Goal: Task Accomplishment & Management: Complete application form

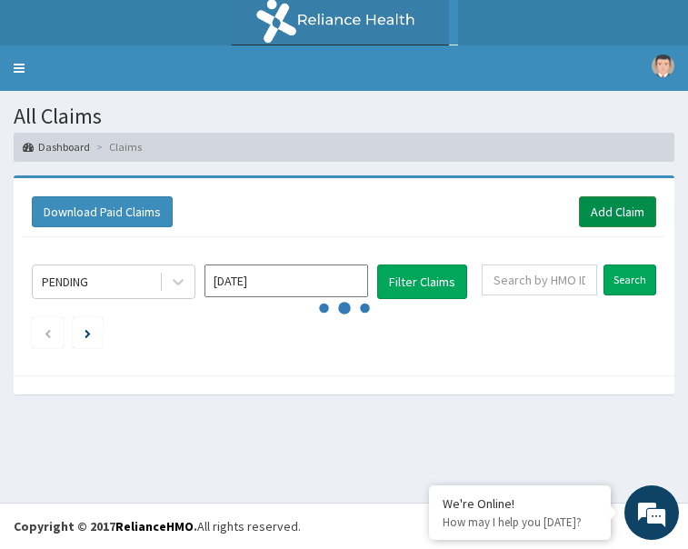
click at [624, 208] on link "Add Claim" at bounding box center [617, 211] width 77 height 31
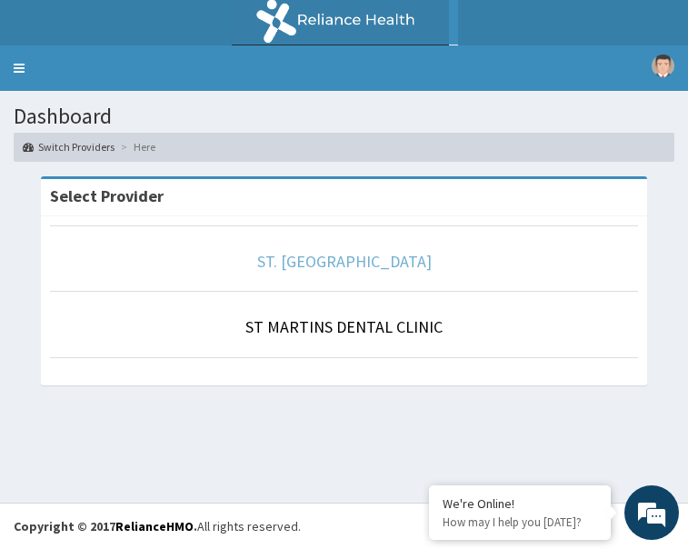
drag, startPoint x: 360, startPoint y: 263, endPoint x: 502, endPoint y: 256, distance: 141.9
click at [360, 263] on link "ST. MARTINS HOSPITAL" at bounding box center [344, 261] width 174 height 21
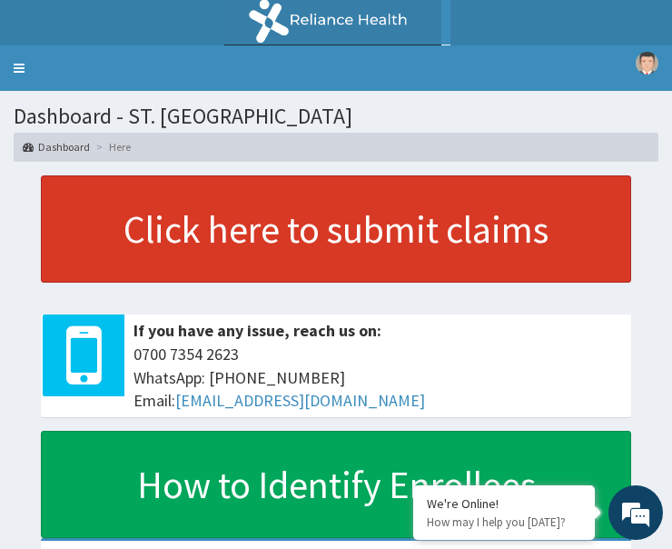
drag, startPoint x: 12, startPoint y: 71, endPoint x: 58, endPoint y: 232, distance: 167.4
click at [12, 71] on link "Toggle navigation" at bounding box center [19, 67] width 38 height 45
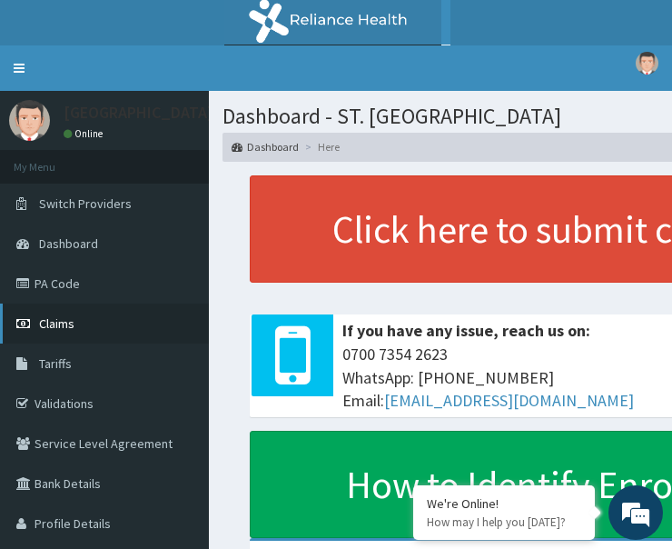
click at [62, 322] on span "Claims" at bounding box center [56, 323] width 35 height 16
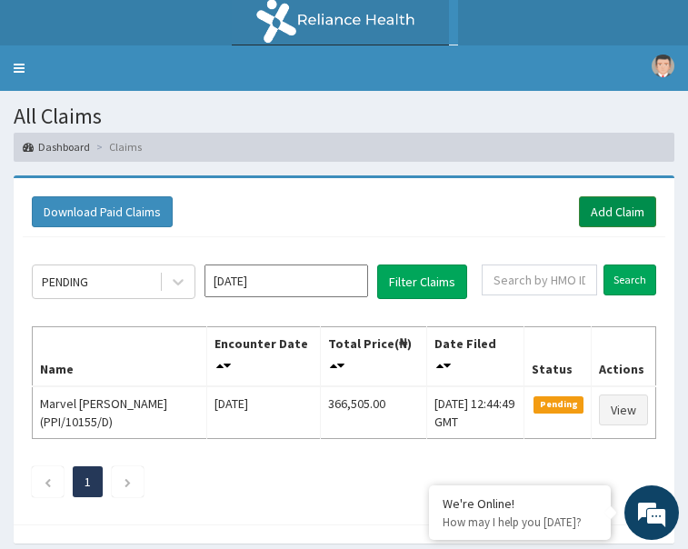
click at [608, 215] on link "Add Claim" at bounding box center [617, 211] width 77 height 31
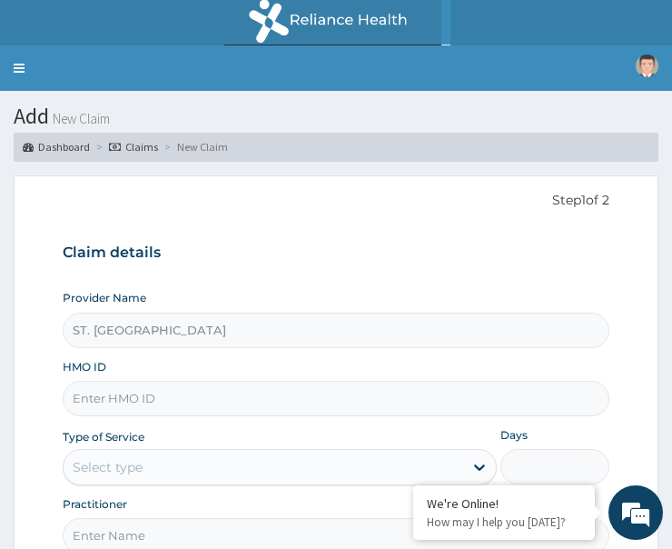
paste input "RSM/10076/F"
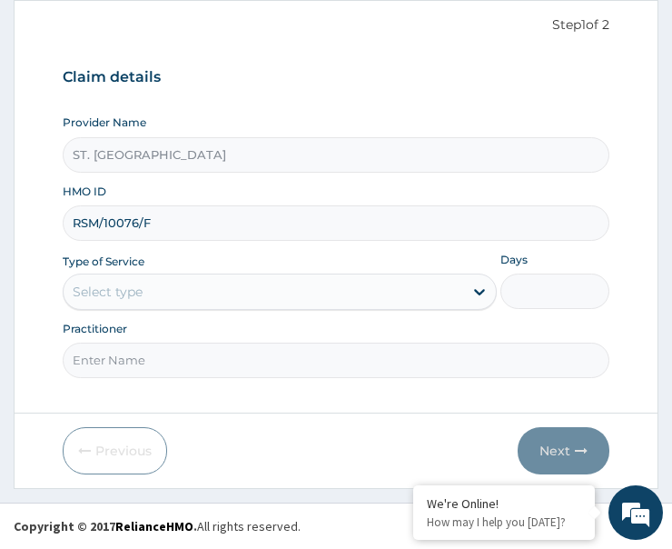
type input "RSM/10076/F"
click at [158, 284] on div "Select type" at bounding box center [264, 291] width 400 height 29
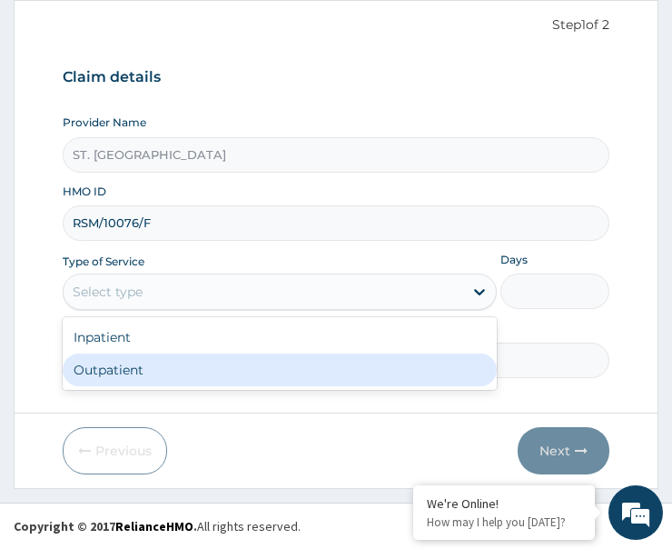
click at [188, 364] on div "Outpatient" at bounding box center [280, 369] width 434 height 33
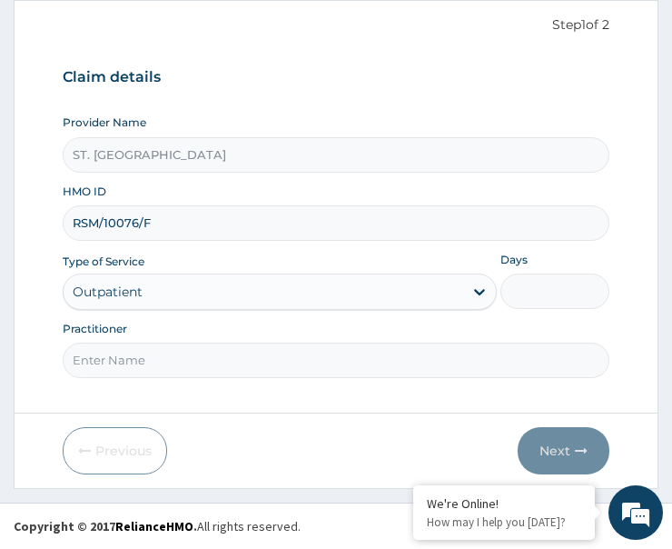
type input "1"
paste input "Dr Joel Mgbado"
type input "Dr Joel Mgbado"
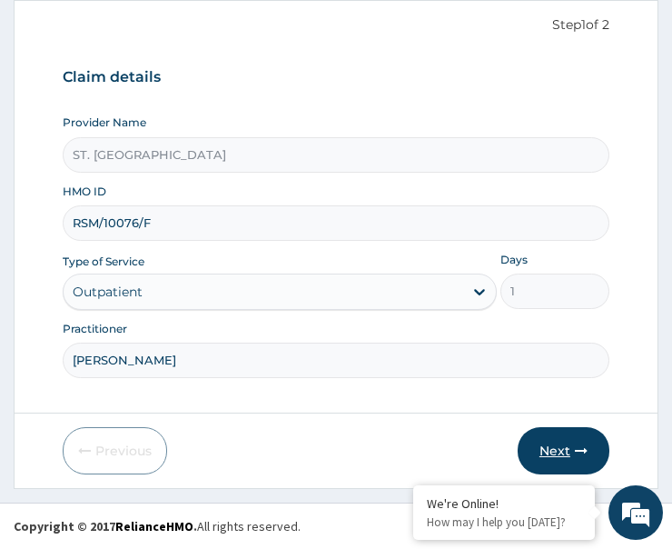
click at [561, 449] on button "Next" at bounding box center [564, 450] width 92 height 47
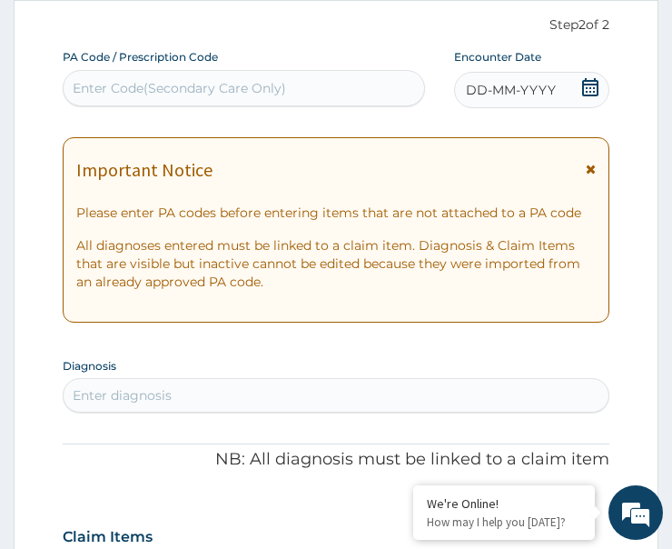
click at [522, 93] on span "DD-MM-YYYY" at bounding box center [511, 90] width 90 height 18
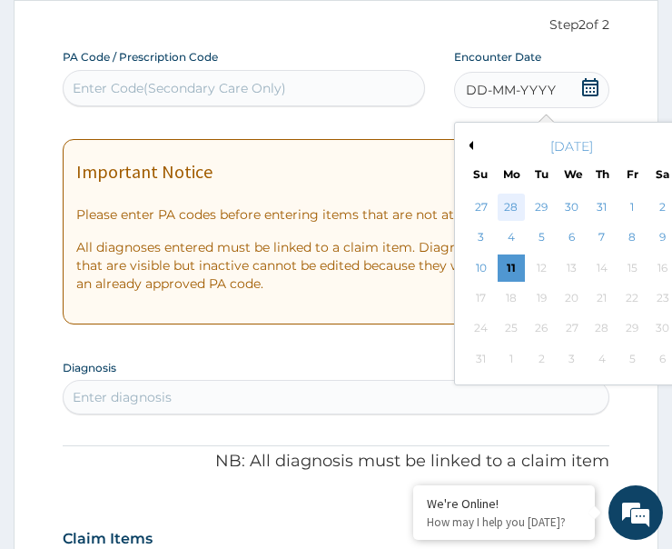
click at [502, 201] on div "28" at bounding box center [511, 207] width 27 height 27
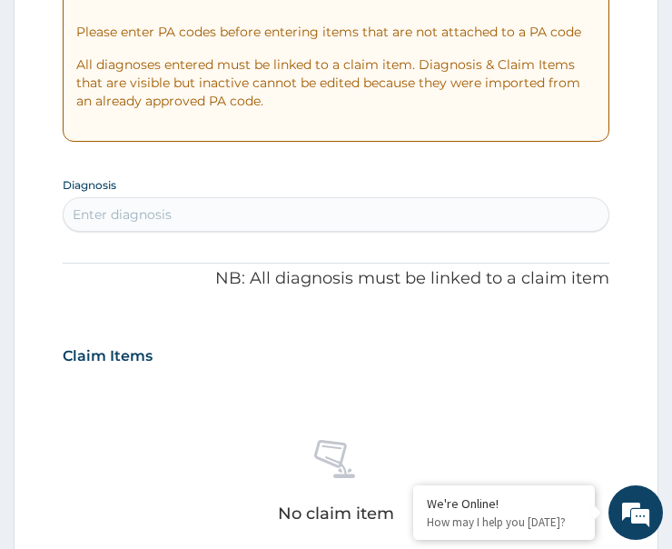
scroll to position [357, 0]
drag, startPoint x: 214, startPoint y: 214, endPoint x: 237, endPoint y: 211, distance: 23.0
click at [214, 214] on div "Enter diagnosis" at bounding box center [336, 213] width 545 height 29
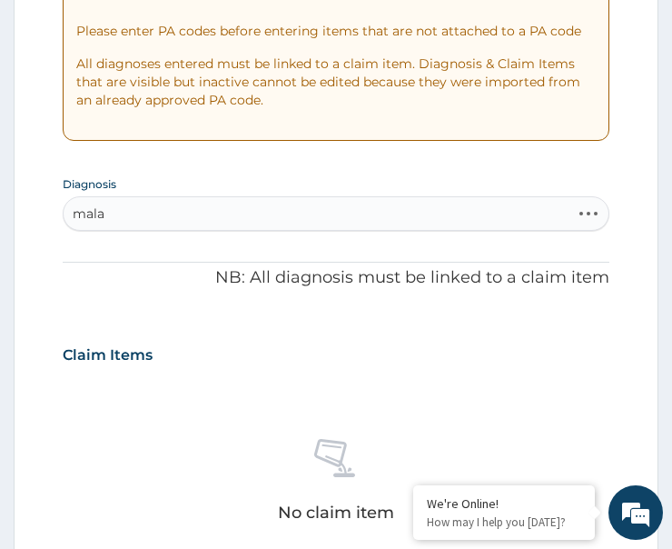
type input "malar"
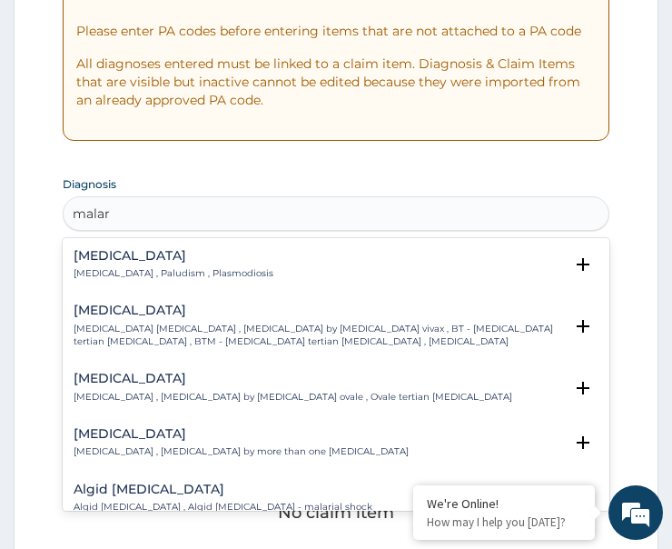
click at [102, 256] on h4 "[MEDICAL_DATA]" at bounding box center [174, 256] width 200 height 14
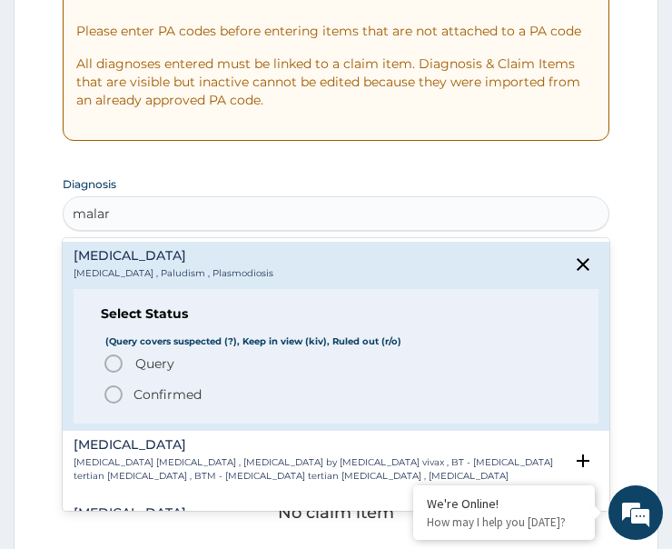
click at [114, 393] on icon "status option filled" at bounding box center [114, 394] width 22 height 22
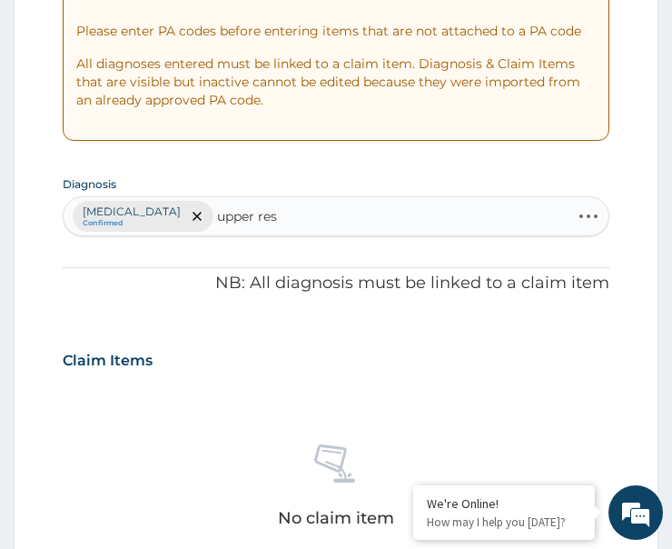
type input "upper resp"
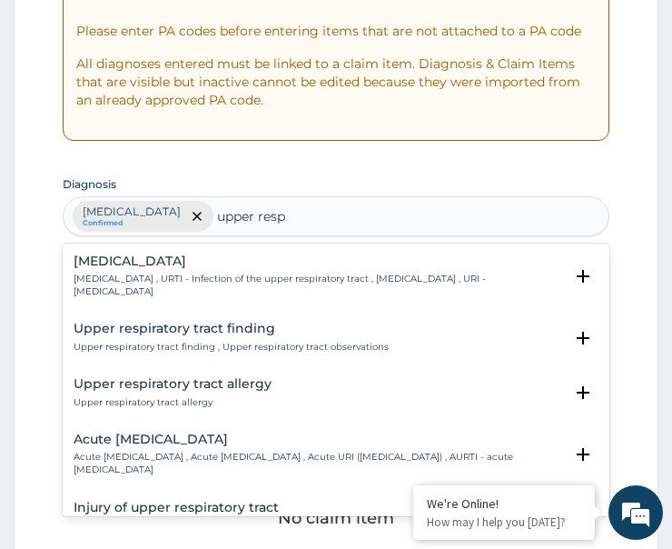
click at [128, 276] on p "Upper respiratory infection , URTI - Infection of the upper respiratory tract ,…" at bounding box center [319, 286] width 490 height 26
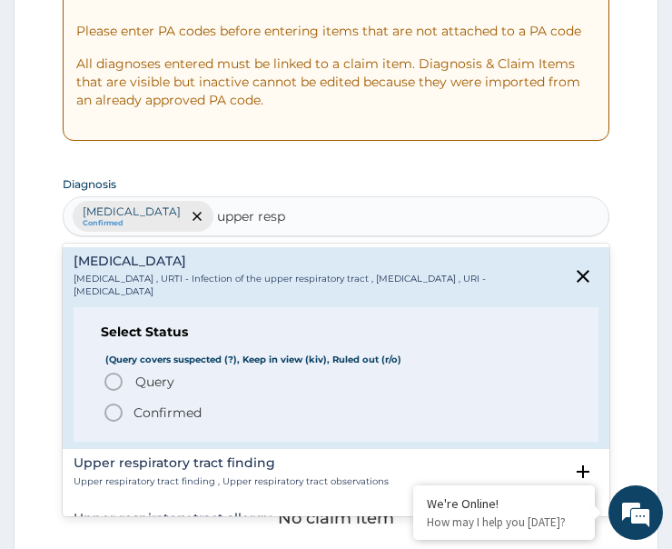
click at [111, 383] on icon "status option query" at bounding box center [114, 382] width 22 height 22
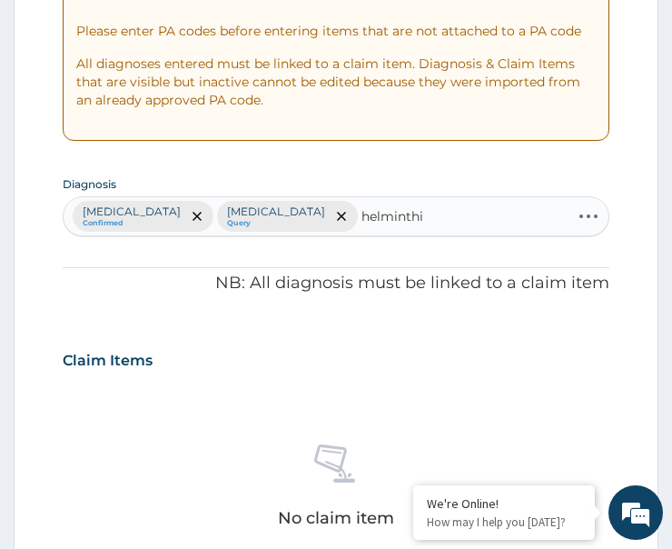
type input "helminthia"
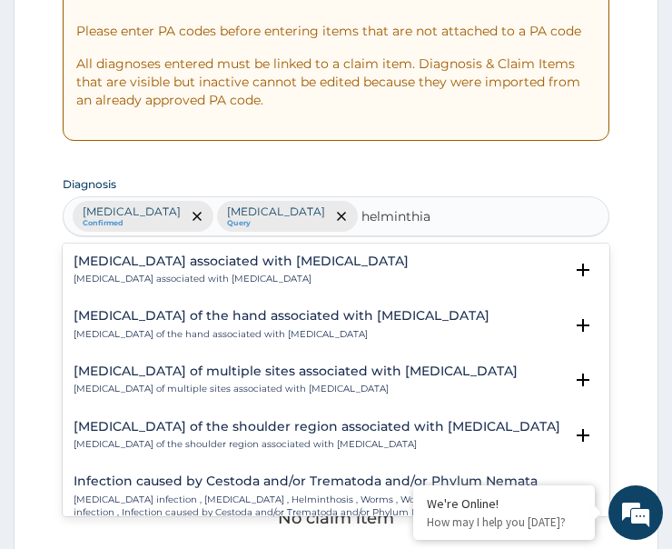
scroll to position [324, 0]
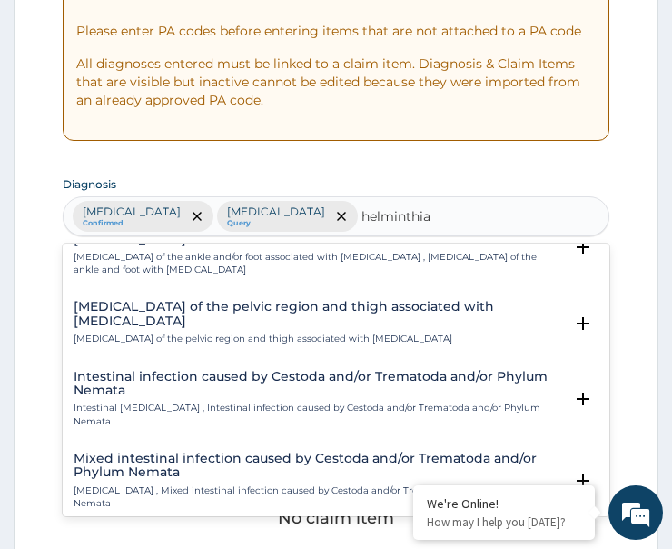
click at [167, 402] on p "Intestinal helminthiasis , Intestinal infection caused by Cestoda and/or Tremat…" at bounding box center [319, 415] width 490 height 26
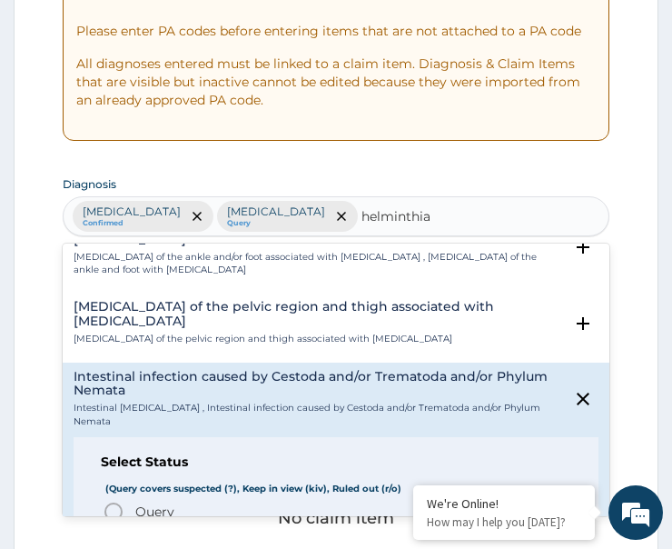
click at [114, 501] on icon "status option query" at bounding box center [114, 512] width 22 height 22
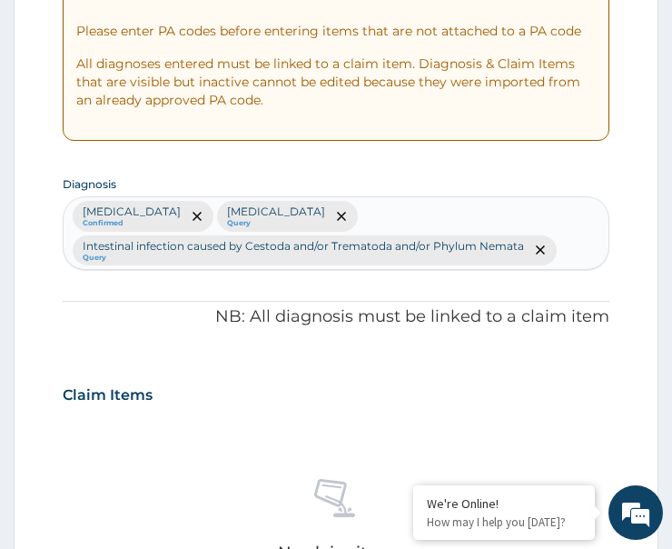
scroll to position [811, 0]
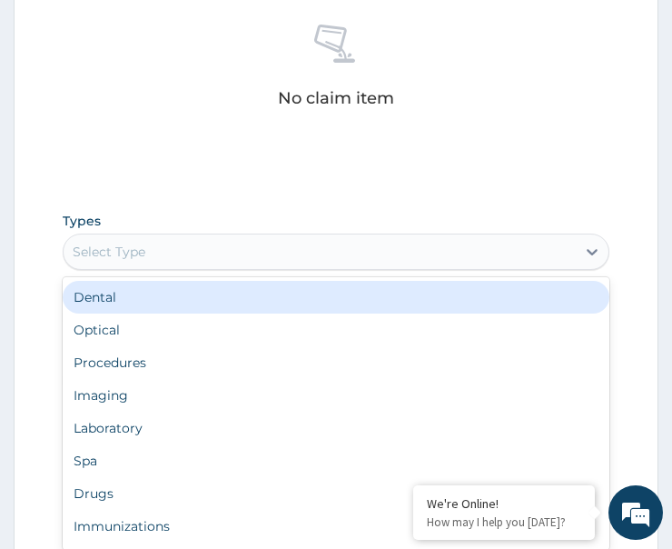
drag, startPoint x: 124, startPoint y: 243, endPoint x: 141, endPoint y: 376, distance: 134.7
click at [127, 250] on div "Select Type" at bounding box center [109, 252] width 73 height 18
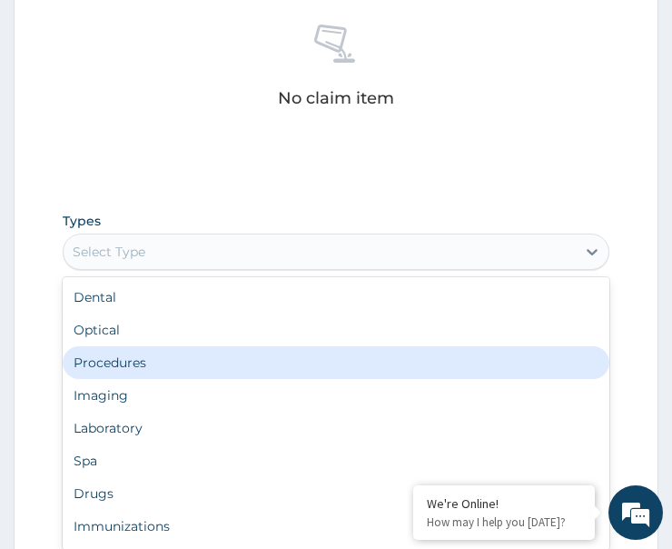
click at [143, 372] on div "Procedures" at bounding box center [336, 362] width 547 height 33
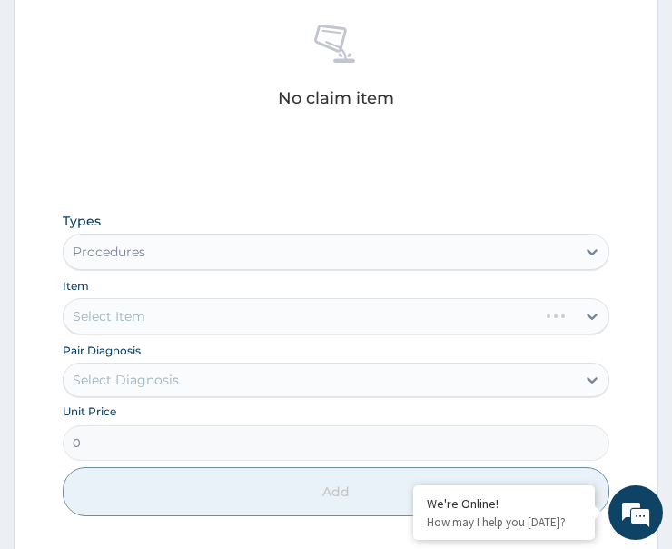
click at [130, 378] on div "Select Diagnosis" at bounding box center [126, 380] width 106 height 18
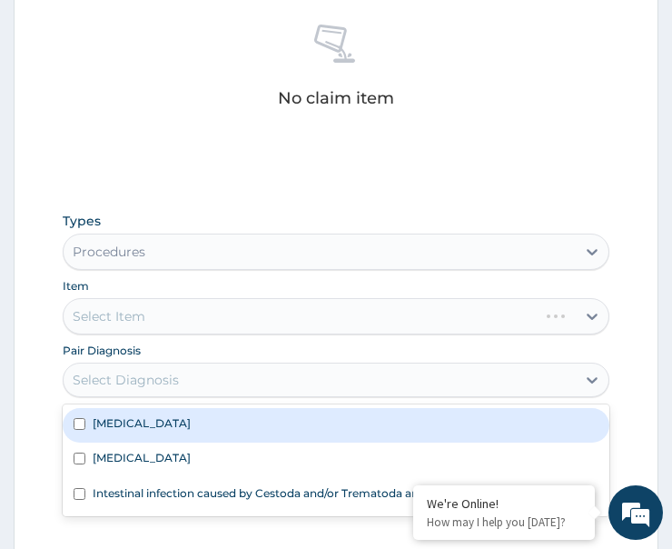
drag, startPoint x: 129, startPoint y: 419, endPoint x: 131, endPoint y: 448, distance: 29.1
click at [131, 423] on label "[MEDICAL_DATA]" at bounding box center [142, 422] width 98 height 15
checkbox input "true"
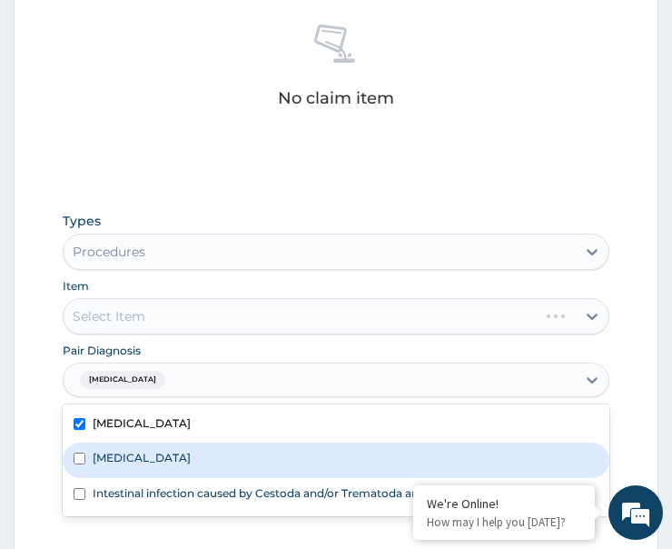
drag, startPoint x: 140, startPoint y: 452, endPoint x: 160, endPoint y: 487, distance: 39.9
click at [144, 460] on label "Upper respiratory infection" at bounding box center [142, 457] width 98 height 15
checkbox input "true"
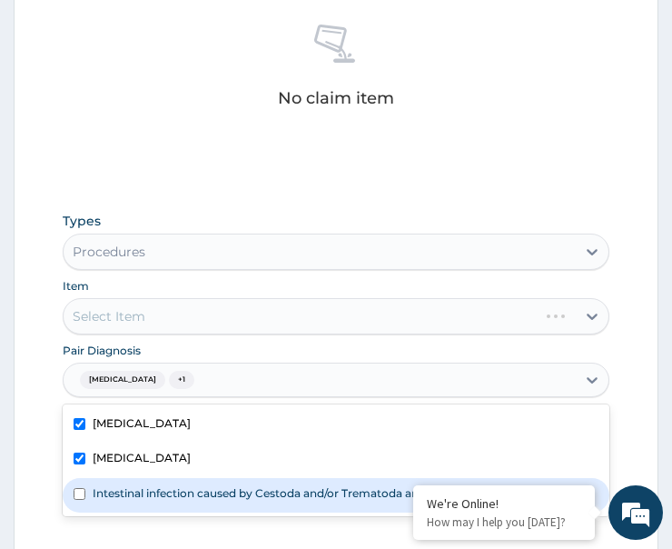
click at [154, 497] on label "Intestinal infection caused by Cestoda and/or Trematoda and/or Phylum Nemata" at bounding box center [314, 492] width 442 height 15
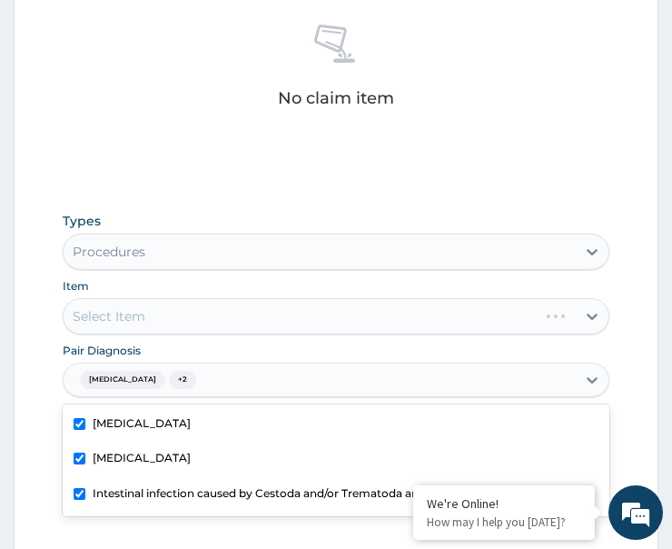
checkbox input "true"
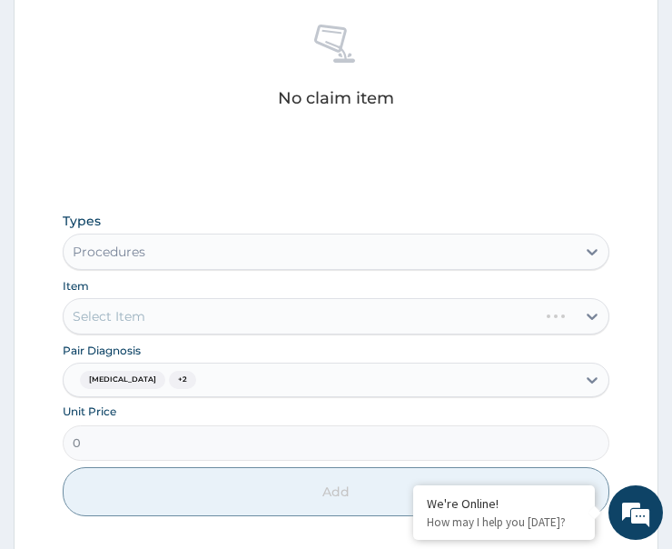
click at [185, 318] on div "Select Item" at bounding box center [336, 316] width 547 height 36
click at [185, 318] on div "Select Item" at bounding box center [320, 316] width 512 height 29
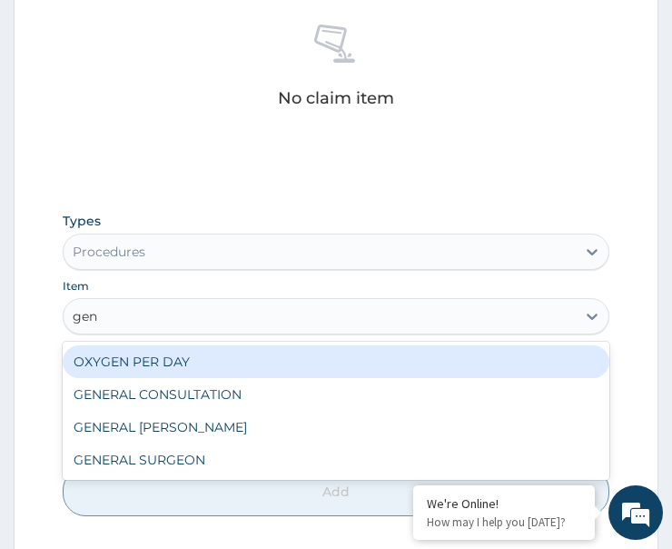
type input "gene"
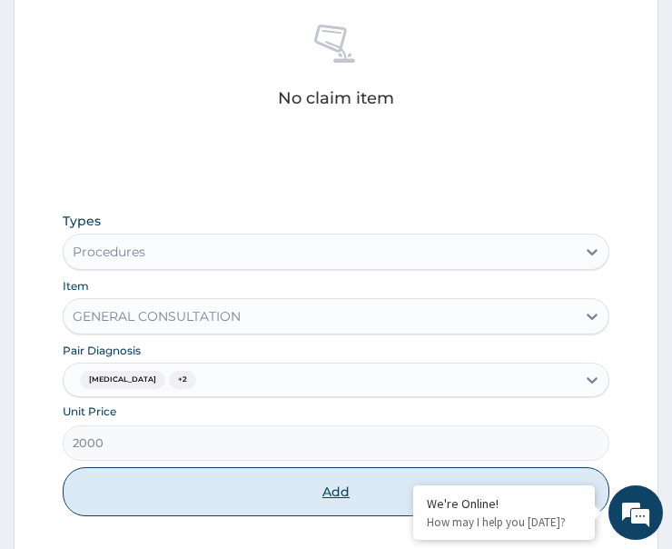
click at [213, 496] on button "Add" at bounding box center [336, 491] width 547 height 49
type input "0"
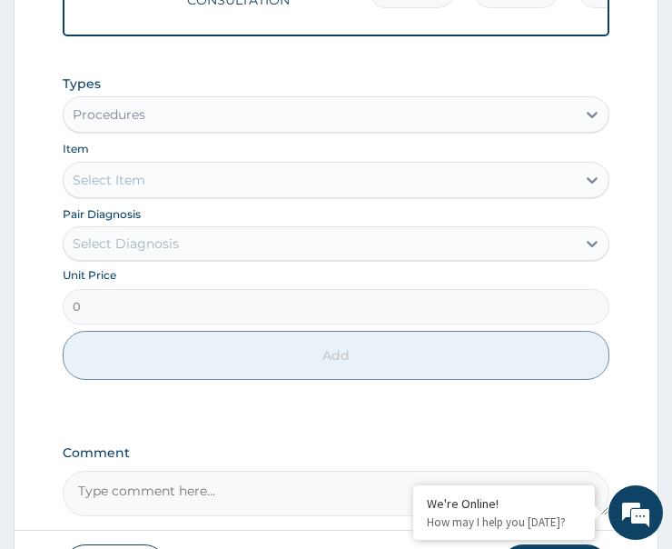
scroll to position [902, 0]
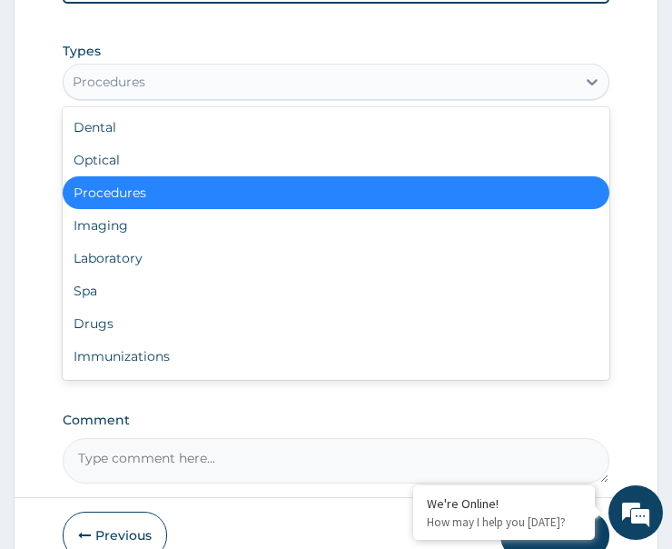
click at [159, 77] on div "Procedures" at bounding box center [320, 81] width 512 height 29
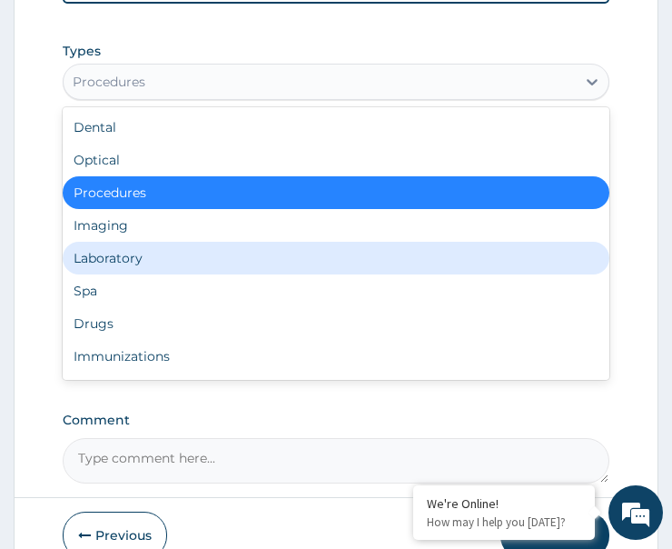
click at [140, 260] on div "Laboratory" at bounding box center [336, 258] width 547 height 33
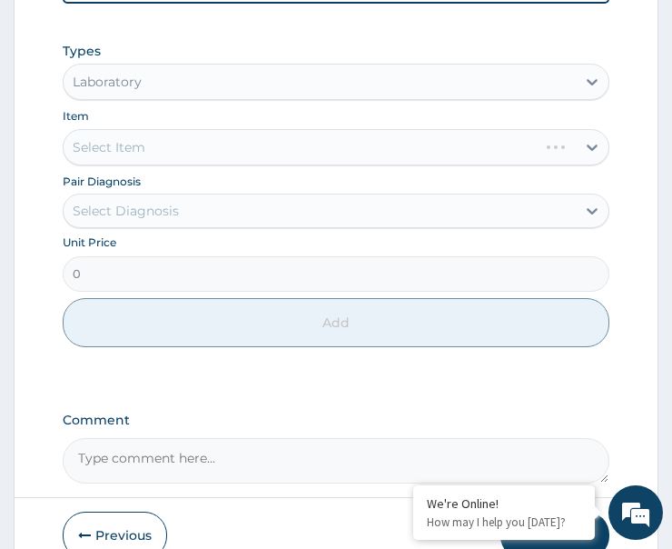
click at [159, 212] on div "Select Diagnosis" at bounding box center [126, 211] width 106 height 18
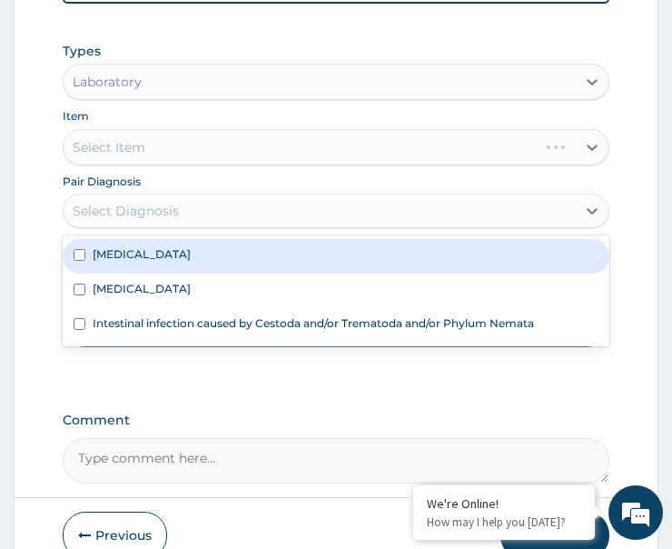
click at [151, 262] on div "[MEDICAL_DATA]" at bounding box center [336, 256] width 547 height 35
checkbox input "true"
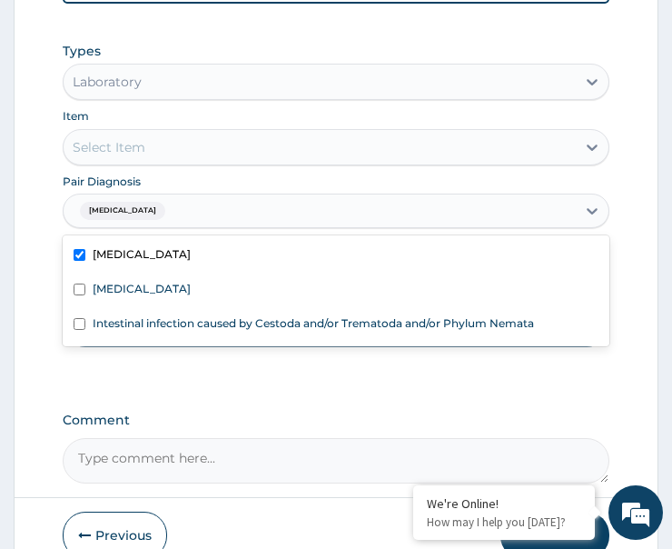
click at [190, 153] on div "Select Item" at bounding box center [320, 147] width 512 height 29
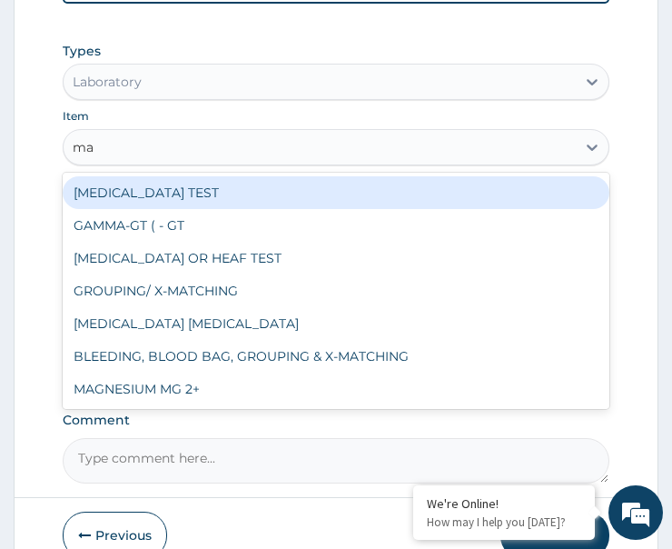
type input "mal"
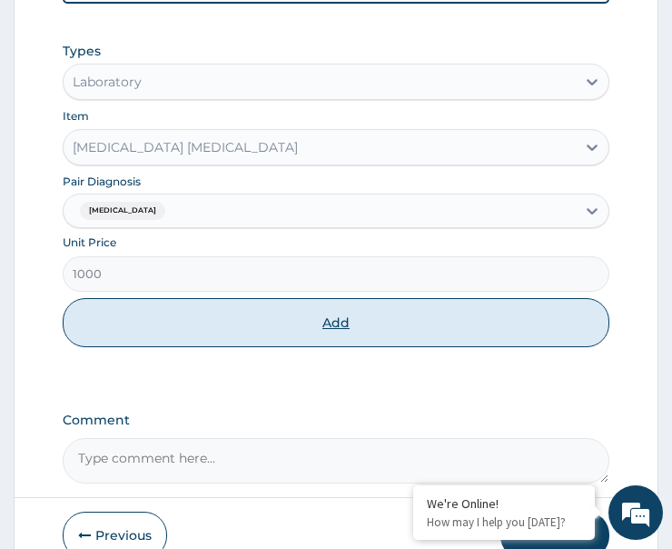
click at [234, 340] on button "Add" at bounding box center [336, 322] width 547 height 49
type input "0"
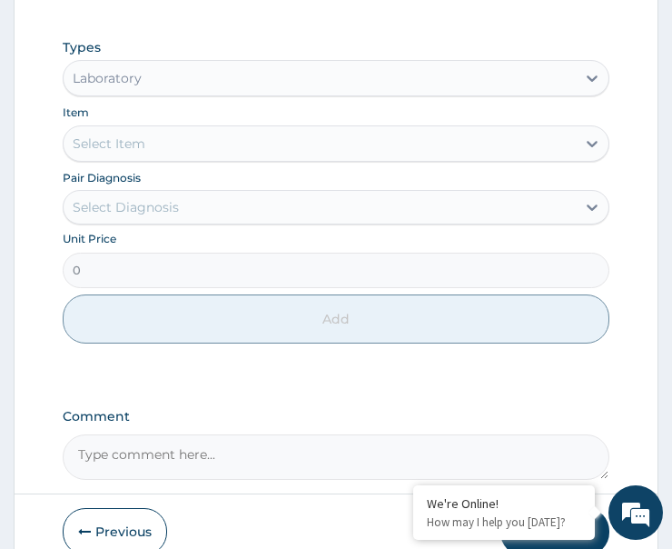
scroll to position [1058, 0]
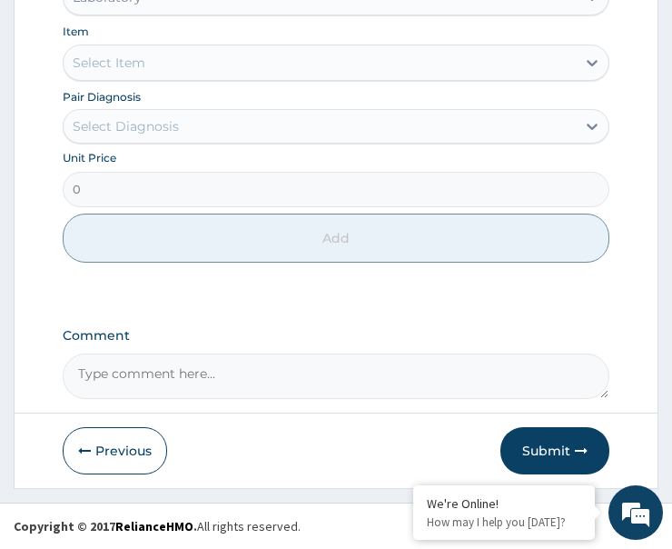
drag, startPoint x: 182, startPoint y: 122, endPoint x: 187, endPoint y: 147, distance: 26.0
click at [183, 122] on div "Select Diagnosis" at bounding box center [320, 126] width 512 height 29
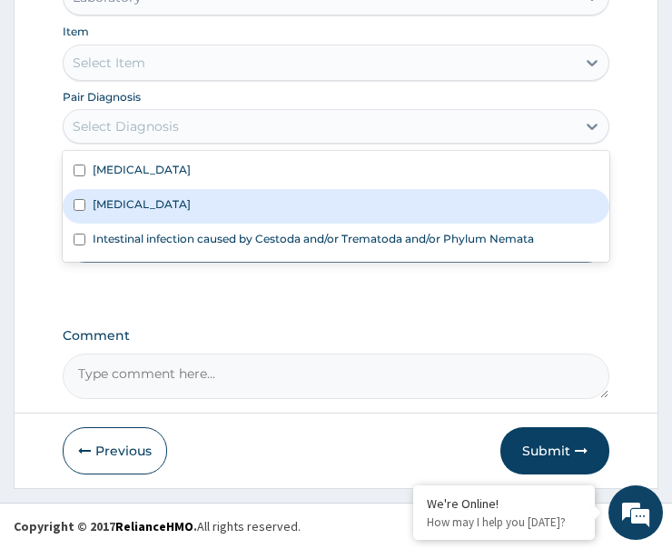
click at [178, 205] on label "Upper respiratory infection" at bounding box center [142, 203] width 98 height 15
checkbox input "true"
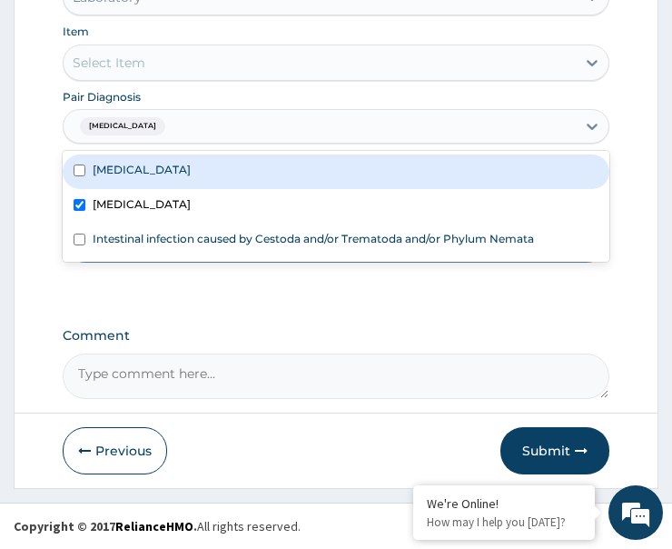
click at [192, 55] on div "Select Item" at bounding box center [320, 62] width 512 height 29
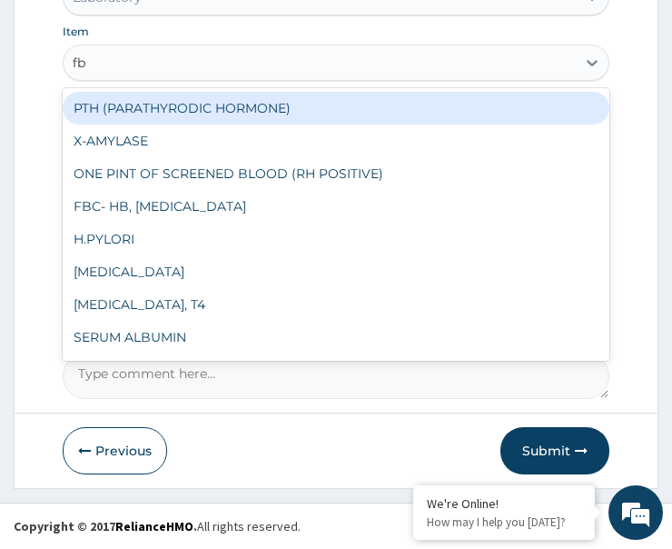
type input "fbc"
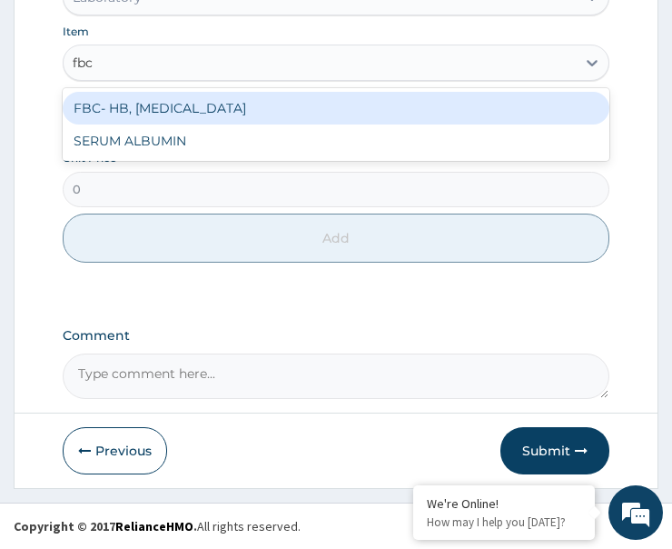
click at [186, 99] on div "FBC- HB, [MEDICAL_DATA]" at bounding box center [336, 108] width 547 height 33
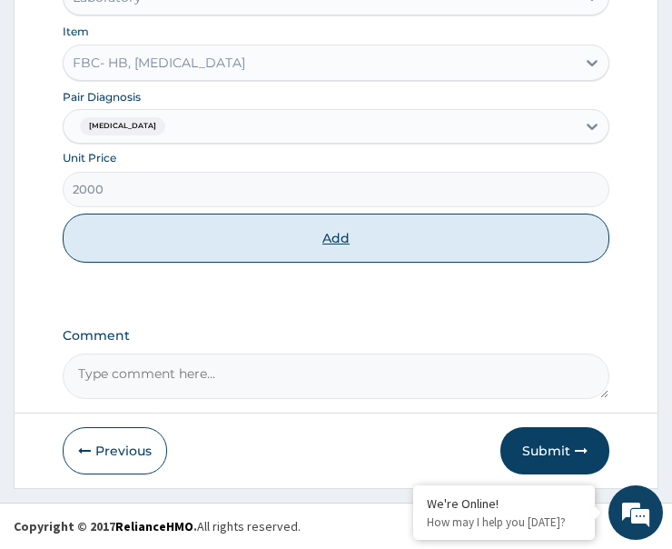
click at [222, 247] on button "Add" at bounding box center [336, 238] width 547 height 49
type input "0"
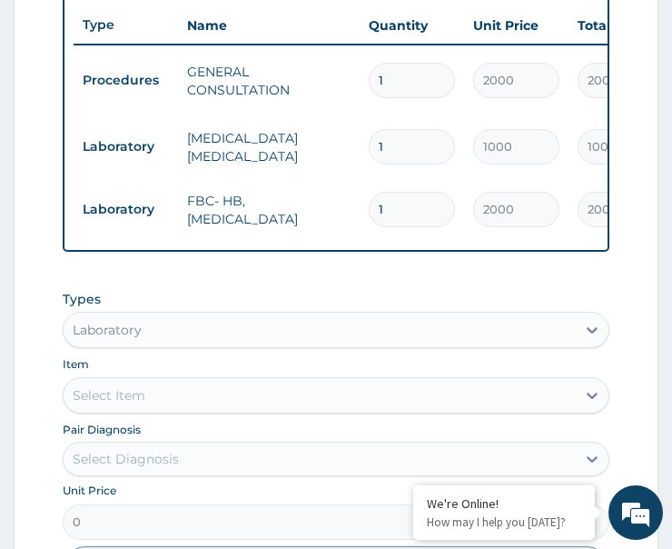
scroll to position [889, 0]
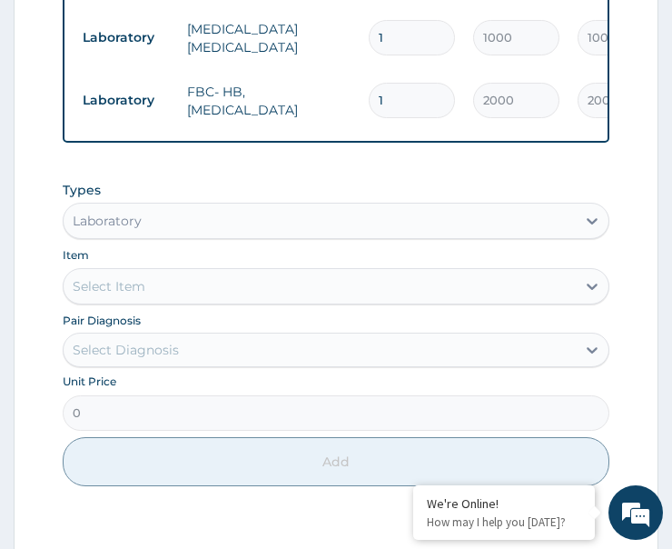
drag, startPoint x: 162, startPoint y: 230, endPoint x: 167, endPoint y: 238, distance: 9.8
click at [167, 235] on div "Laboratory" at bounding box center [320, 220] width 512 height 29
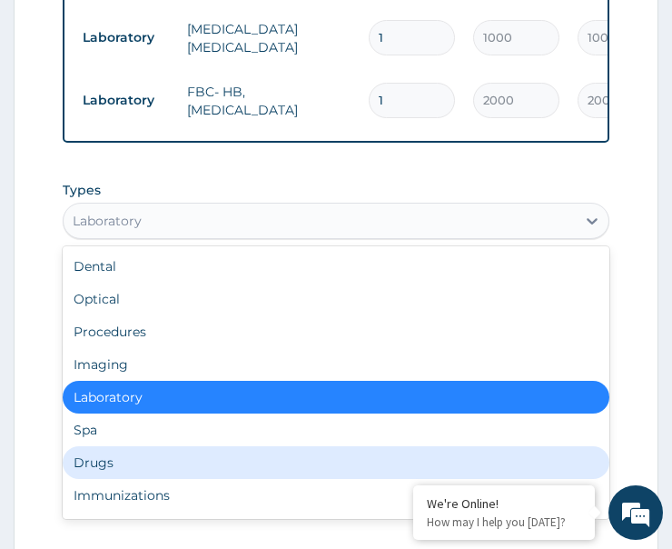
click at [127, 475] on div "Drugs" at bounding box center [336, 462] width 547 height 33
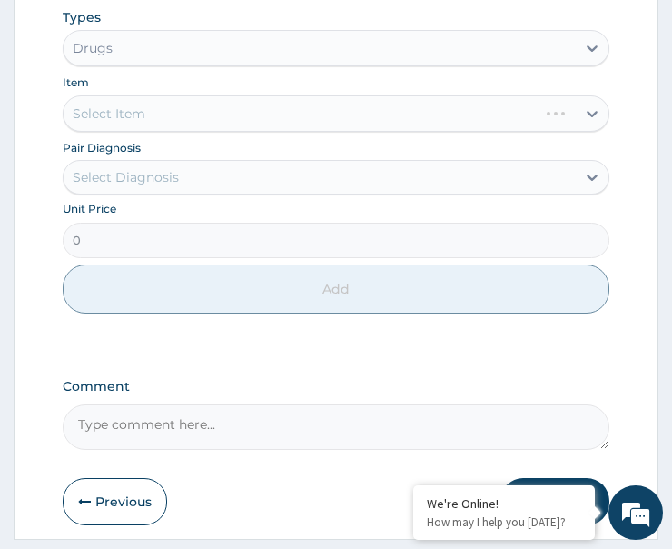
scroll to position [1070, 0]
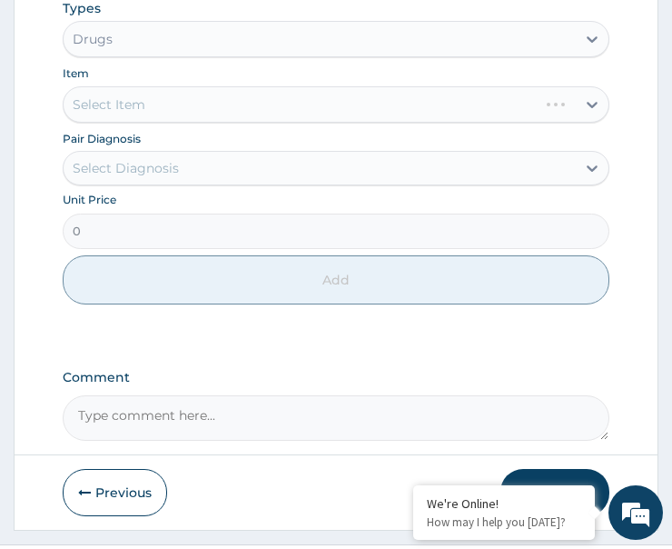
click at [175, 176] on div "Select Diagnosis" at bounding box center [126, 168] width 106 height 18
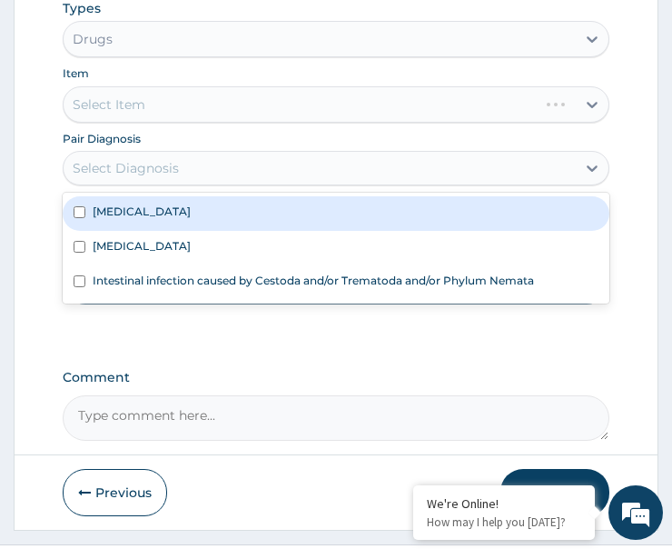
click at [154, 229] on div "[MEDICAL_DATA]" at bounding box center [336, 213] width 547 height 35
checkbox input "true"
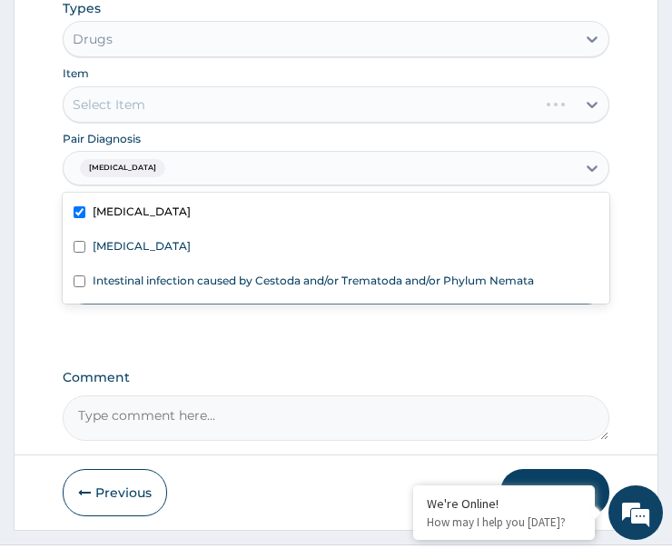
click at [179, 110] on div "Select Item" at bounding box center [336, 104] width 547 height 36
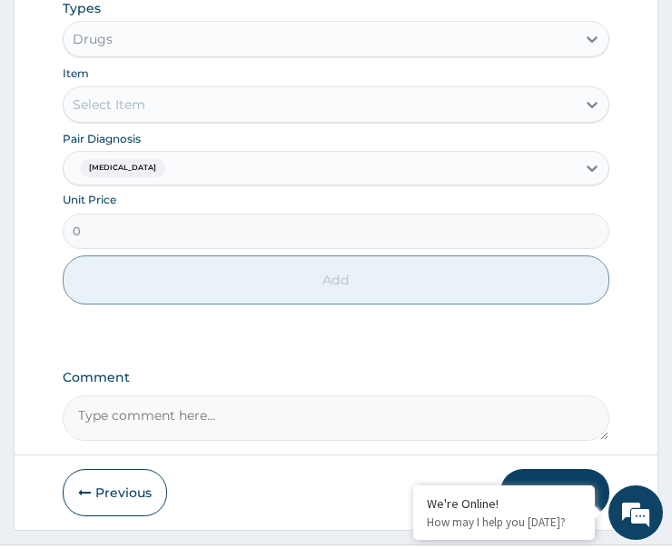
click at [179, 110] on div "Select Item" at bounding box center [320, 104] width 512 height 29
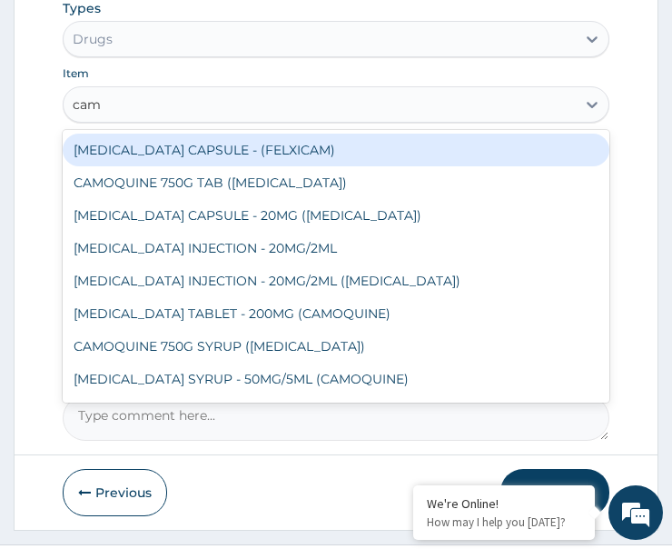
type input "camo"
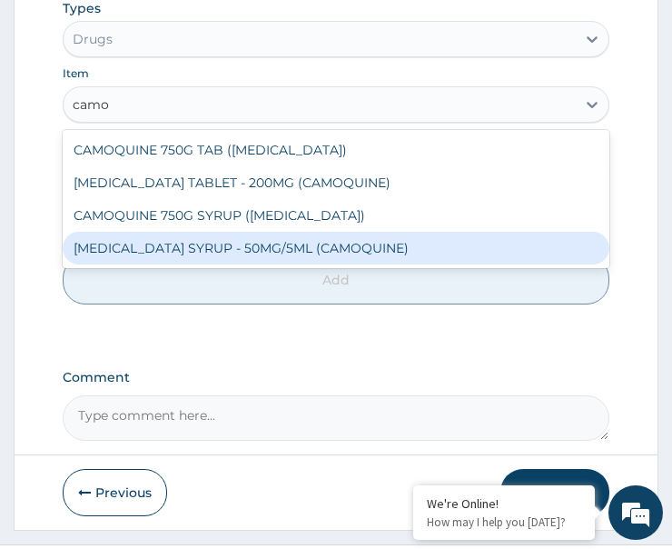
click at [202, 251] on div "AMODIAQUINE SYRUP - 50MG/5ML (CAMOQUINE)" at bounding box center [336, 248] width 547 height 33
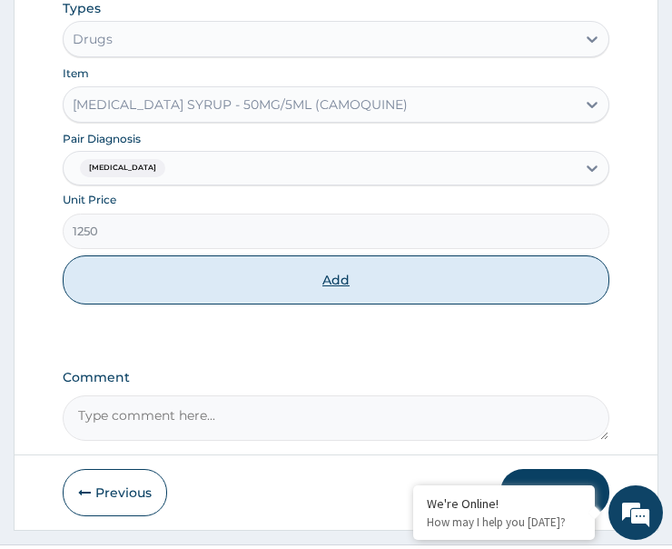
click at [234, 283] on button "Add" at bounding box center [336, 279] width 547 height 49
type input "0"
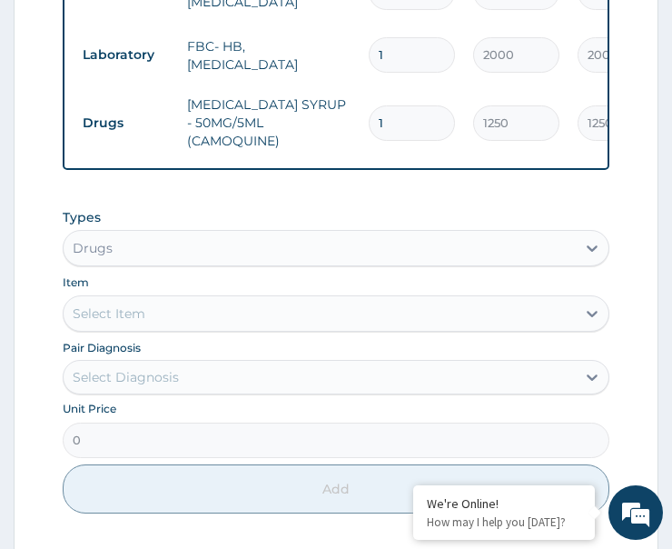
scroll to position [956, 0]
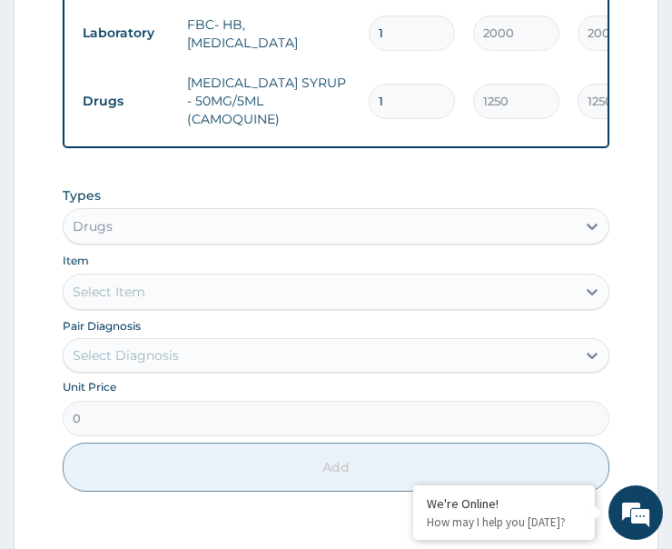
click at [169, 364] on div "Select Diagnosis" at bounding box center [126, 355] width 106 height 18
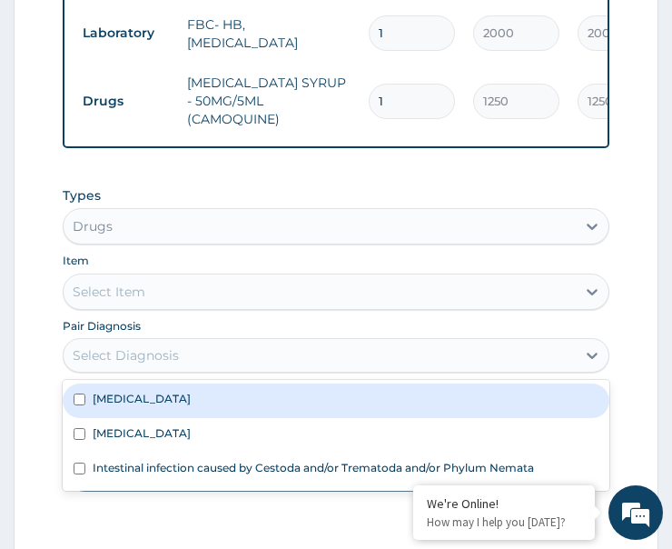
click at [149, 416] on div "Malaria" at bounding box center [336, 400] width 547 height 35
checkbox input "true"
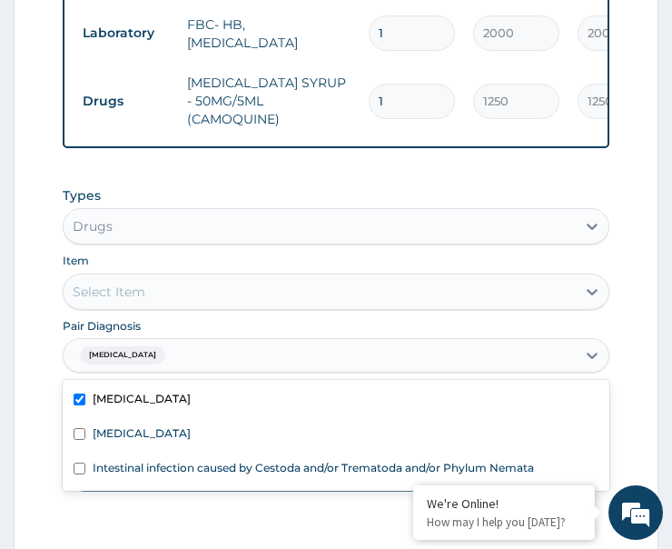
click at [201, 299] on div "Select Item" at bounding box center [320, 291] width 512 height 29
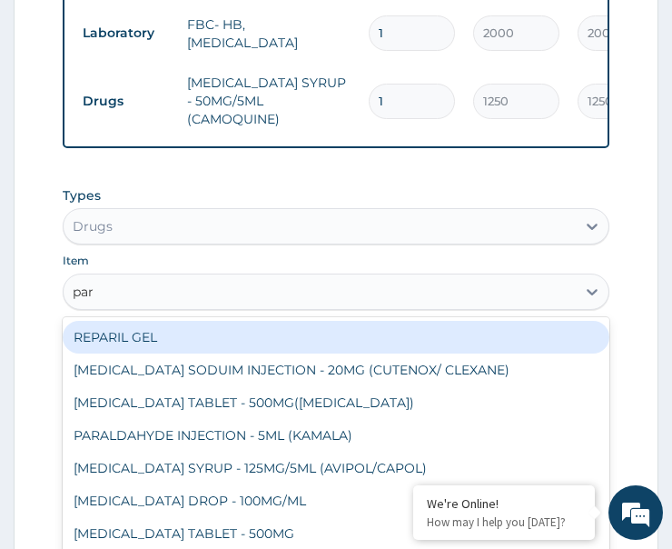
type input "para"
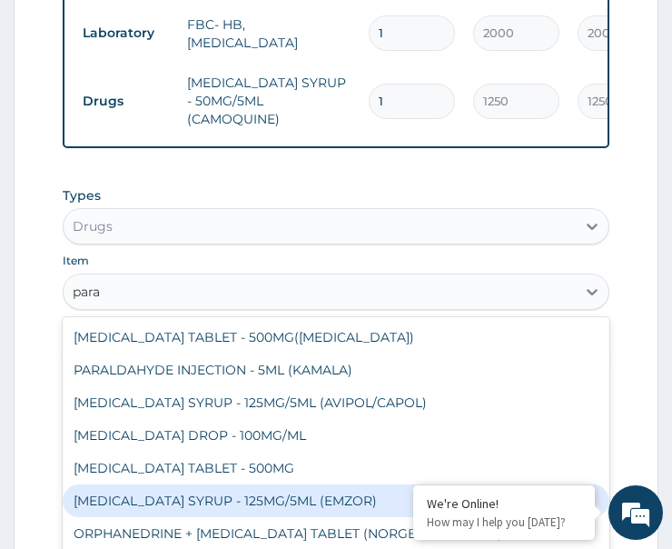
click at [223, 502] on div "PARACETAMOL SYRUP - 125MG/5ML (EMZOR)" at bounding box center [336, 500] width 547 height 33
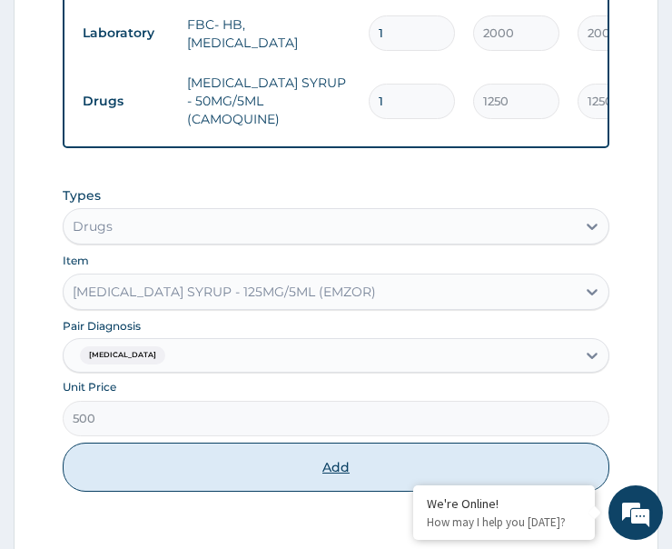
click at [273, 486] on button "Add" at bounding box center [336, 466] width 547 height 49
type input "0"
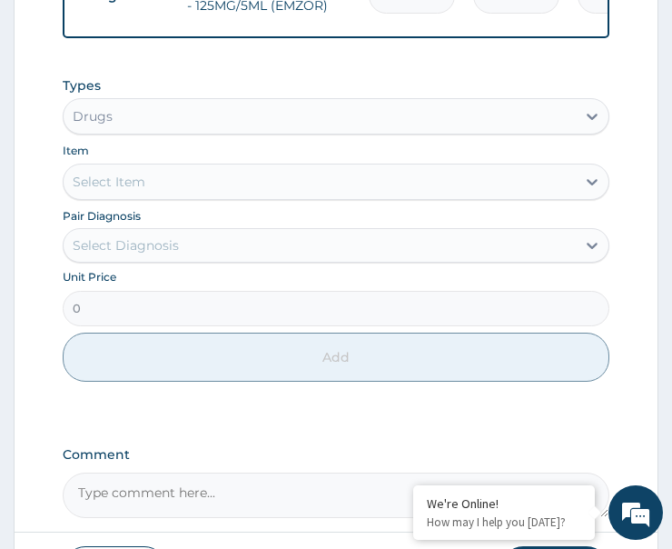
scroll to position [1228, 0]
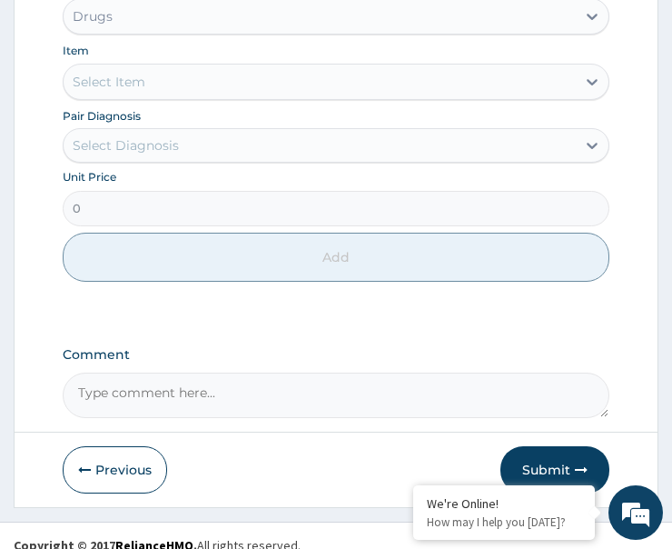
click at [210, 158] on div "Select Diagnosis" at bounding box center [320, 145] width 512 height 29
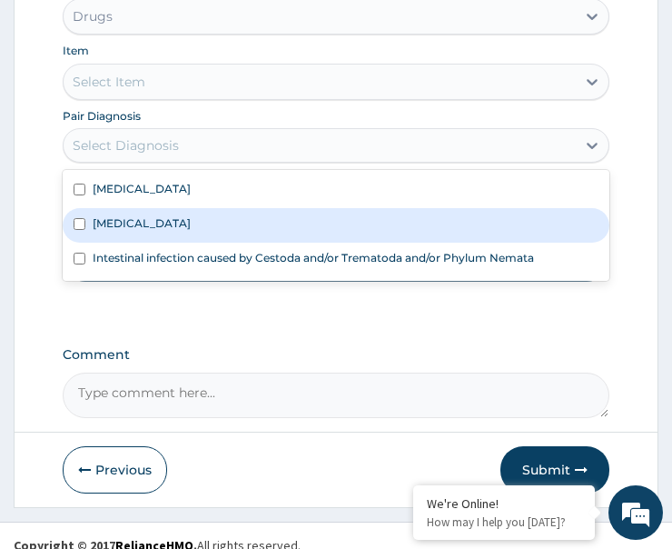
click at [191, 231] on label "Upper respiratory infection" at bounding box center [142, 222] width 98 height 15
checkbox input "true"
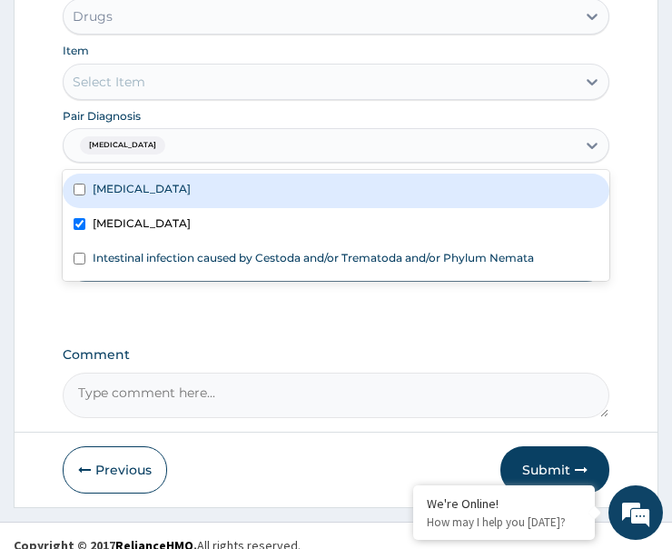
click at [209, 84] on div "Select Item" at bounding box center [320, 81] width 512 height 29
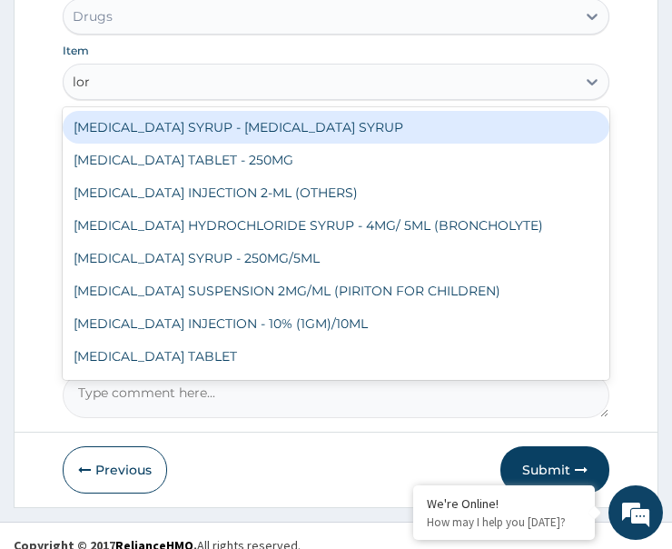
type input "lora"
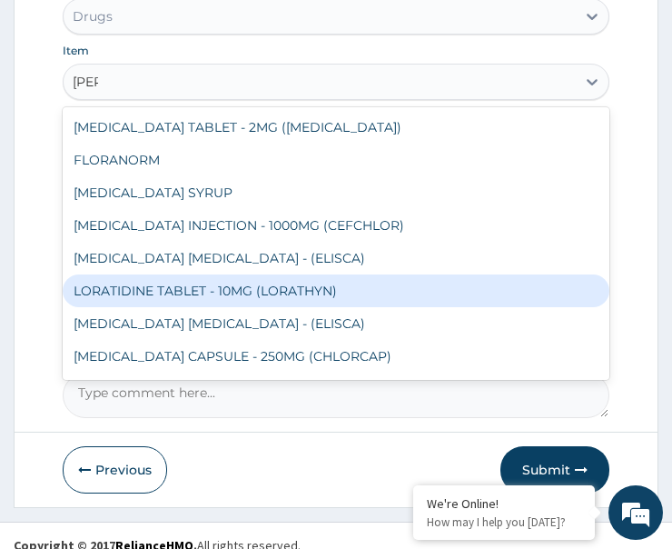
click at [227, 303] on div "LORATIDINE TABLET - 10MG (LORATHYN)" at bounding box center [336, 290] width 547 height 33
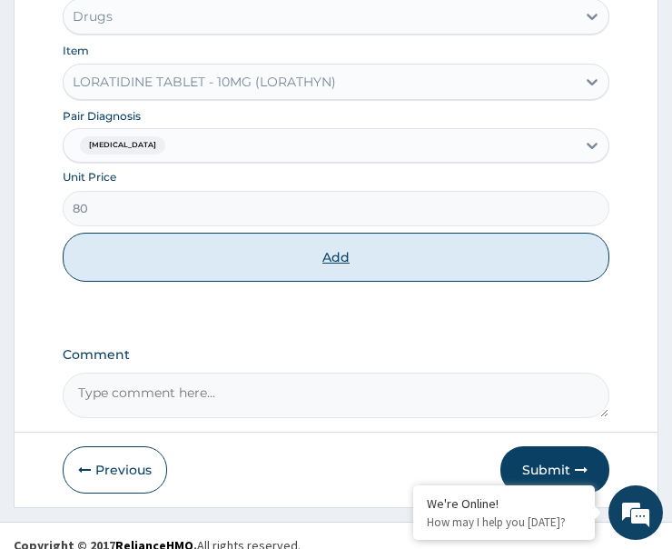
click at [323, 270] on button "Add" at bounding box center [336, 257] width 547 height 49
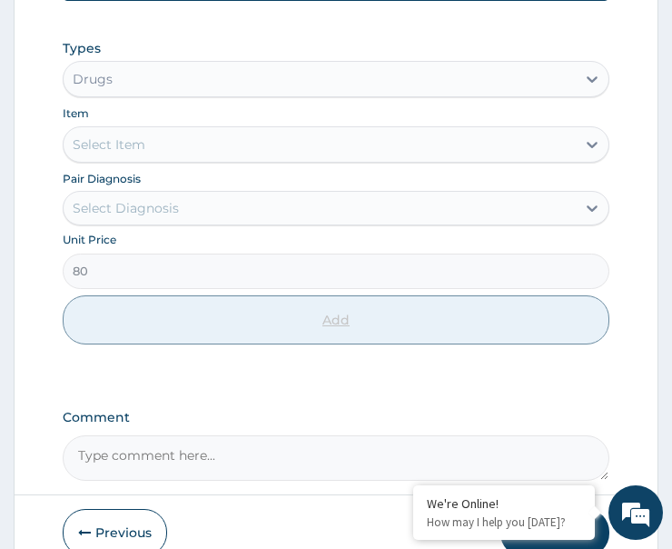
type input "0"
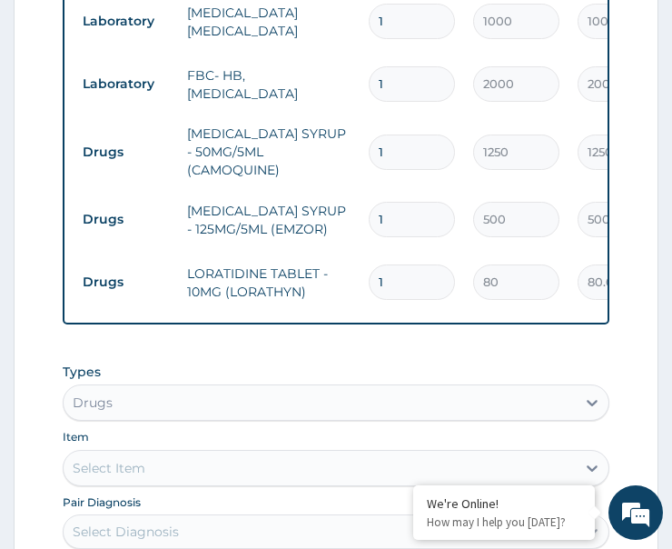
drag, startPoint x: 387, startPoint y: 272, endPoint x: 327, endPoint y: 284, distance: 61.3
click at [328, 283] on tr "Drugs LORATIDINE TABLET - 10MG (LORATHYN) 1 80 80.00 Upper respiratory infectio…" at bounding box center [519, 282] width 890 height 63
type input "5"
type input "400.00"
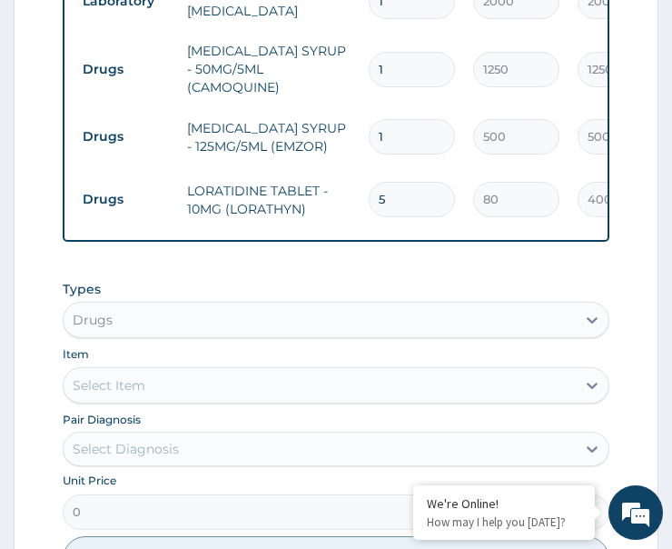
scroll to position [1087, 0]
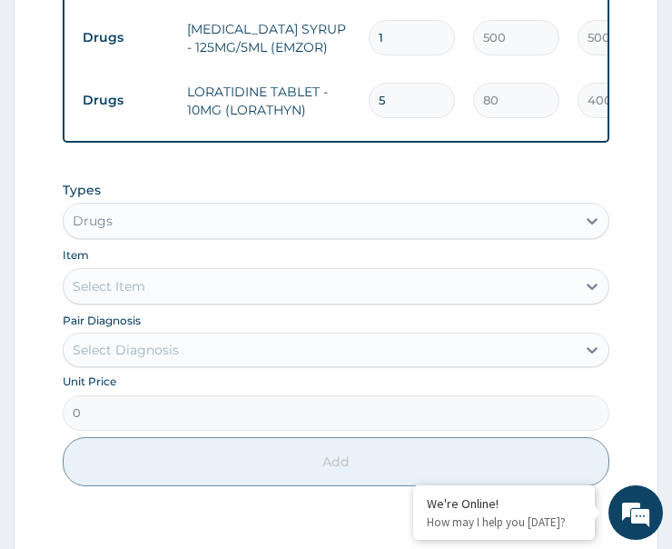
type input "5"
drag, startPoint x: 172, startPoint y: 362, endPoint x: 178, endPoint y: 374, distance: 14.2
click at [171, 359] on div "Select Diagnosis" at bounding box center [126, 350] width 106 height 18
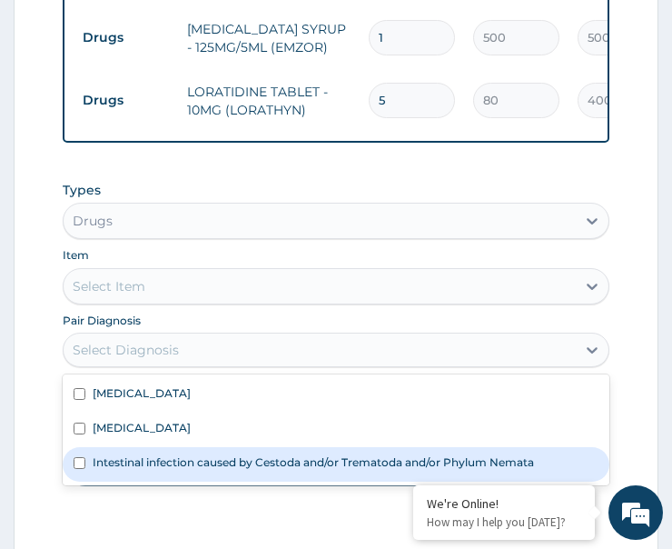
click at [201, 469] on label "Intestinal infection caused by Cestoda and/or Trematoda and/or Phylum Nemata" at bounding box center [314, 461] width 442 height 15
checkbox input "true"
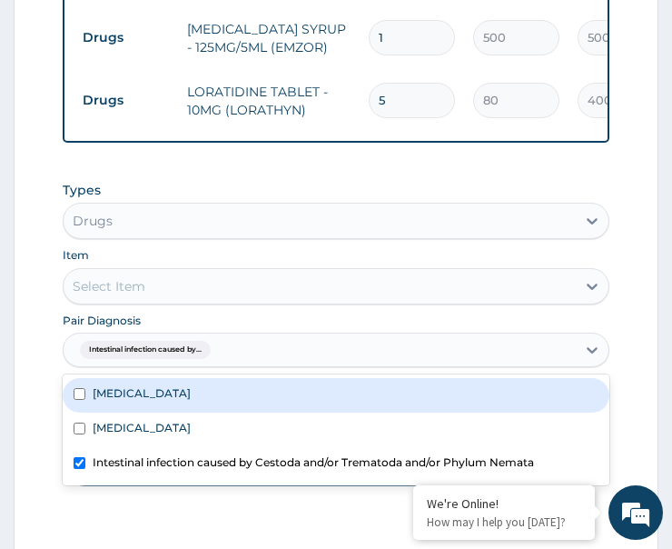
click at [190, 290] on div "Select Item" at bounding box center [320, 286] width 512 height 29
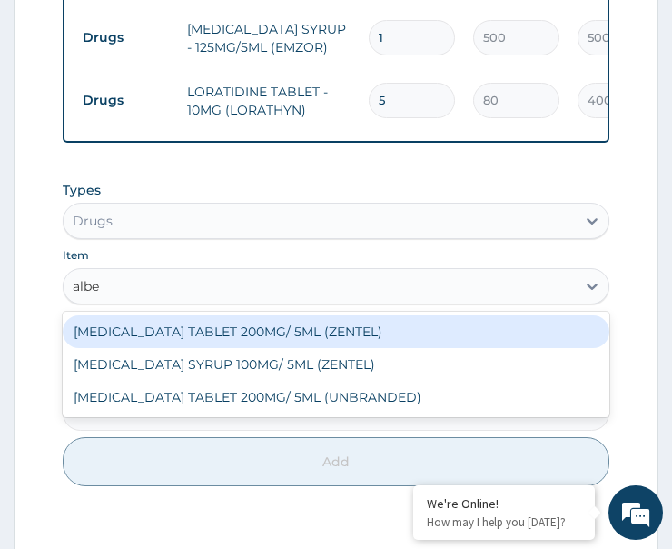
type input "alben"
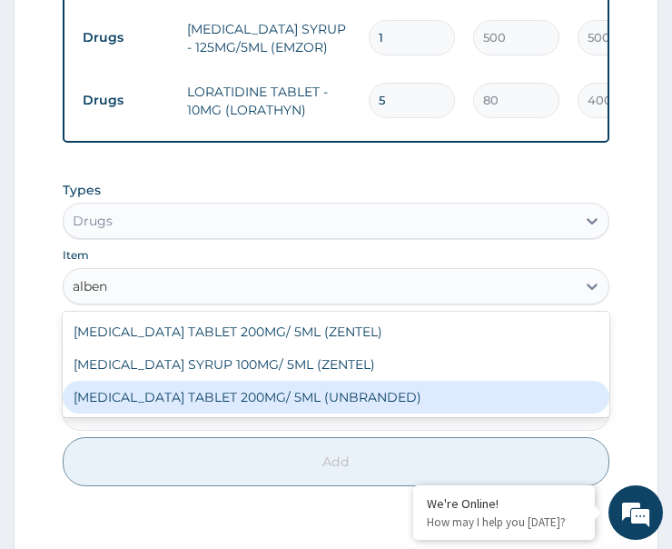
click at [221, 405] on div "ALBENDAZOLE TABLET 200MG/ 5ML (UNBRANDED)" at bounding box center [336, 397] width 547 height 33
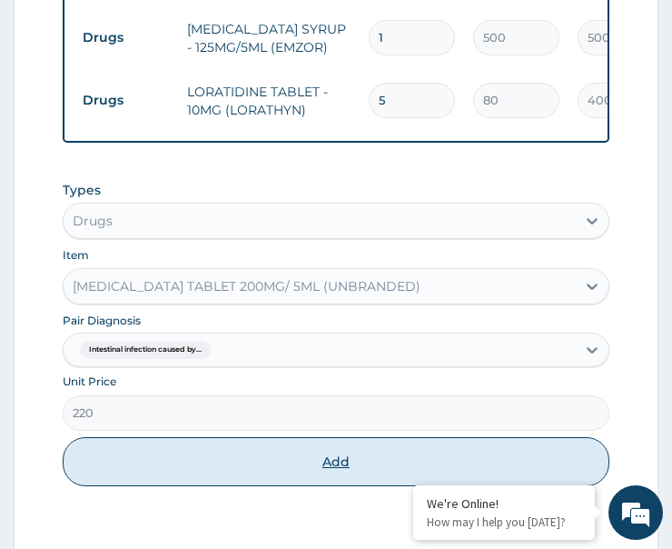
click at [263, 475] on button "Add" at bounding box center [336, 461] width 547 height 49
type input "0"
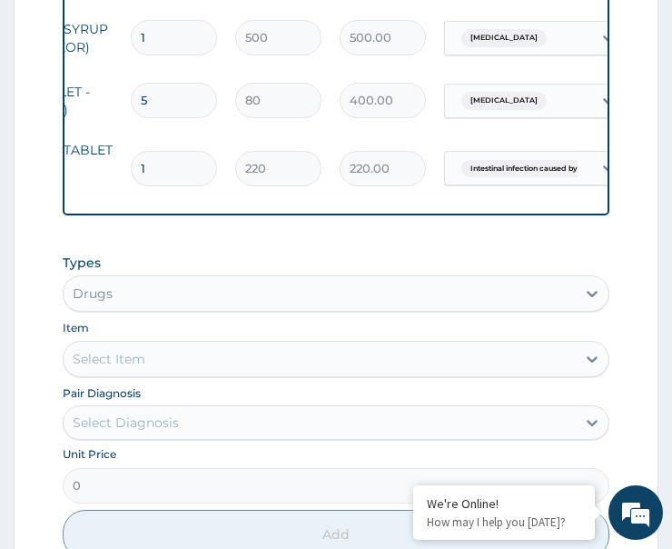
scroll to position [0, 365]
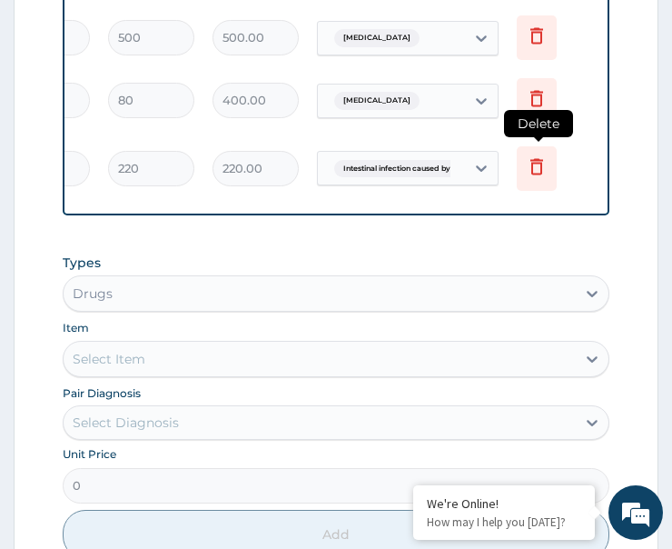
click at [547, 164] on icon at bounding box center [537, 166] width 22 height 22
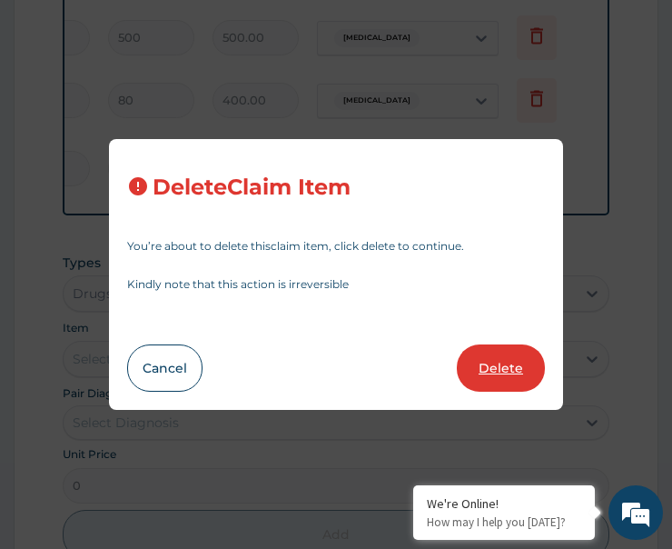
click at [522, 366] on button "Delete" at bounding box center [501, 367] width 88 height 47
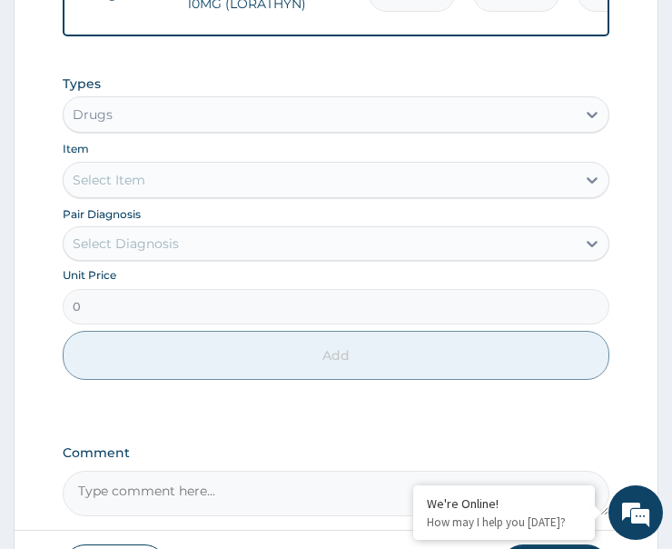
scroll to position [1318, 0]
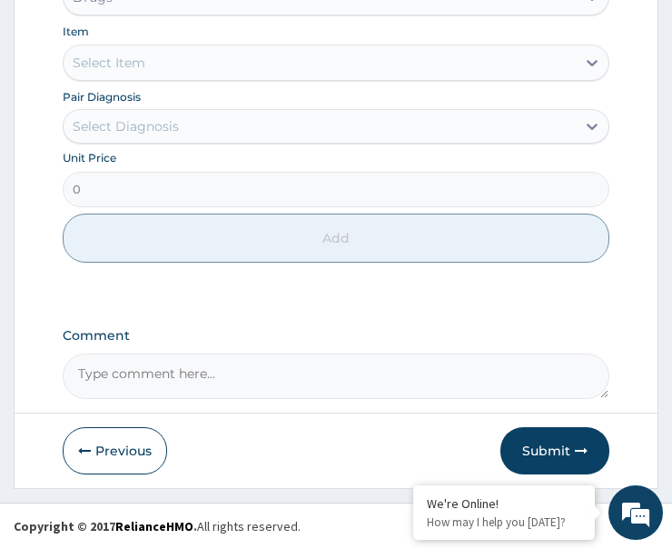
click at [162, 125] on div "Select Diagnosis" at bounding box center [126, 126] width 106 height 18
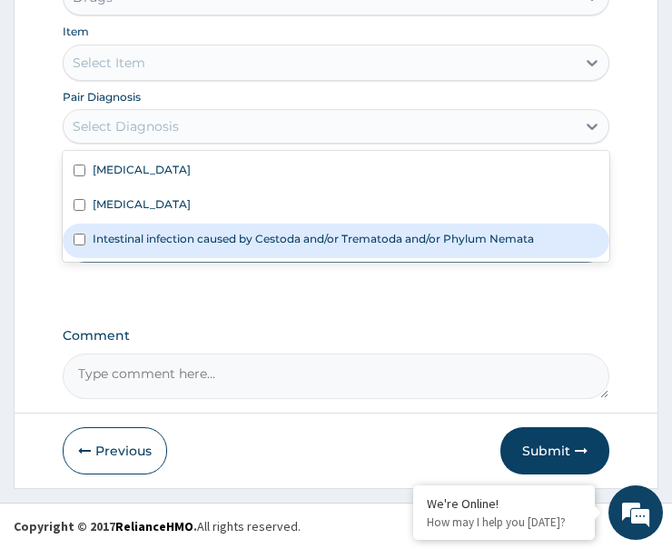
drag, startPoint x: 154, startPoint y: 232, endPoint x: 202, endPoint y: 174, distance: 74.2
click at [154, 234] on label "Intestinal infection caused by Cestoda and/or Trematoda and/or Phylum Nemata" at bounding box center [314, 238] width 442 height 15
checkbox input "true"
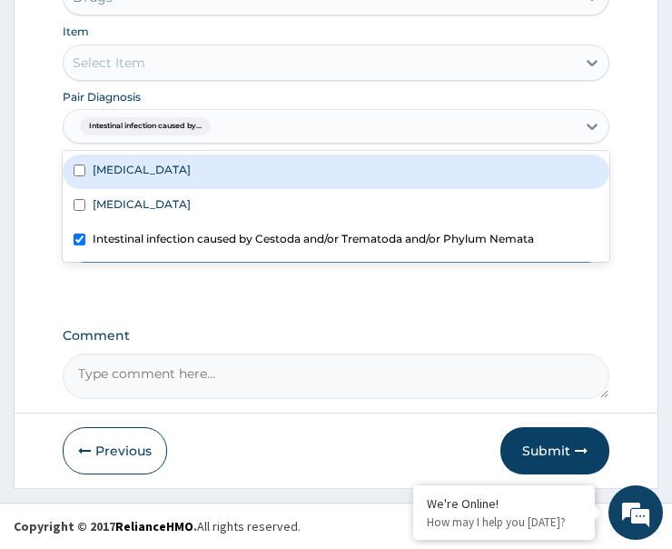
click at [224, 71] on div "Select Item" at bounding box center [320, 62] width 512 height 29
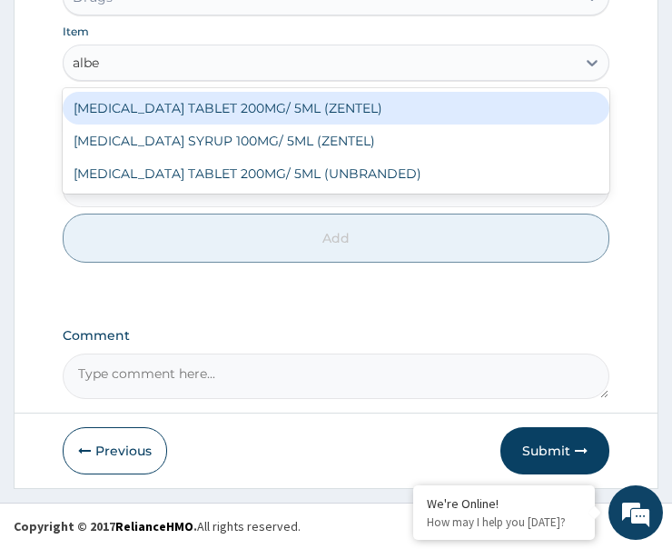
type input "alben"
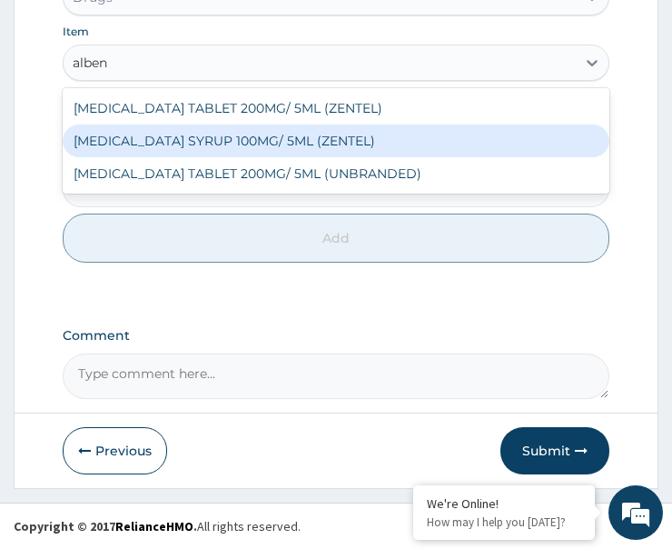
click at [257, 141] on div "ALBENDAZOLE SYRUP 100MG/ 5ML (ZENTEL)" at bounding box center [336, 140] width 547 height 33
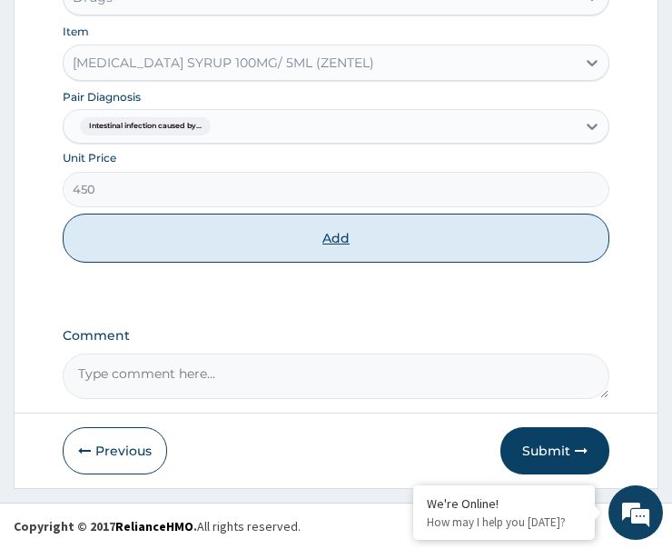
click at [289, 234] on button "Add" at bounding box center [336, 238] width 547 height 49
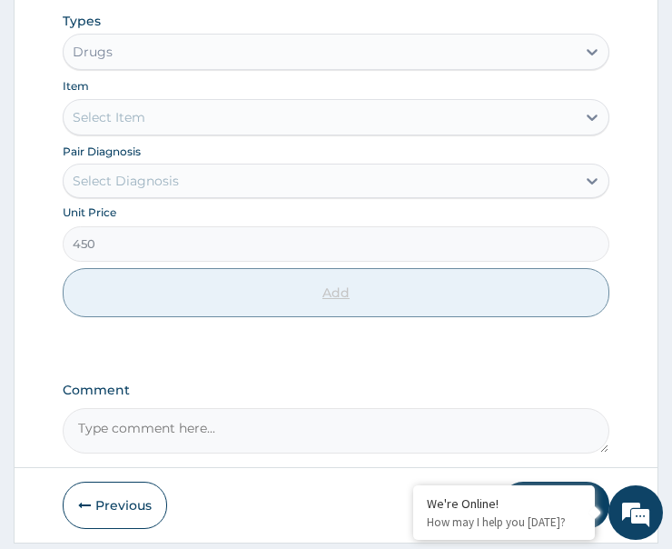
type input "0"
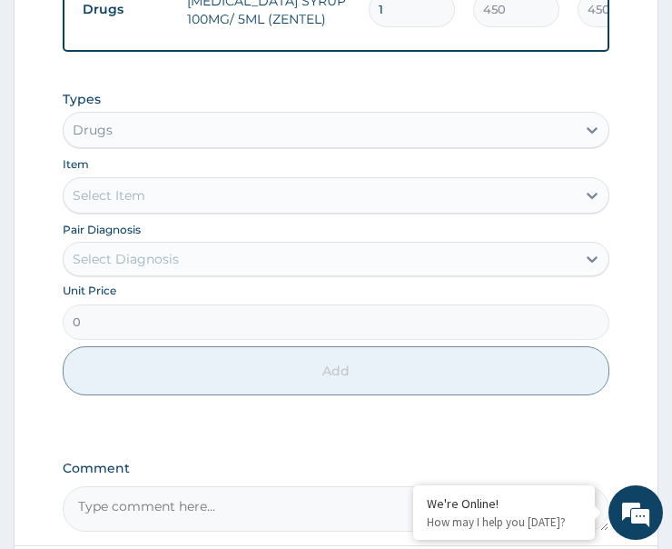
drag, startPoint x: 327, startPoint y: 442, endPoint x: 374, endPoint y: 451, distance: 48.1
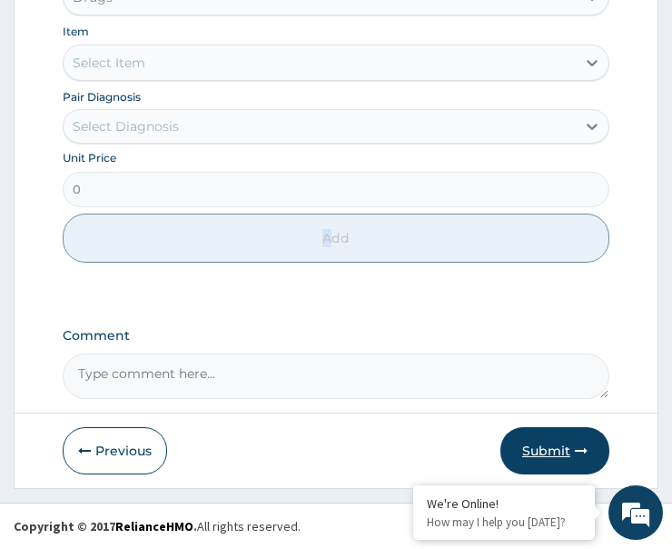
click at [558, 452] on button "Submit" at bounding box center [555, 450] width 109 height 47
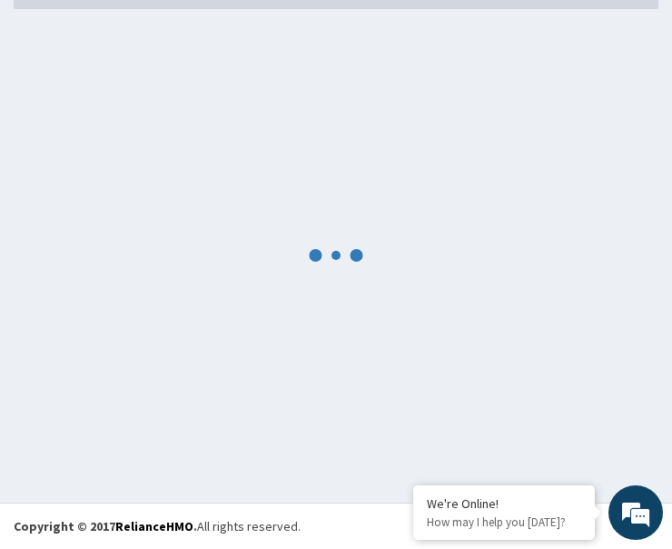
scroll to position [1381, 0]
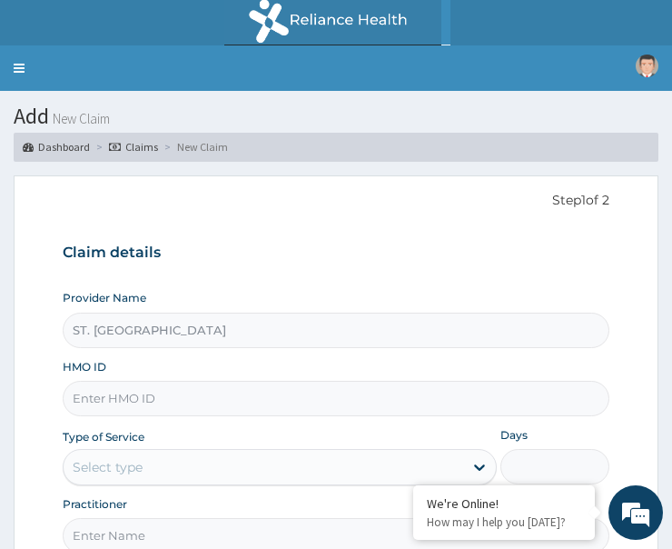
paste input "RSM/10076/E"
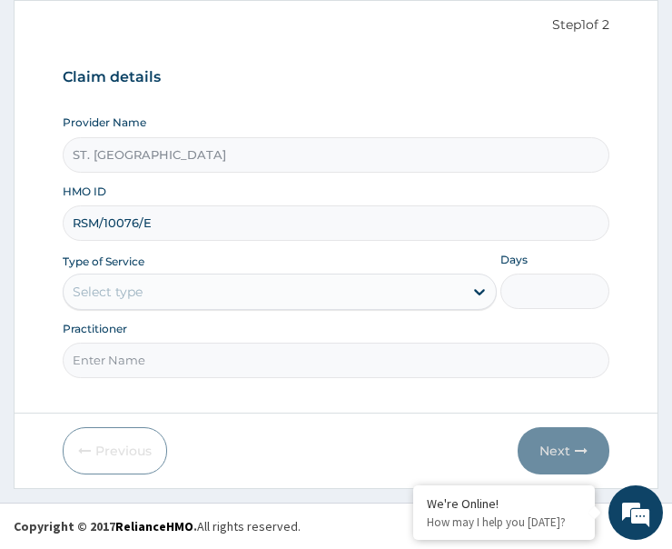
type input "RSM/10076/E"
click at [136, 300] on div "Select type" at bounding box center [108, 292] width 70 height 18
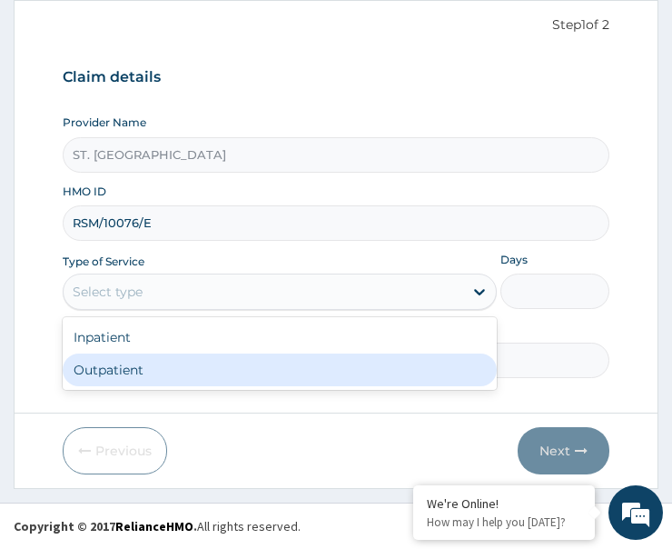
click at [145, 366] on div "Outpatient" at bounding box center [280, 369] width 434 height 33
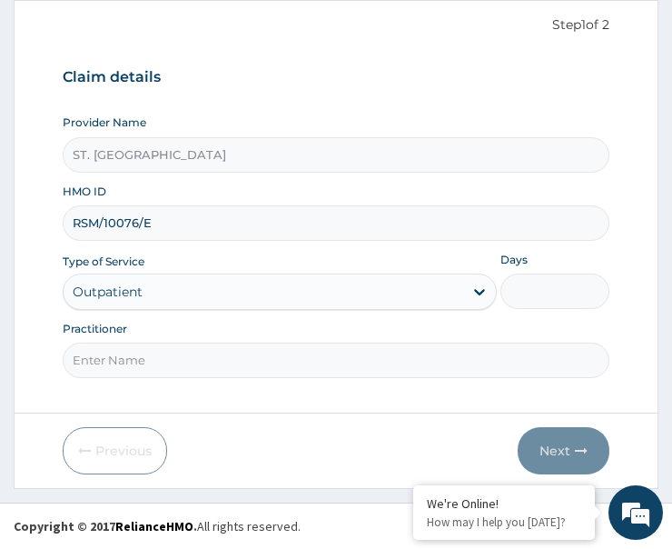
type input "1"
drag, startPoint x: 216, startPoint y: 343, endPoint x: 184, endPoint y: 362, distance: 37.1
click at [184, 362] on input "Practitioner" at bounding box center [336, 360] width 547 height 35
paste input "Dr Joel Mgbado"
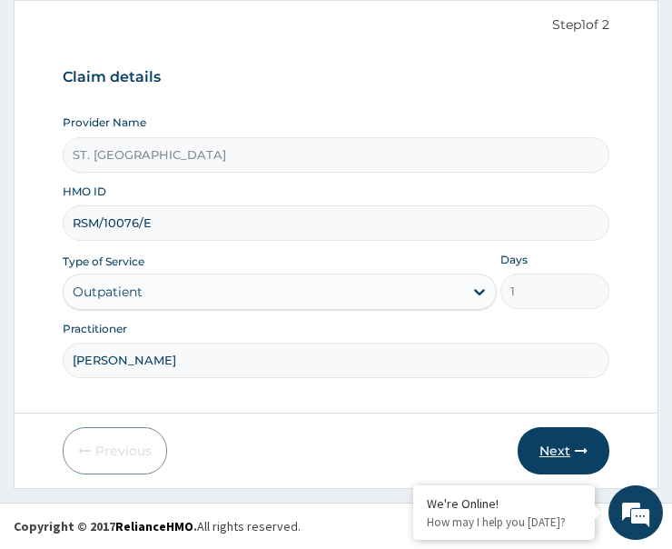
type input "Dr Joel Mgbado"
click at [545, 437] on button "Next" at bounding box center [564, 450] width 92 height 47
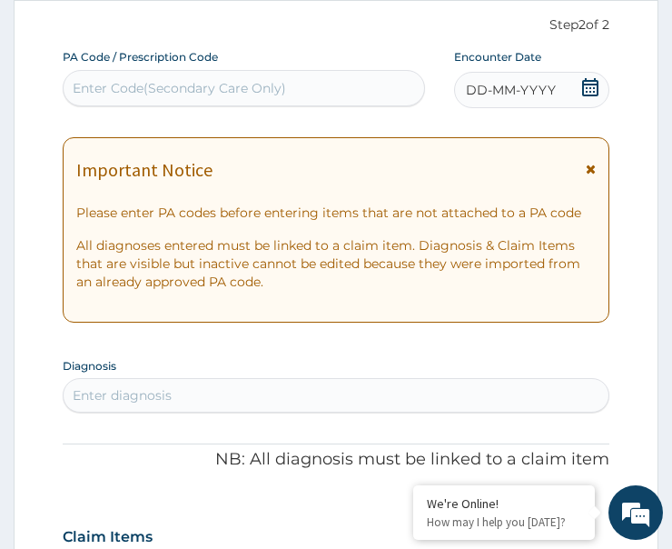
click at [590, 89] on icon at bounding box center [590, 87] width 16 height 18
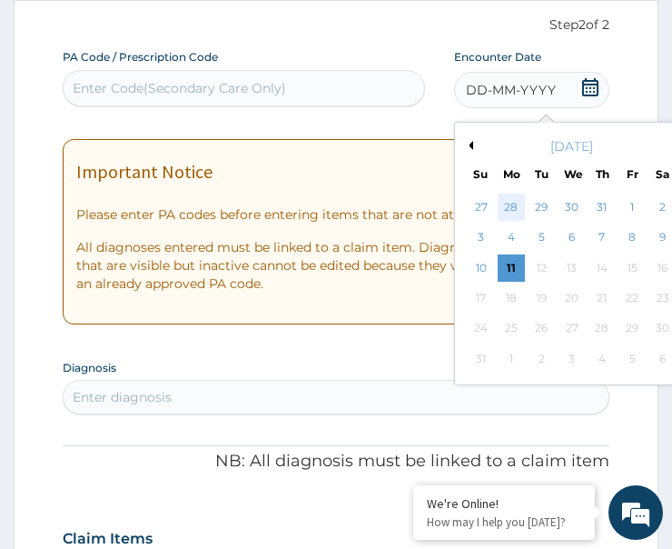
click at [511, 200] on div "28" at bounding box center [511, 207] width 27 height 27
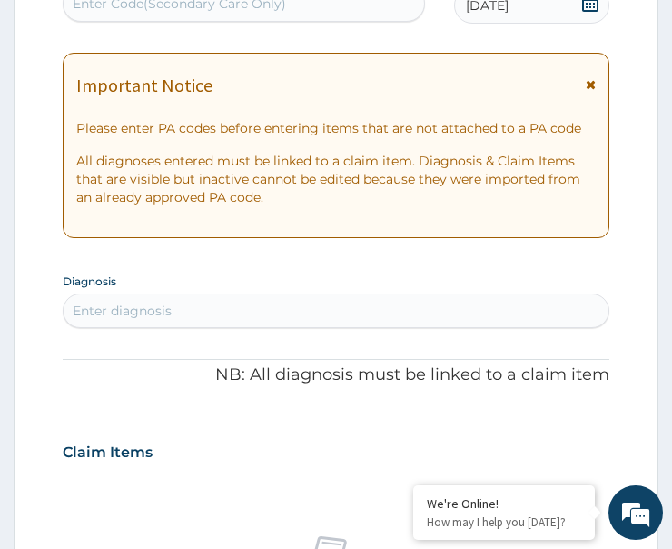
scroll to position [357, 0]
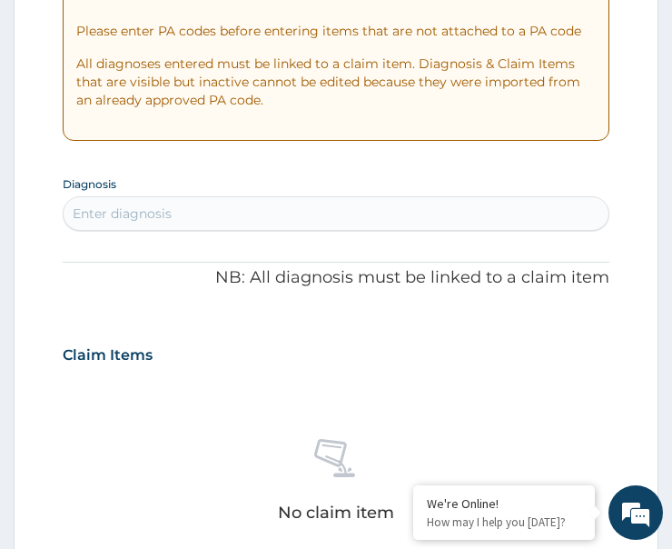
click at [241, 212] on div "Enter diagnosis" at bounding box center [336, 213] width 545 height 29
type input "malar"
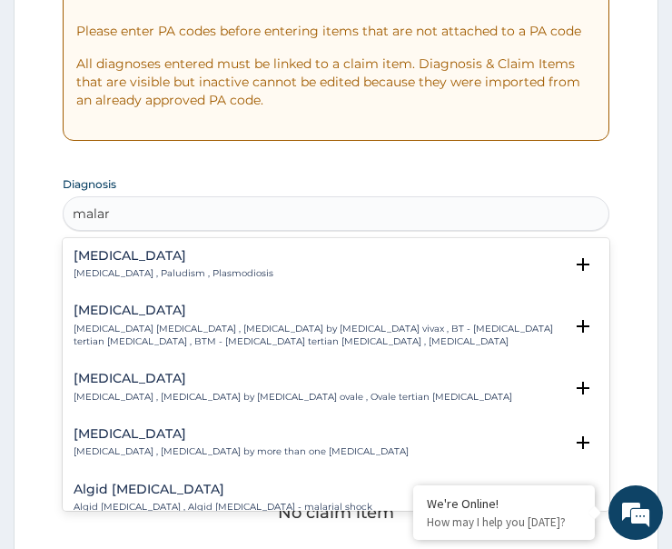
click at [95, 264] on div "Malaria Malaria , Paludism , Plasmodiosis" at bounding box center [174, 265] width 200 height 32
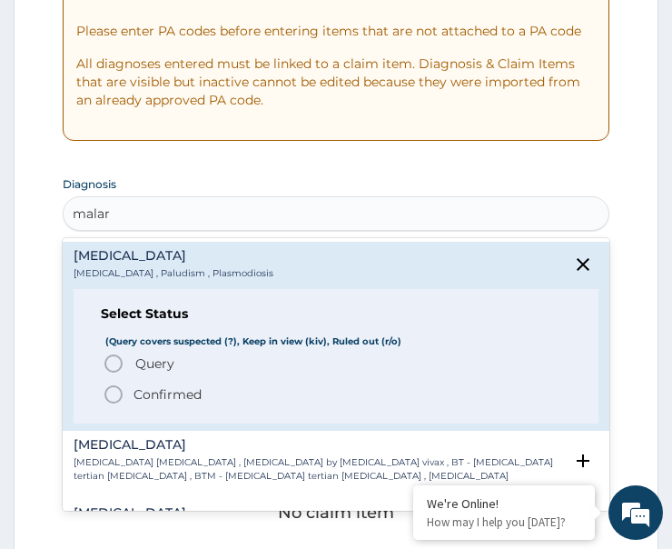
click at [117, 391] on icon "status option filled" at bounding box center [114, 394] width 22 height 22
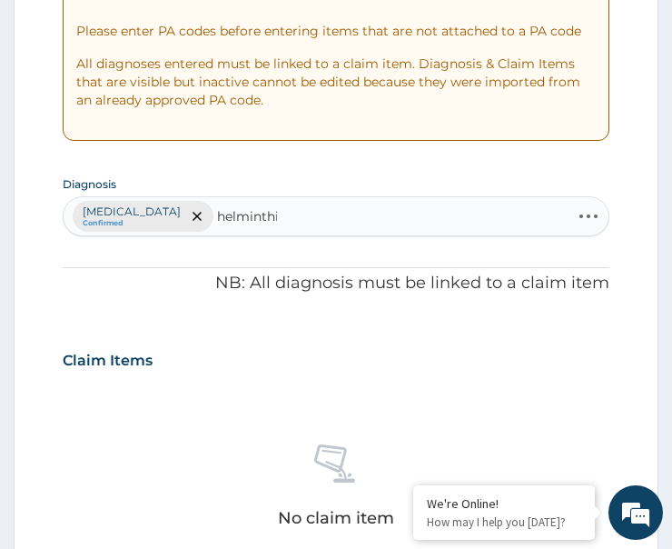
type input "helminthia"
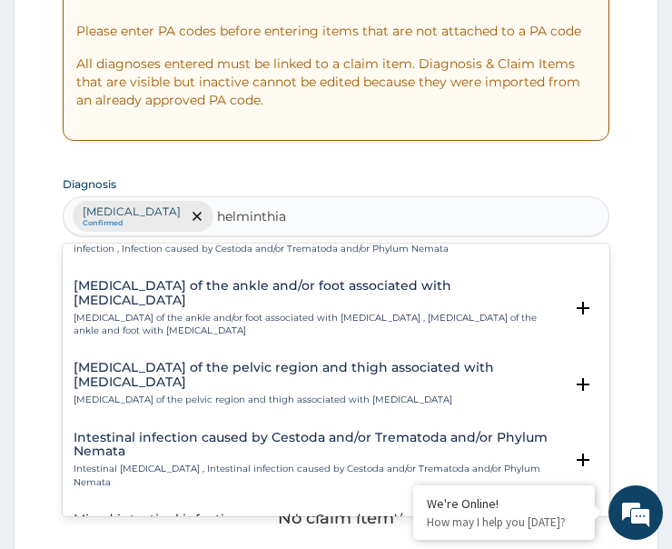
scroll to position [324, 0]
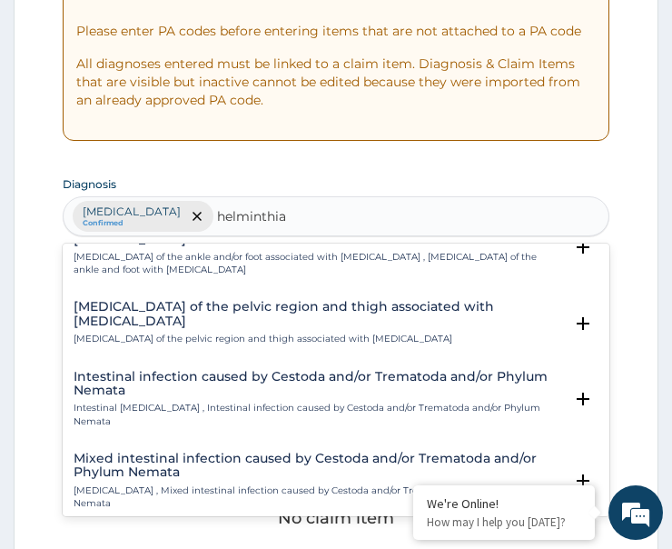
click at [149, 384] on div "Intestinal infection caused by Cestoda and/or Trematoda and/or Phylum Nemata In…" at bounding box center [319, 399] width 490 height 58
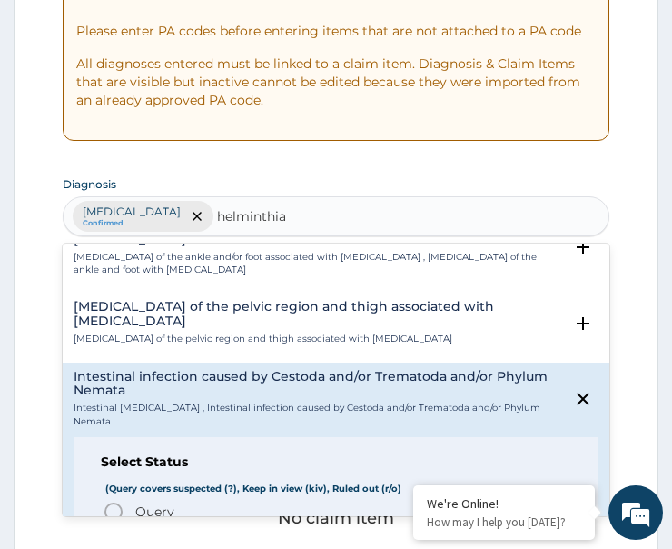
click at [113, 501] on icon "status option query" at bounding box center [114, 512] width 22 height 22
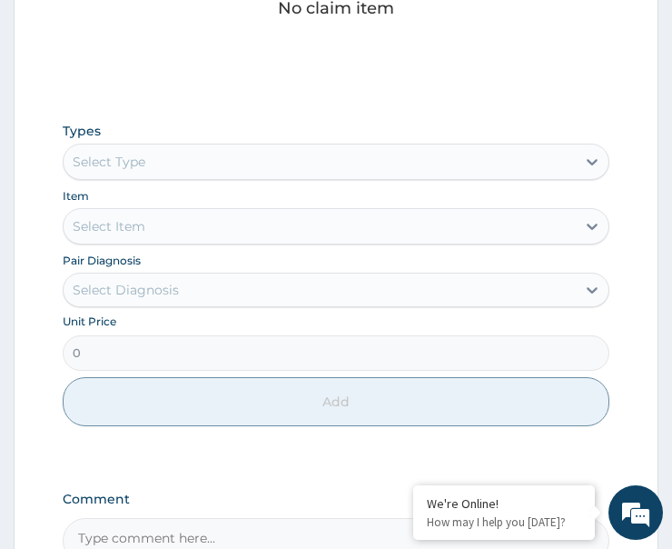
scroll to position [902, 0]
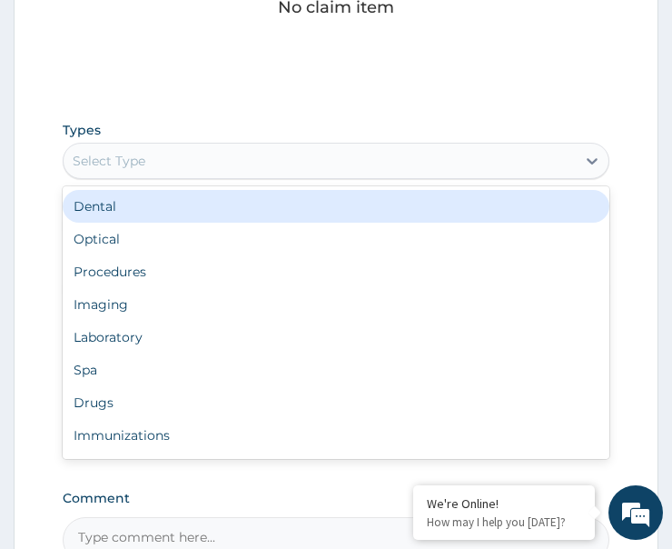
click at [166, 164] on div "Select Type" at bounding box center [320, 160] width 512 height 29
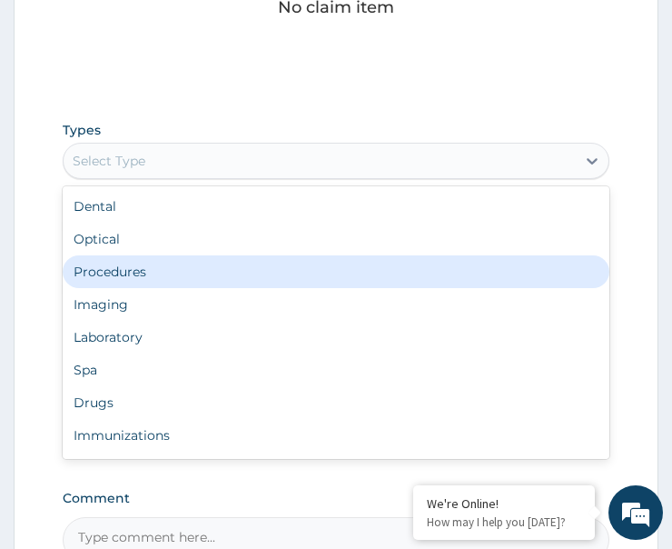
click at [161, 279] on div "Procedures" at bounding box center [336, 271] width 547 height 33
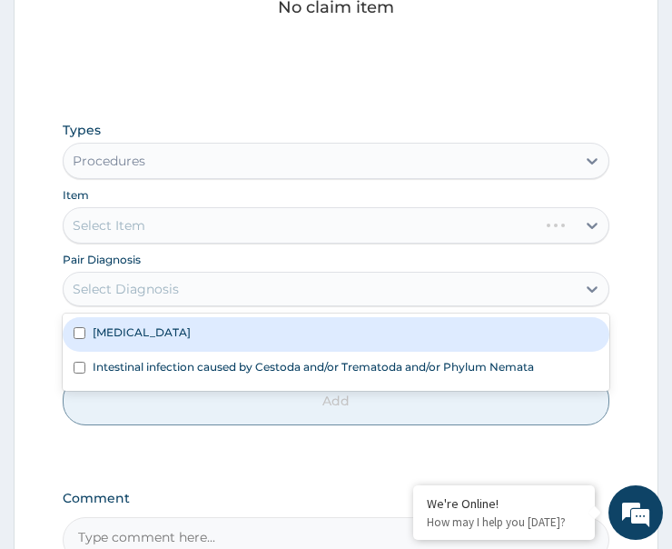
drag, startPoint x: 158, startPoint y: 279, endPoint x: 156, endPoint y: 300, distance: 21.0
click at [158, 281] on div "Select Diagnosis" at bounding box center [320, 288] width 512 height 29
drag, startPoint x: 166, startPoint y: 330, endPoint x: 158, endPoint y: 381, distance: 51.5
click at [166, 338] on div "[MEDICAL_DATA]" at bounding box center [336, 334] width 547 height 35
checkbox input "true"
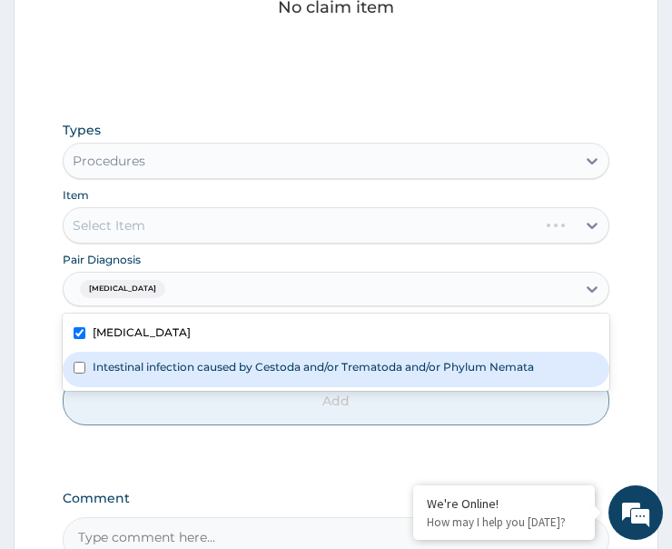
click at [196, 379] on div "Intestinal infection caused by Cestoda and/or Trematoda and/or Phylum Nemata" at bounding box center [336, 369] width 547 height 35
checkbox input "true"
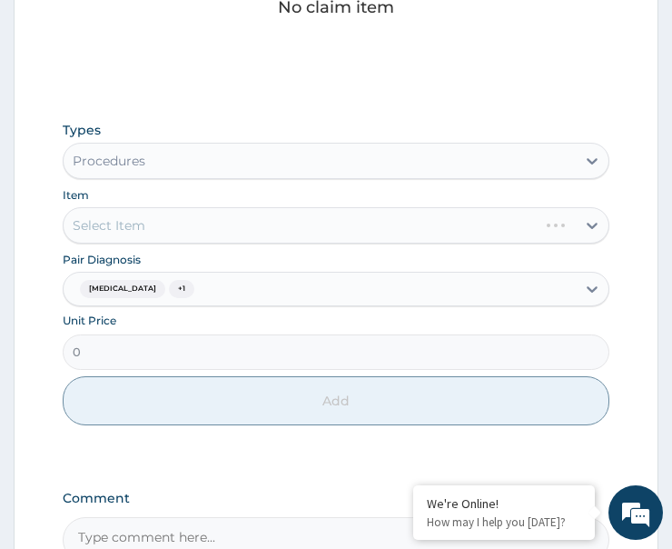
click at [191, 225] on div "Select Item" at bounding box center [336, 225] width 547 height 36
click at [239, 221] on div "Select Item" at bounding box center [320, 225] width 512 height 29
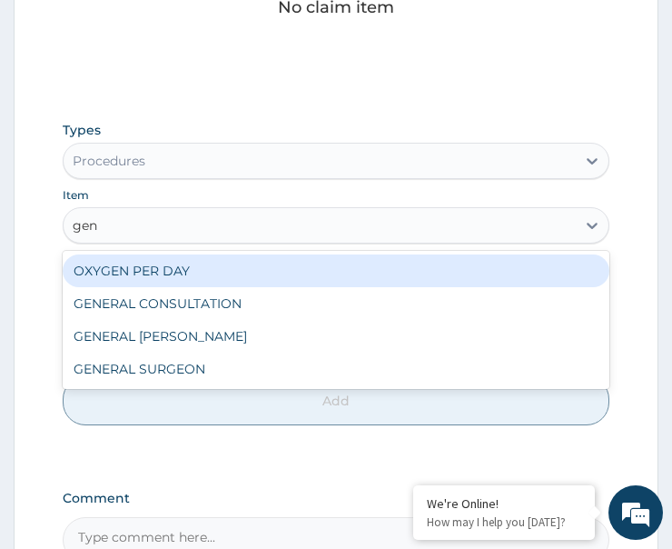
type input "gene"
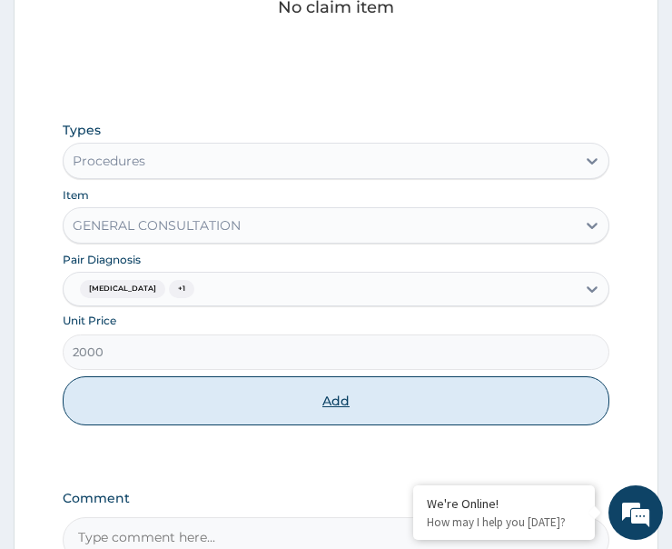
click at [312, 400] on button "Add" at bounding box center [336, 400] width 547 height 49
type input "0"
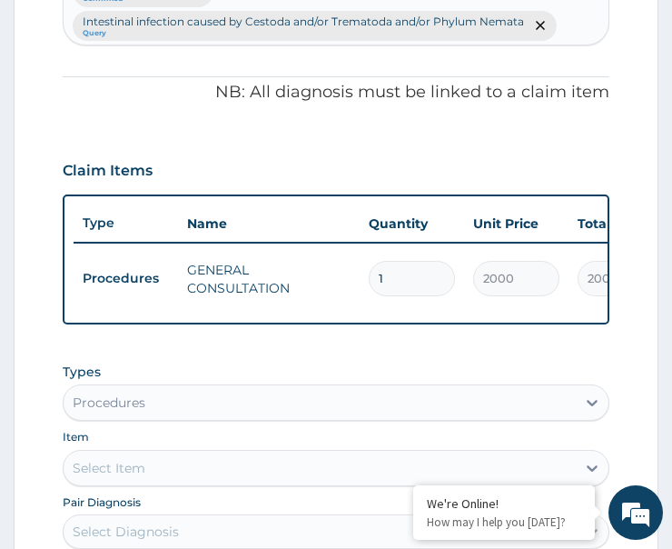
scroll to position [854, 0]
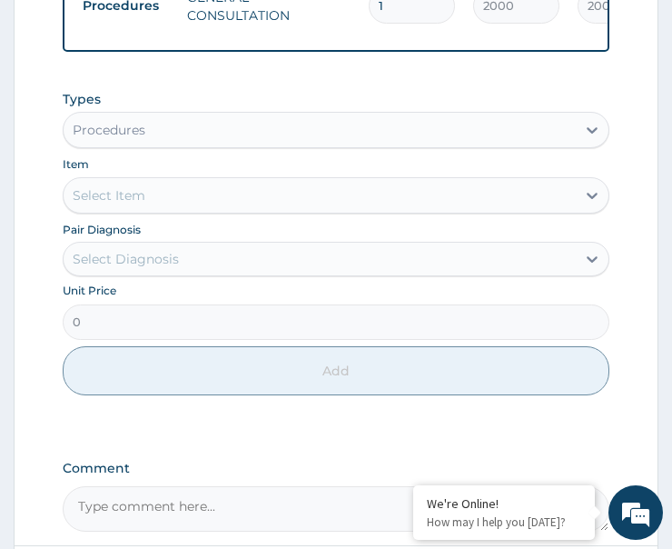
click at [173, 138] on div "Procedures" at bounding box center [320, 129] width 512 height 29
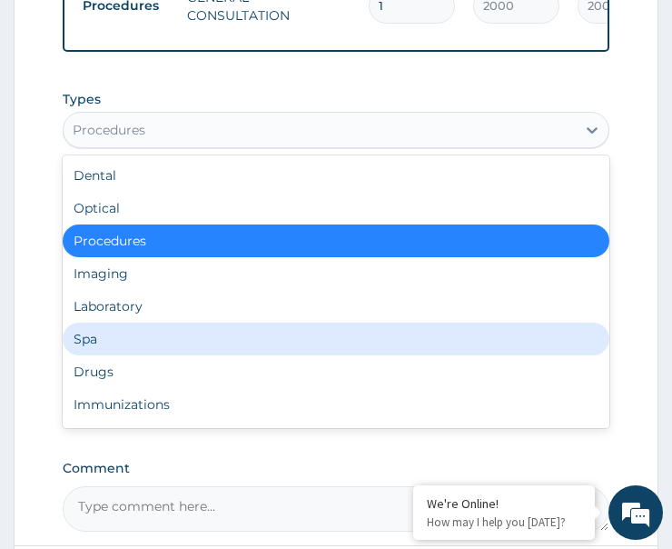
click at [142, 320] on div "Laboratory" at bounding box center [336, 306] width 547 height 33
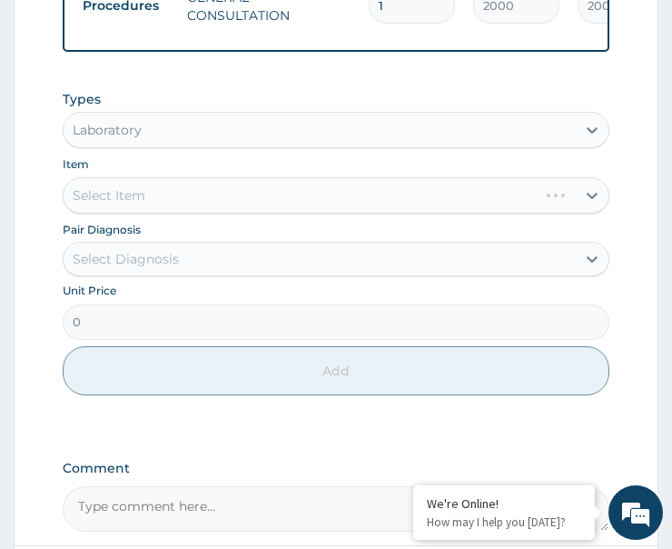
click at [159, 247] on div "Pair Diagnosis Select Diagnosis" at bounding box center [336, 248] width 547 height 56
drag, startPoint x: 191, startPoint y: 266, endPoint x: 187, endPoint y: 275, distance: 9.8
click at [187, 273] on div "Select Diagnosis" at bounding box center [320, 258] width 512 height 29
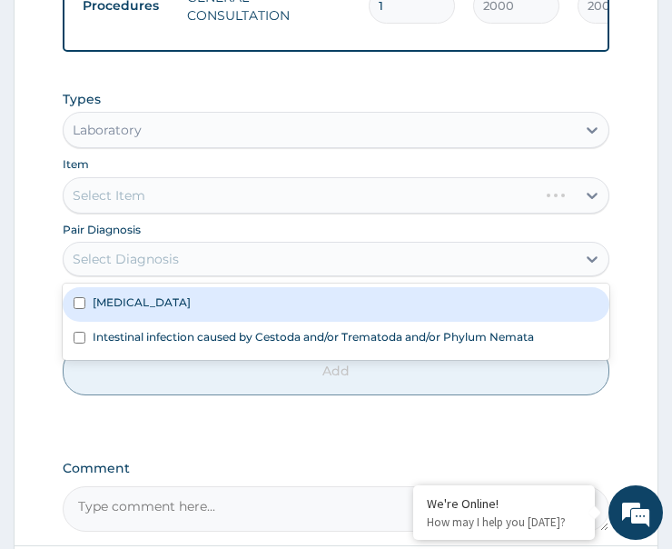
click at [192, 303] on div "[MEDICAL_DATA]" at bounding box center [336, 304] width 547 height 35
checkbox input "true"
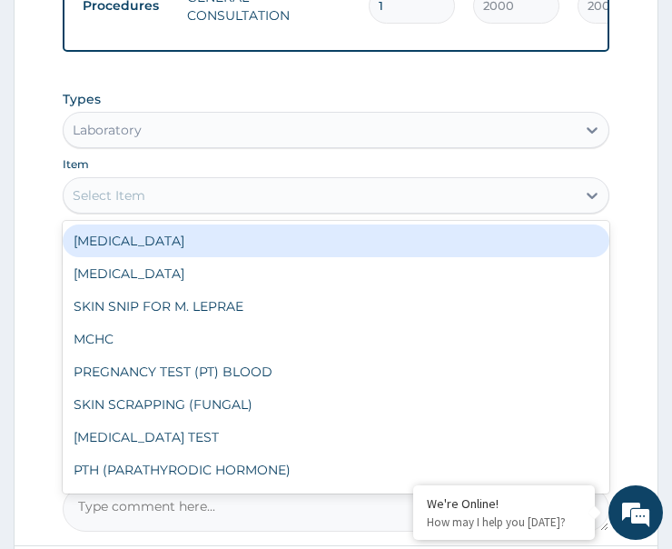
click at [207, 202] on div "Select Item" at bounding box center [320, 195] width 512 height 29
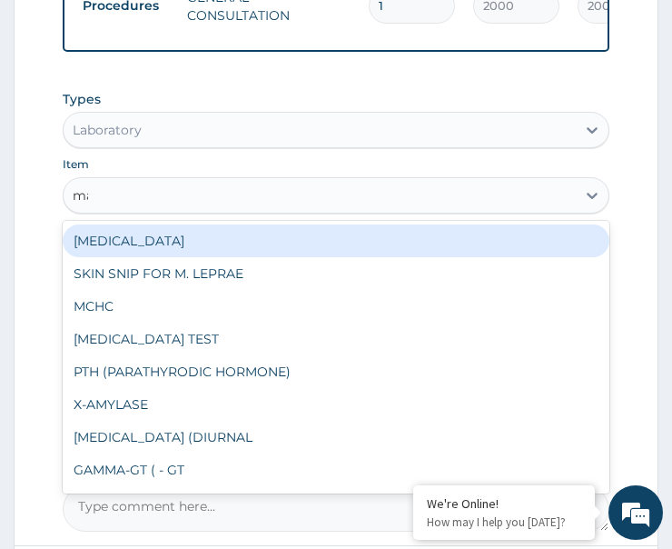
type input "mal"
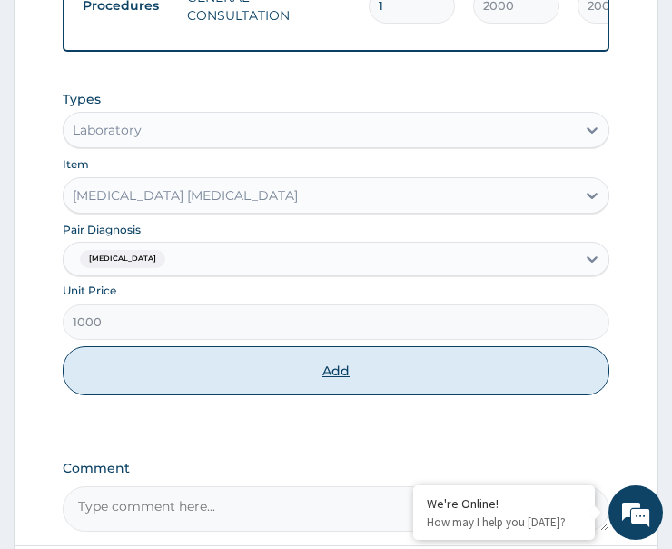
click at [224, 388] on button "Add" at bounding box center [336, 370] width 547 height 49
type input "0"
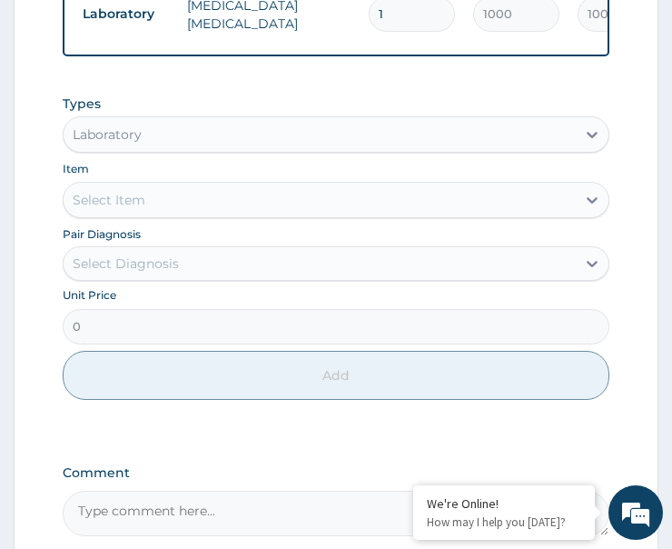
scroll to position [945, 0]
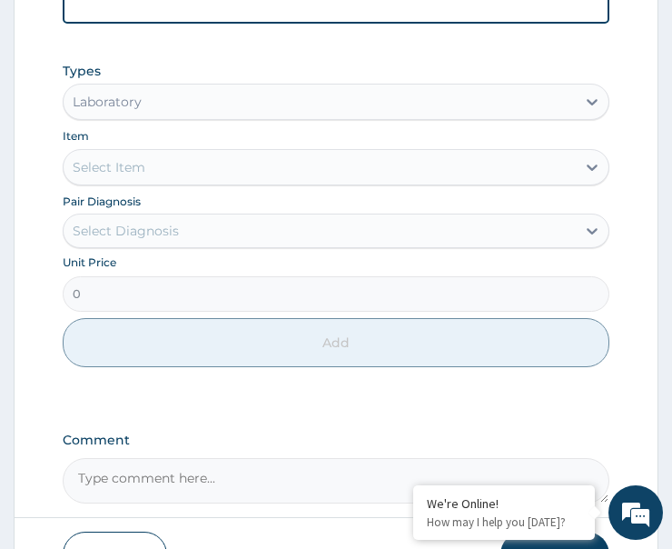
click at [139, 111] on div "Laboratory" at bounding box center [107, 102] width 69 height 18
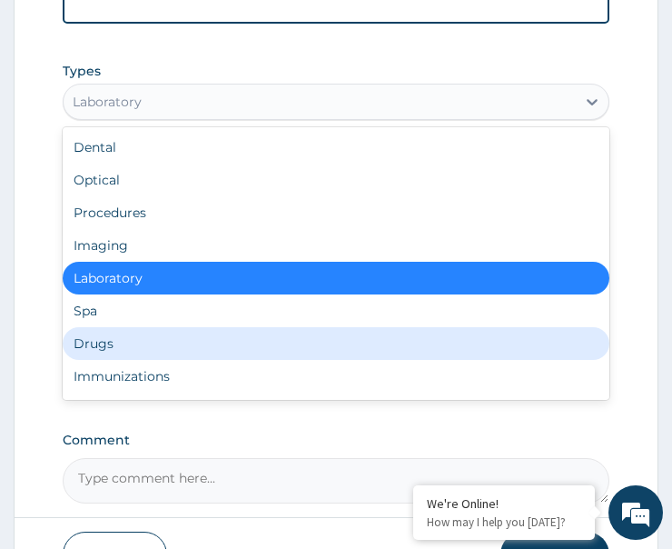
click at [132, 356] on div "Drugs" at bounding box center [336, 343] width 547 height 33
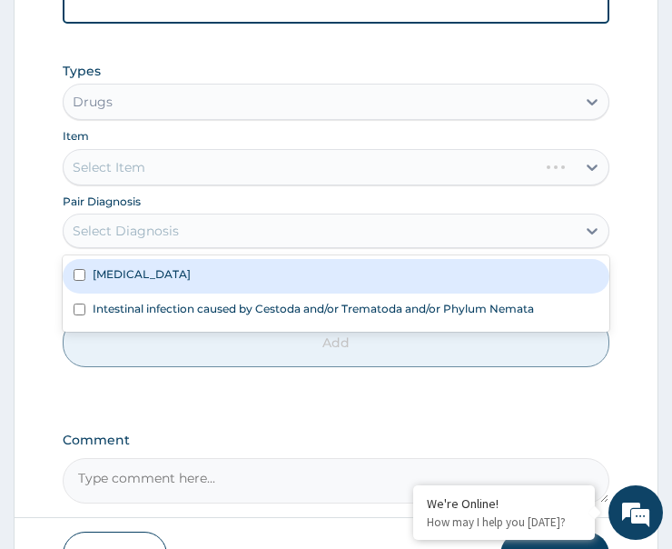
click at [184, 240] on div "Select Diagnosis" at bounding box center [320, 230] width 512 height 29
click at [170, 283] on div "Malaria" at bounding box center [336, 276] width 547 height 35
checkbox input "true"
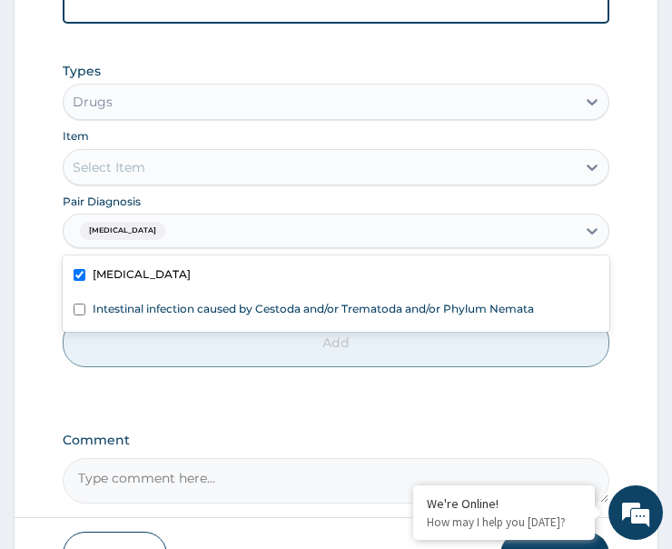
click at [213, 172] on div "Select Item" at bounding box center [320, 167] width 512 height 29
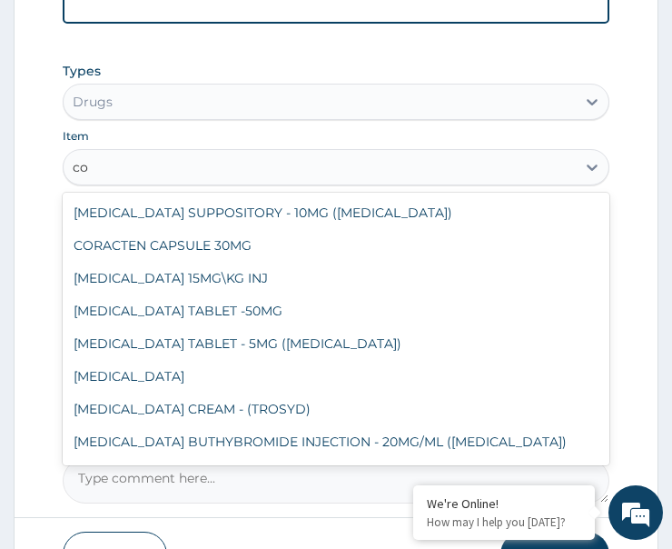
type input "c"
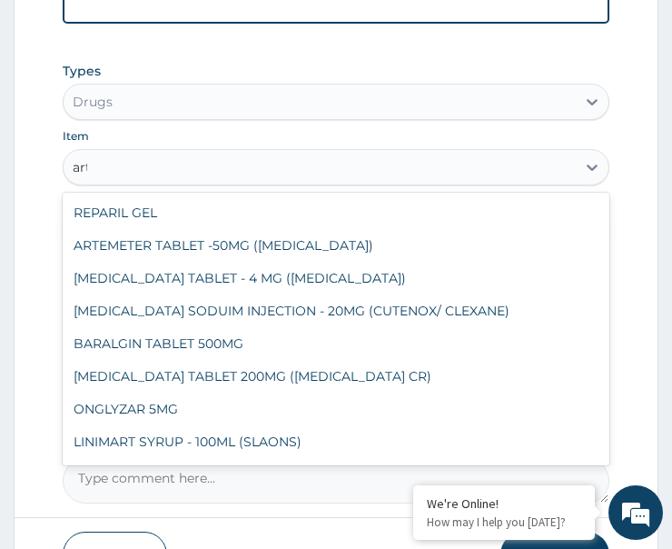
type input "arte"
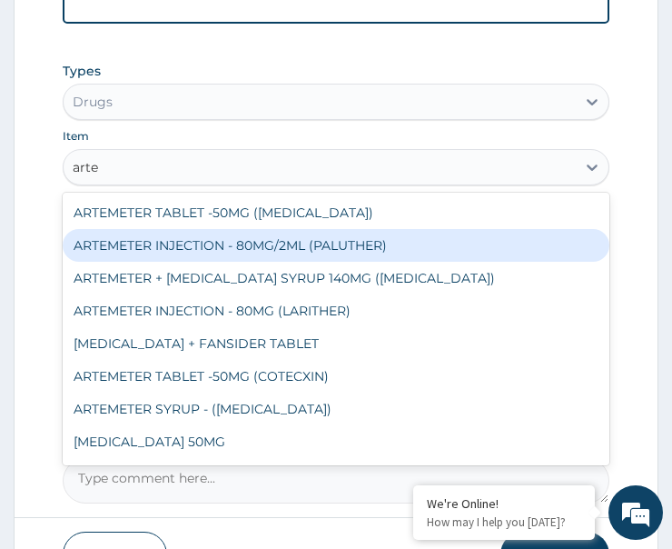
click at [202, 252] on div "ARTEMETER INJECTION - 80MG/2ML (PALUTHER)" at bounding box center [336, 245] width 547 height 33
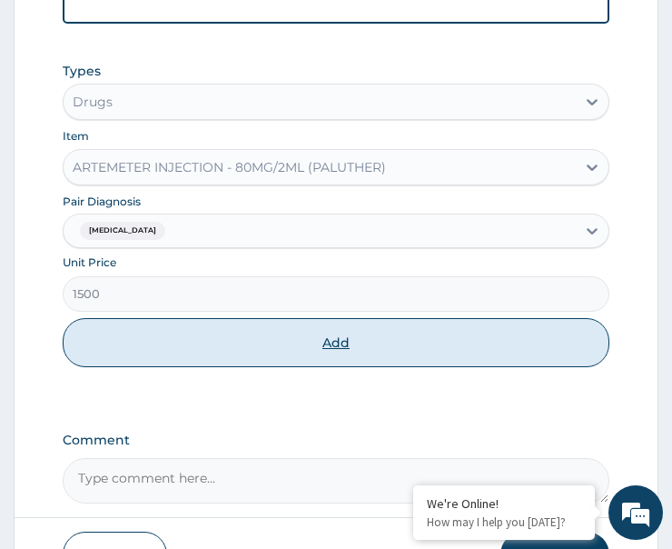
click at [270, 337] on button "Add" at bounding box center [336, 342] width 547 height 49
type input "0"
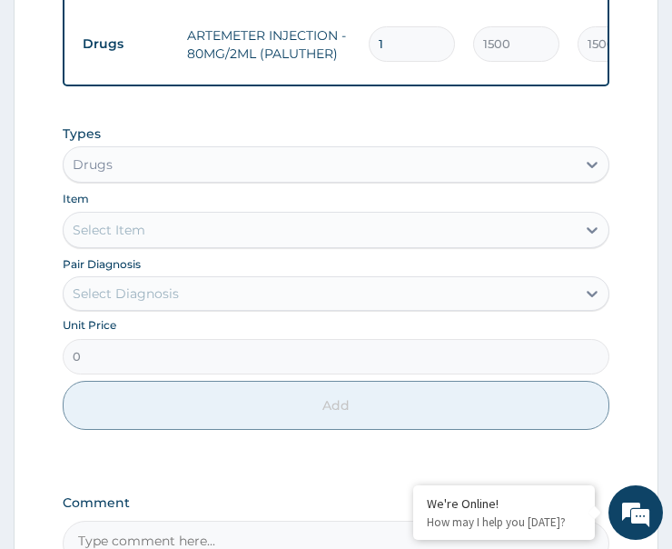
drag, startPoint x: 397, startPoint y: 34, endPoint x: 350, endPoint y: 65, distance: 57.0
click at [353, 64] on tr "Drugs ARTEMETER INJECTION - 80MG/2ML (PALUTHER) 1 1500 1500.00 Malaria Delete" at bounding box center [519, 44] width 890 height 63
type input "3"
type input "4500.00"
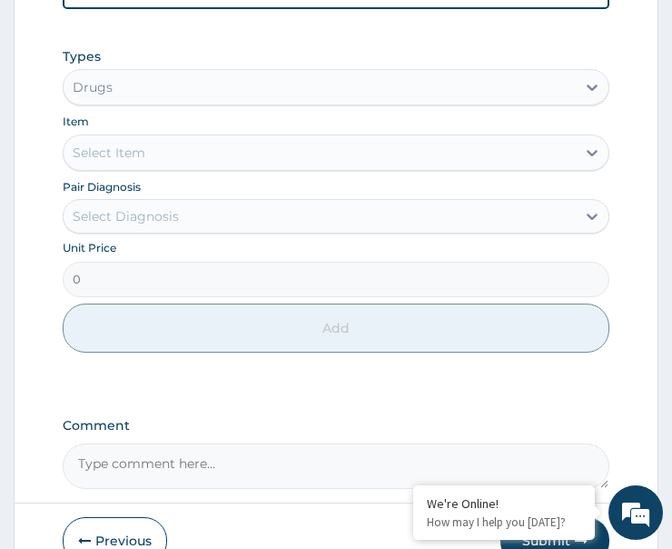
scroll to position [1120, 0]
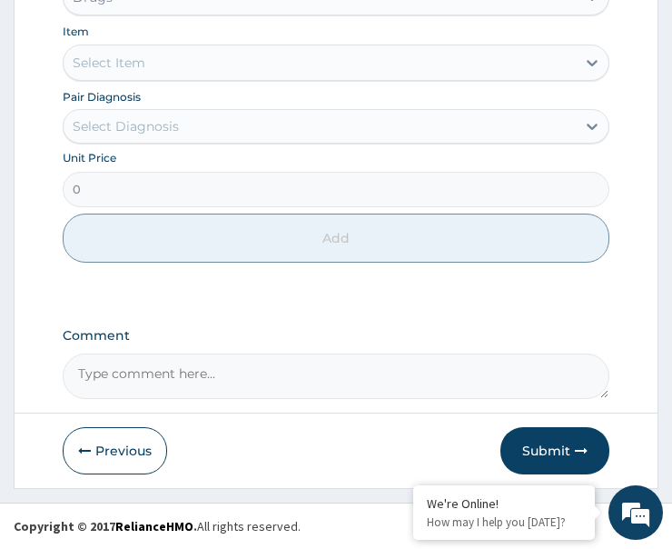
type input "3"
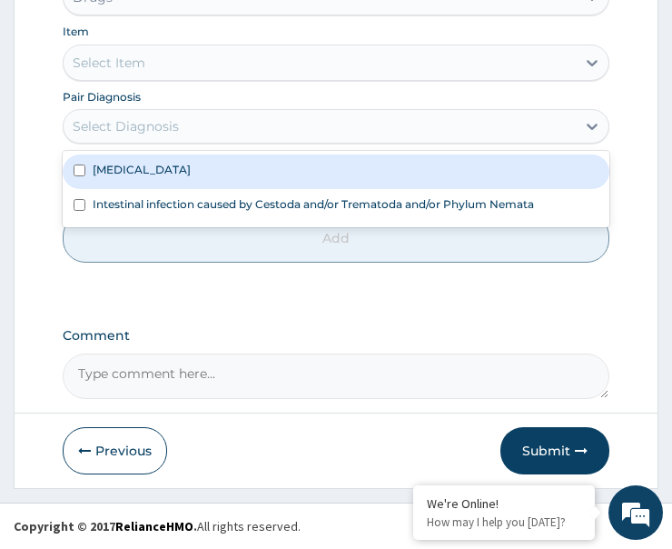
drag, startPoint x: 140, startPoint y: 121, endPoint x: 157, endPoint y: 170, distance: 52.0
click at [146, 123] on div "Select Diagnosis" at bounding box center [126, 126] width 106 height 18
click at [182, 164] on div "Malaria" at bounding box center [336, 171] width 547 height 35
checkbox input "true"
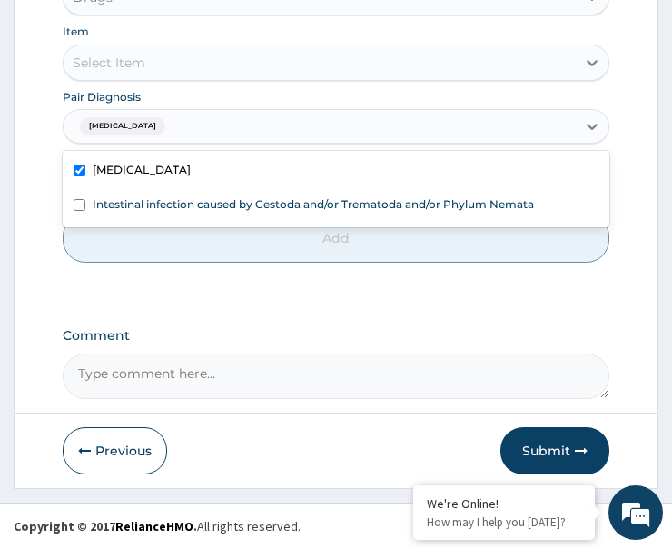
click at [200, 64] on div "Select Item" at bounding box center [320, 62] width 512 height 29
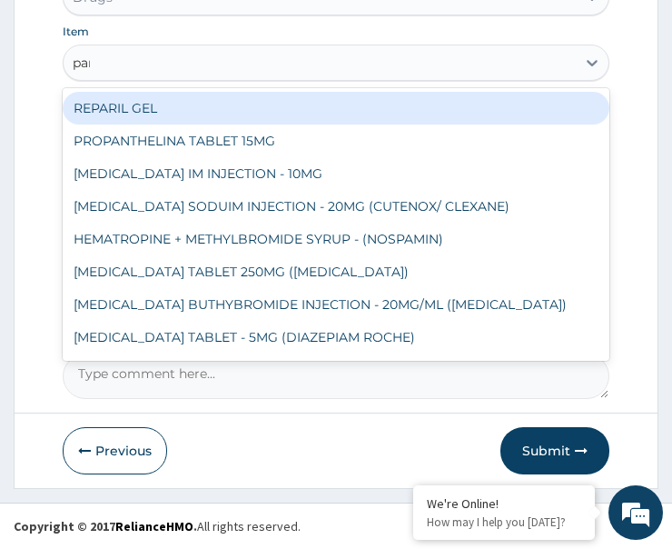
type input "para"
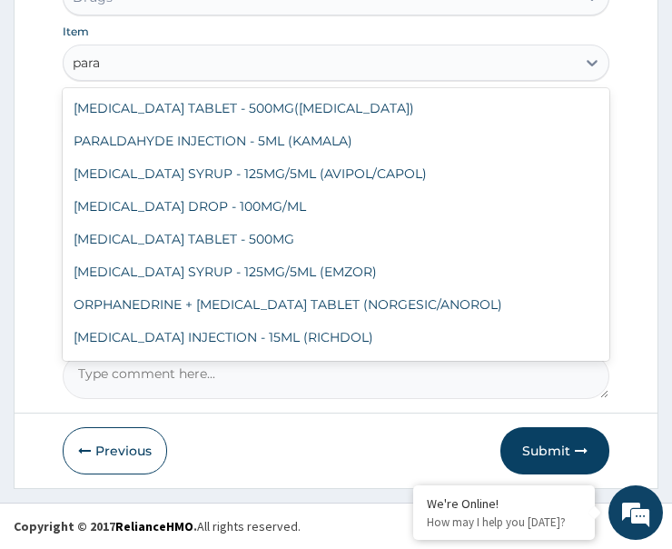
scroll to position [94, 0]
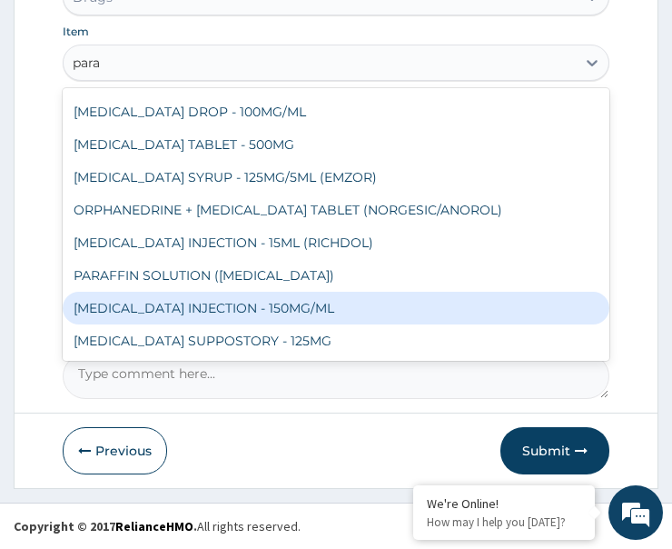
click at [206, 294] on div "PARACETAMOL INJECTION - 150MG/ML" at bounding box center [336, 308] width 547 height 33
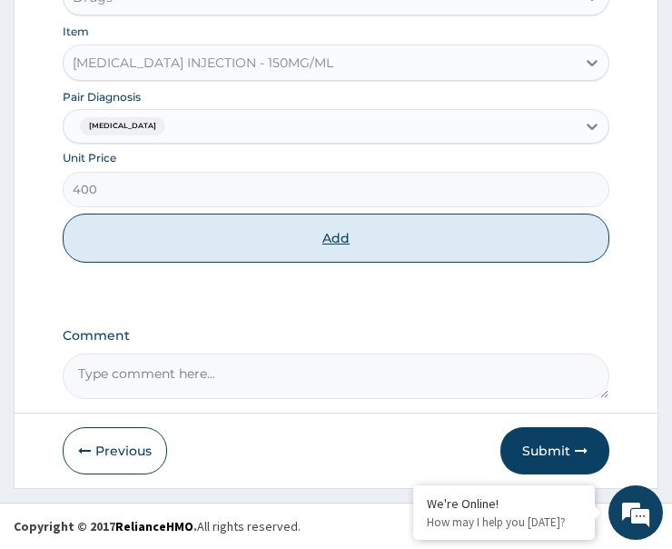
click at [262, 243] on button "Add" at bounding box center [336, 238] width 547 height 49
type input "0"
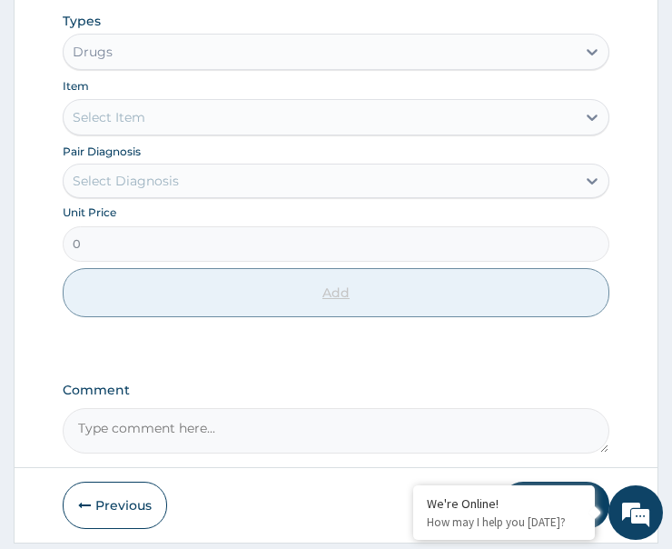
scroll to position [770, 0]
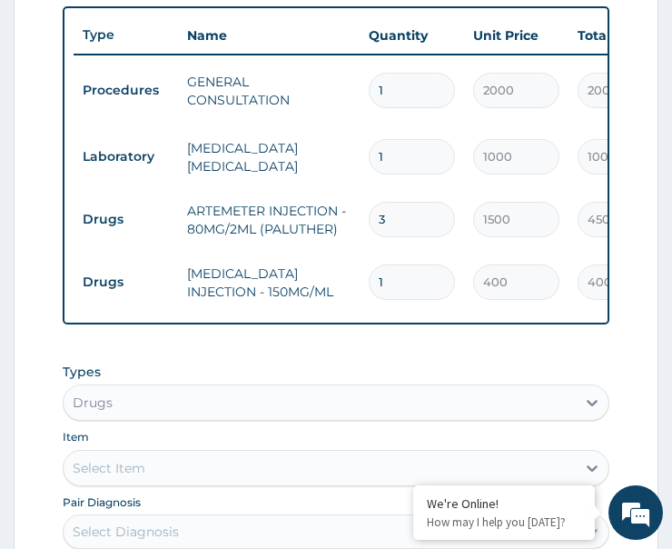
drag, startPoint x: 374, startPoint y: 280, endPoint x: 343, endPoint y: 302, distance: 37.8
click at [343, 302] on tr "Drugs PARACETAMOL INJECTION - 150MG/ML 1 400 400.00 Malaria Delete" at bounding box center [519, 282] width 890 height 63
type input "2"
type input "800.00"
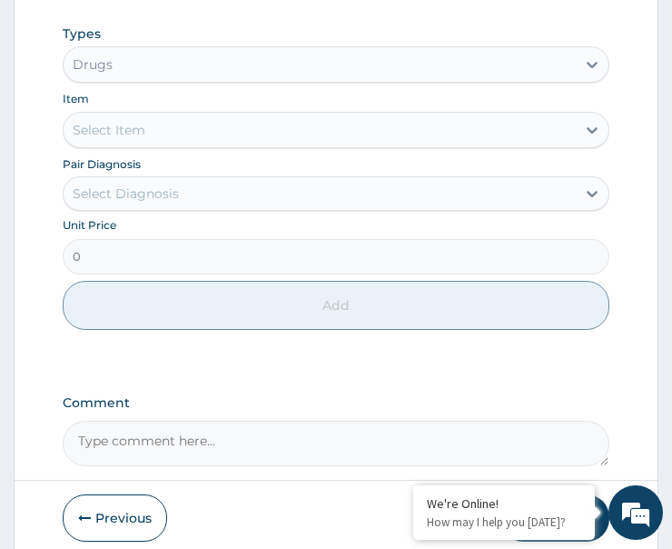
scroll to position [1183, 0]
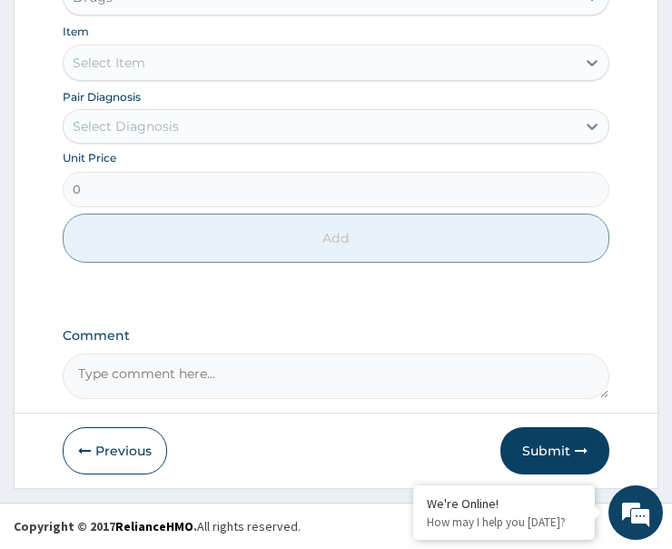
type input "2"
click at [174, 129] on div "Select Diagnosis" at bounding box center [126, 126] width 106 height 18
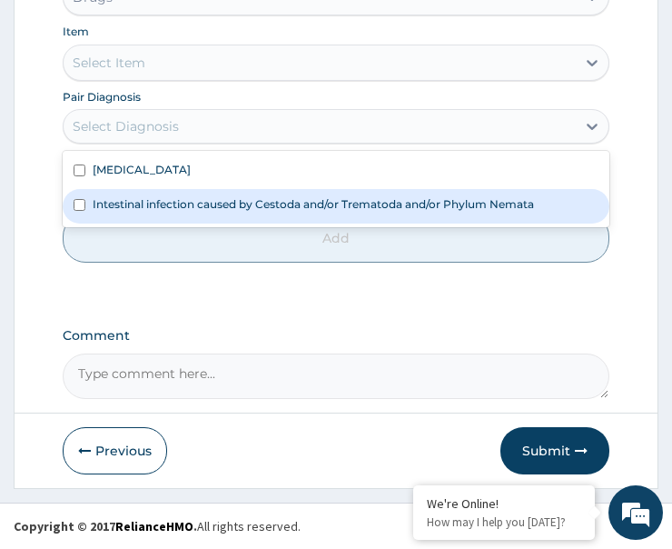
click at [190, 200] on label "Intestinal infection caused by Cestoda and/or Trematoda and/or Phylum Nemata" at bounding box center [314, 203] width 442 height 15
checkbox input "true"
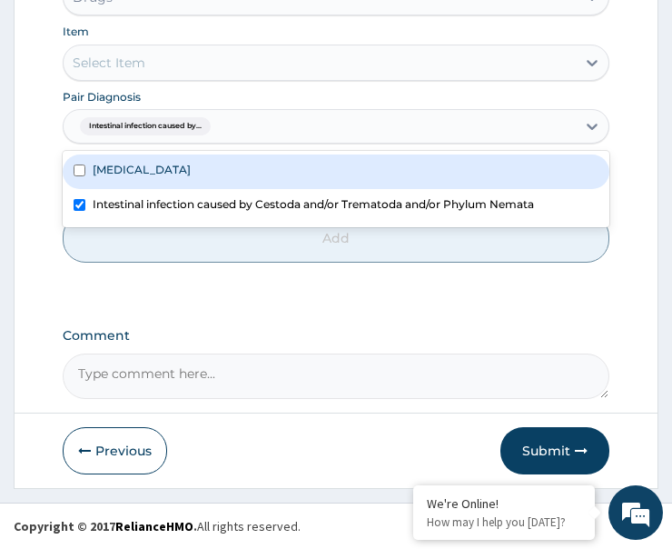
click at [189, 70] on div "Select Item" at bounding box center [320, 62] width 512 height 29
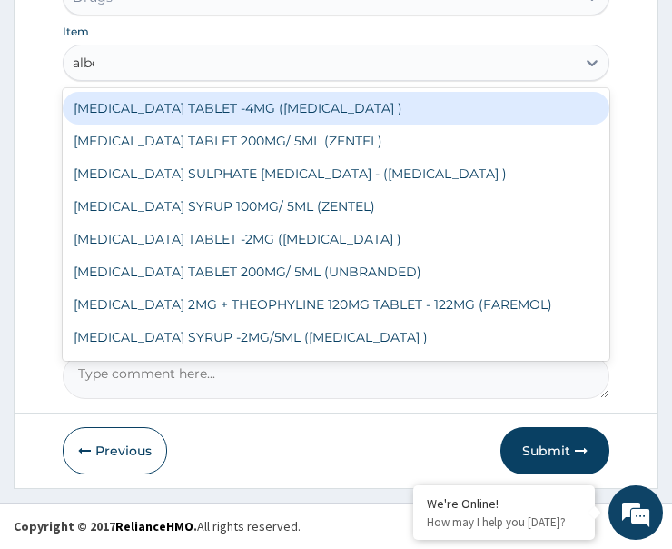
type input "alben"
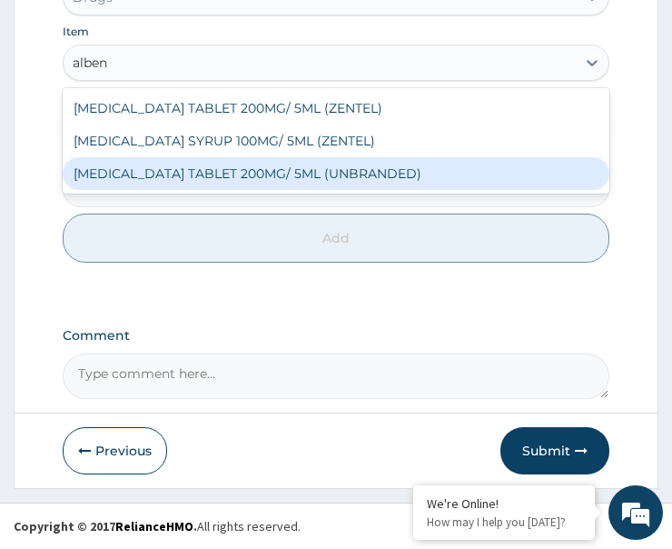
click at [238, 138] on div "ALBENDAZOLE SYRUP 100MG/ 5ML (ZENTEL)" at bounding box center [336, 140] width 547 height 33
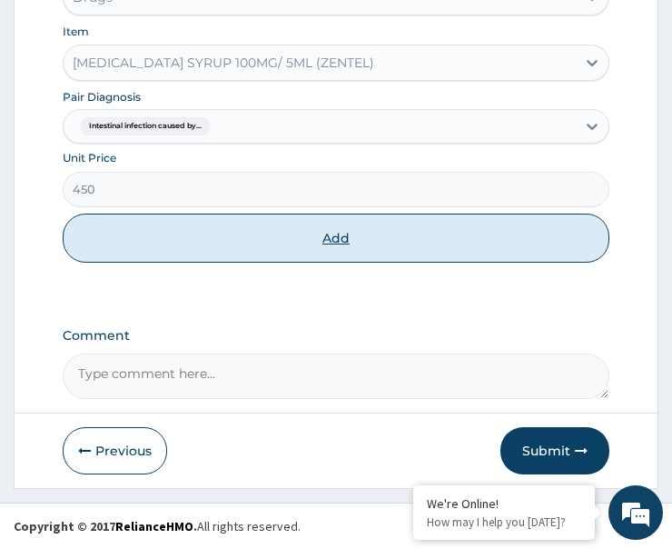
click at [242, 242] on button "Add" at bounding box center [336, 238] width 547 height 49
type input "0"
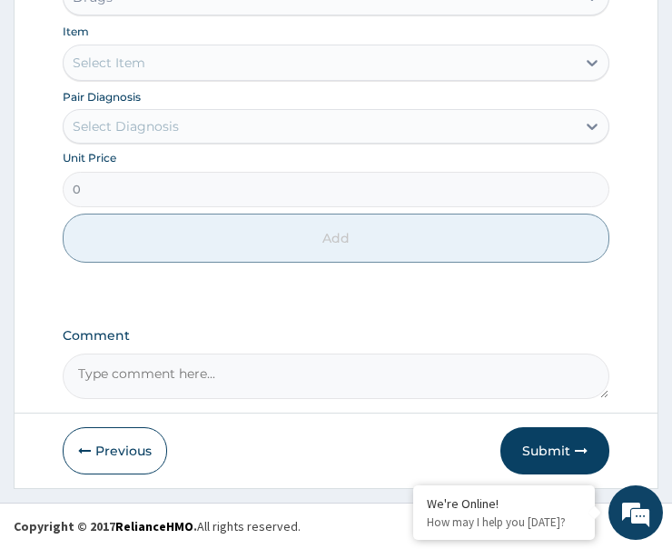
scroll to position [1246, 0]
click at [552, 458] on button "Submit" at bounding box center [555, 450] width 109 height 47
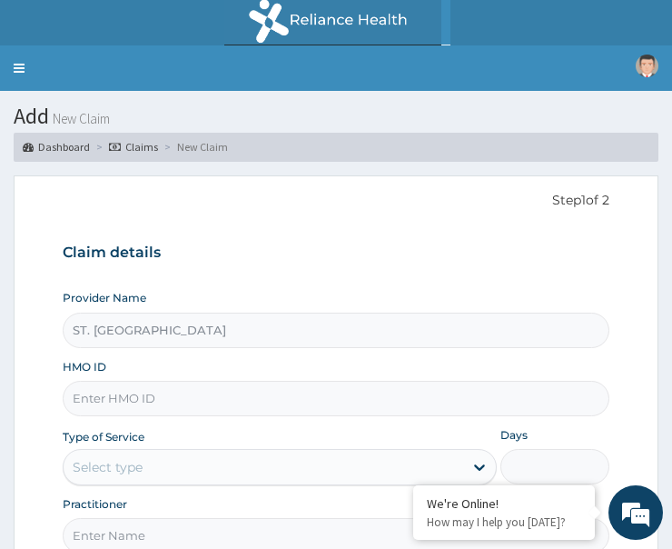
paste input "RSM/10076/E"
type input "RSM/10076/E"
click at [192, 449] on div "Select type" at bounding box center [280, 467] width 434 height 36
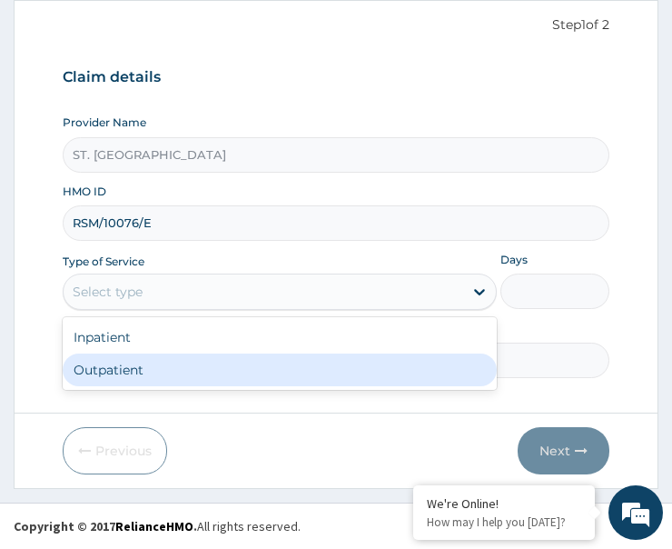
click at [205, 369] on div "Outpatient" at bounding box center [280, 369] width 434 height 33
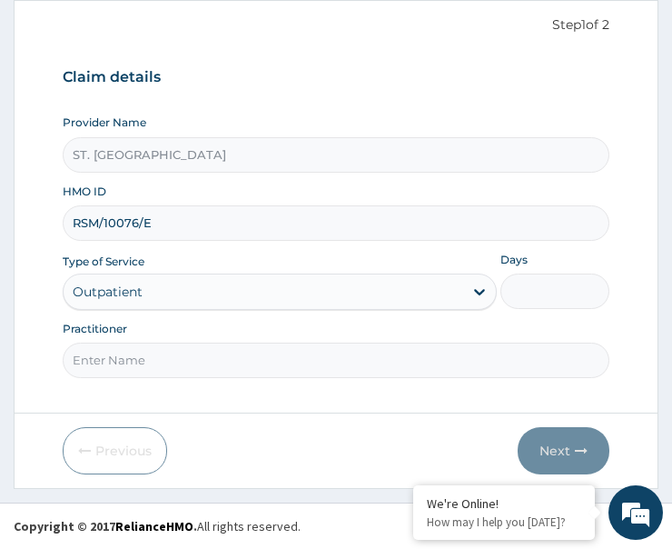
type input "1"
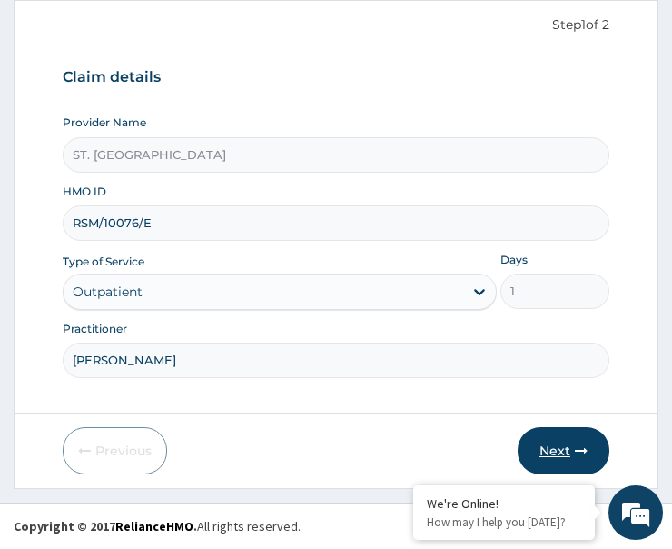
click at [549, 446] on button "Next" at bounding box center [564, 450] width 92 height 47
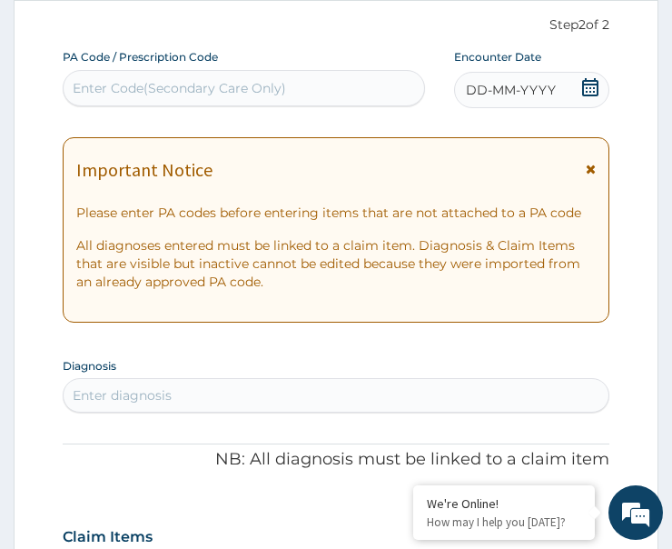
click at [590, 87] on icon at bounding box center [590, 87] width 18 height 18
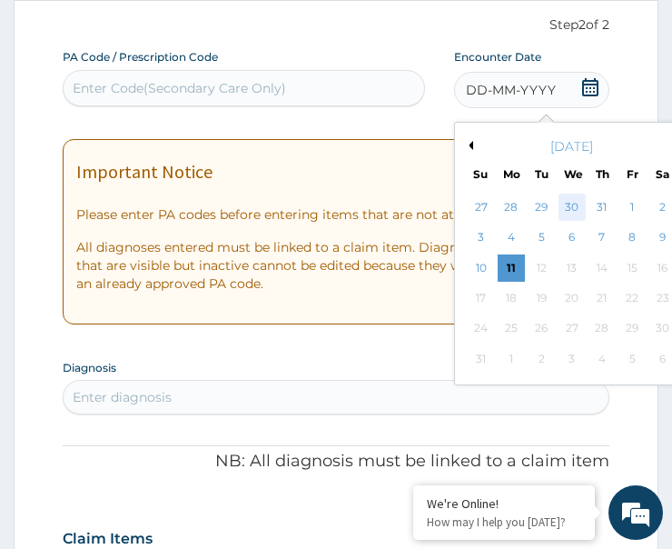
click at [566, 204] on div "30" at bounding box center [572, 207] width 27 height 27
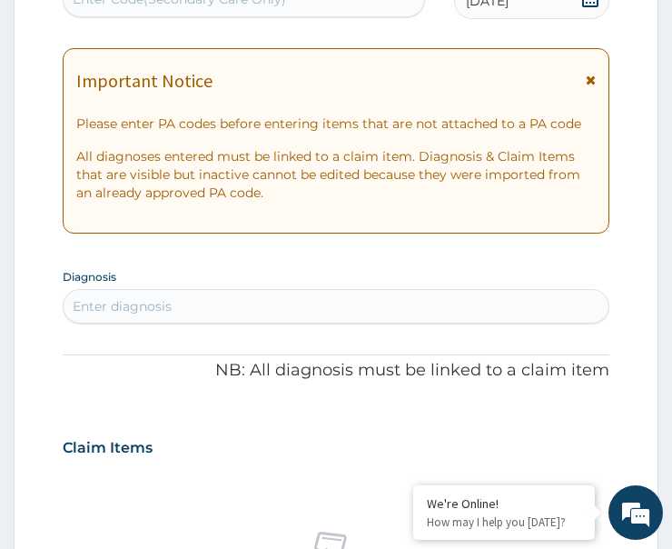
scroll to position [448, 0]
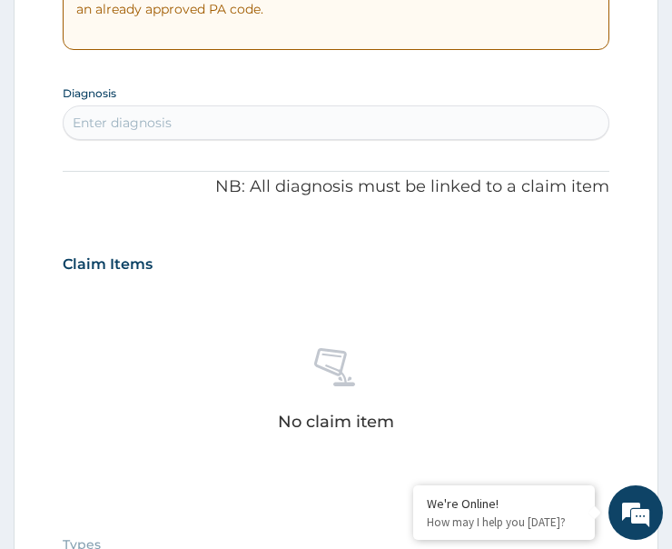
click at [186, 125] on div "Enter diagnosis" at bounding box center [336, 122] width 545 height 29
type input "malar"
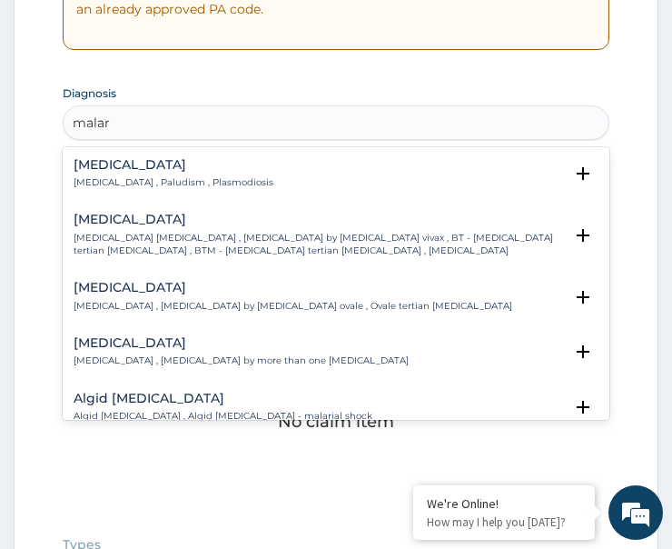
click at [110, 180] on p "[MEDICAL_DATA] , Paludism , Plasmodiosis" at bounding box center [174, 182] width 200 height 13
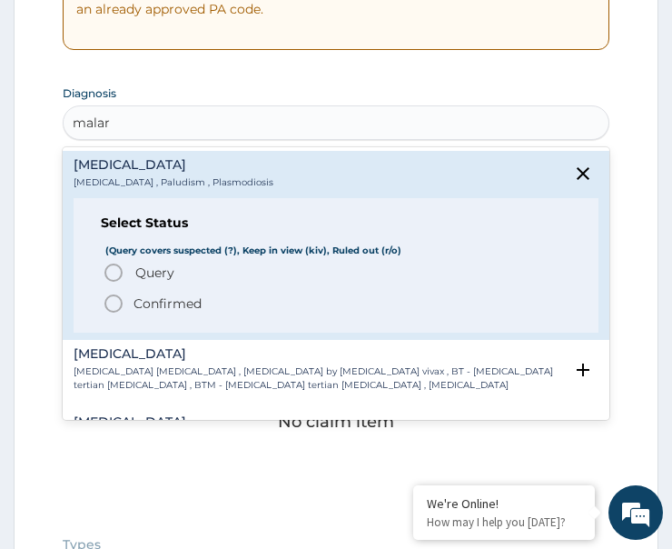
click at [120, 303] on icon "status option filled" at bounding box center [114, 304] width 22 height 22
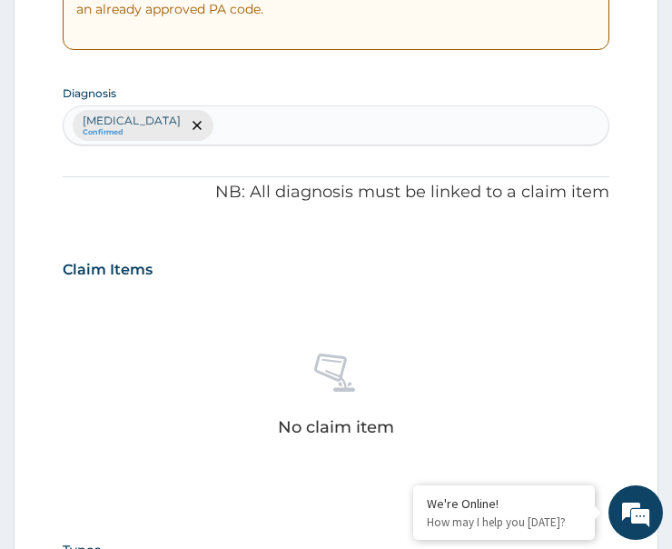
scroll to position [902, 0]
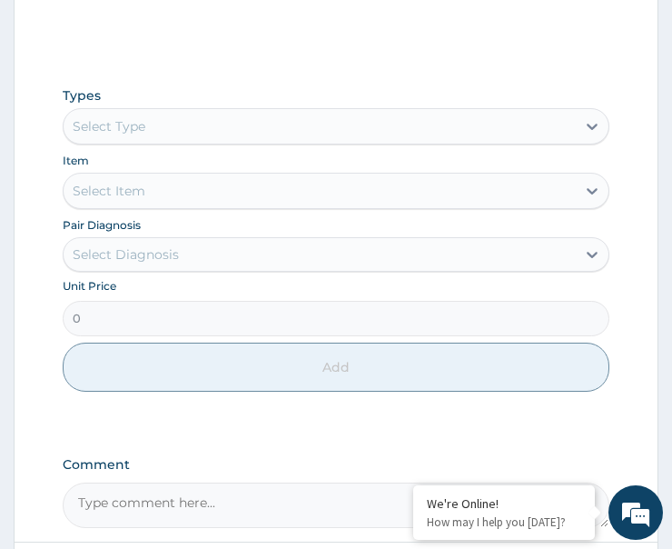
click at [139, 127] on div "Select Type" at bounding box center [109, 126] width 73 height 18
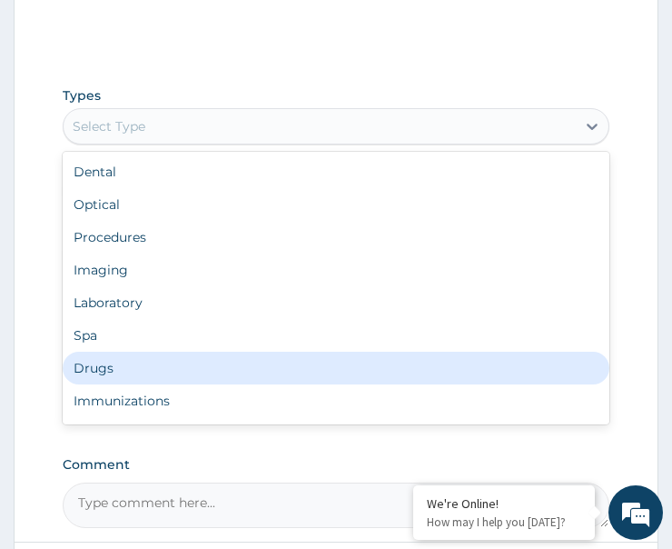
click at [124, 362] on div "Drugs" at bounding box center [336, 368] width 547 height 33
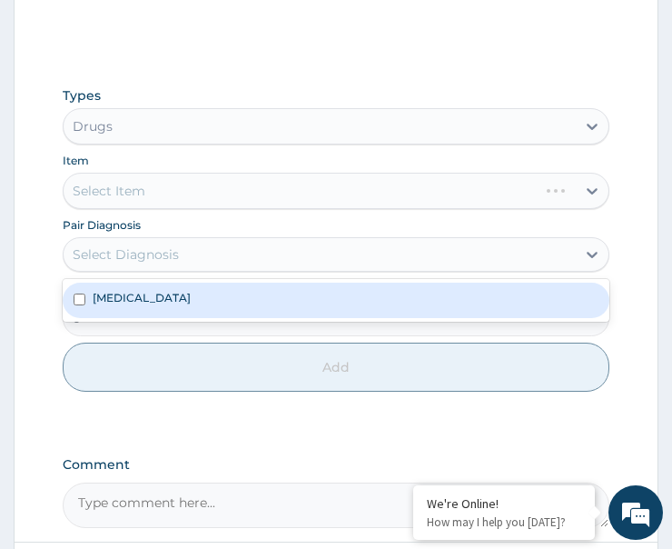
click at [168, 267] on div "Select Diagnosis" at bounding box center [320, 254] width 512 height 29
click at [181, 294] on div "[MEDICAL_DATA]" at bounding box center [336, 300] width 547 height 35
checkbox input "true"
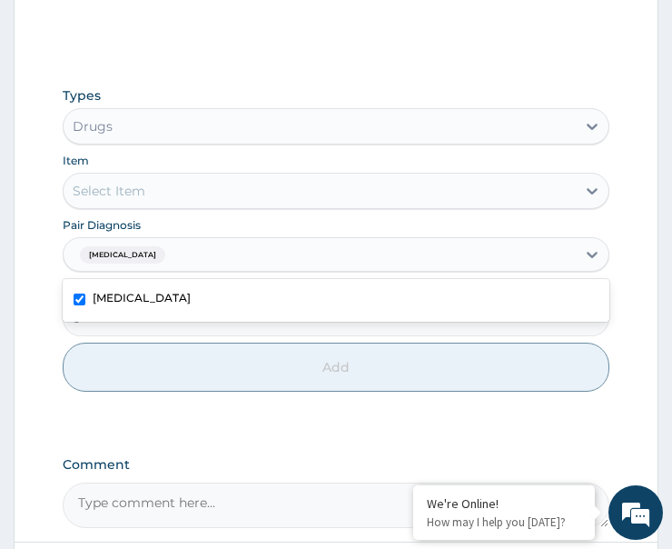
click at [214, 188] on div "Select Item" at bounding box center [320, 190] width 512 height 29
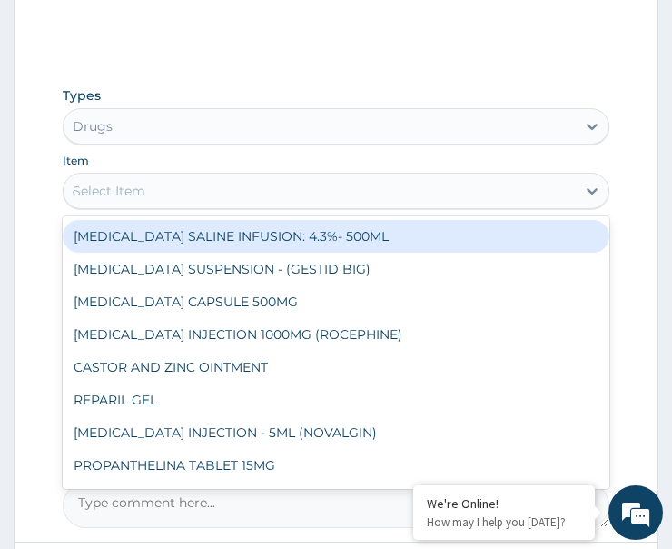
type input "coa"
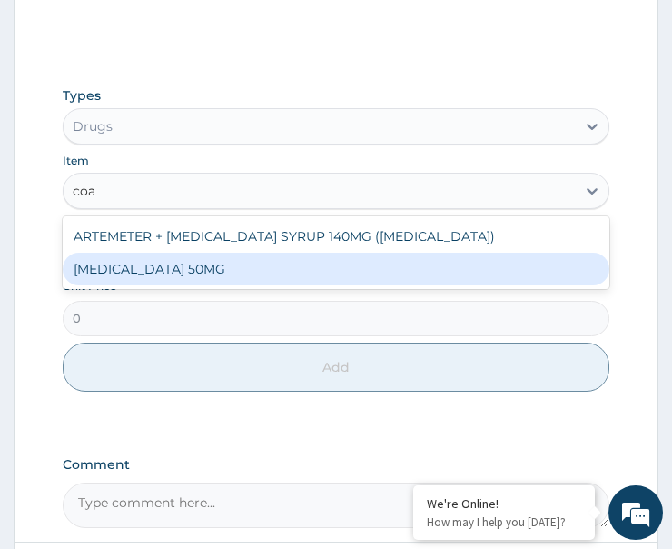
click at [204, 266] on div "COARTEM 50MG" at bounding box center [336, 269] width 547 height 33
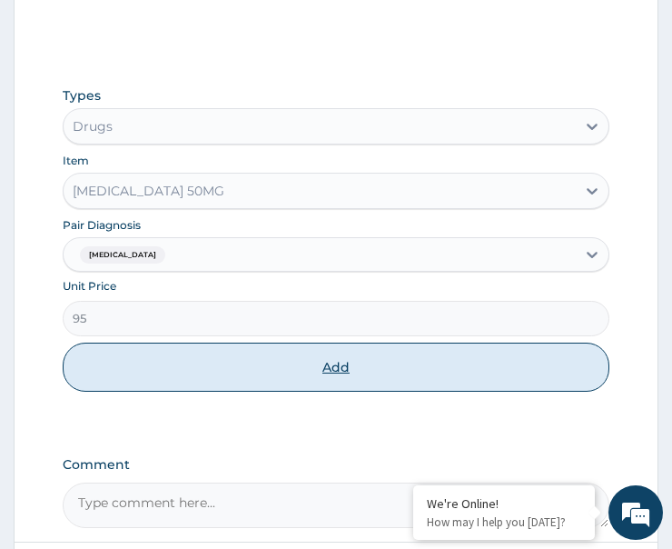
click at [224, 363] on button "Add" at bounding box center [336, 367] width 547 height 49
type input "0"
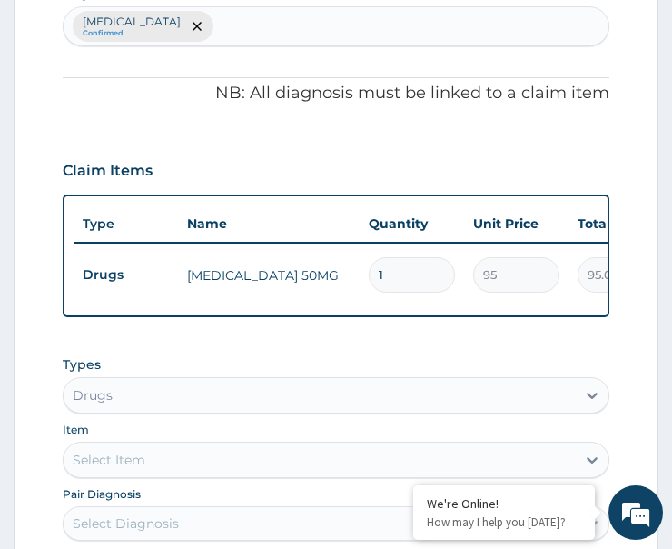
type input "12"
type input "1140.00"
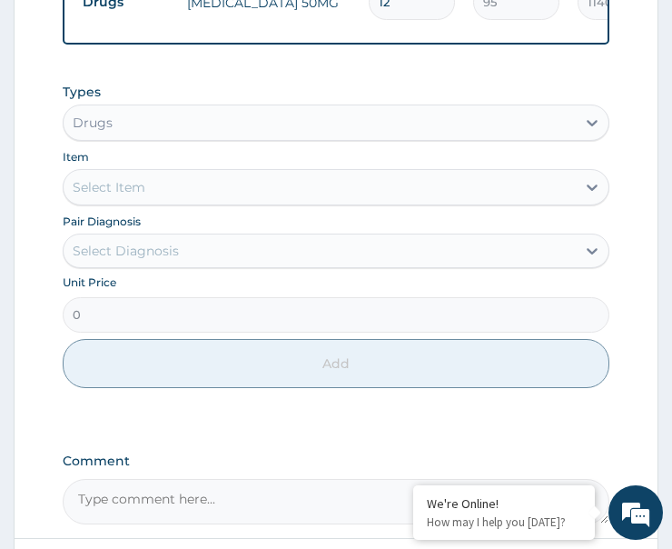
type input "12"
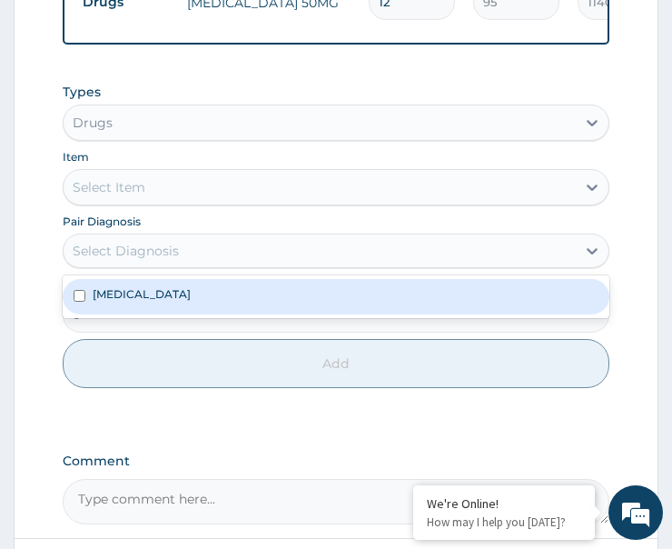
drag, startPoint x: 158, startPoint y: 255, endPoint x: 171, endPoint y: 324, distance: 70.2
click at [160, 255] on div "Select Diagnosis" at bounding box center [320, 250] width 512 height 29
click at [196, 309] on div "[MEDICAL_DATA]" at bounding box center [336, 296] width 547 height 35
checkbox input "true"
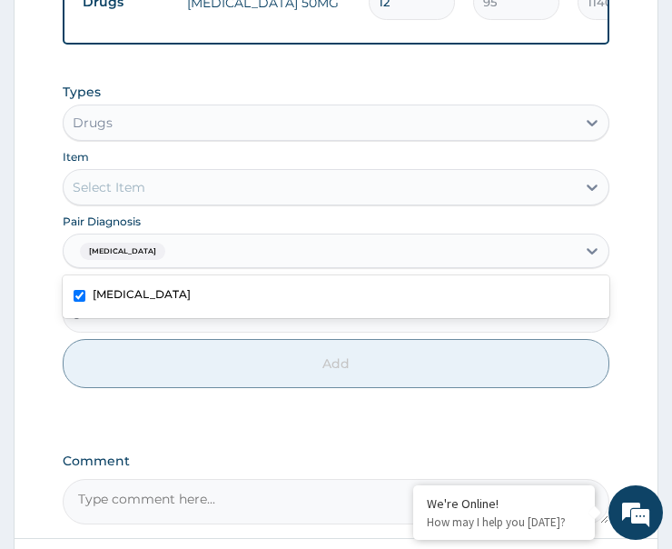
click at [215, 194] on div "Select Item" at bounding box center [320, 187] width 512 height 29
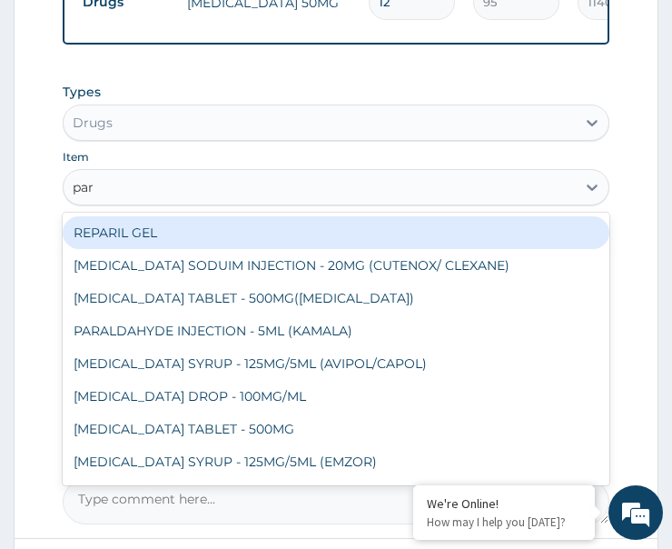
type input "para"
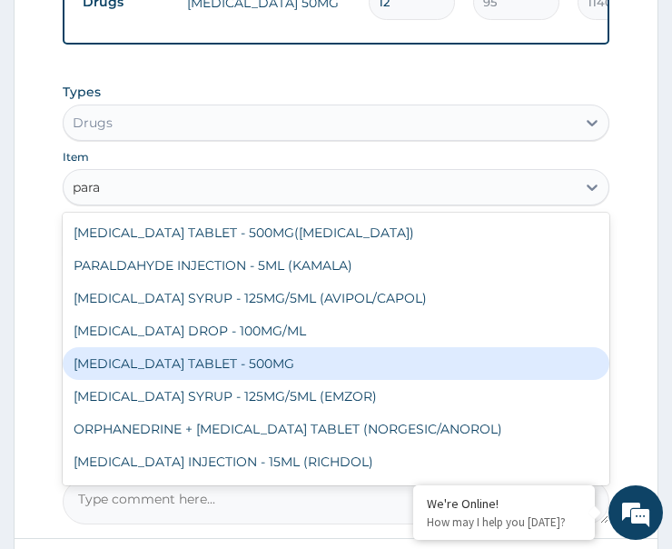
scroll to position [94, 0]
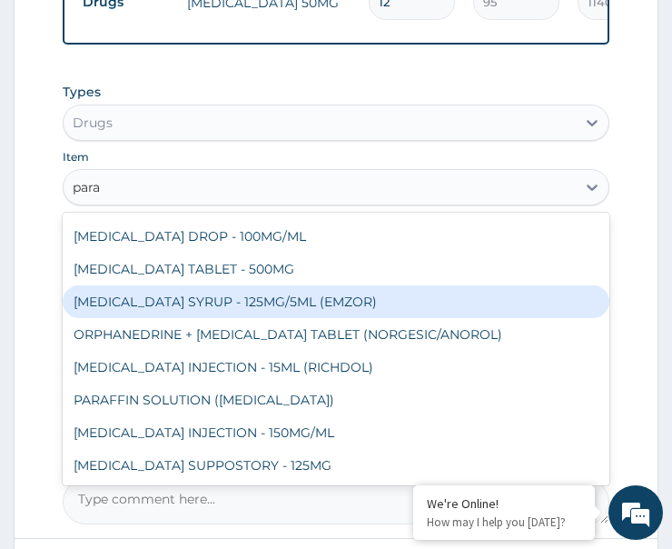
click at [234, 285] on div "PARACETAMOL TABLET - 500MG" at bounding box center [336, 269] width 547 height 33
type input "10"
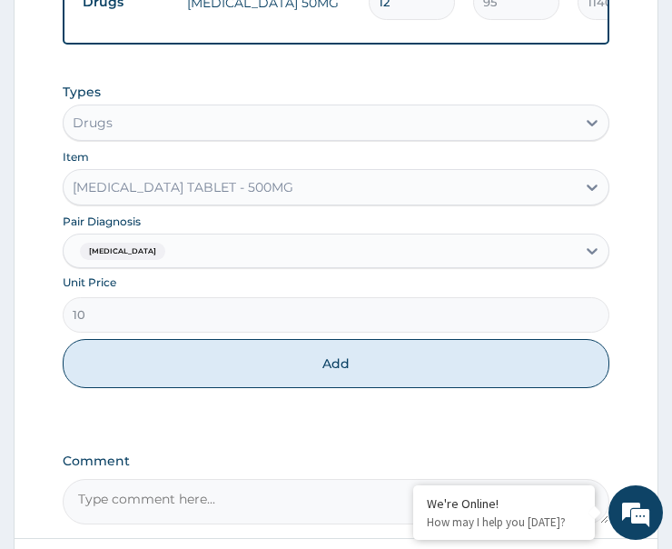
click at [211, 191] on div "PARACETAMOL TABLET - 500MG" at bounding box center [320, 187] width 512 height 29
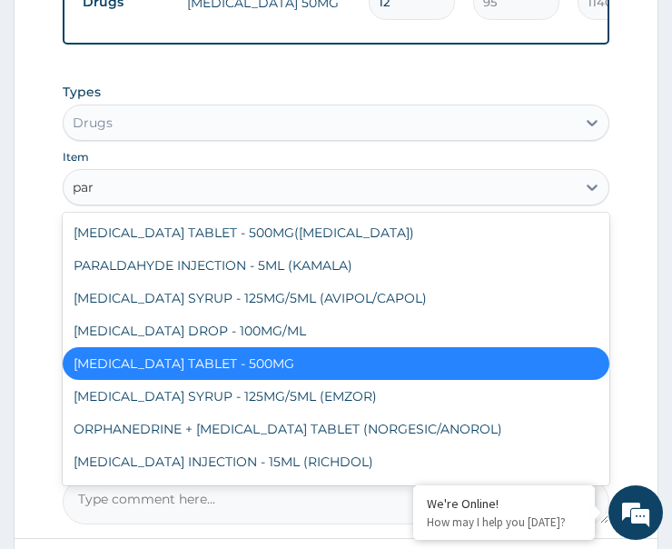
type input "para"
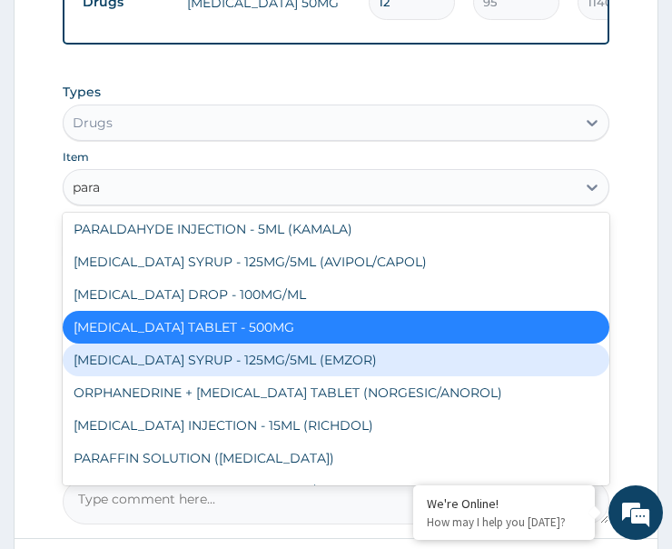
click at [191, 371] on div "PARACETAMOL SYRUP - 125MG/5ML (EMZOR)" at bounding box center [336, 359] width 547 height 33
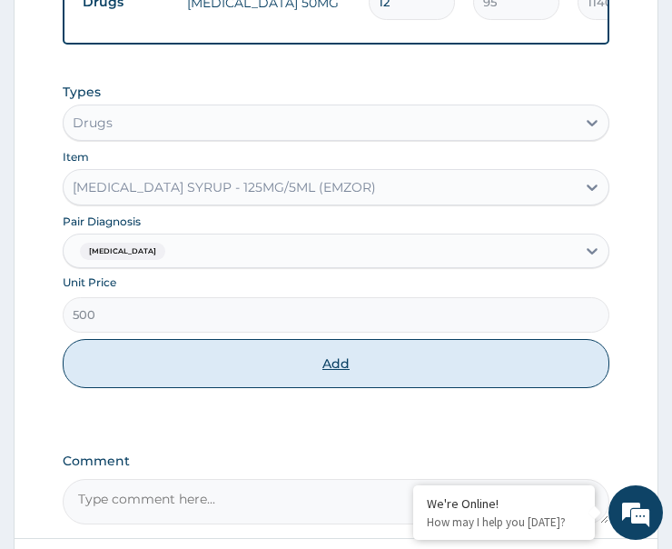
click at [263, 375] on button "Add" at bounding box center [336, 363] width 547 height 49
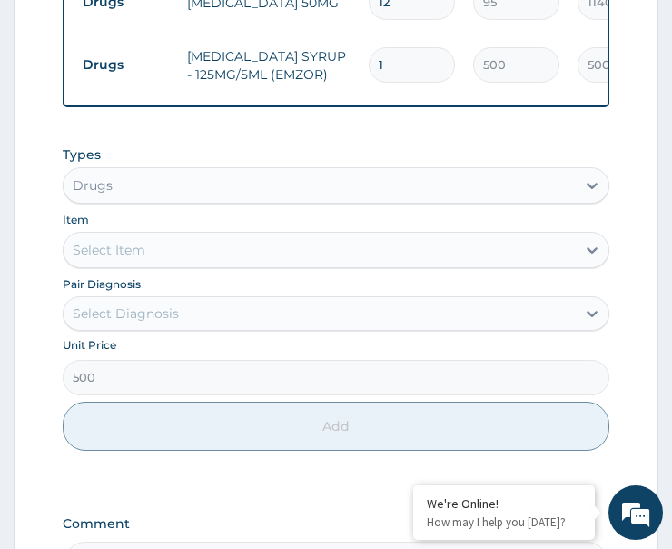
type input "0"
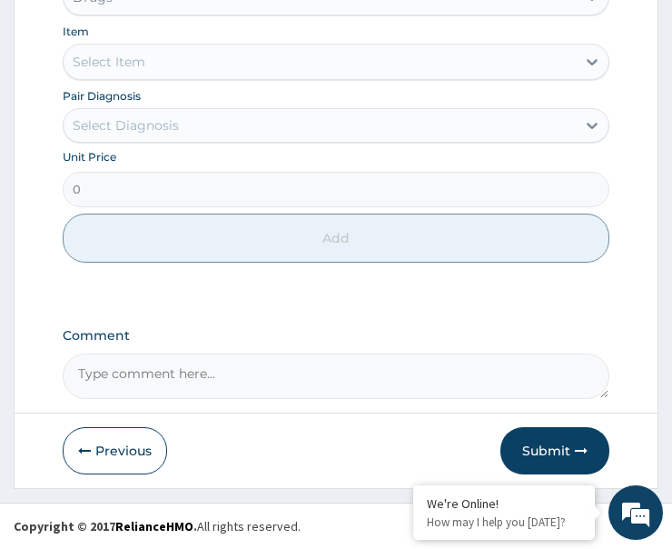
scroll to position [1023, 0]
click at [549, 460] on button "Submit" at bounding box center [555, 450] width 109 height 47
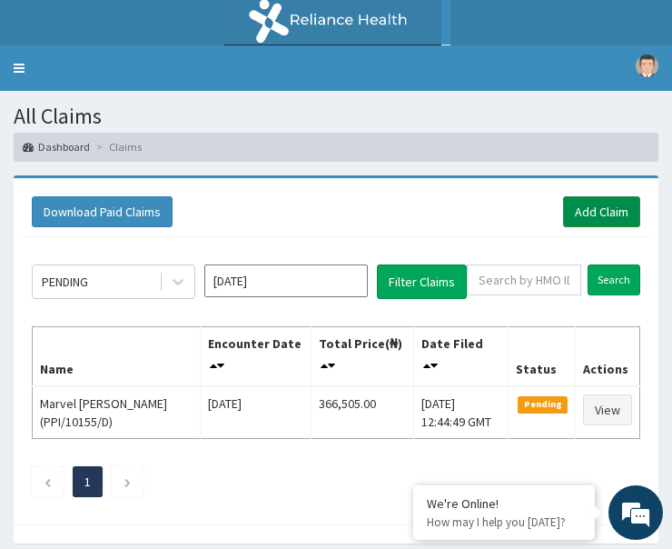
click at [620, 210] on link "Add Claim" at bounding box center [601, 211] width 77 height 31
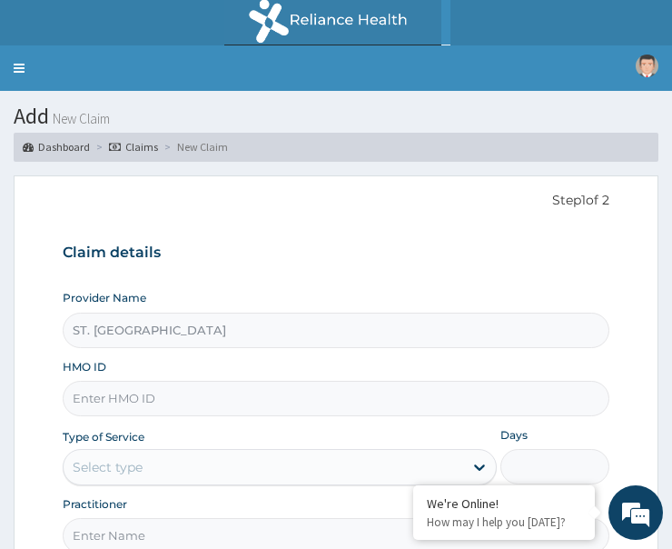
drag, startPoint x: 136, startPoint y: 394, endPoint x: 182, endPoint y: 396, distance: 45.5
paste input "CYU/10038/D"
type input "CYU/10038/D"
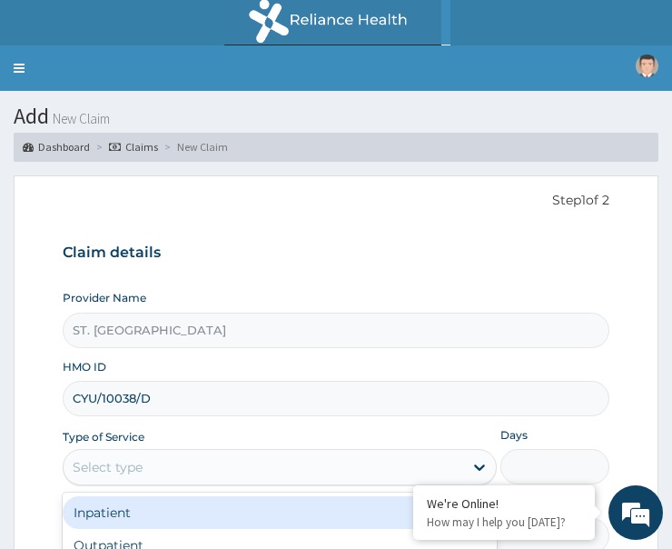
drag, startPoint x: 200, startPoint y: 293, endPoint x: 223, endPoint y: 314, distance: 31.5
click at [200, 452] on div "Select type" at bounding box center [264, 466] width 400 height 29
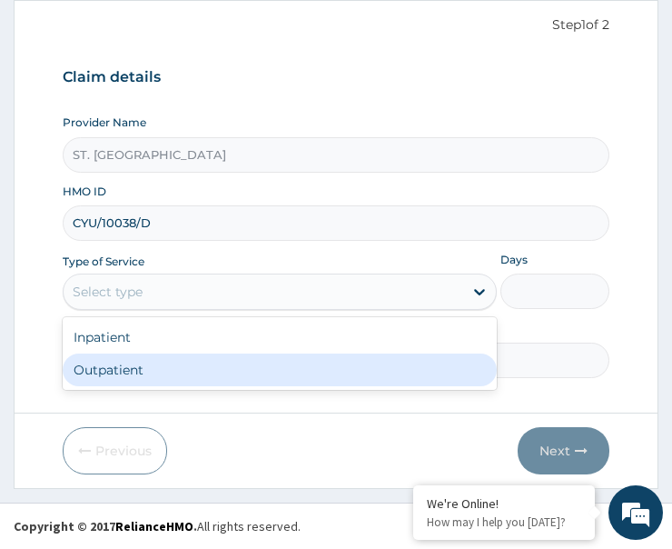
click at [232, 367] on div "Outpatient" at bounding box center [280, 369] width 434 height 33
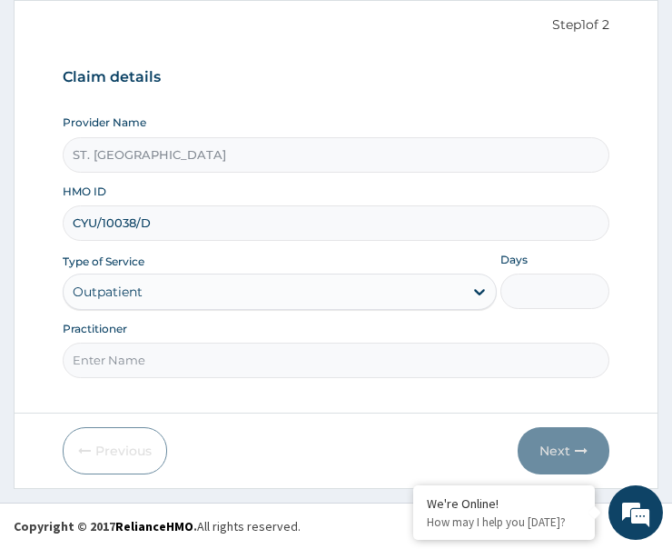
type input "1"
paste input "[PERSON_NAME]"
type input "[PERSON_NAME]"
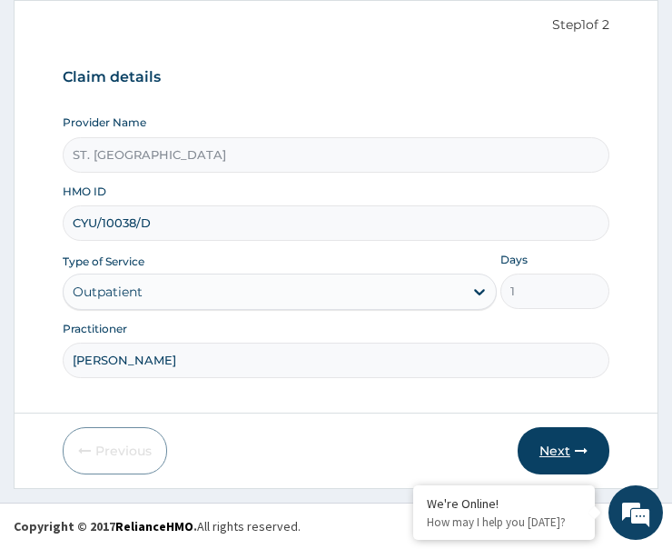
click at [563, 461] on button "Next" at bounding box center [564, 450] width 92 height 47
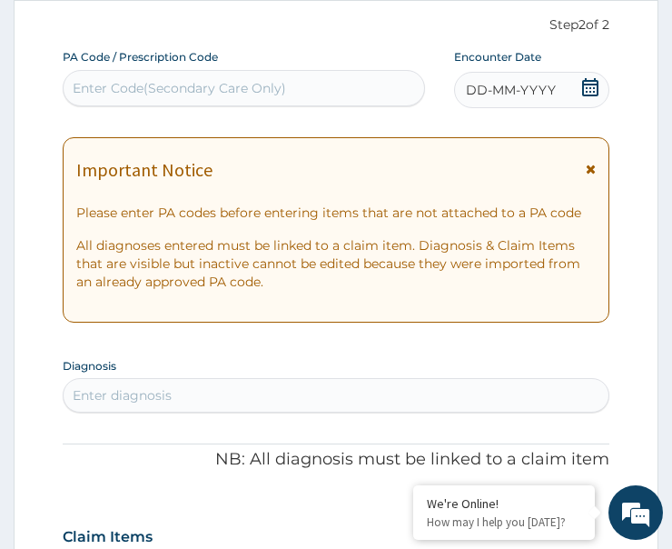
click at [583, 83] on icon at bounding box center [590, 87] width 16 height 18
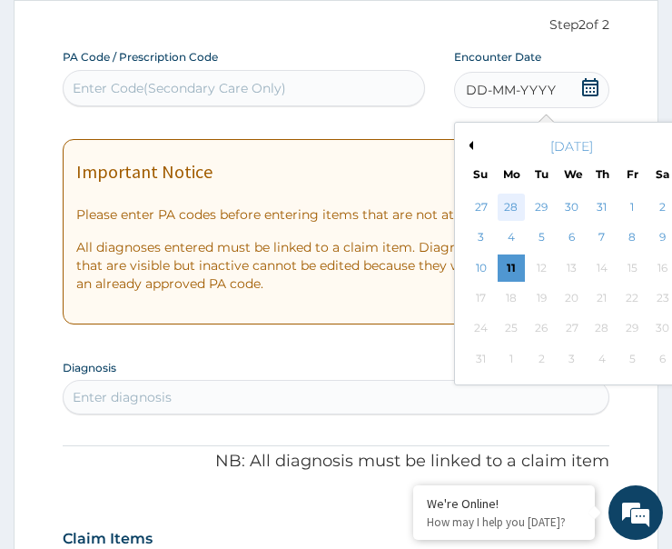
click at [504, 208] on div "28" at bounding box center [511, 207] width 27 height 27
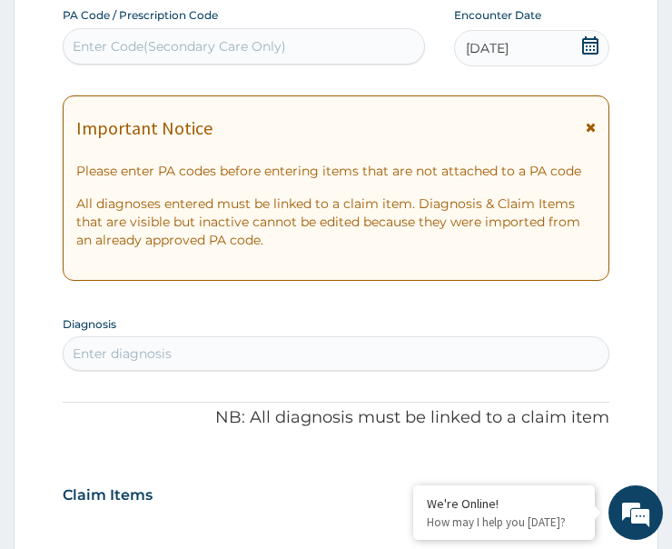
scroll to position [357, 0]
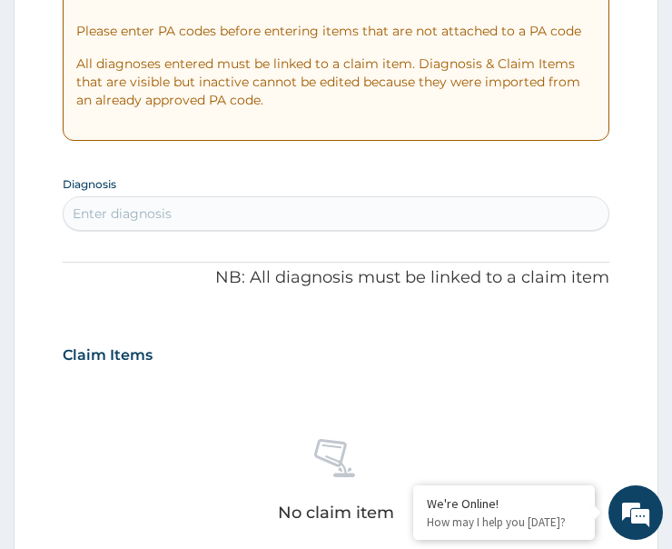
click at [230, 199] on div "Enter diagnosis" at bounding box center [336, 213] width 545 height 29
type input "malar"
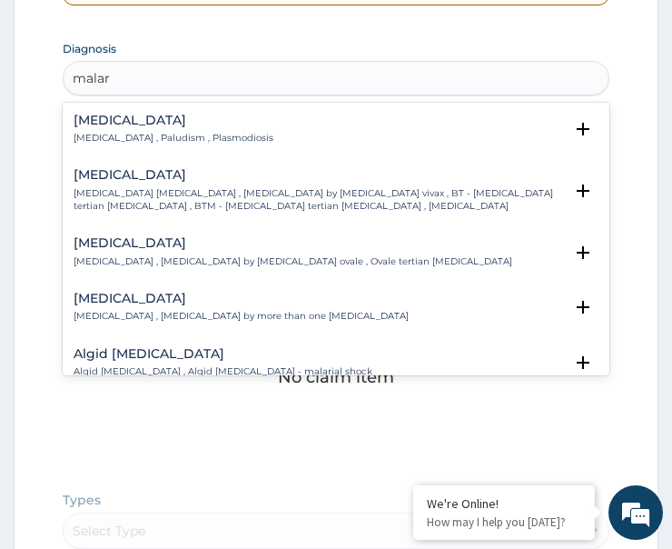
scroll to position [448, 0]
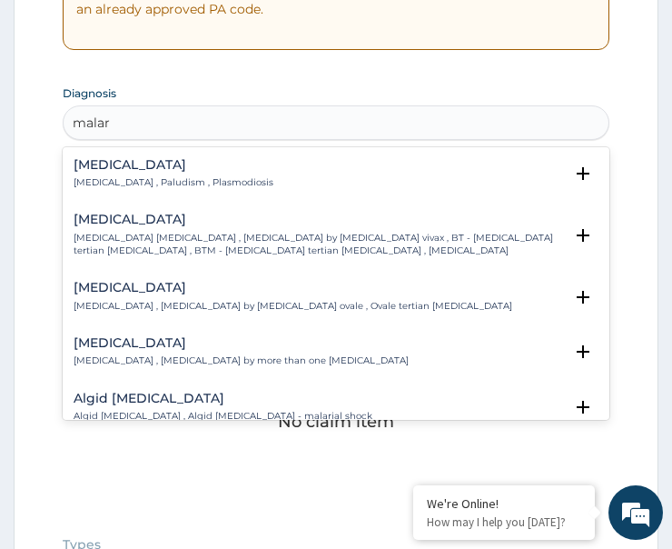
click at [77, 154] on div "[MEDICAL_DATA] [MEDICAL_DATA] , Paludism , Plasmodiosis Select Status (Query co…" at bounding box center [336, 178] width 547 height 55
click at [110, 178] on p "[MEDICAL_DATA] , Paludism , Plasmodiosis" at bounding box center [174, 182] width 200 height 13
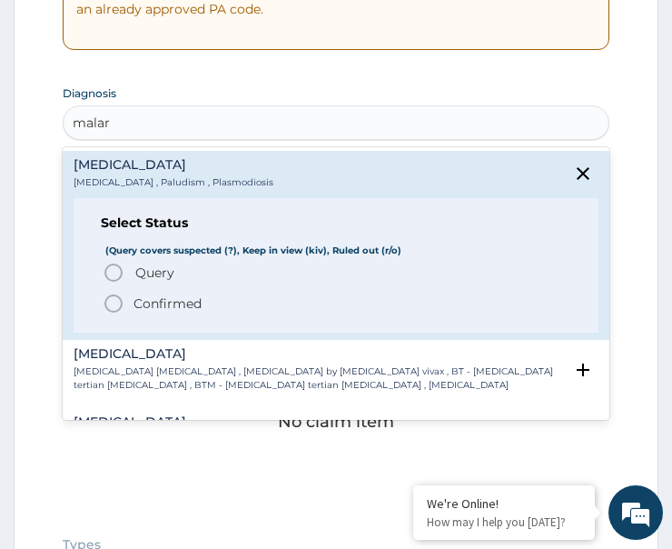
click at [121, 274] on circle "status option query" at bounding box center [113, 272] width 16 height 16
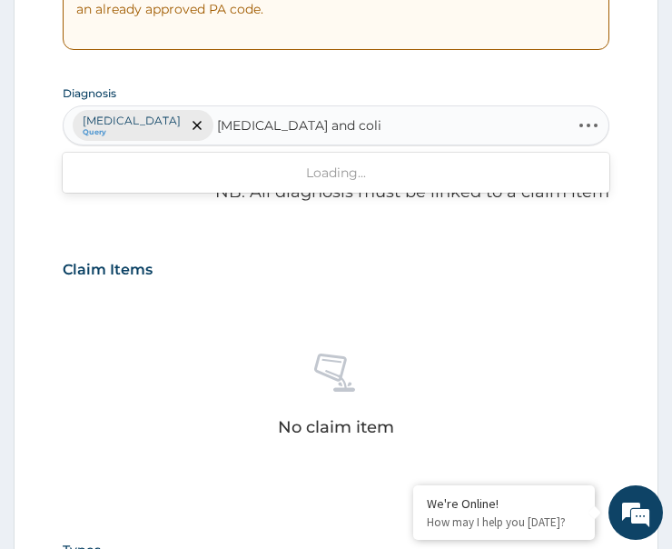
type input "[MEDICAL_DATA] and colit"
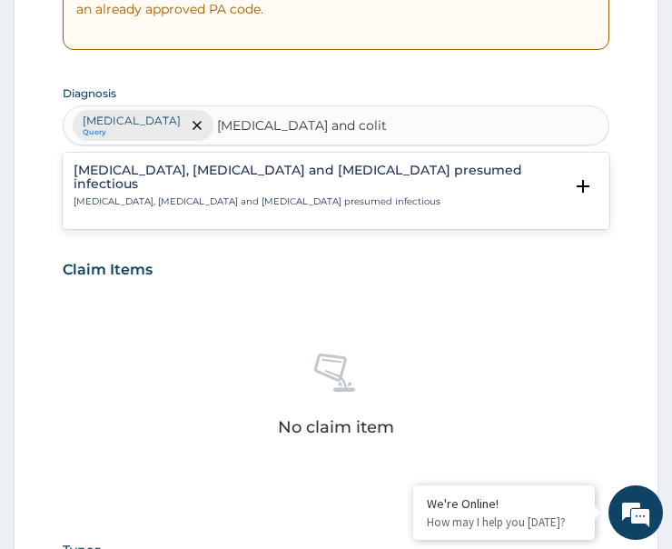
click at [136, 195] on p "[MEDICAL_DATA], [MEDICAL_DATA] and [MEDICAL_DATA] presumed infectious" at bounding box center [319, 201] width 490 height 13
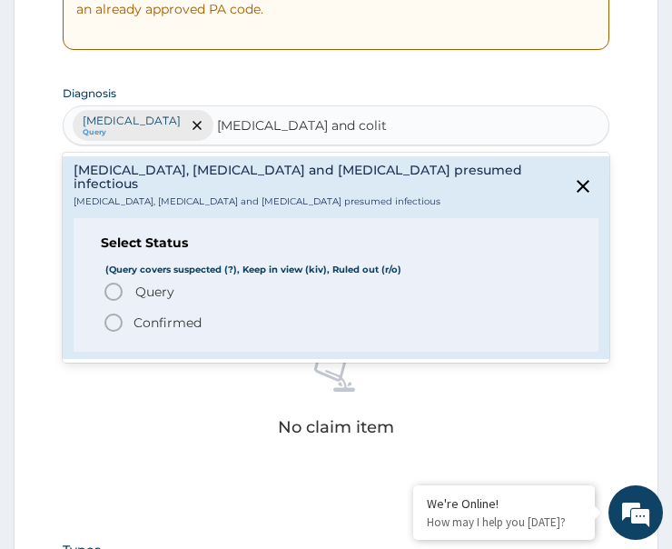
click at [123, 281] on icon "status option query" at bounding box center [114, 292] width 22 height 22
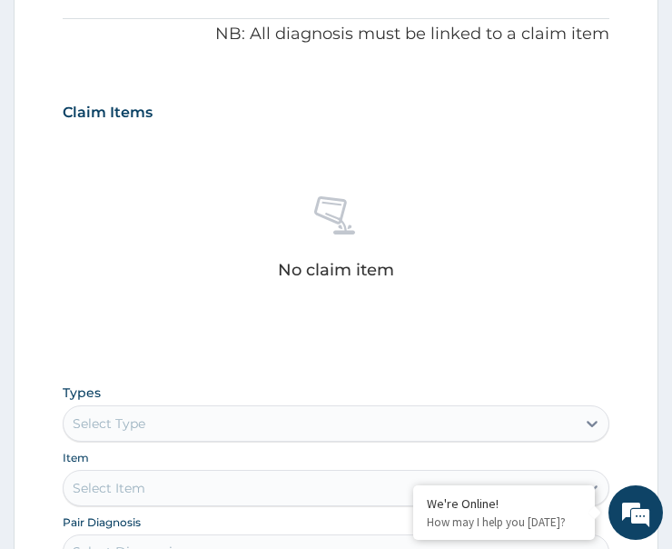
scroll to position [811, 0]
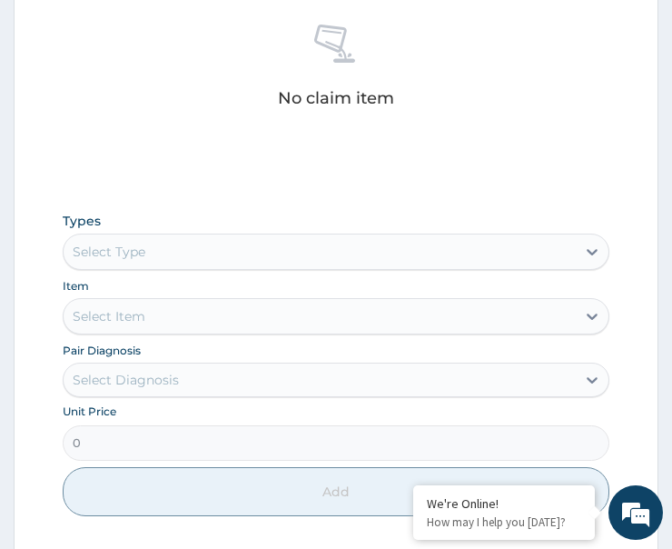
drag, startPoint x: 144, startPoint y: 211, endPoint x: 171, endPoint y: 233, distance: 34.2
click at [144, 243] on div "Select Type" at bounding box center [109, 252] width 73 height 18
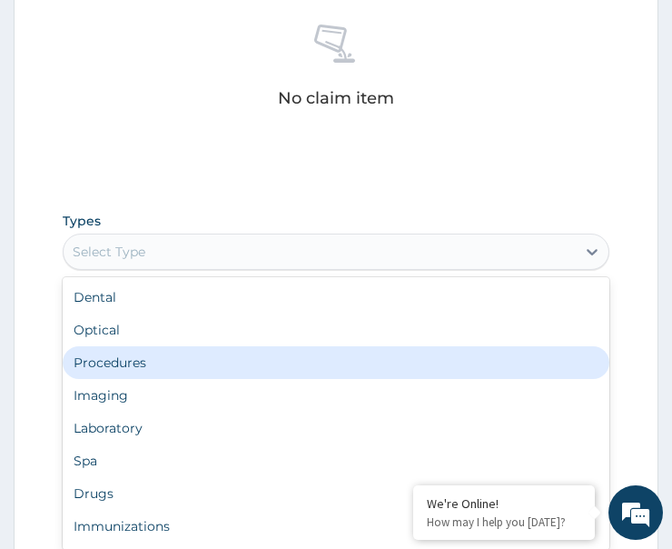
drag, startPoint x: 159, startPoint y: 328, endPoint x: 94, endPoint y: 378, distance: 81.6
click at [159, 346] on div "Procedures" at bounding box center [336, 362] width 547 height 33
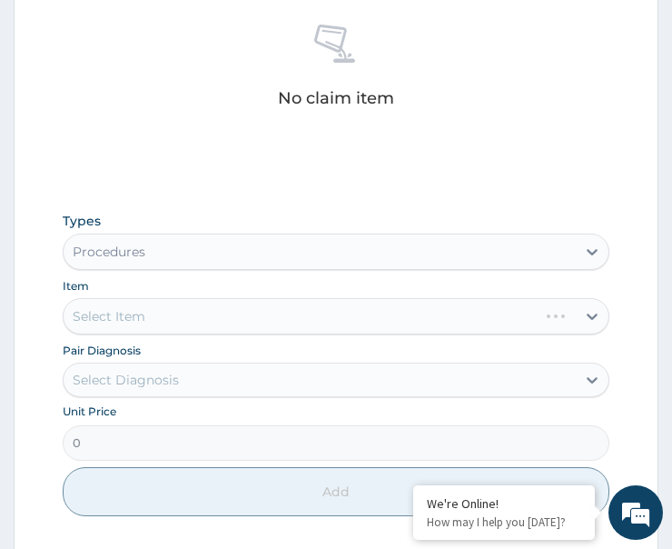
click at [145, 363] on div "Select Diagnosis" at bounding box center [336, 380] width 547 height 35
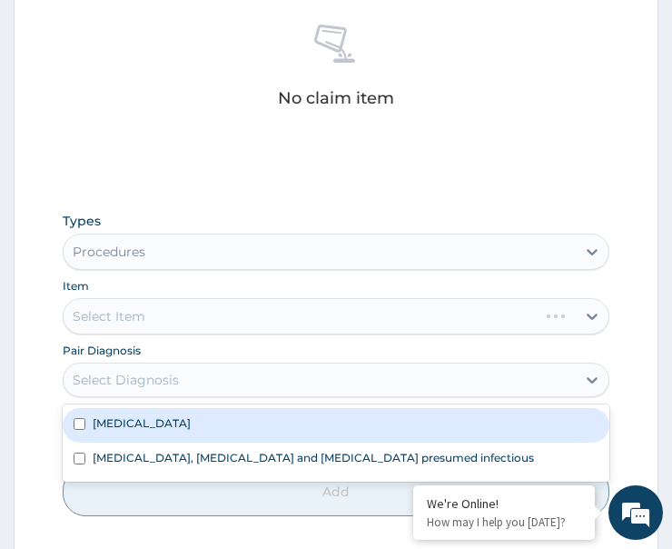
drag, startPoint x: 166, startPoint y: 389, endPoint x: 155, endPoint y: 421, distance: 33.6
click at [164, 408] on div "[MEDICAL_DATA]" at bounding box center [336, 425] width 547 height 35
checkbox input "true"
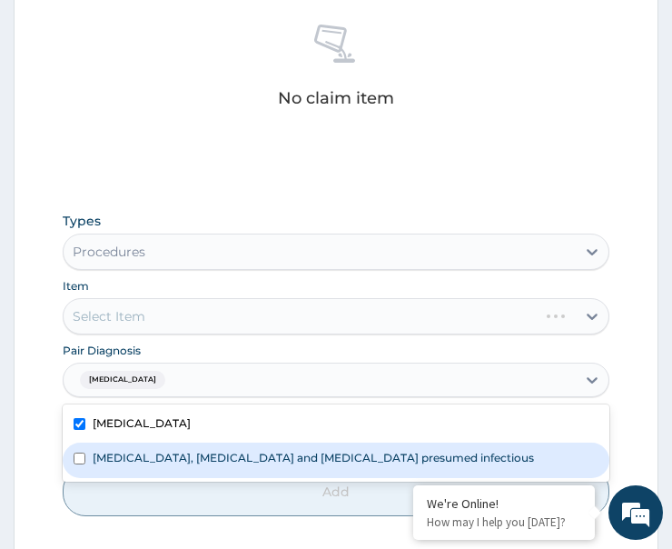
click at [177, 450] on label "[MEDICAL_DATA], [MEDICAL_DATA] and [MEDICAL_DATA] presumed infectious" at bounding box center [314, 457] width 442 height 15
checkbox input "true"
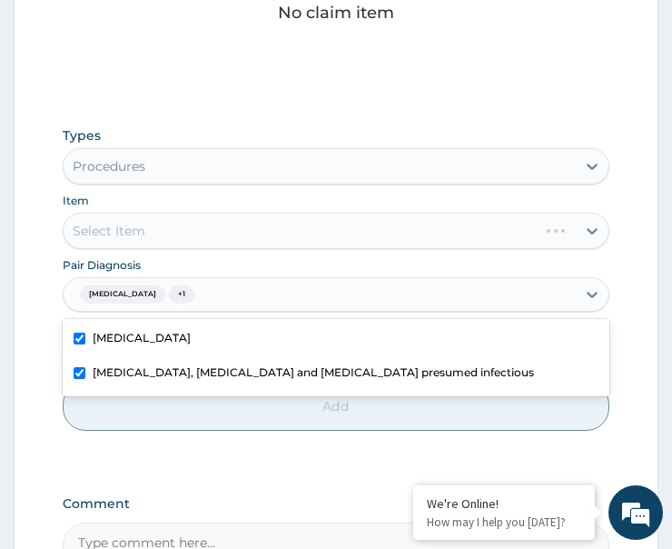
scroll to position [902, 0]
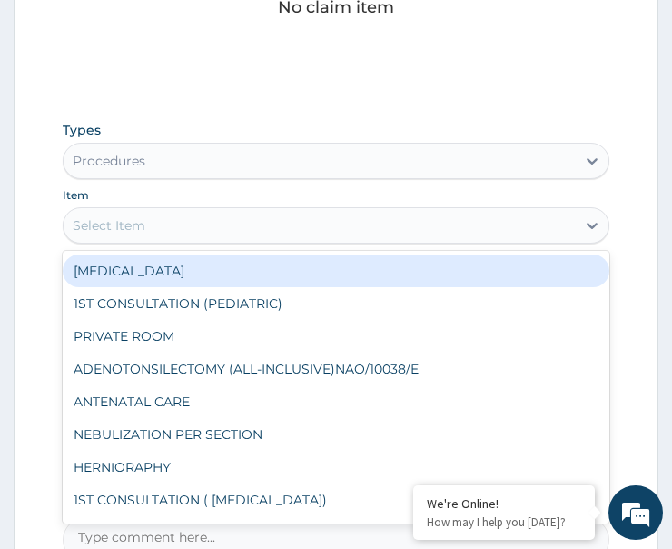
click at [237, 211] on div "Select Item" at bounding box center [320, 225] width 512 height 29
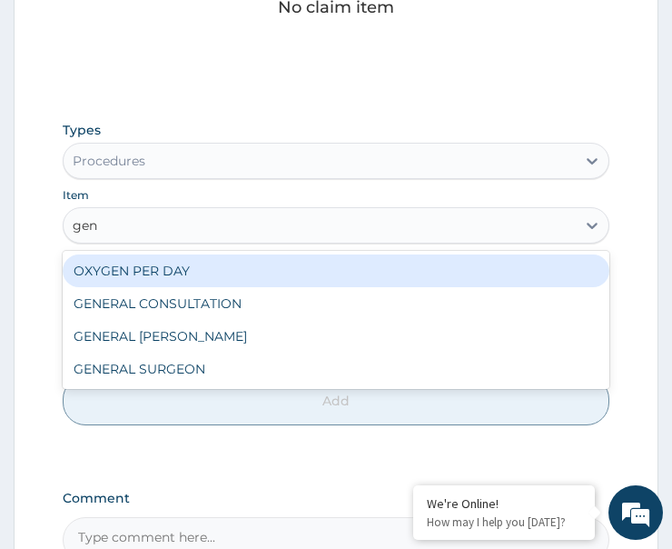
type input "gene"
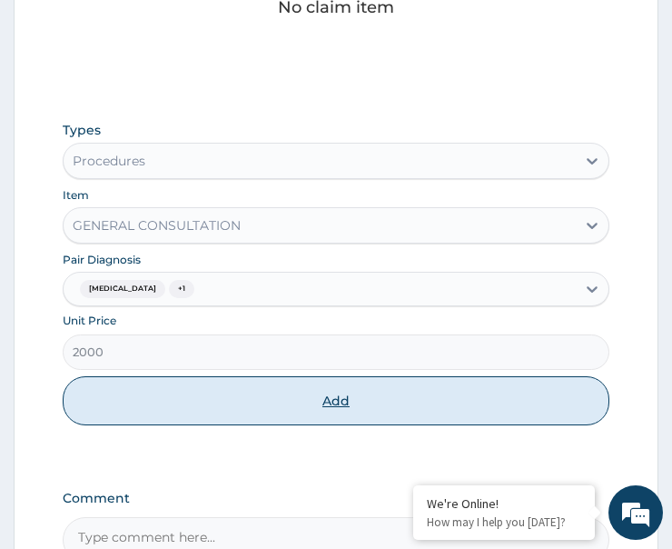
click at [258, 376] on button "Add" at bounding box center [336, 400] width 547 height 49
type input "0"
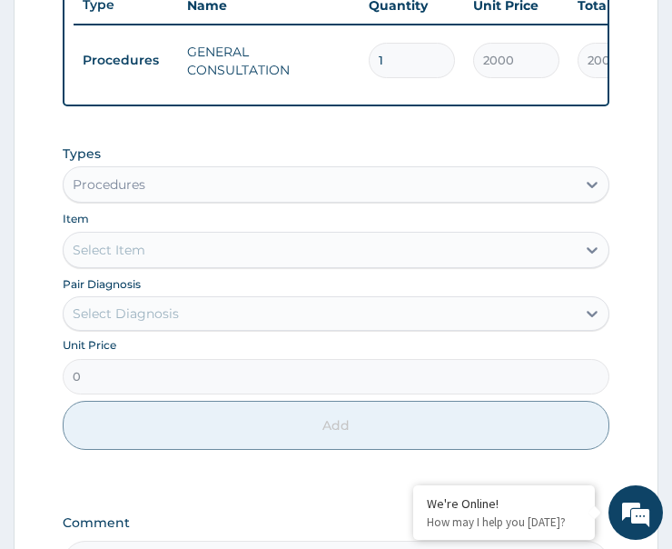
scroll to position [820, 0]
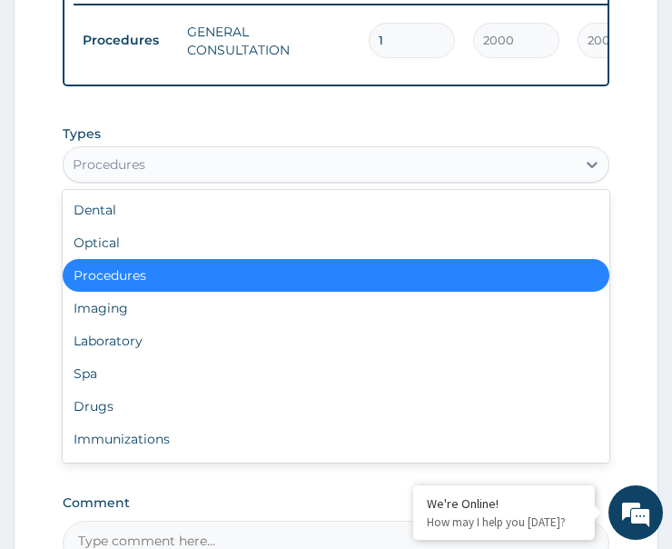
click at [183, 150] on div "Procedures" at bounding box center [320, 164] width 512 height 29
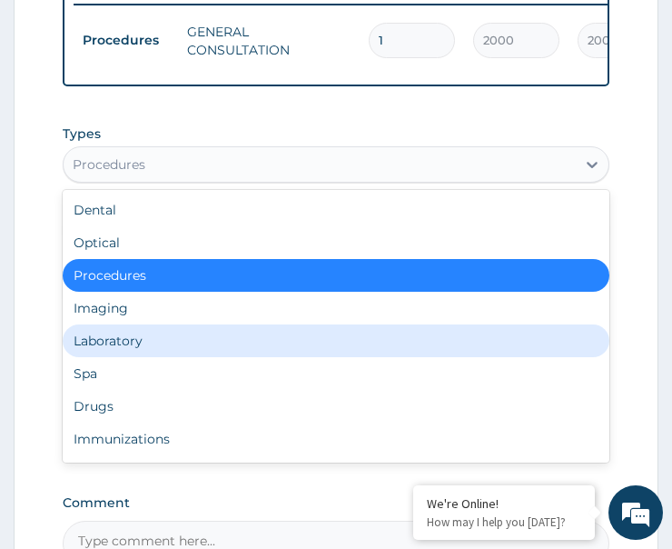
click at [163, 324] on div "Laboratory" at bounding box center [336, 340] width 547 height 33
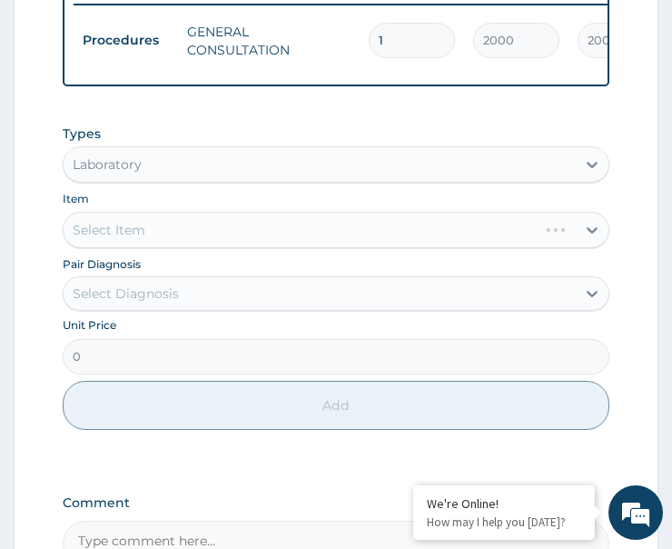
drag, startPoint x: 171, startPoint y: 266, endPoint x: 183, endPoint y: 285, distance: 22.4
click at [172, 284] on div "Select Diagnosis" at bounding box center [126, 293] width 106 height 18
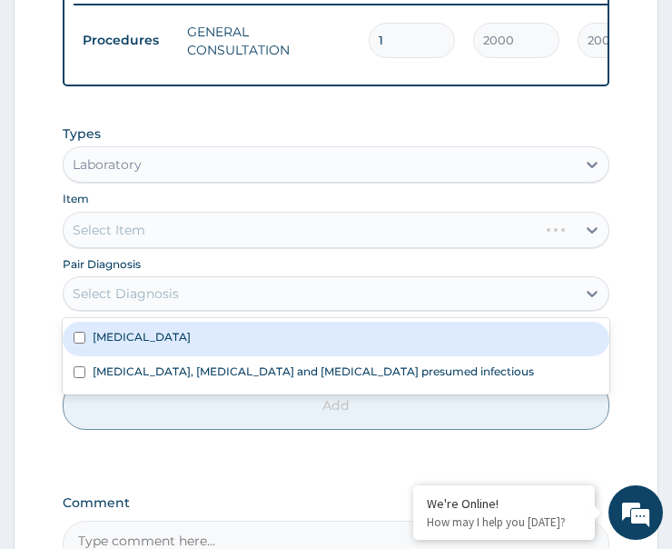
click at [174, 322] on div "Malaria" at bounding box center [336, 339] width 547 height 35
checkbox input "true"
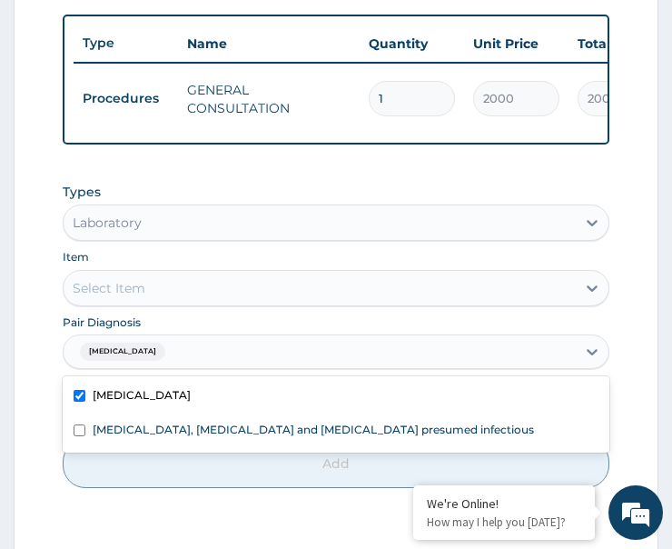
scroll to position [729, 0]
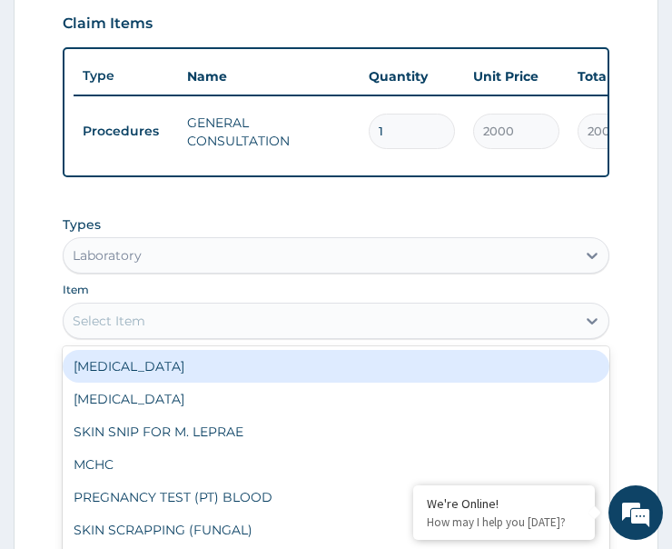
click at [206, 306] on div "Select Item" at bounding box center [320, 320] width 512 height 29
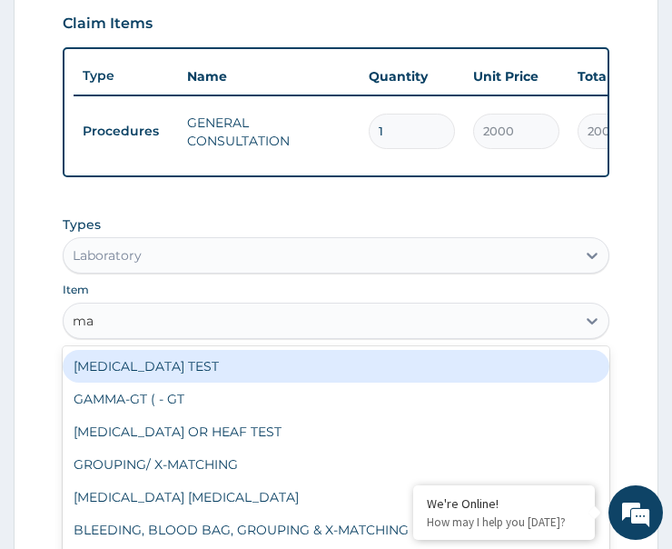
type input "mal"
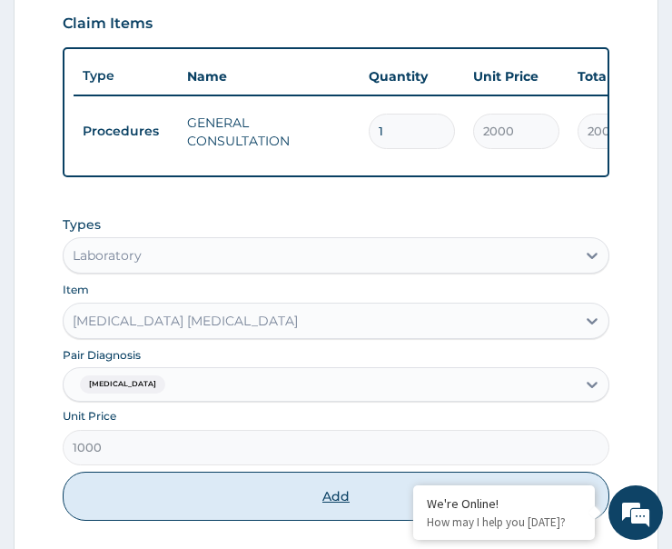
click at [244, 472] on button "Add" at bounding box center [336, 496] width 547 height 49
type input "0"
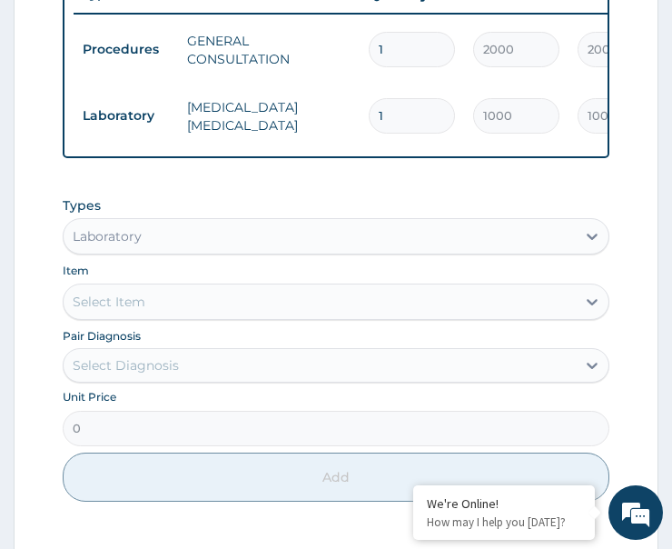
scroll to position [910, 0]
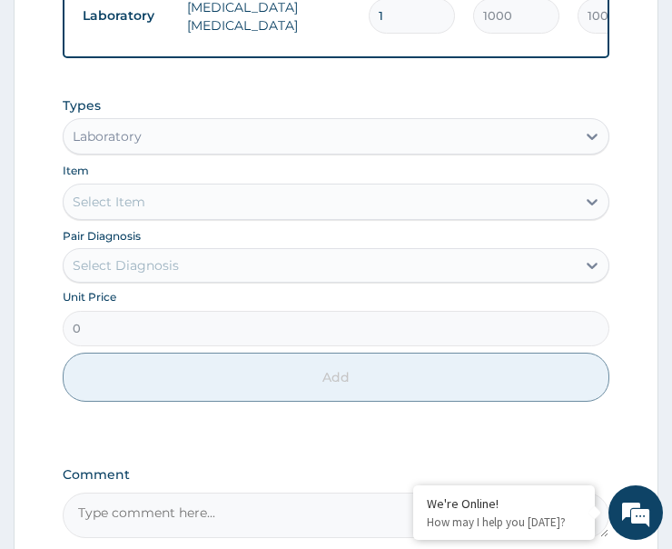
click at [178, 256] on div "Select Diagnosis" at bounding box center [126, 265] width 106 height 18
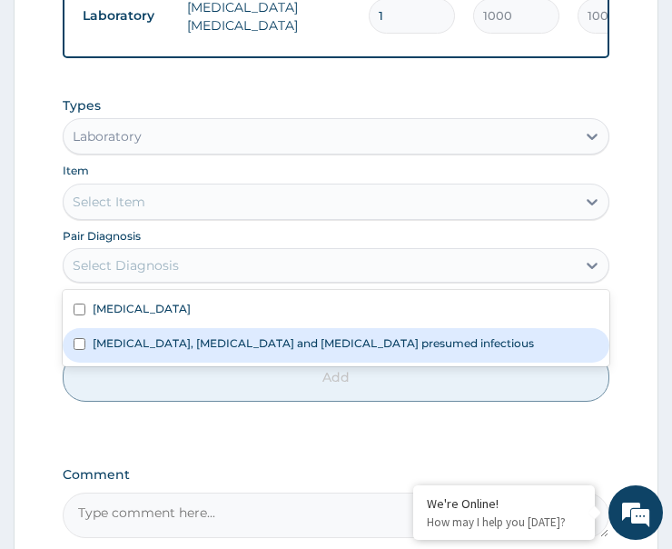
click at [185, 335] on label "Colitis, enteritis and gastroenteritis presumed infectious" at bounding box center [314, 342] width 442 height 15
checkbox input "true"
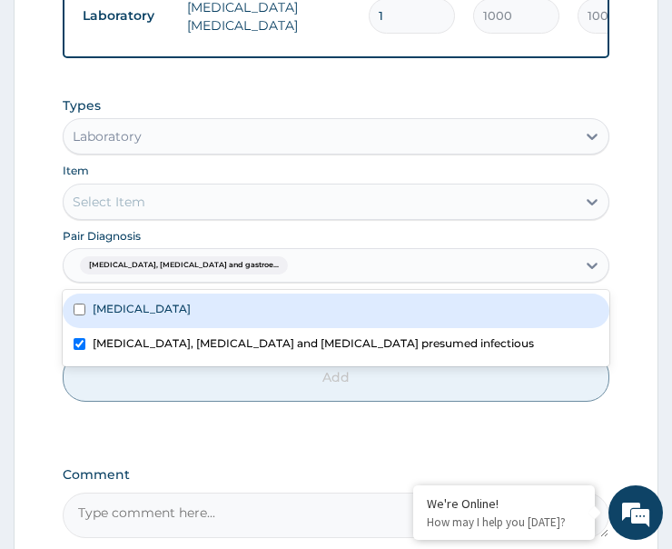
click at [207, 187] on div "Select Item" at bounding box center [320, 201] width 512 height 29
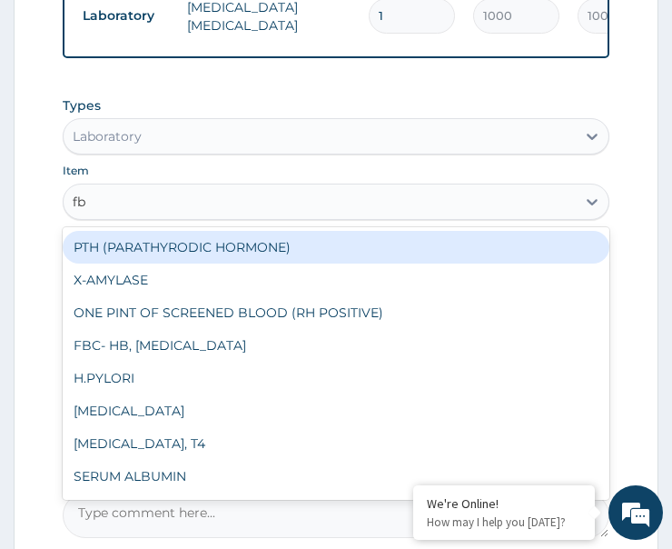
type input "fbc"
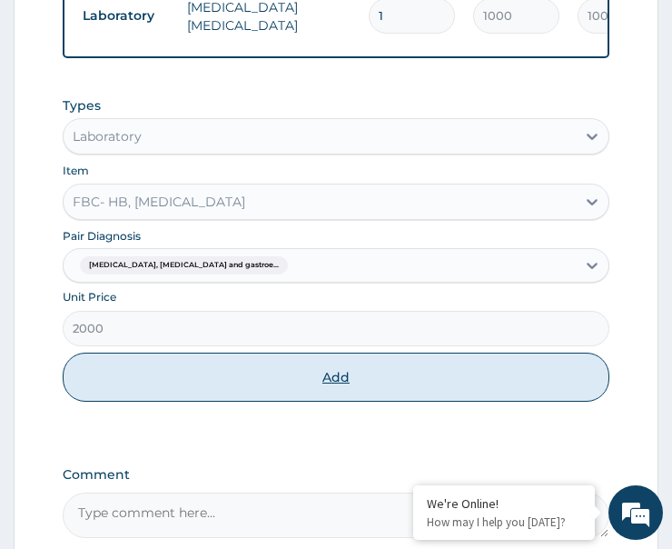
click at [246, 356] on button "Add" at bounding box center [336, 377] width 547 height 49
type input "0"
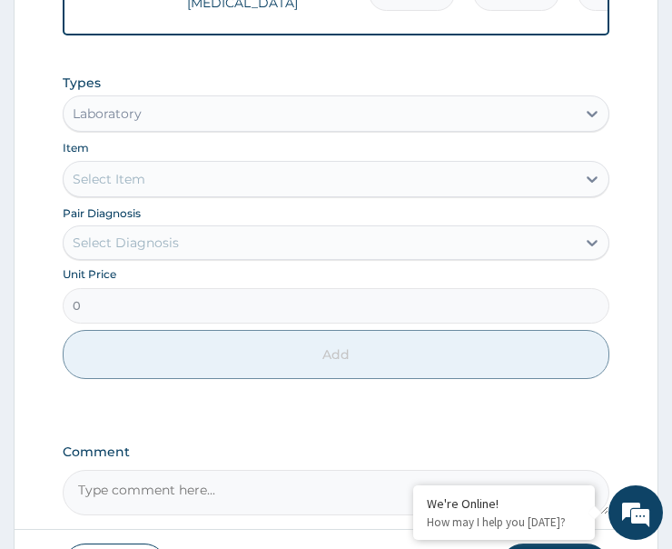
scroll to position [995, 0]
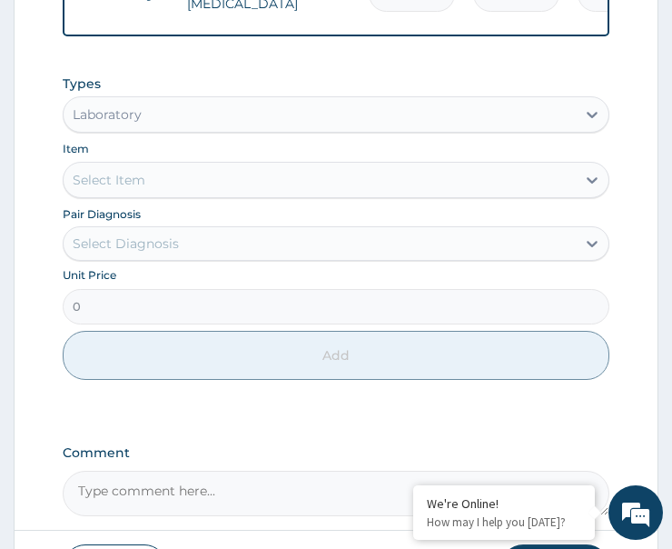
click at [167, 100] on div "Laboratory" at bounding box center [320, 114] width 512 height 29
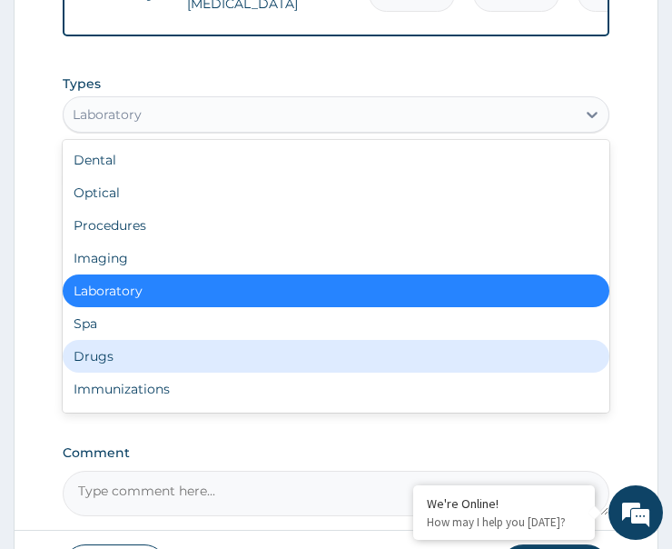
click at [150, 340] on div "Drugs" at bounding box center [336, 356] width 547 height 33
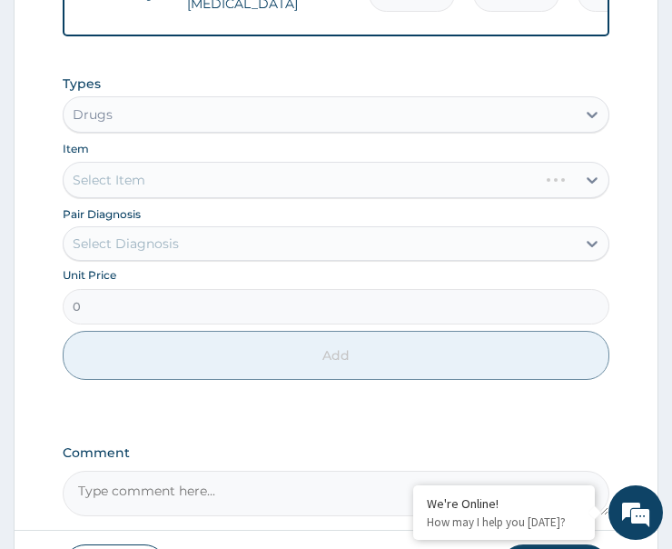
click at [191, 229] on div "Select Diagnosis" at bounding box center [320, 243] width 512 height 29
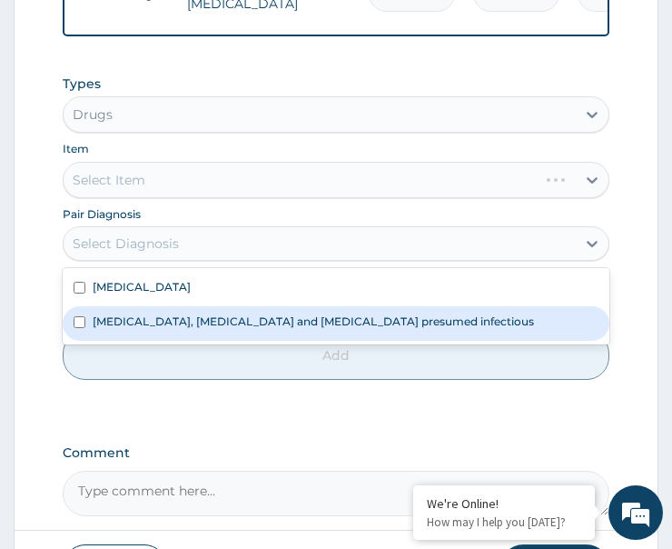
click at [194, 313] on label "Colitis, enteritis and gastroenteritis presumed infectious" at bounding box center [314, 320] width 442 height 15
checkbox input "true"
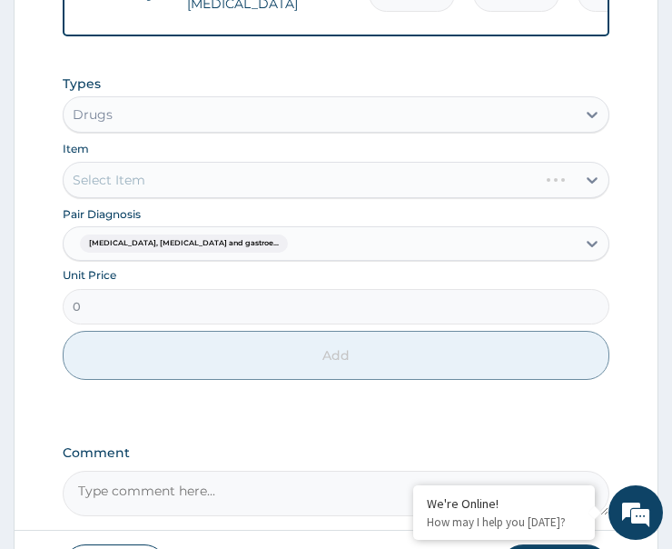
click at [214, 162] on div "Select Item" at bounding box center [336, 180] width 547 height 36
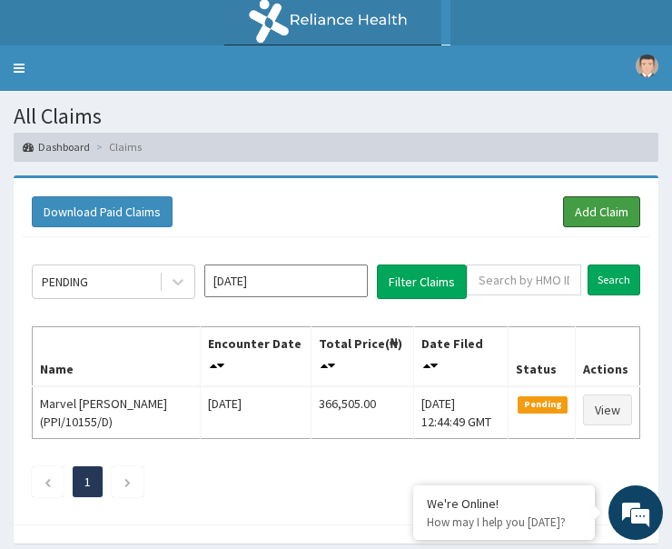
click at [613, 214] on link "Add Claim" at bounding box center [601, 211] width 77 height 31
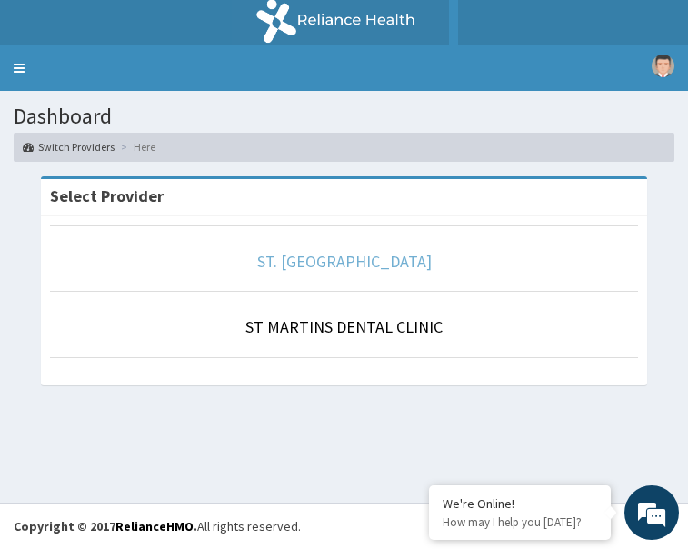
click at [353, 263] on link "ST. [GEOGRAPHIC_DATA]" at bounding box center [344, 261] width 174 height 21
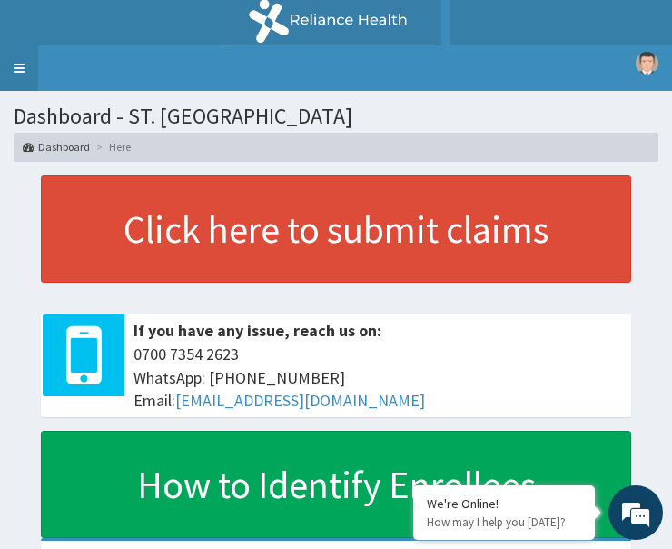
click at [20, 67] on link "Toggle navigation" at bounding box center [19, 67] width 38 height 45
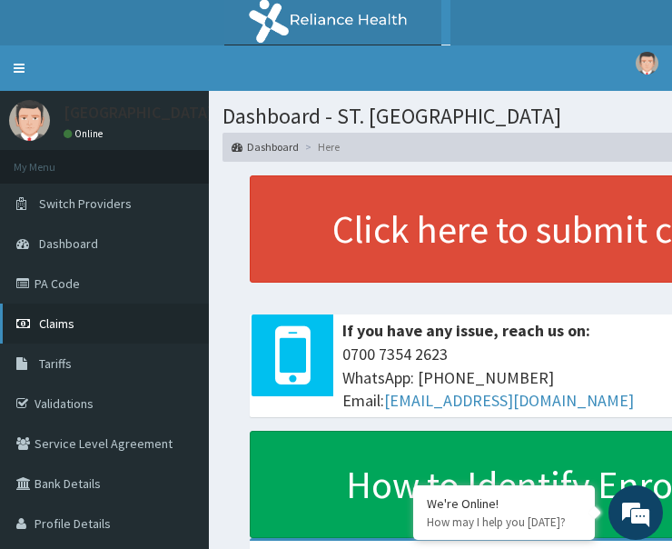
click at [65, 321] on span "Claims" at bounding box center [56, 323] width 35 height 16
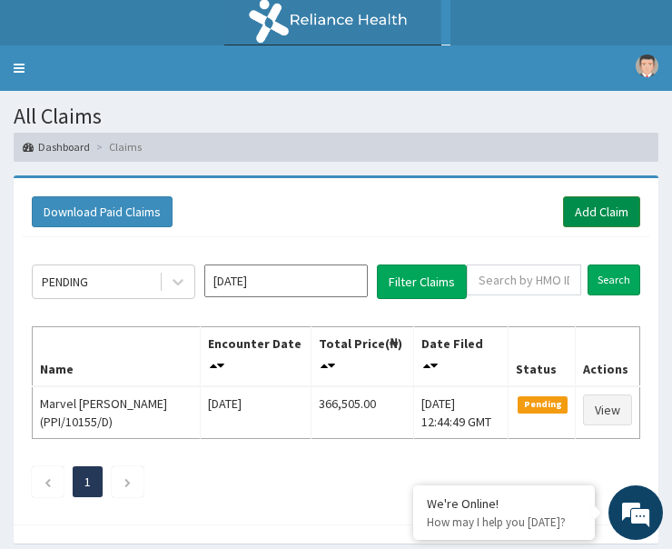
click at [591, 222] on link "Add Claim" at bounding box center [601, 211] width 77 height 31
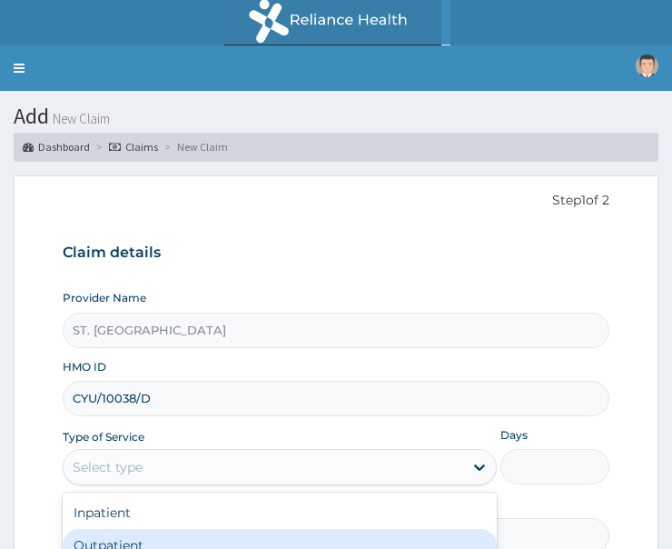
click at [164, 529] on div "Outpatient" at bounding box center [280, 545] width 434 height 33
type input "1"
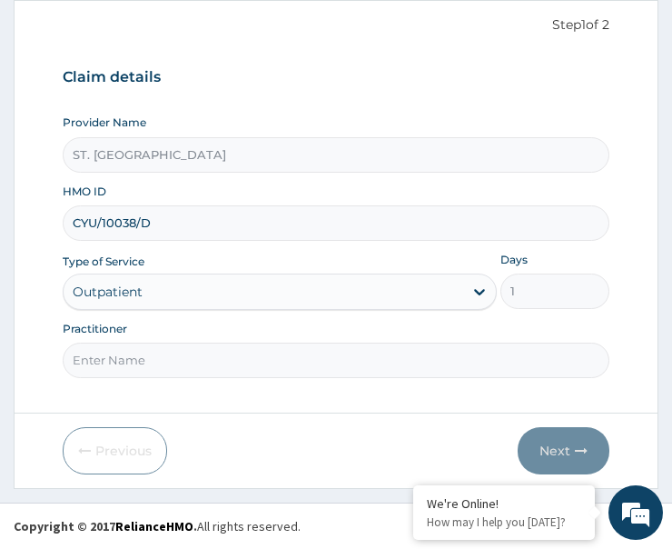
paste input "Jerry Nwakuche"
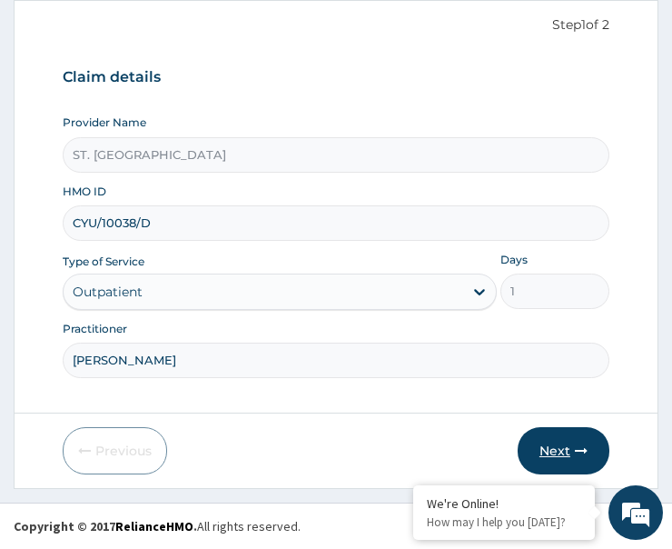
type input "Jerry Nwakuche"
click at [538, 437] on button "Next" at bounding box center [564, 450] width 92 height 47
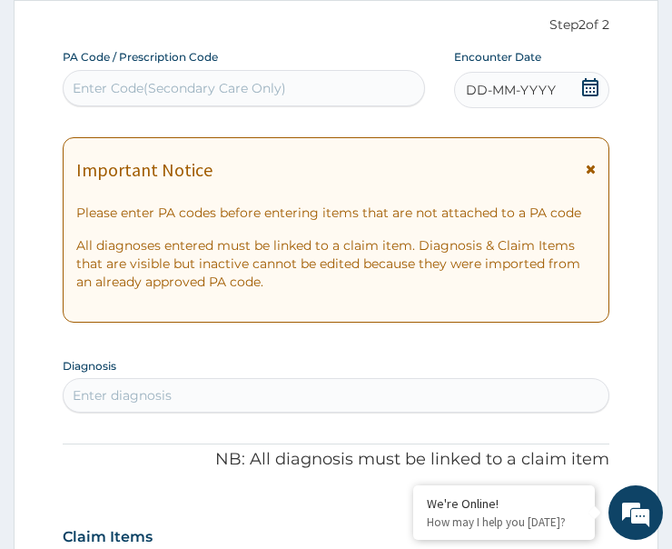
click at [570, 79] on div "DD-MM-YYYY" at bounding box center [531, 90] width 155 height 36
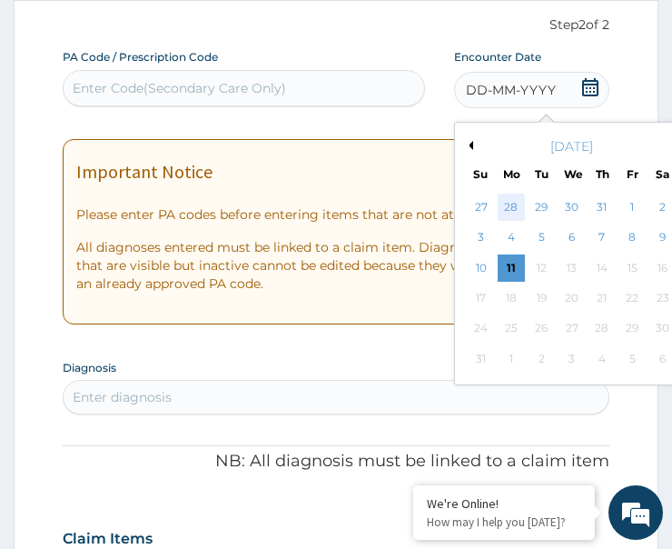
click at [511, 203] on div "28" at bounding box center [511, 207] width 27 height 27
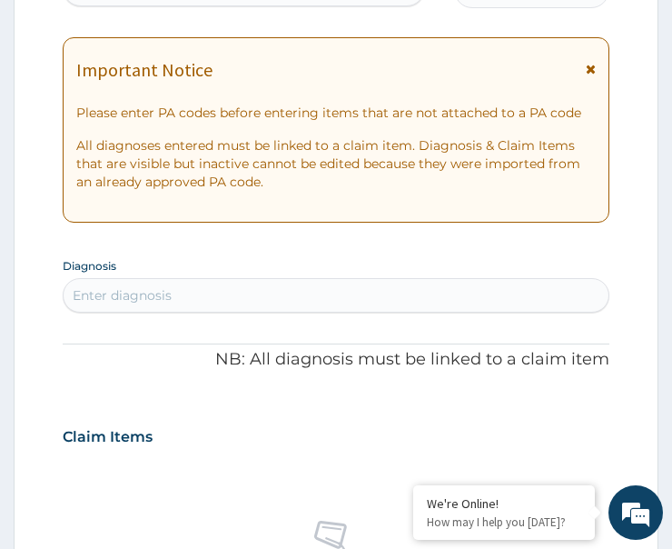
scroll to position [357, 0]
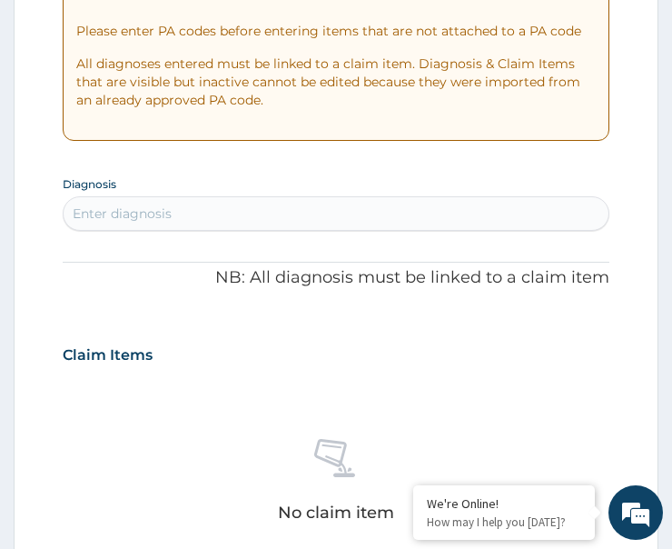
click at [174, 204] on div "Enter diagnosis" at bounding box center [336, 213] width 545 height 29
type input "malar"
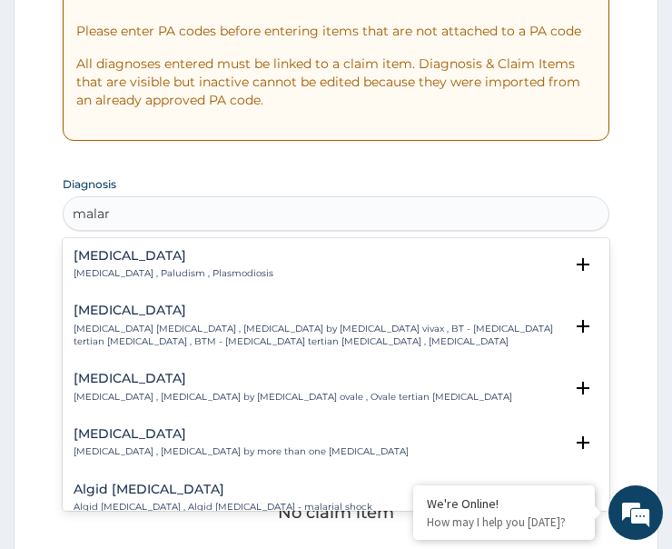
click at [112, 259] on h4 "Malaria" at bounding box center [174, 256] width 200 height 14
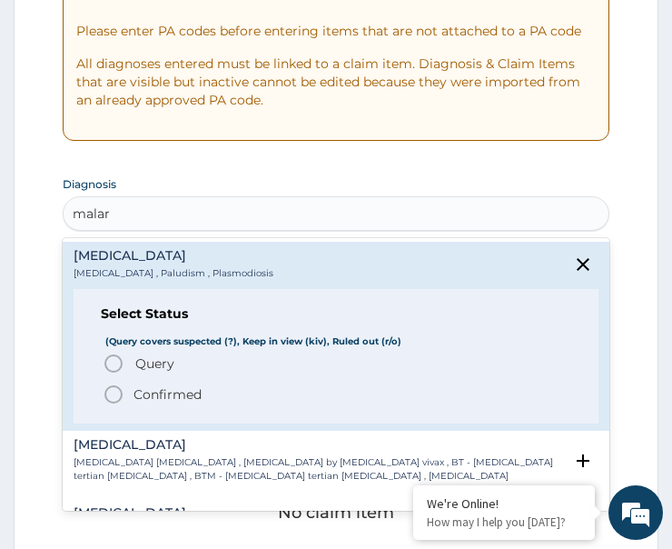
click at [118, 393] on icon "status option filled" at bounding box center [114, 394] width 22 height 22
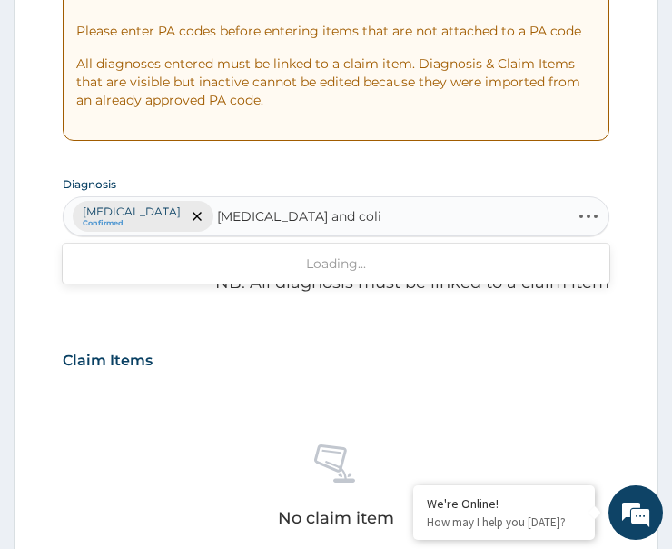
type input "infectious gastroenteritis and colit"
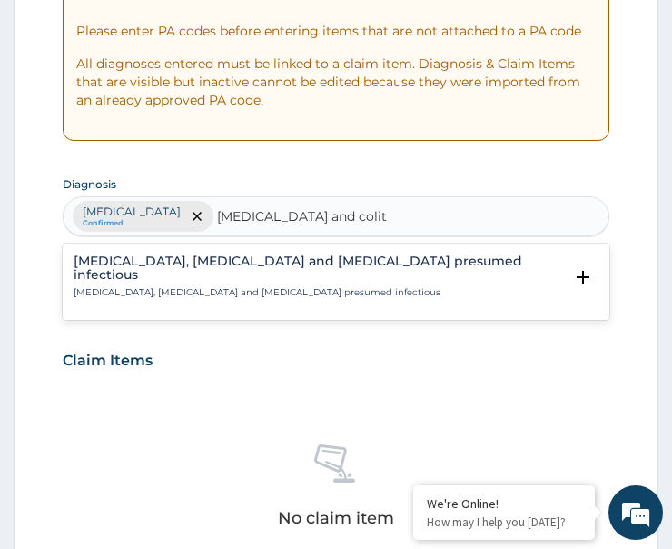
click at [143, 263] on h4 "Colitis, enteritis and gastroenteritis presumed infectious" at bounding box center [319, 268] width 490 height 28
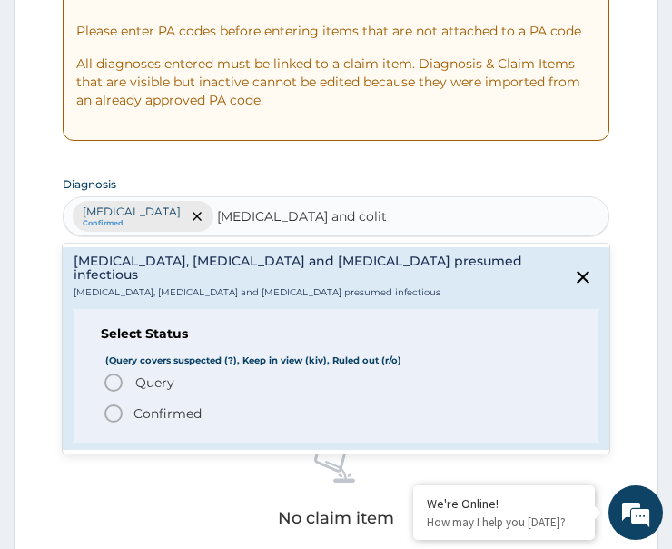
click at [120, 374] on circle "status option query" at bounding box center [113, 382] width 16 height 16
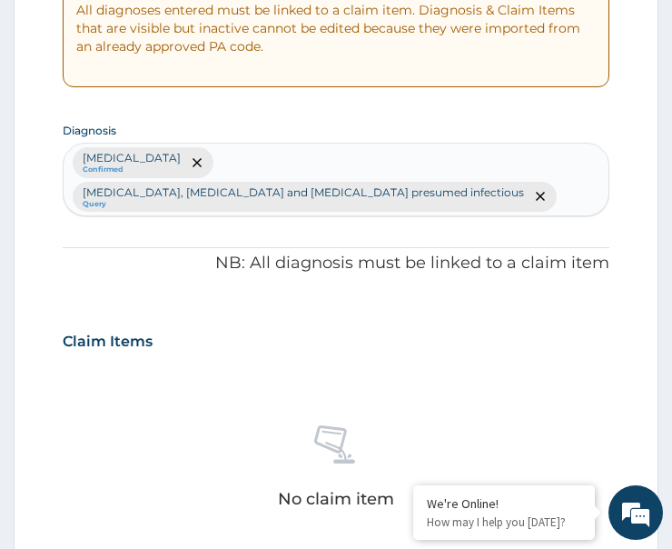
scroll to position [720, 0]
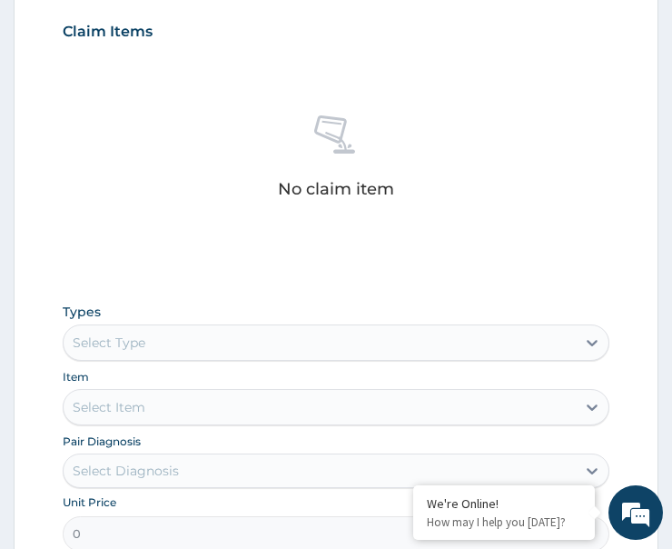
click at [127, 333] on div "Select Type" at bounding box center [109, 342] width 73 height 18
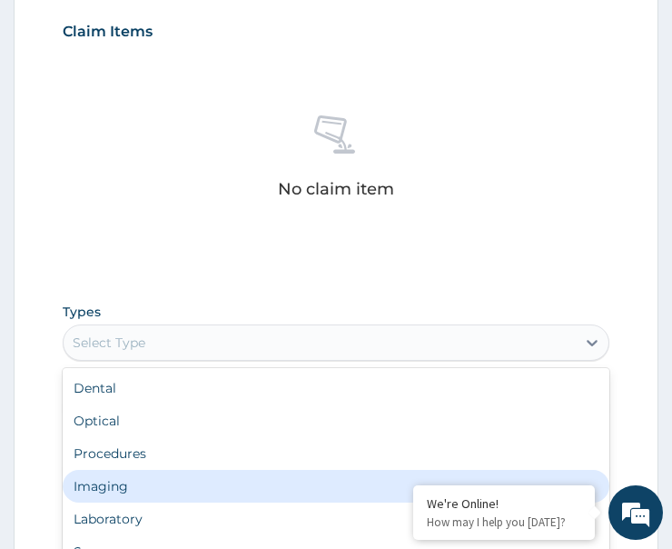
click at [114, 470] on div "Imaging" at bounding box center [336, 486] width 547 height 33
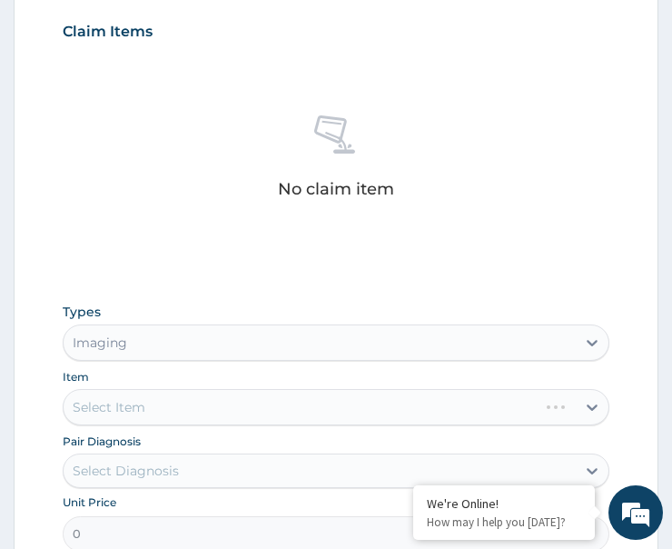
click at [118, 333] on div "Imaging" at bounding box center [100, 342] width 55 height 18
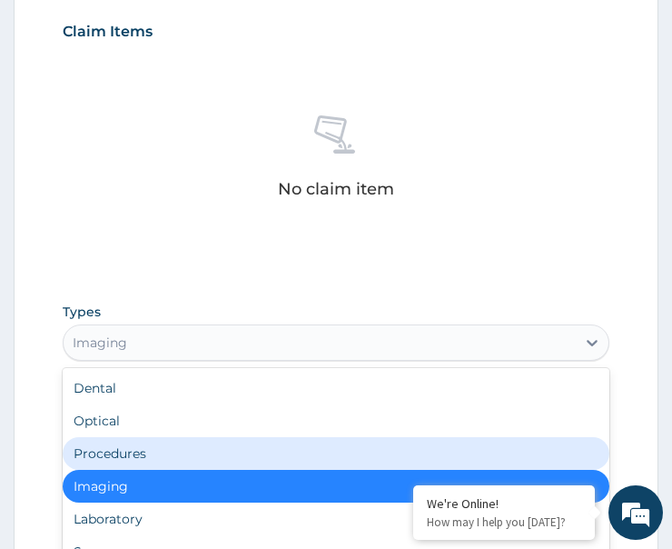
click at [134, 437] on div "Procedures" at bounding box center [336, 453] width 547 height 33
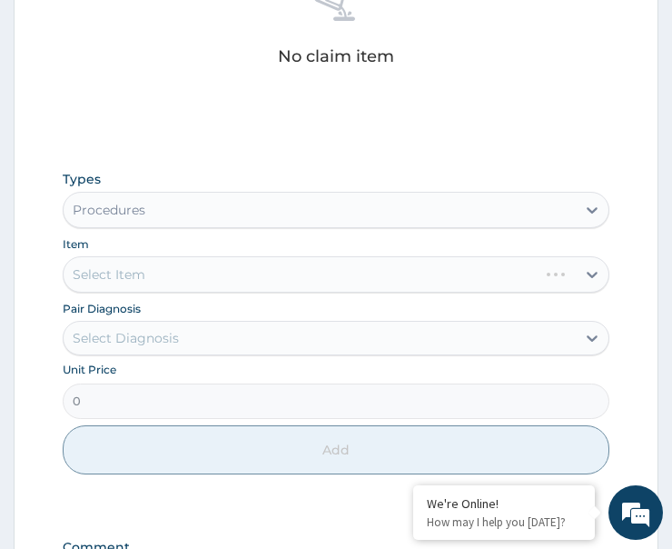
scroll to position [993, 0]
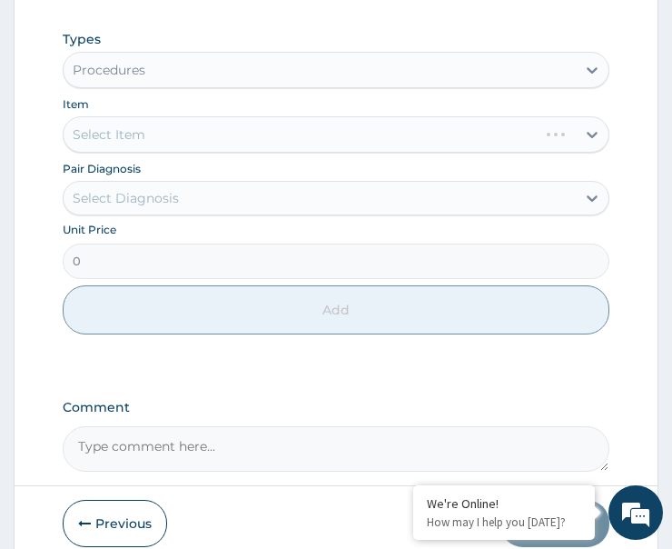
click at [154, 189] on div "Select Diagnosis" at bounding box center [126, 198] width 106 height 18
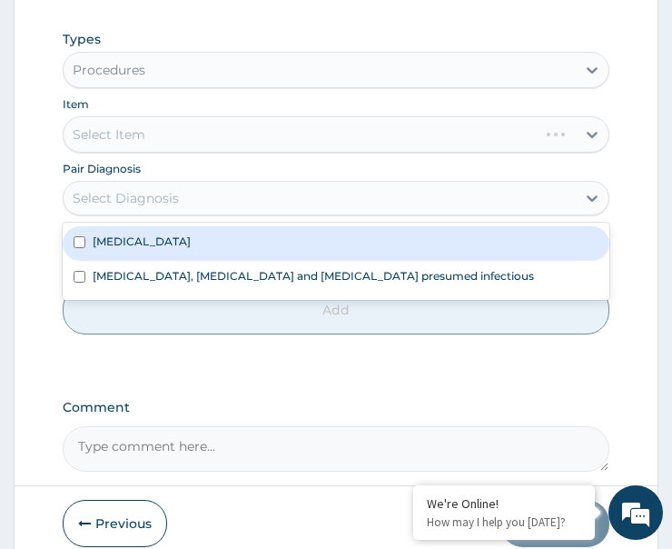
click at [162, 226] on div "[MEDICAL_DATA]" at bounding box center [336, 243] width 547 height 35
checkbox input "true"
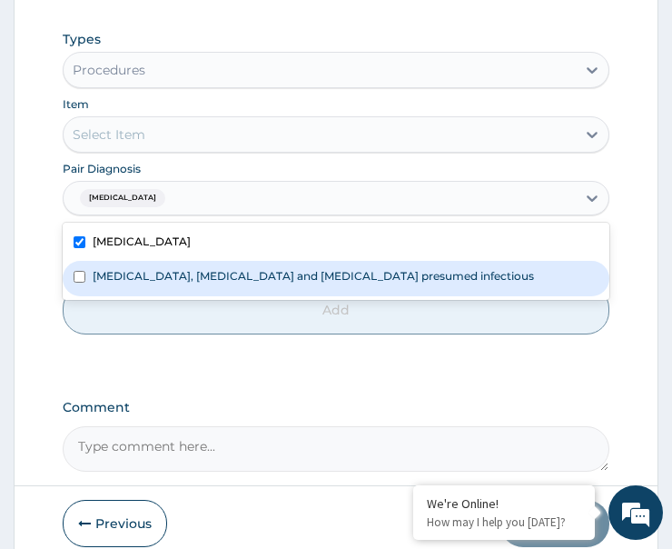
click at [184, 268] on label "Colitis, enteritis and gastroenteritis presumed infectious" at bounding box center [314, 275] width 442 height 15
checkbox input "true"
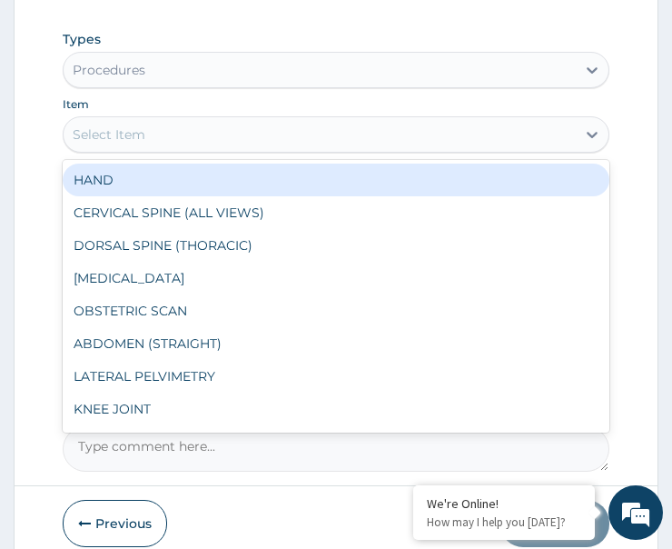
click at [190, 120] on div "Select Item" at bounding box center [320, 134] width 512 height 29
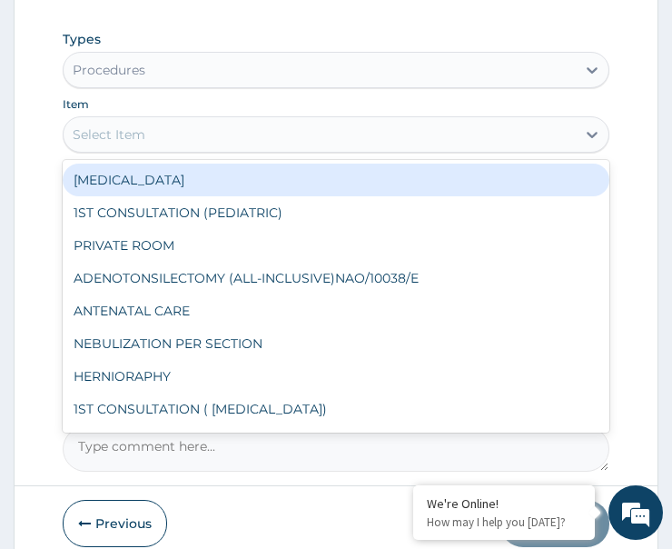
click at [159, 120] on div "Select Item" at bounding box center [320, 134] width 512 height 29
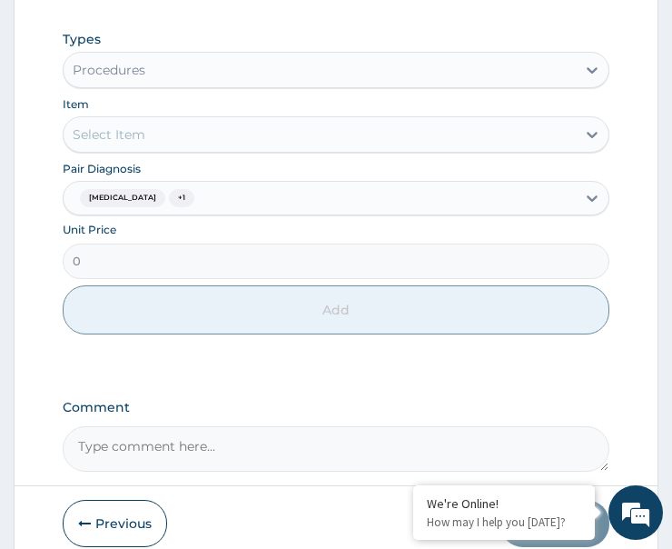
click at [164, 120] on div "Select Item" at bounding box center [320, 134] width 512 height 29
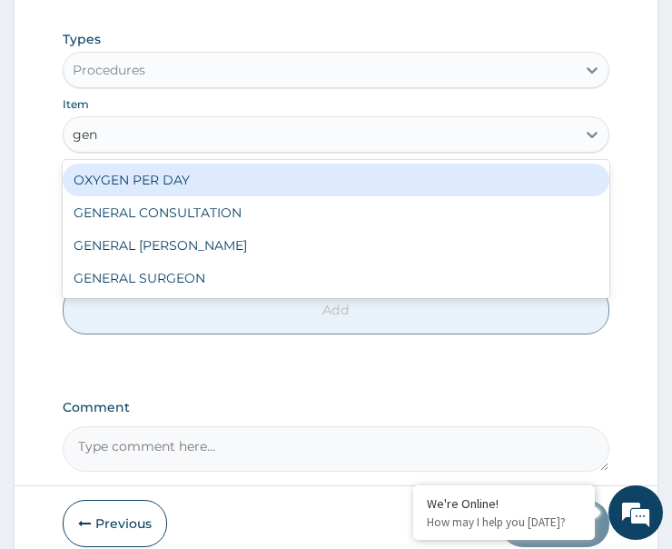
type input "gene"
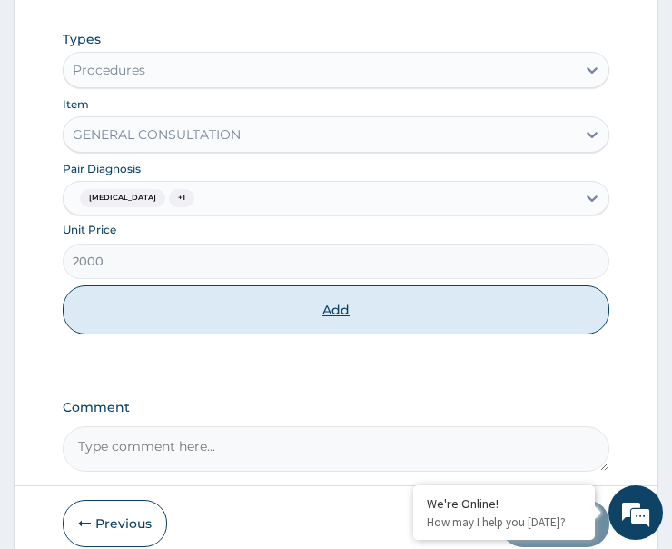
click at [184, 285] on button "Add" at bounding box center [336, 309] width 547 height 49
type input "0"
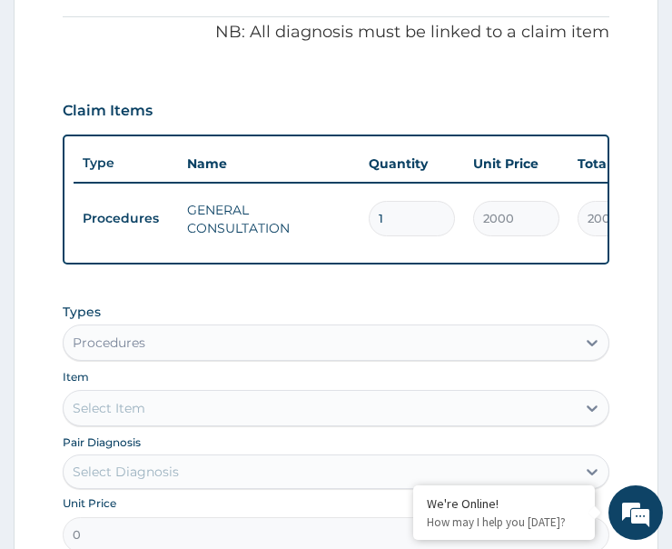
scroll to position [820, 0]
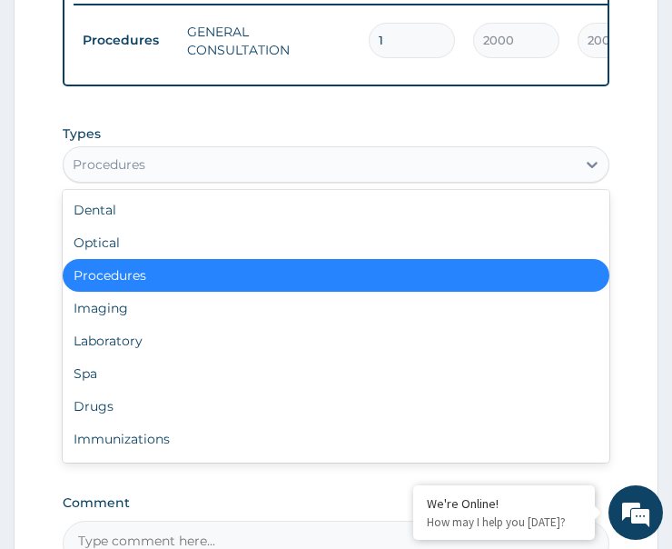
click at [157, 150] on div "Procedures" at bounding box center [320, 164] width 512 height 29
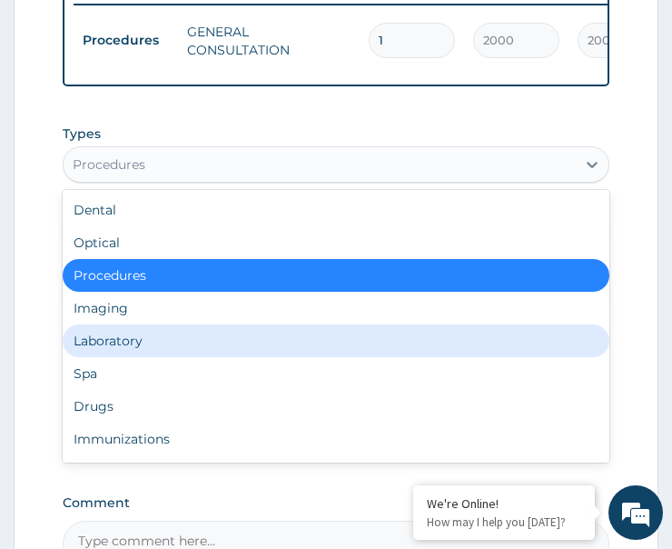
click at [136, 327] on div "Laboratory" at bounding box center [336, 340] width 547 height 33
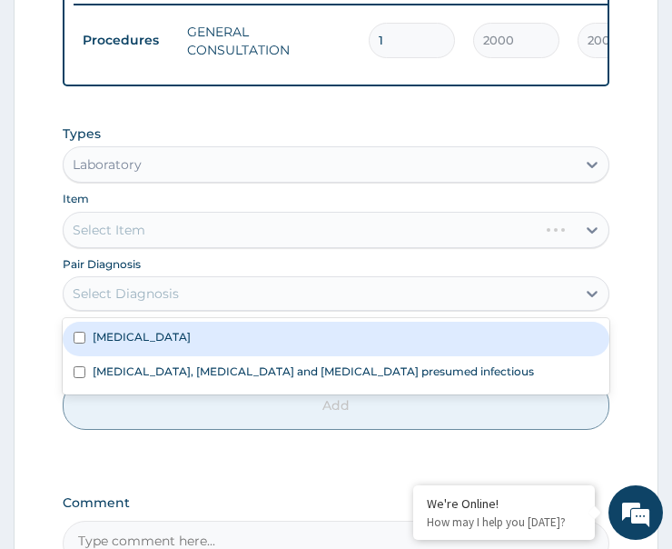
click at [142, 284] on div "Select Diagnosis" at bounding box center [126, 293] width 106 height 18
click at [136, 322] on div "Malaria" at bounding box center [336, 339] width 547 height 35
checkbox input "true"
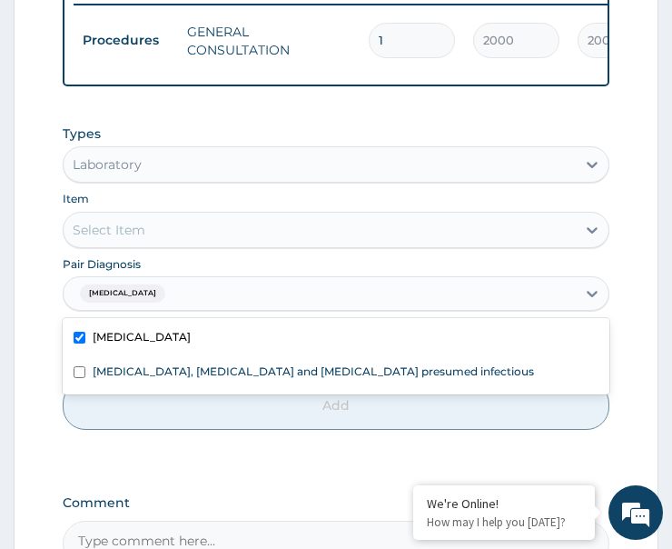
click at [182, 215] on div "Select Item" at bounding box center [320, 229] width 512 height 29
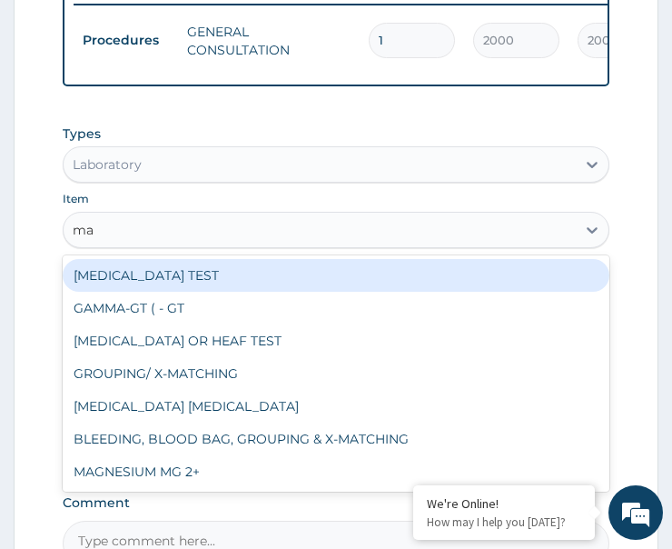
type input "mal"
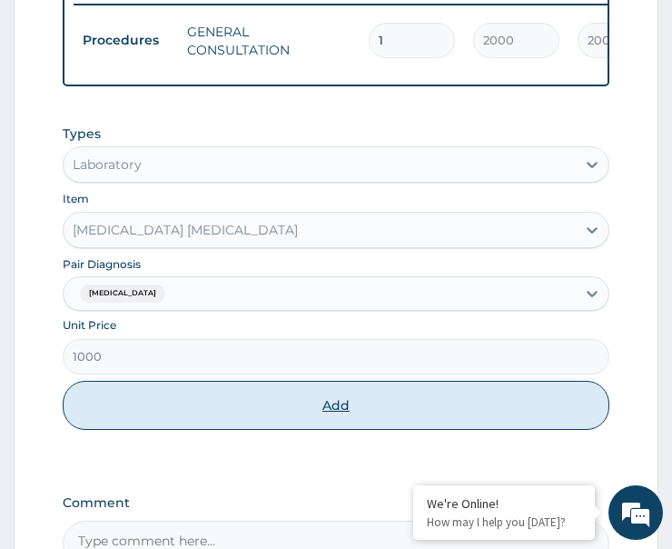
click at [230, 387] on button "Add" at bounding box center [336, 405] width 547 height 49
type input "0"
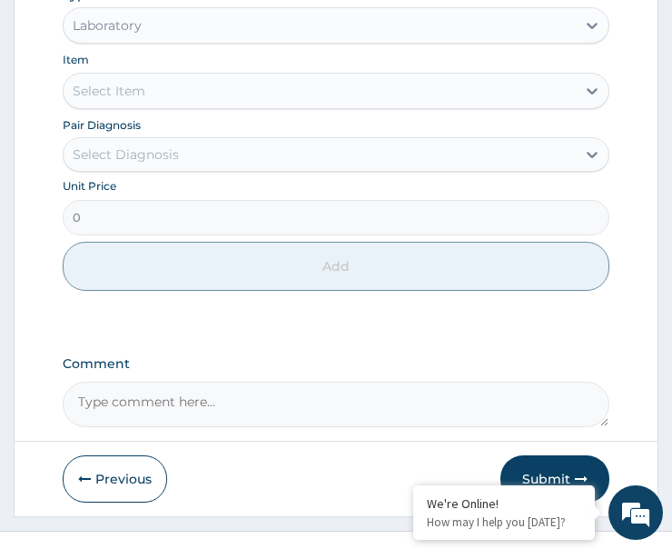
scroll to position [1023, 0]
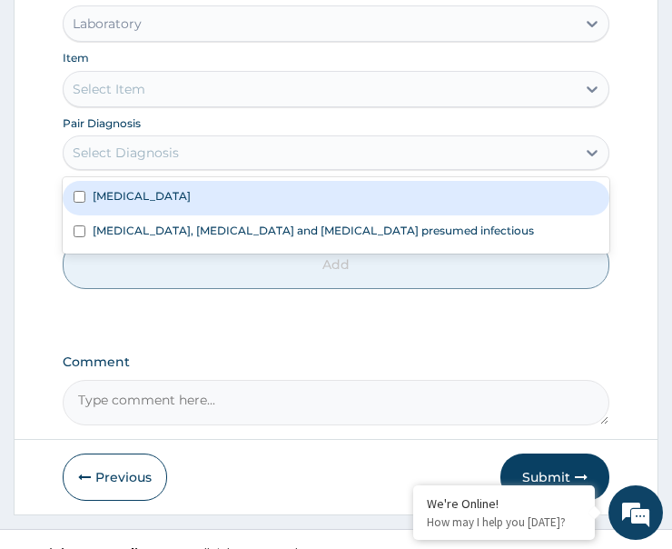
click at [157, 138] on div "Select Diagnosis" at bounding box center [320, 152] width 512 height 29
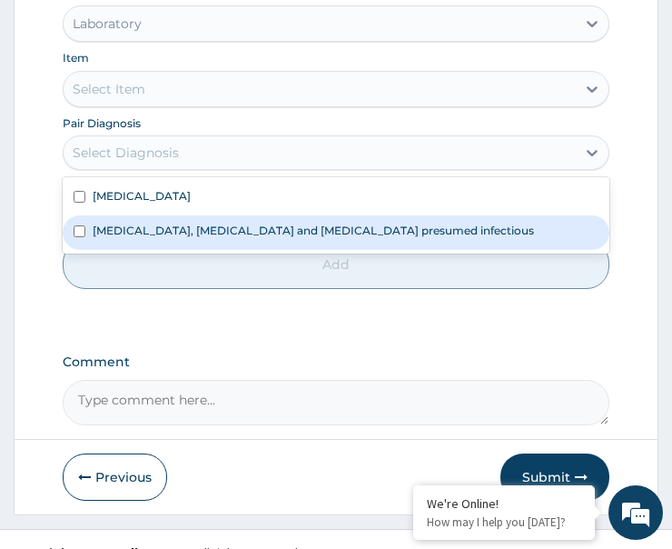
click at [171, 223] on label "Colitis, enteritis and gastroenteritis presumed infectious" at bounding box center [314, 230] width 442 height 15
checkbox input "true"
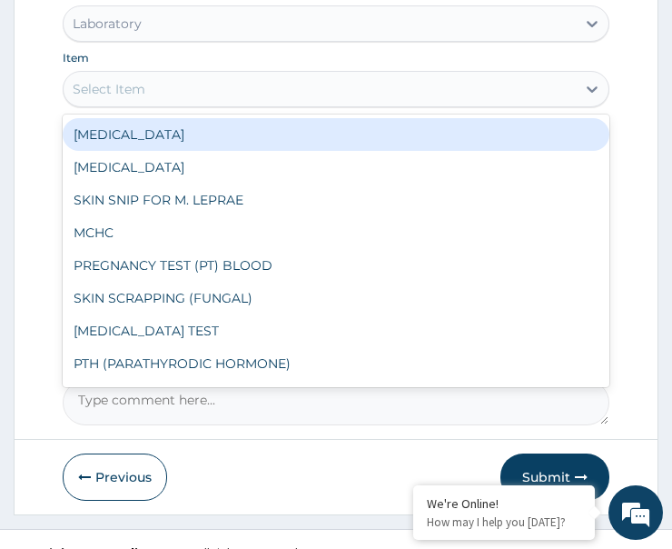
click at [186, 75] on div "Select Item" at bounding box center [320, 89] width 512 height 29
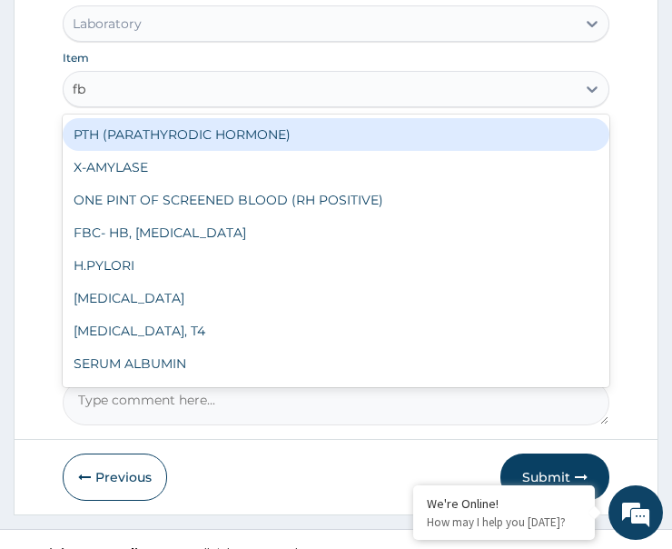
type input "fbc"
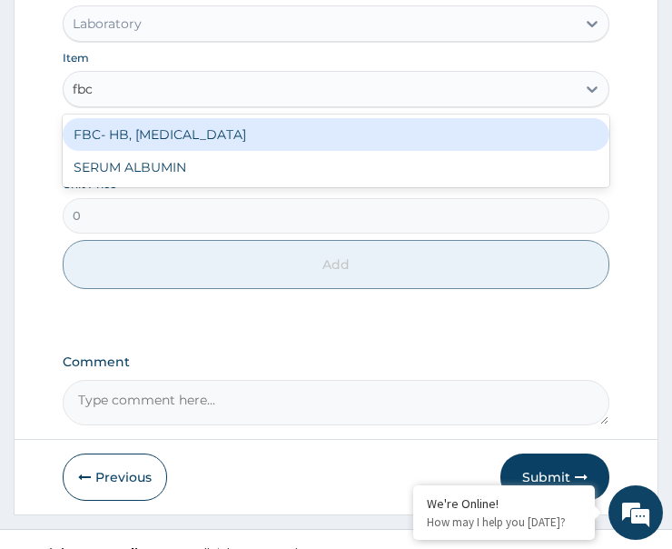
click at [182, 118] on div "FBC- HB, WBC, DIFFERENTIAL COUNT" at bounding box center [336, 134] width 547 height 33
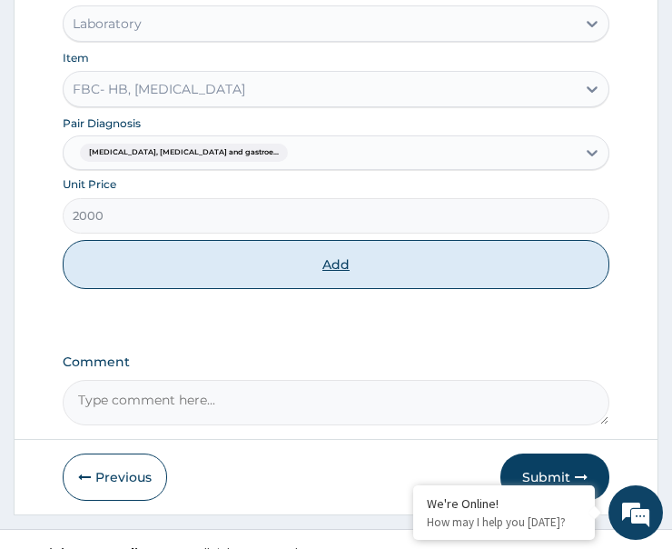
click at [212, 240] on button "Add" at bounding box center [336, 264] width 547 height 49
type input "0"
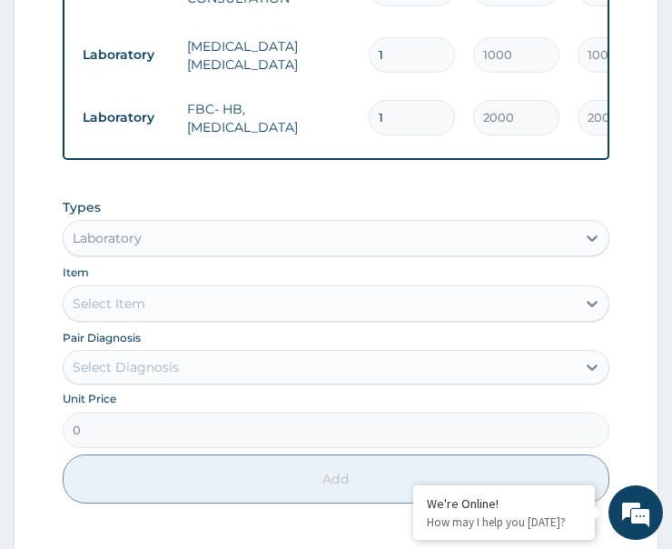
scroll to position [945, 0]
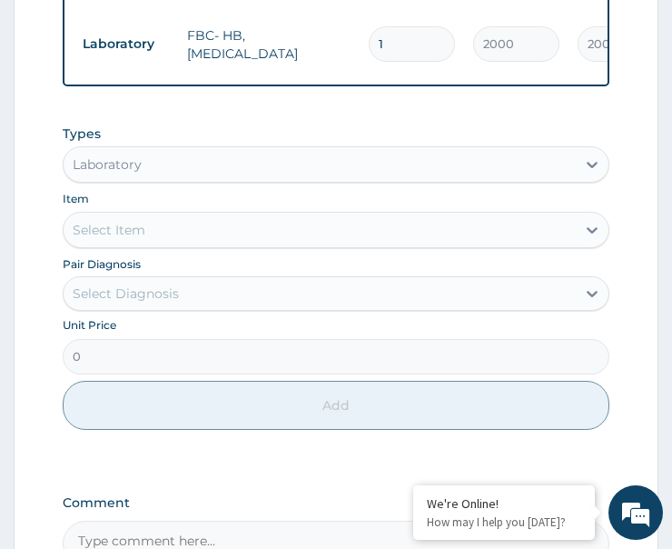
click at [153, 150] on div "Laboratory" at bounding box center [320, 164] width 512 height 29
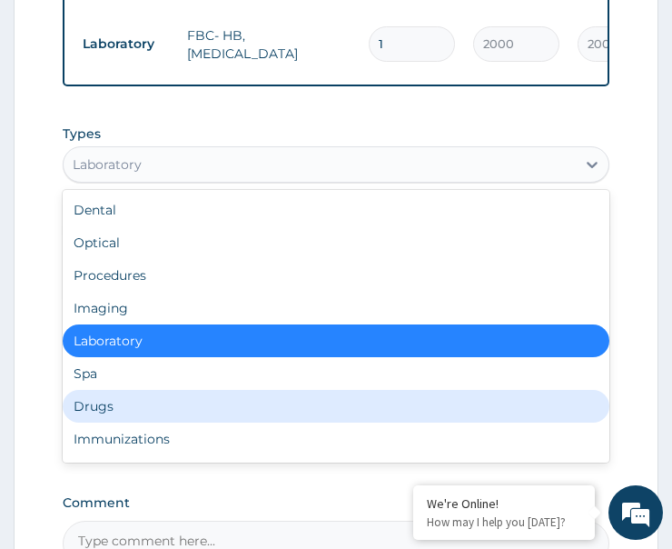
click at [121, 390] on div "Drugs" at bounding box center [336, 406] width 547 height 33
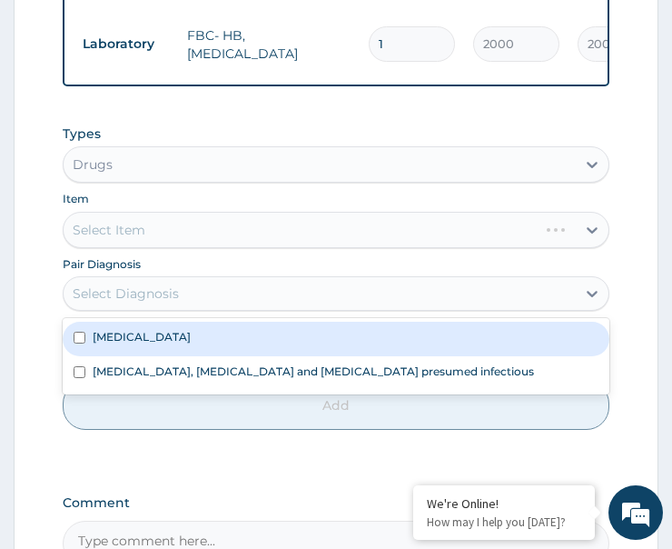
drag, startPoint x: 136, startPoint y: 264, endPoint x: 168, endPoint y: 330, distance: 72.7
click at [137, 284] on div "Select Diagnosis" at bounding box center [126, 293] width 106 height 18
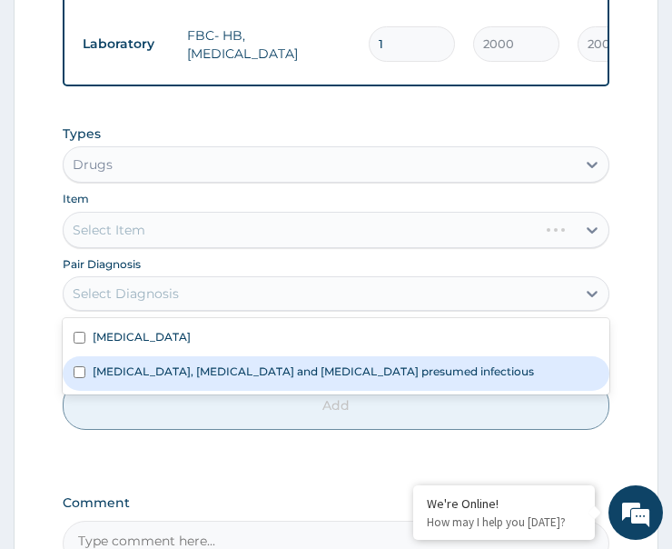
click at [145, 363] on label "Colitis, enteritis and gastroenteritis presumed infectious" at bounding box center [314, 370] width 442 height 15
checkbox input "true"
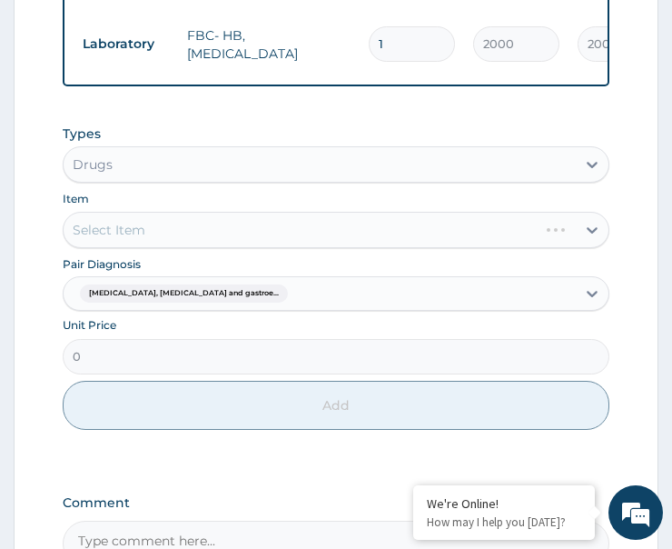
click at [210, 212] on div "Select Item" at bounding box center [336, 230] width 547 height 36
click at [210, 215] on div "Select Item" at bounding box center [320, 229] width 512 height 29
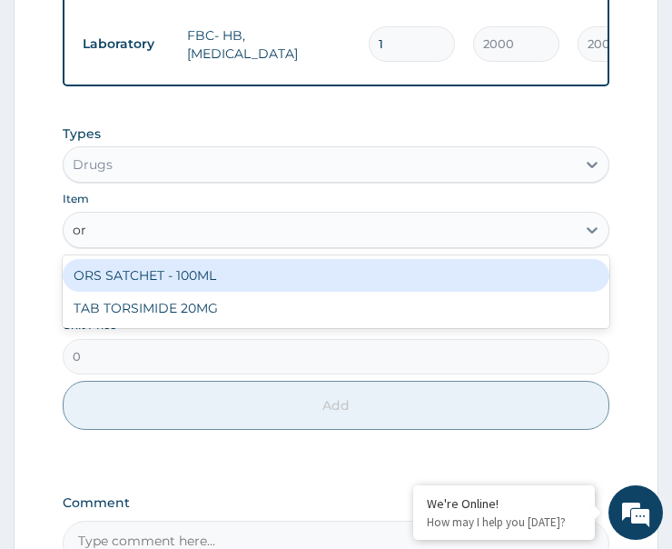
type input "ors"
click at [226, 259] on div "ORS SATCHET - 100ML" at bounding box center [336, 275] width 547 height 33
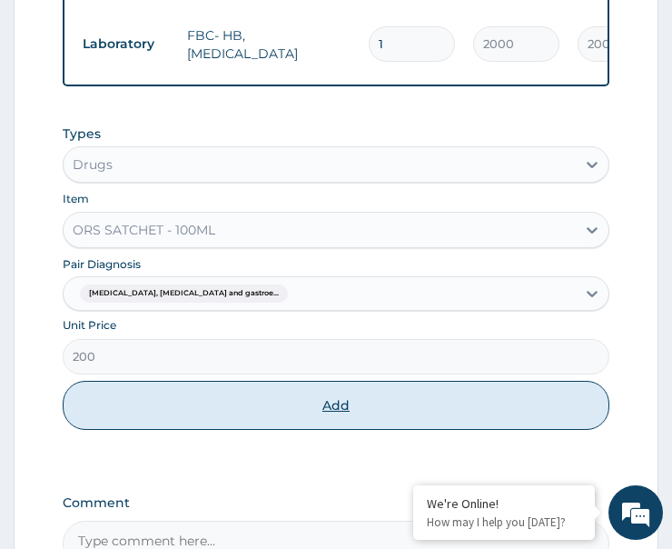
click at [224, 381] on button "Add" at bounding box center [336, 405] width 547 height 49
type input "0"
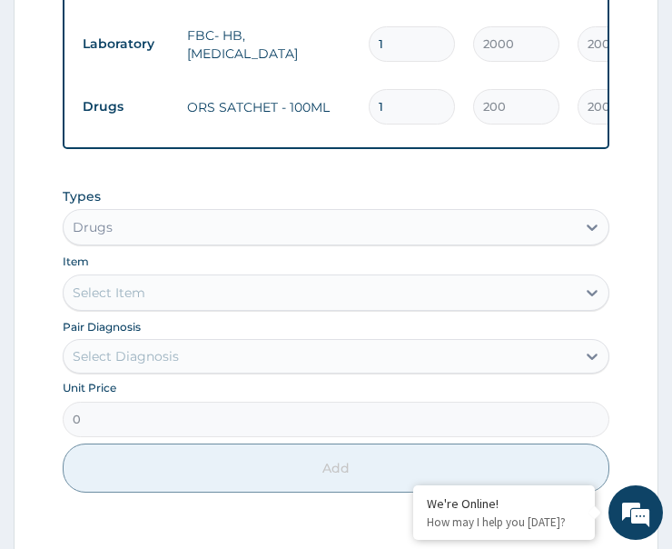
scroll to position [1127, 0]
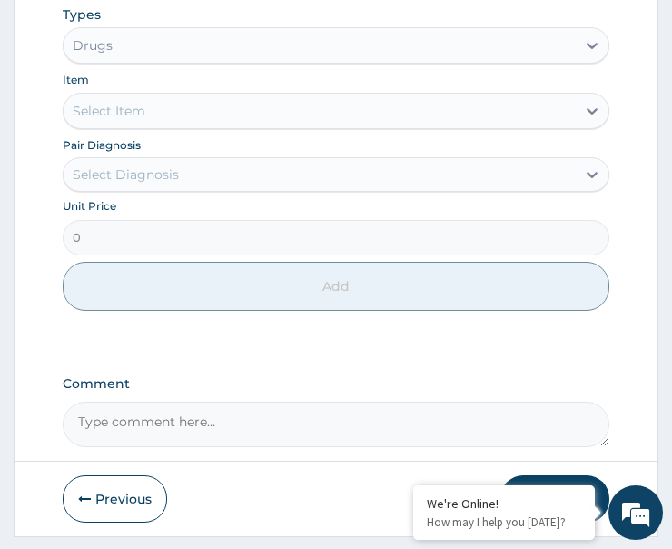
click at [168, 165] on div "Select Diagnosis" at bounding box center [126, 174] width 106 height 18
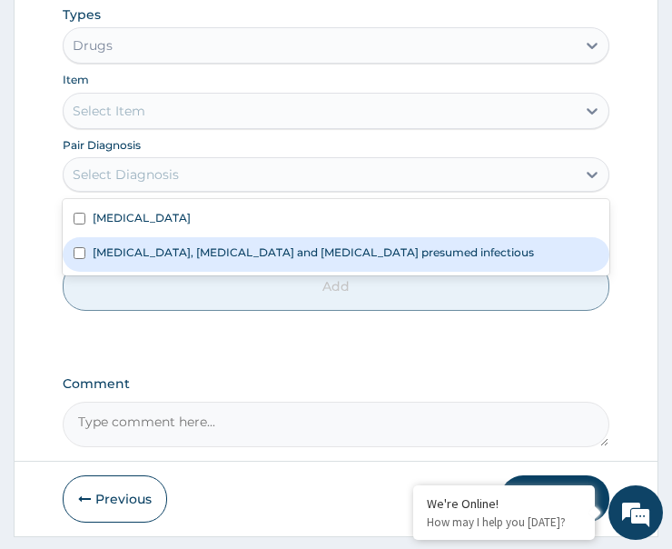
click at [187, 244] on label "Colitis, enteritis and gastroenteritis presumed infectious" at bounding box center [314, 251] width 442 height 15
checkbox input "true"
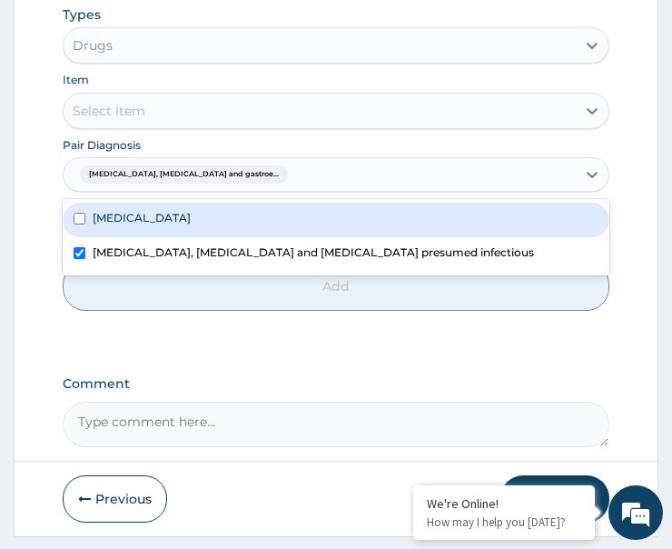
click at [206, 96] on div "Select Item" at bounding box center [320, 110] width 512 height 29
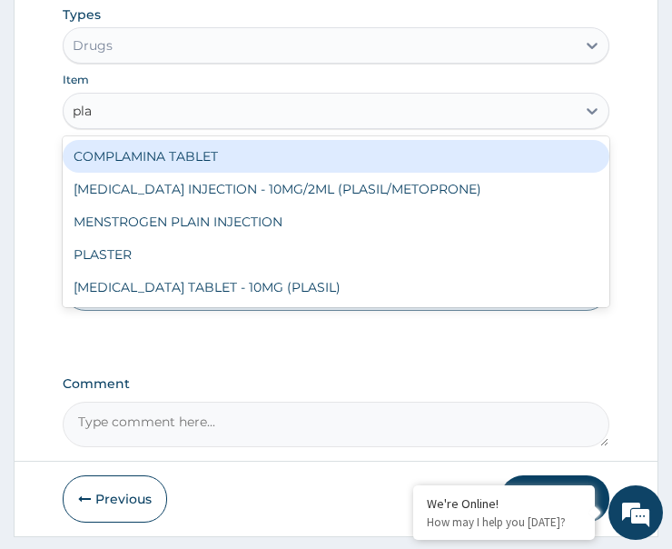
type input "plas"
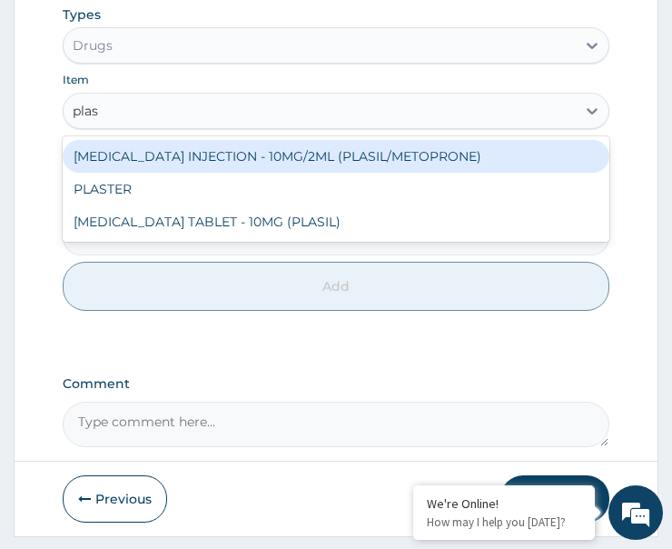
click at [249, 140] on div "METOCLOPRAMIDE INJECTION - 10MG/2ML (PLASIL/METOPRONE)" at bounding box center [336, 156] width 547 height 33
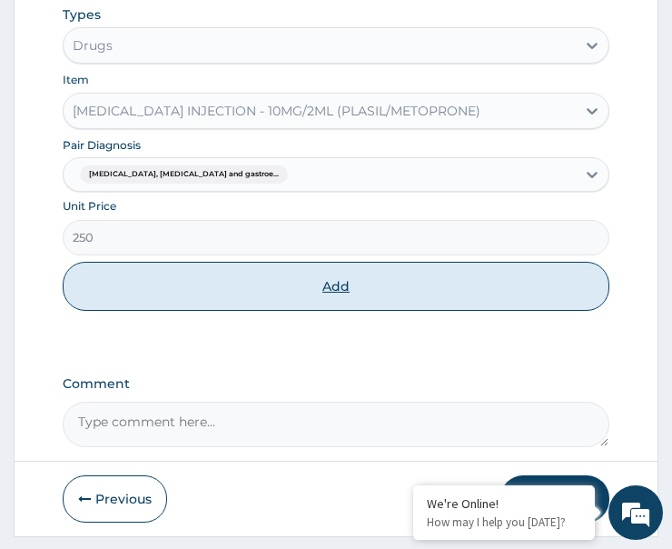
click at [272, 273] on button "Add" at bounding box center [336, 286] width 547 height 49
type input "0"
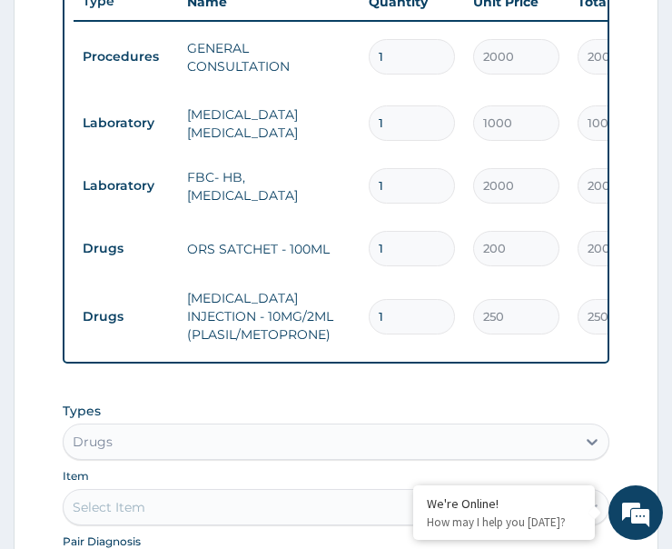
scroll to position [1076, 0]
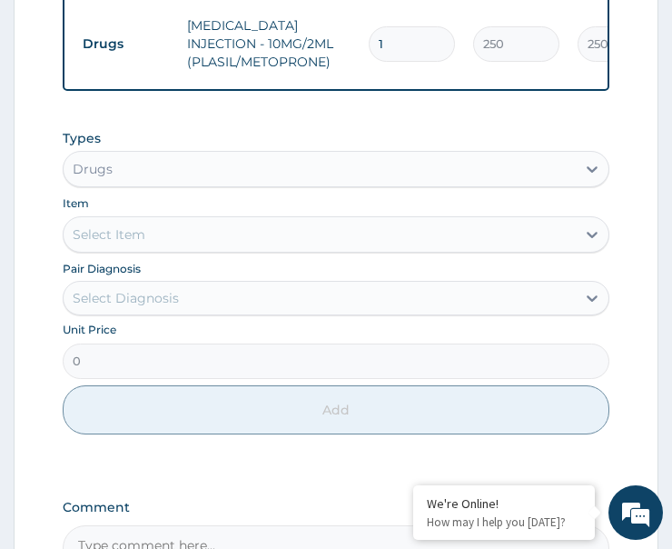
click at [294, 433] on div "Types Drugs Item Select Item Pair Diagnosis Select Diagnosis Unit Price 0 Add" at bounding box center [336, 295] width 547 height 351
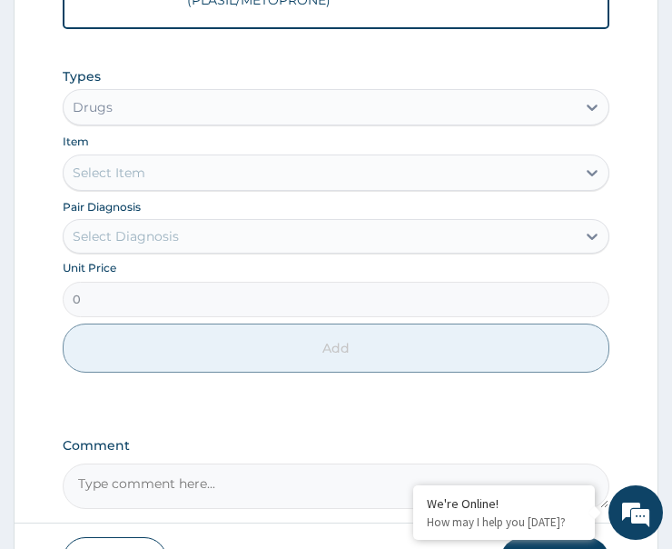
scroll to position [1221, 0]
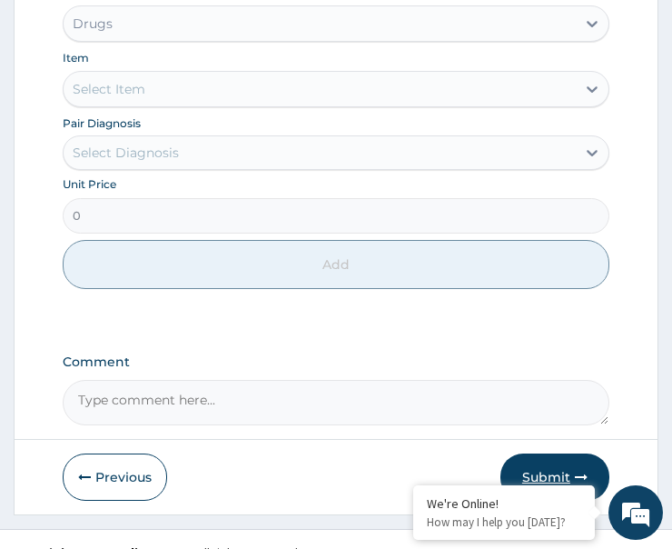
click at [557, 453] on button "Submit" at bounding box center [555, 476] width 109 height 47
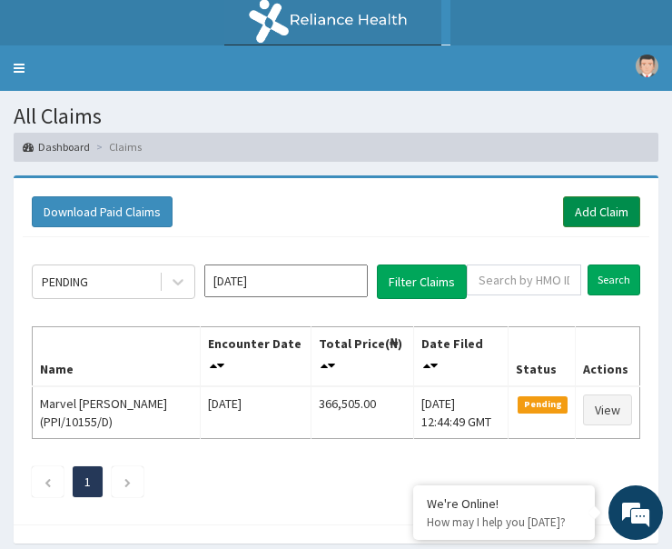
click at [603, 212] on link "Add Claim" at bounding box center [601, 211] width 77 height 31
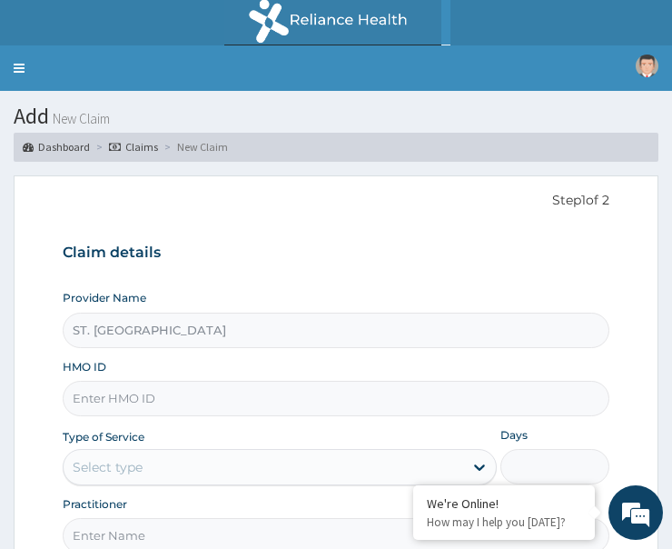
paste input "NTT/10034/F"
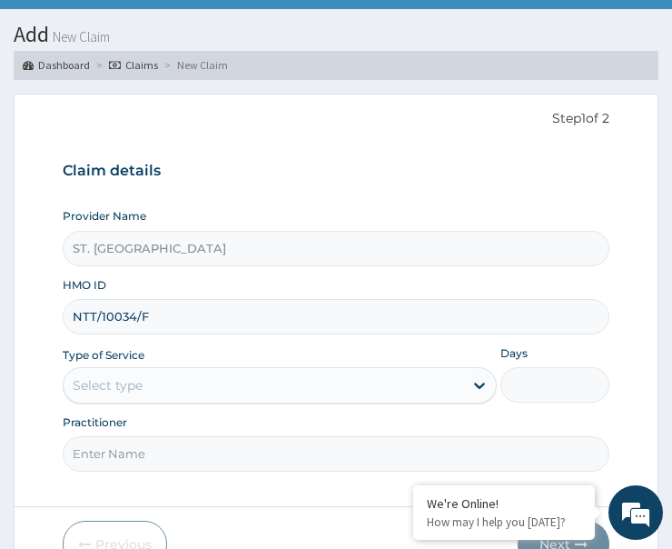
scroll to position [175, 0]
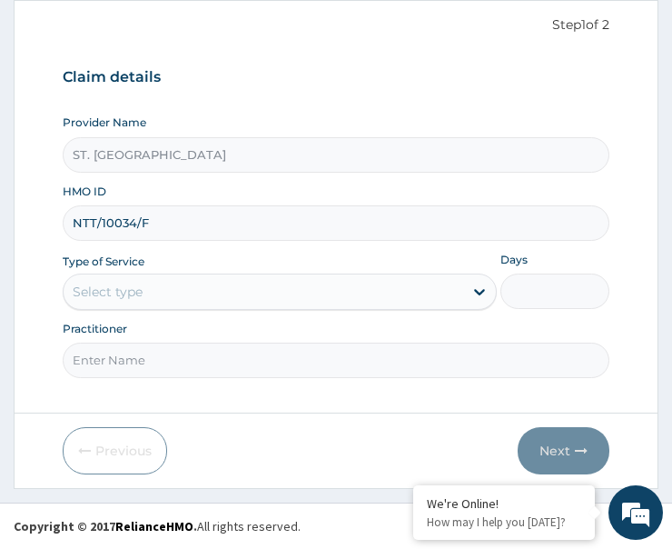
type input "NTT/10034/F"
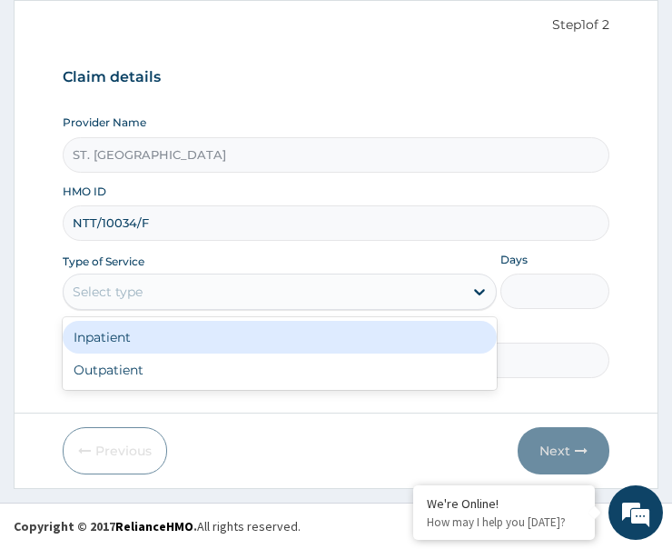
drag, startPoint x: 159, startPoint y: 291, endPoint x: 185, endPoint y: 322, distance: 40.6
click at [160, 291] on div "Select type" at bounding box center [264, 291] width 400 height 29
drag, startPoint x: 184, startPoint y: 340, endPoint x: 298, endPoint y: 350, distance: 114.9
click at [184, 340] on div "Inpatient" at bounding box center [280, 337] width 434 height 33
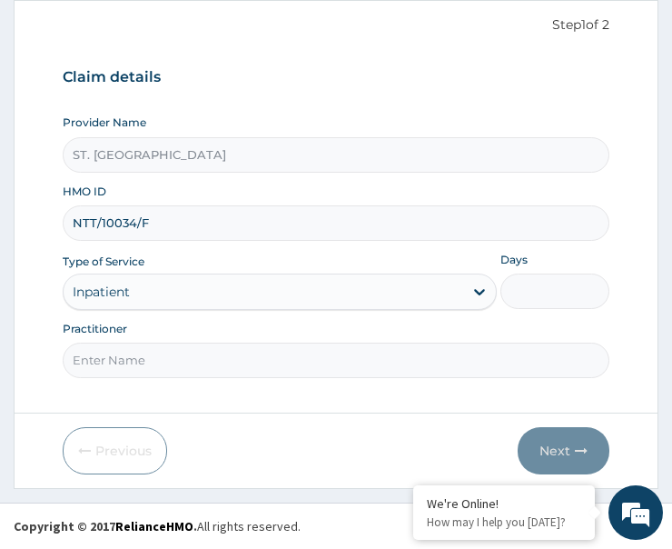
click at [548, 284] on input "Days" at bounding box center [555, 290] width 109 height 35
type input "2"
drag, startPoint x: 122, startPoint y: 360, endPoint x: 142, endPoint y: 361, distance: 20.0
paste input "Dr. Usun"
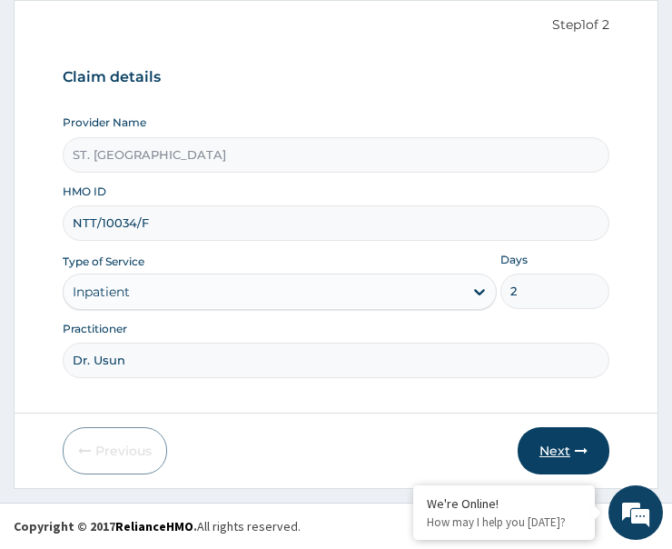
type input "Dr. Usun"
click at [572, 456] on button "Next" at bounding box center [564, 450] width 92 height 47
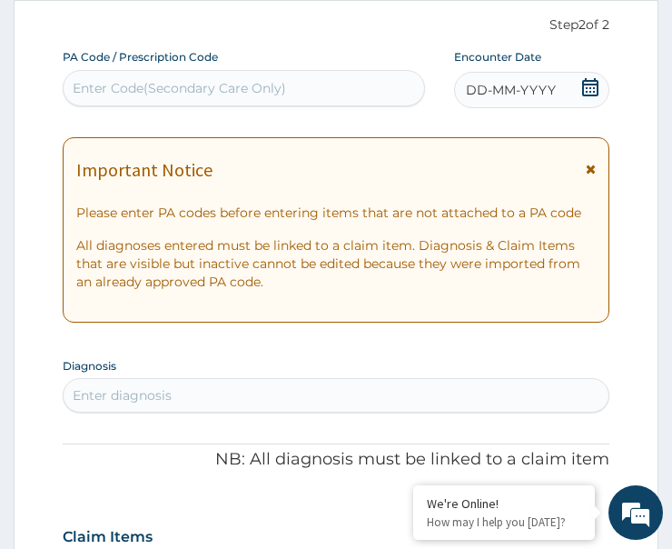
click at [591, 90] on icon at bounding box center [590, 87] width 18 height 18
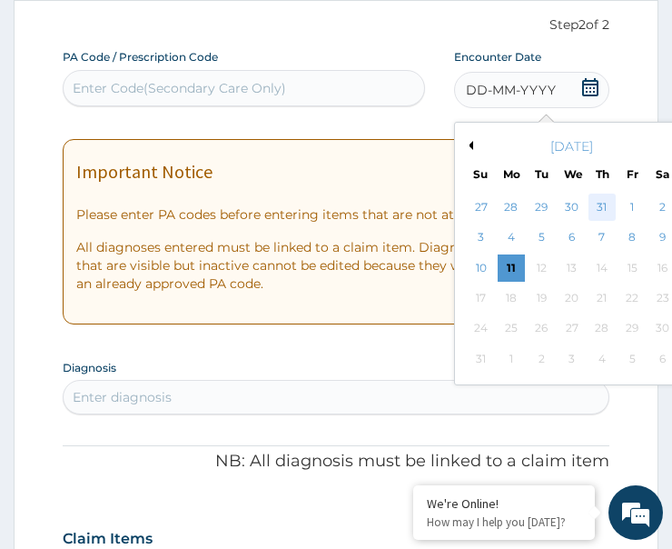
click at [595, 203] on div "31" at bounding box center [602, 207] width 27 height 27
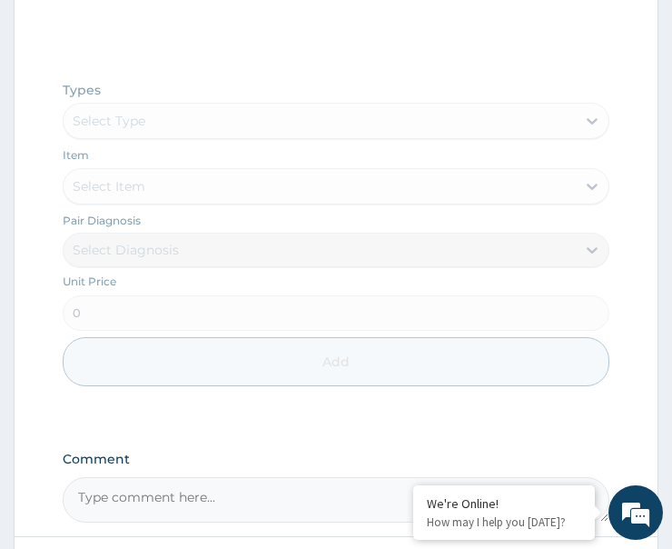
scroll to position [1026, 0]
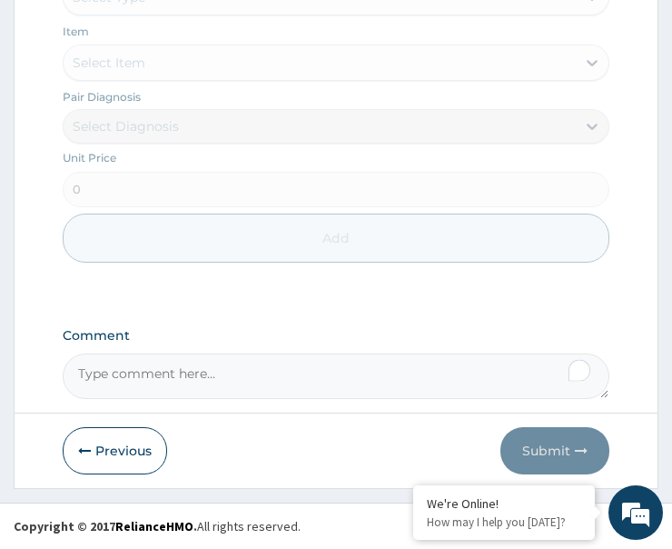
paste textarea "PA/731233"
type textarea "PA/731233"
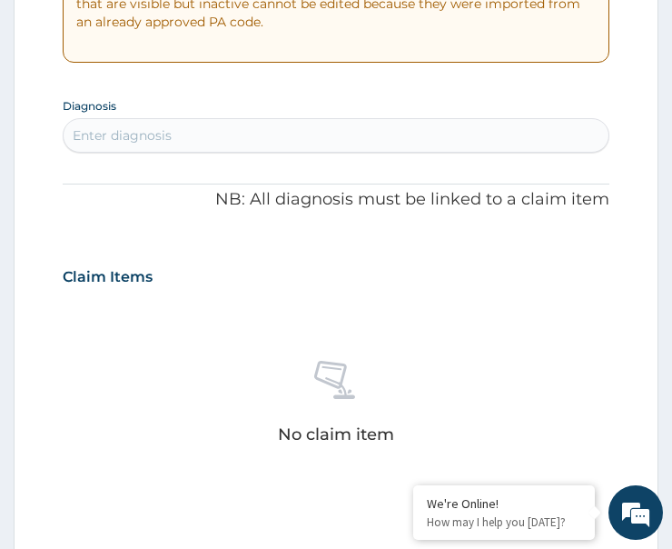
scroll to position [415, 0]
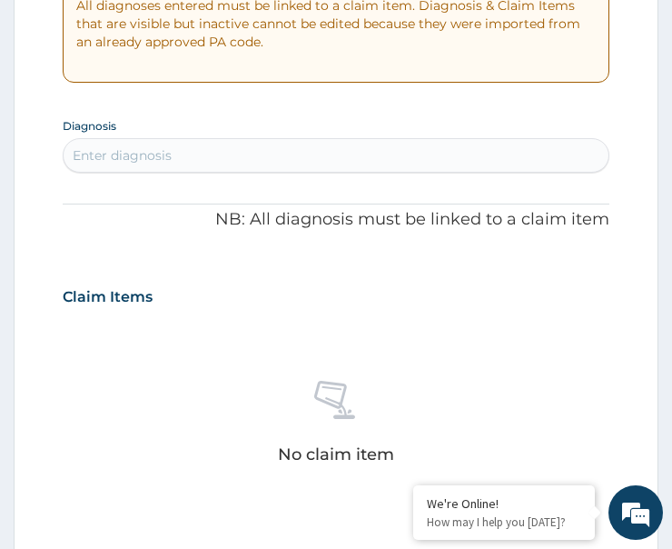
click at [163, 152] on div "Enter diagnosis" at bounding box center [122, 155] width 99 height 18
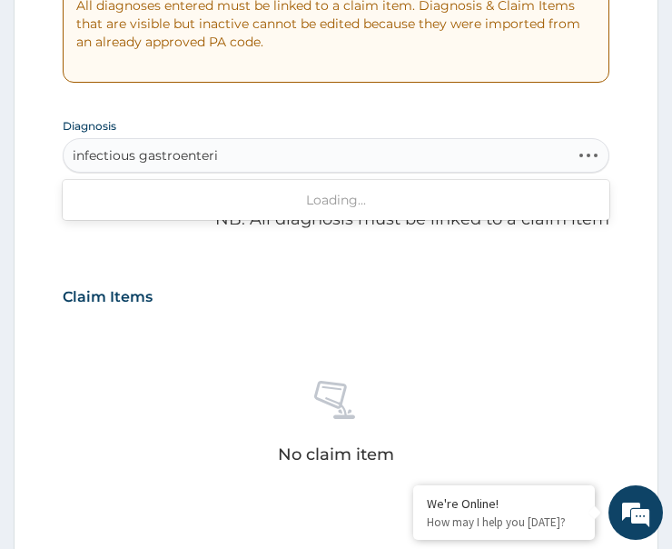
type input "infectious gastroenterit"
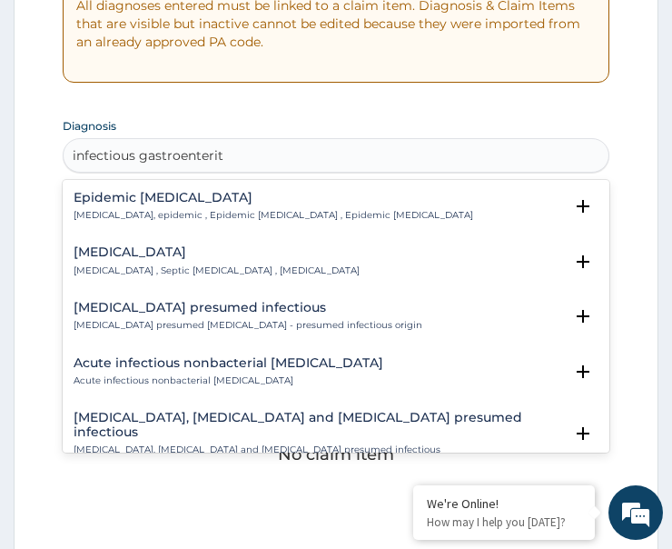
click at [122, 261] on div "Infectious gastroenteritis Infectious gastroenteritis , Septic gastroenteritis …" at bounding box center [217, 261] width 286 height 32
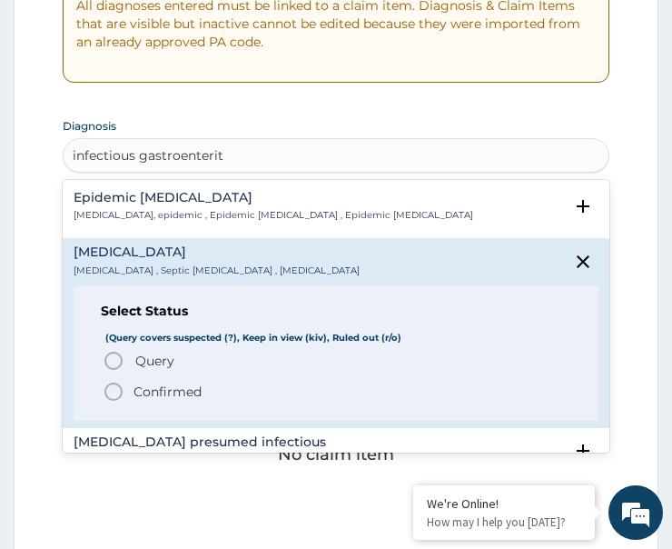
click at [117, 389] on icon "status option filled" at bounding box center [114, 392] width 22 height 22
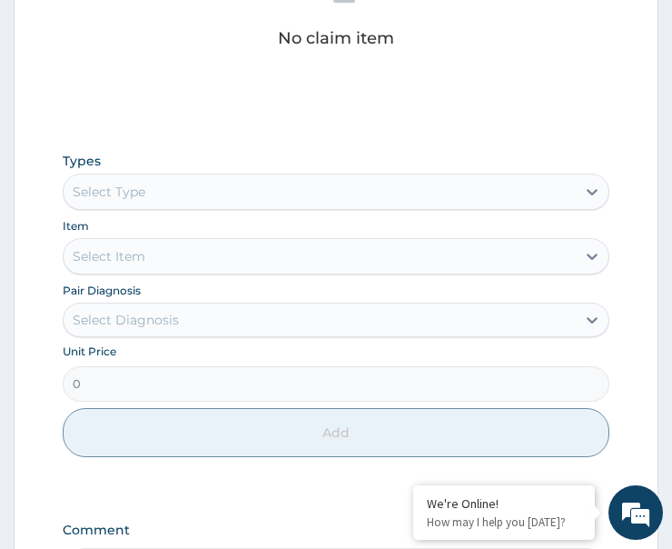
scroll to position [869, 0]
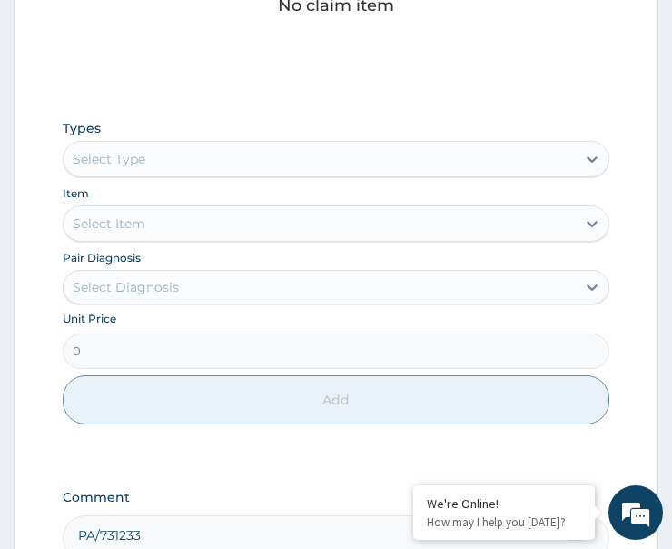
click at [133, 242] on div "Select Item" at bounding box center [336, 223] width 547 height 36
click at [136, 158] on div "Select Type" at bounding box center [109, 159] width 73 height 18
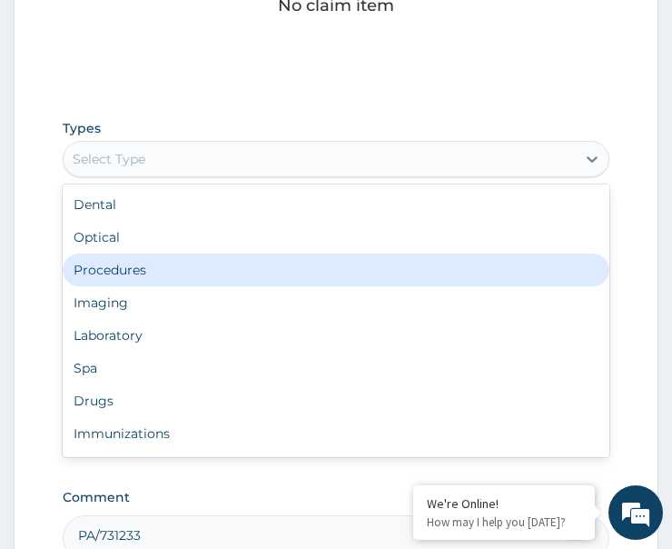
click at [141, 268] on div "Procedures" at bounding box center [336, 269] width 547 height 33
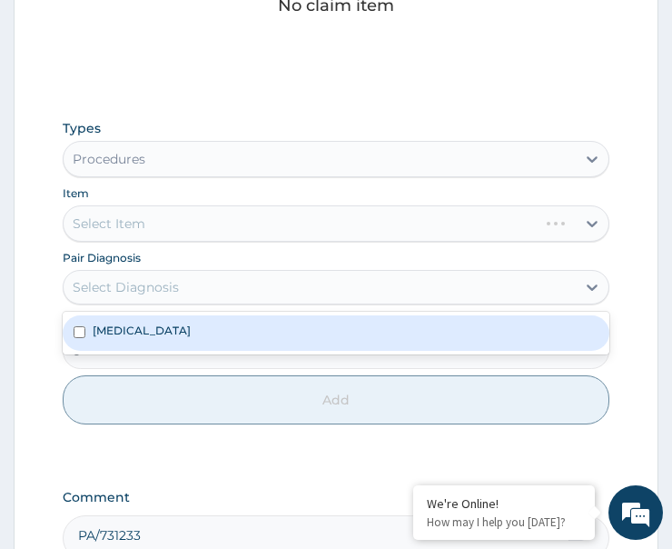
drag, startPoint x: 168, startPoint y: 285, endPoint x: 130, endPoint y: 346, distance: 71.8
click at [170, 286] on div "Select Diagnosis" at bounding box center [126, 287] width 106 height 18
click at [178, 342] on div "Infectious gastroenteritis" at bounding box center [336, 332] width 547 height 35
checkbox input "true"
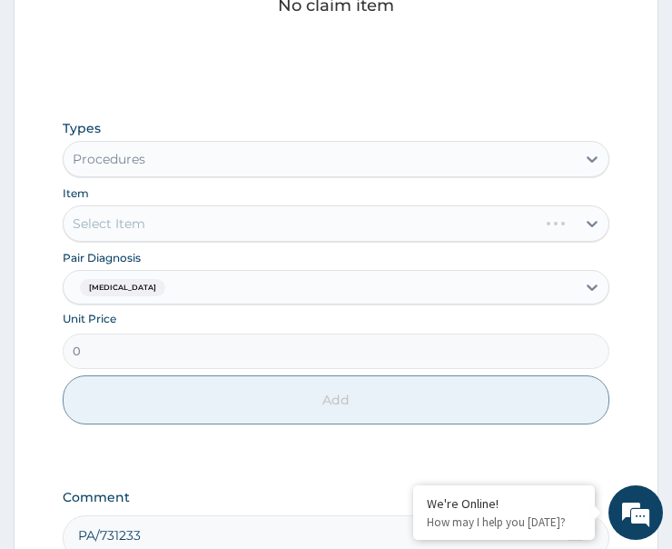
click at [196, 221] on div "Select Item" at bounding box center [336, 223] width 547 height 36
click at [249, 189] on div "Item Select Item" at bounding box center [336, 213] width 547 height 58
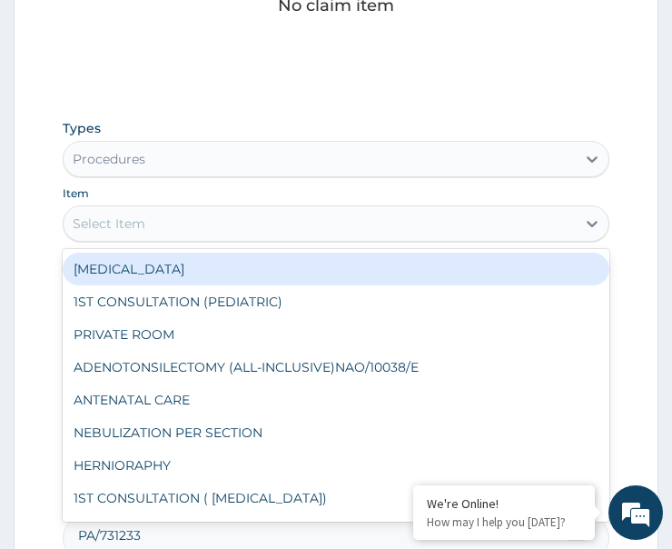
click at [223, 216] on div "Select Item" at bounding box center [320, 223] width 512 height 29
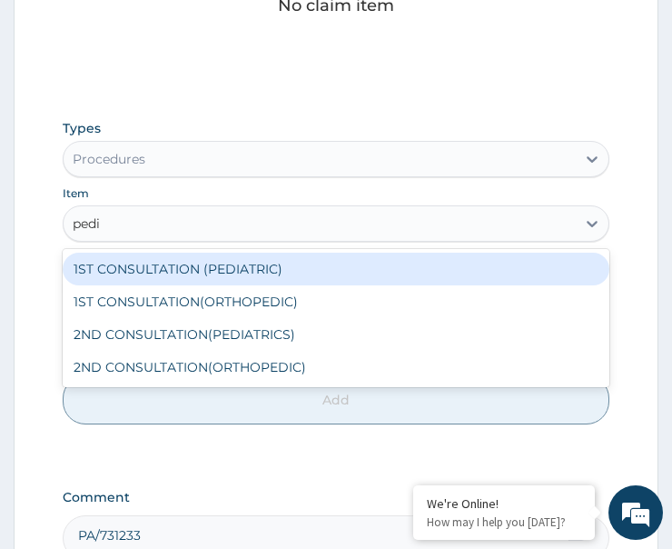
type input "pedia"
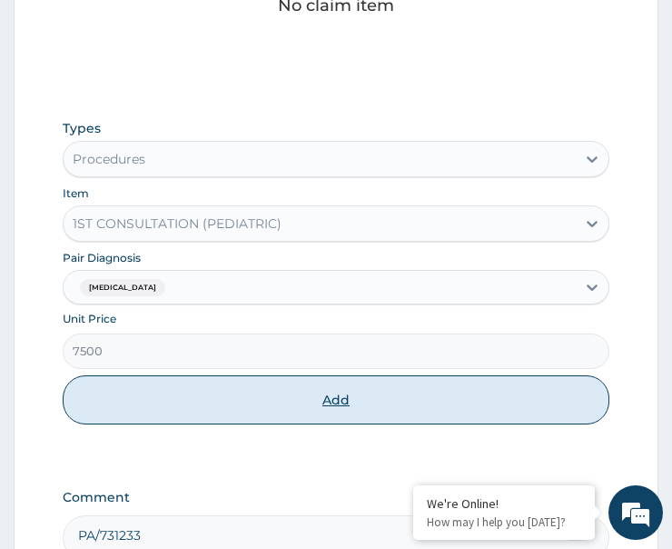
click at [260, 398] on button "Add" at bounding box center [336, 399] width 547 height 49
type input "0"
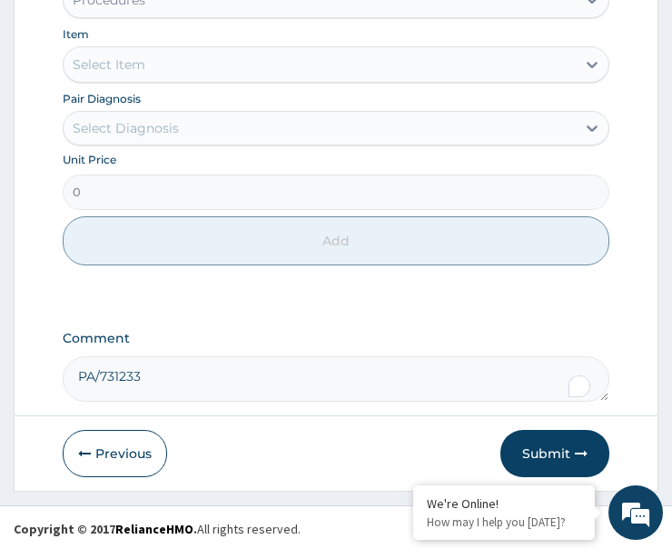
scroll to position [960, 0]
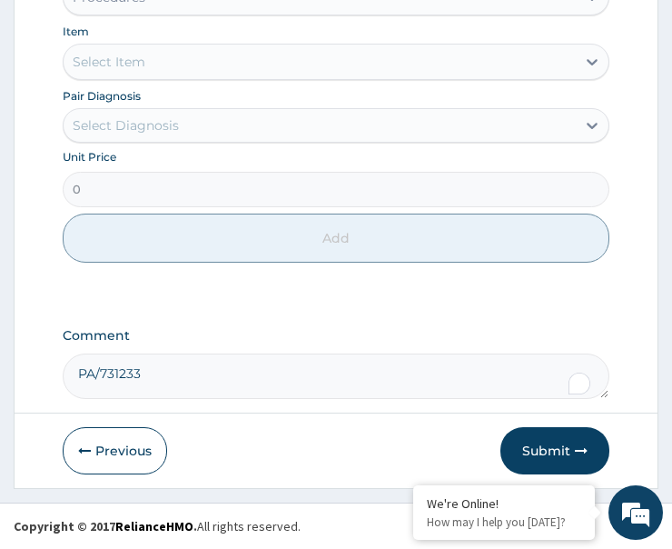
click at [202, 376] on textarea "PA/731233" at bounding box center [336, 375] width 547 height 45
paste textarea "PA/A69FE0"
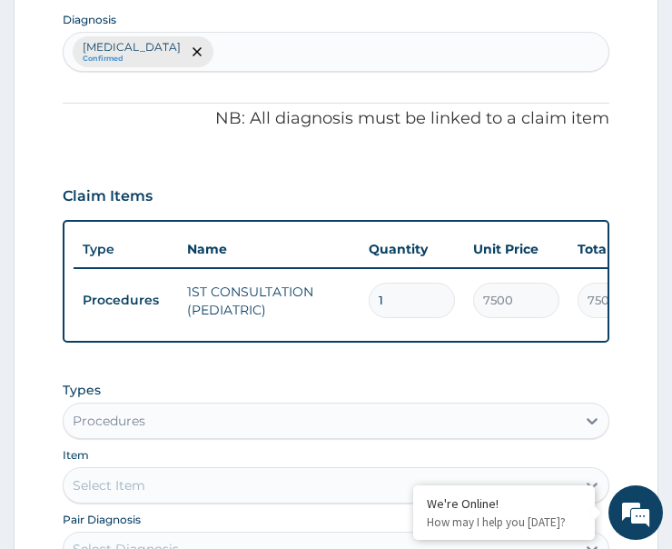
scroll to position [506, 0]
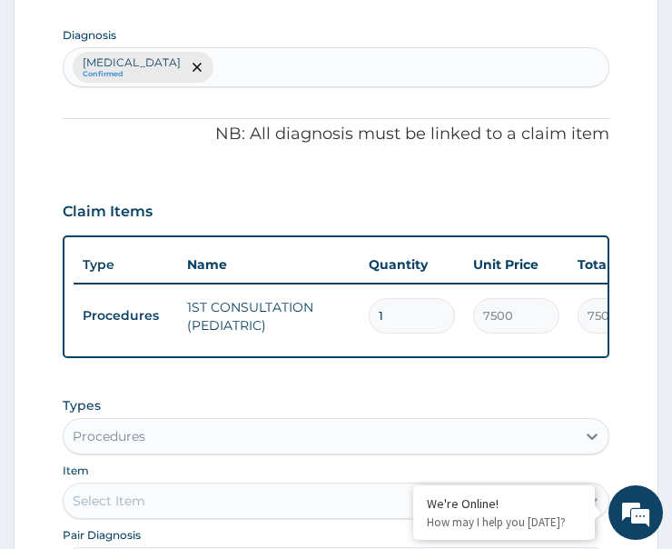
type textarea "PA/731233 PA/A69FE0"
click at [293, 69] on div "Infectious gastroenteritis Confirmed" at bounding box center [336, 67] width 545 height 38
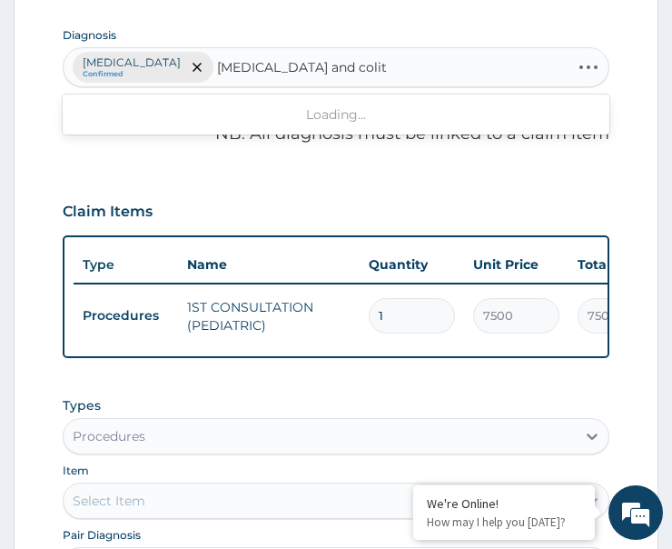
type input "infectious gastroenteritis and coliti"
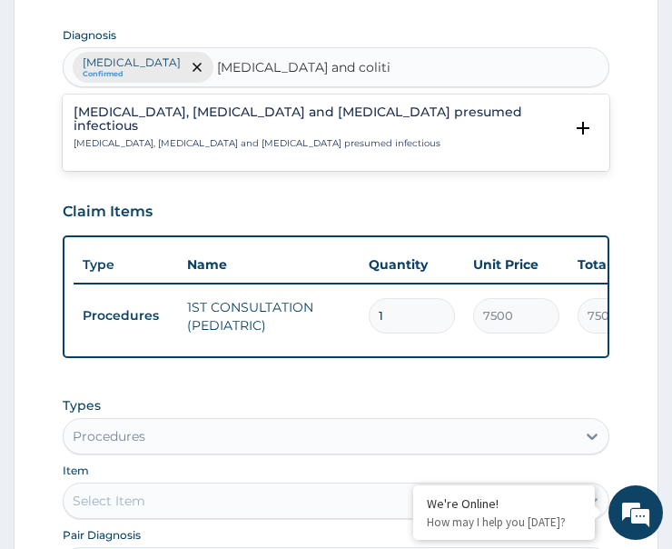
click at [163, 122] on div "Colitis, enteritis and gastroenteritis presumed infectious Colitis, enteritis a…" at bounding box center [319, 127] width 490 height 45
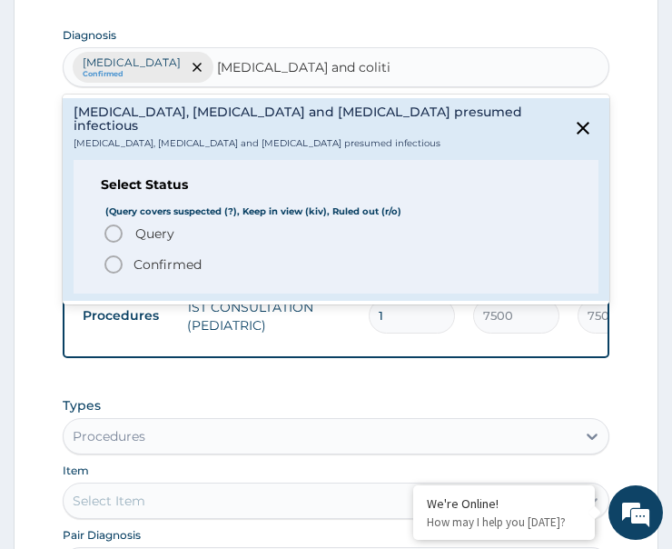
click at [113, 225] on circle "status option query" at bounding box center [113, 233] width 16 height 16
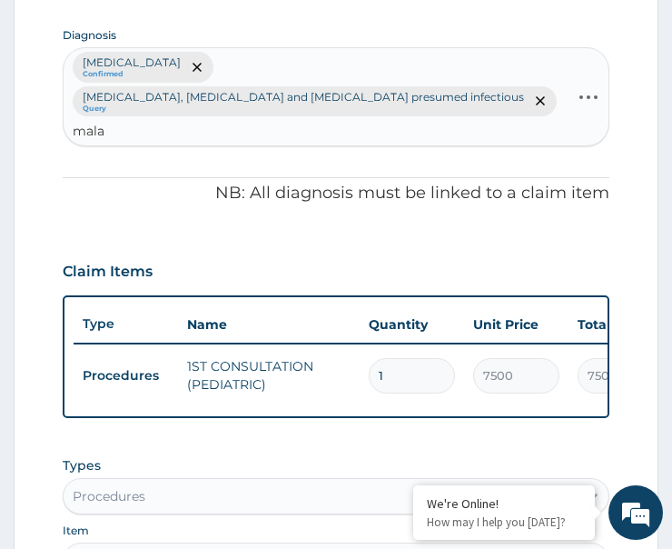
type input "malar"
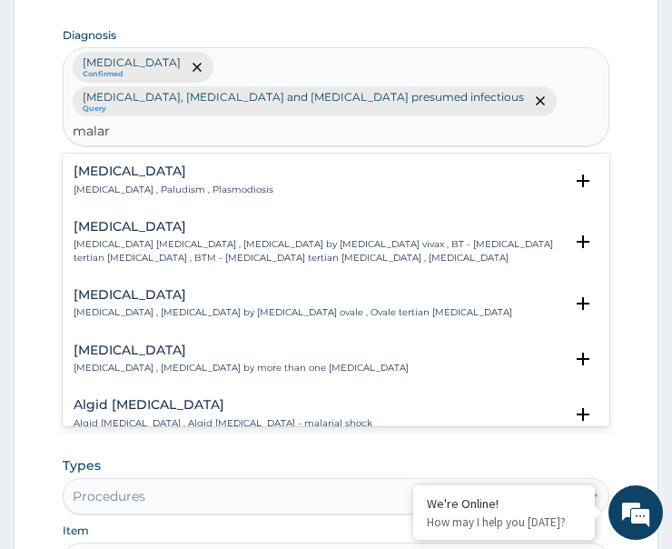
click at [94, 184] on p "Malaria , Paludism , Plasmodiosis" at bounding box center [174, 190] width 200 height 13
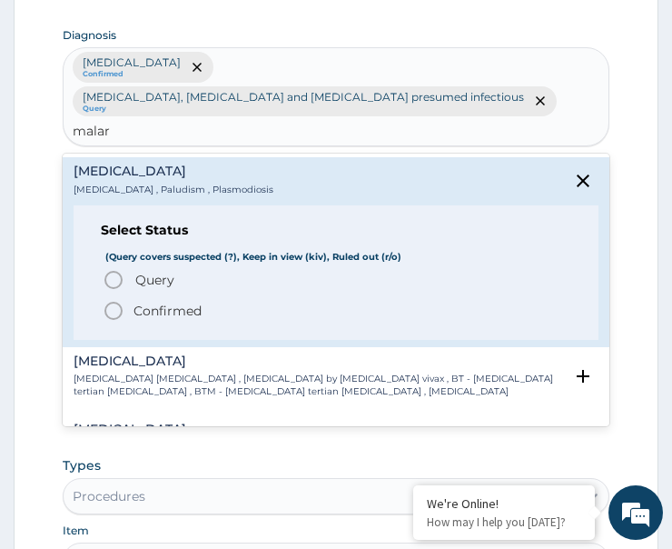
click at [121, 303] on circle "status option filled" at bounding box center [113, 311] width 16 height 16
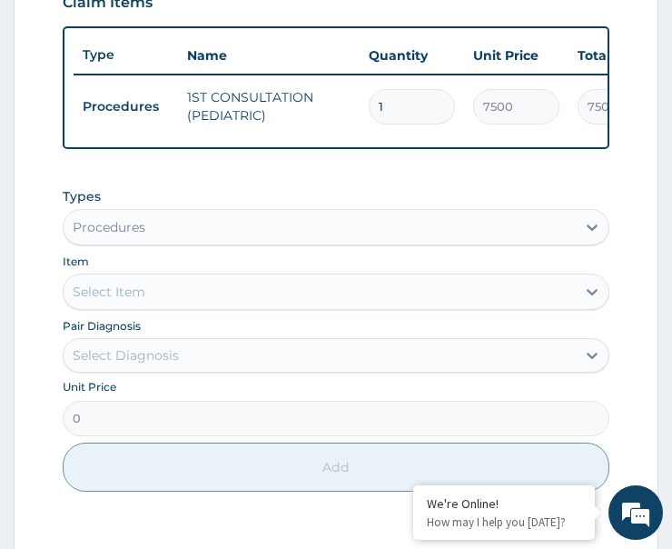
scroll to position [779, 0]
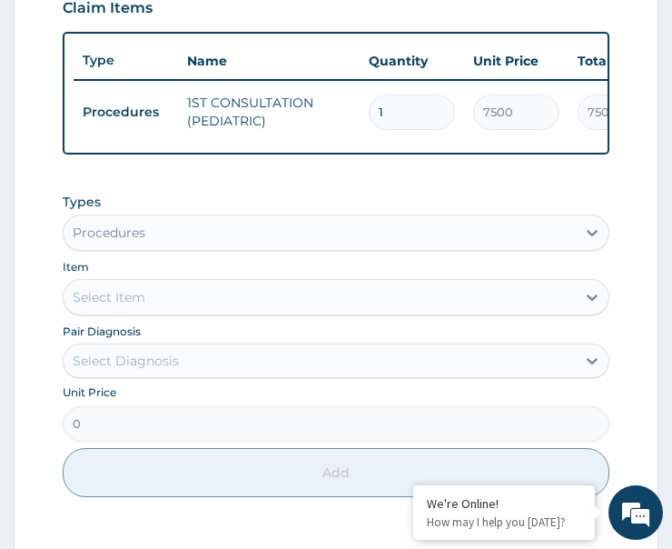
click at [144, 224] on div "Procedures" at bounding box center [109, 233] width 73 height 18
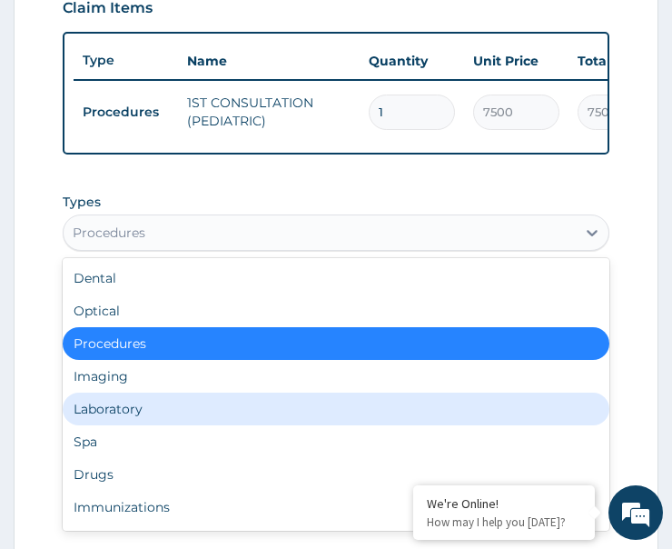
click at [150, 393] on div "Laboratory" at bounding box center [336, 409] width 547 height 33
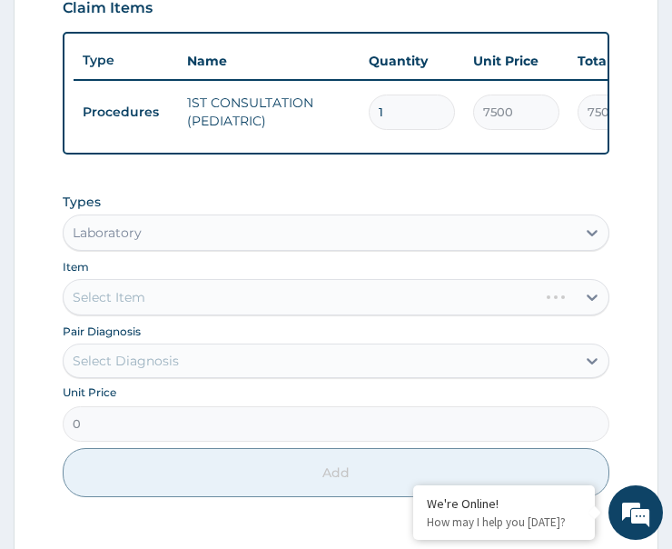
click at [173, 352] on div "Select Diagnosis" at bounding box center [126, 361] width 106 height 18
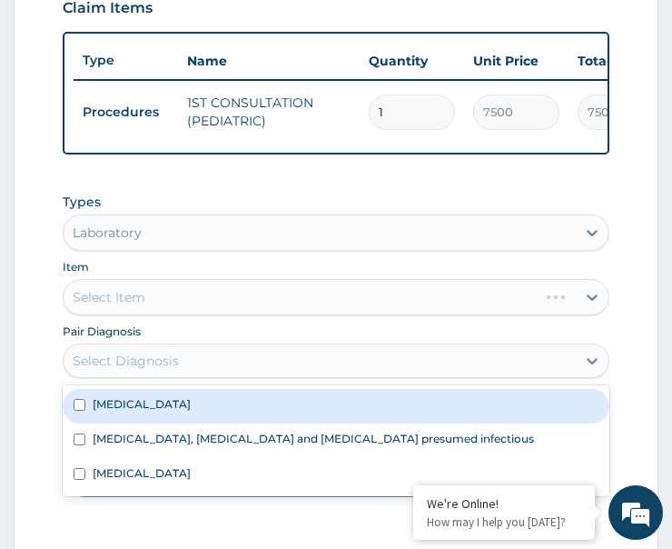
drag, startPoint x: 207, startPoint y: 392, endPoint x: 202, endPoint y: 427, distance: 35.9
click at [207, 396] on div "Infectious gastroenteritis" at bounding box center [336, 406] width 547 height 35
checkbox input "true"
click at [202, 427] on div "Colitis, enteritis and gastroenteritis presumed infectious" at bounding box center [336, 440] width 547 height 35
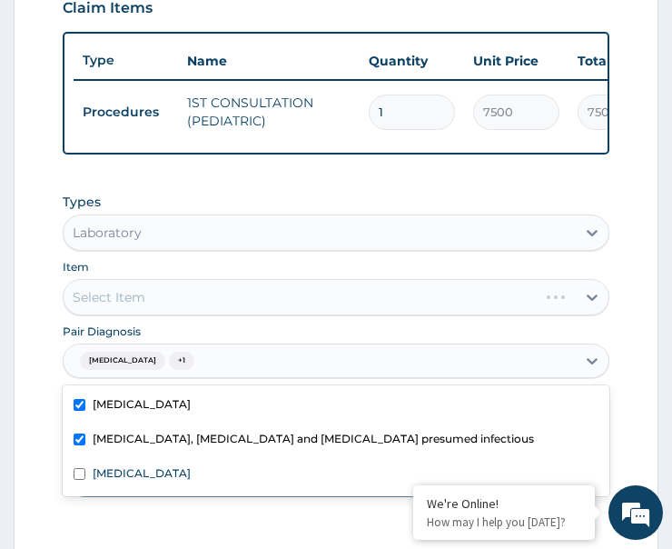
checkbox input "true"
click at [194, 283] on div "Select Item" at bounding box center [320, 297] width 512 height 29
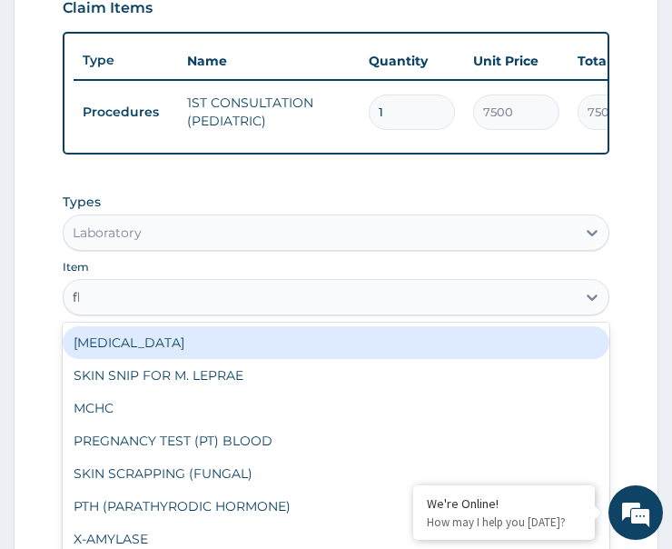
type input "fbc"
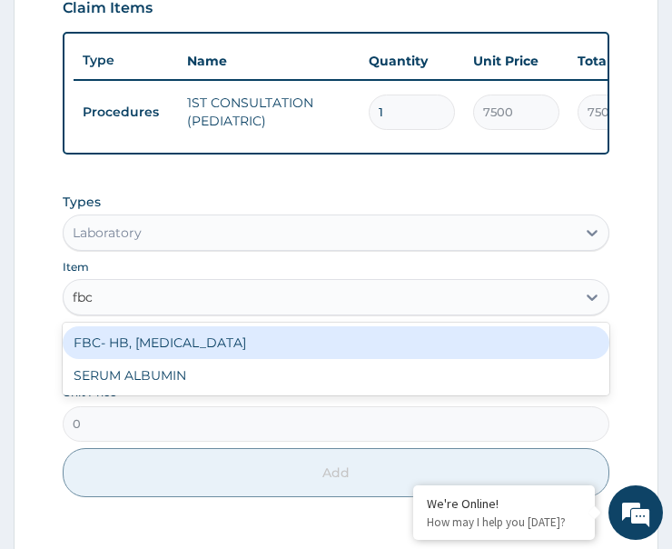
click at [190, 326] on div "FBC- HB, WBC, DIFFERENTIAL COUNT" at bounding box center [336, 342] width 547 height 33
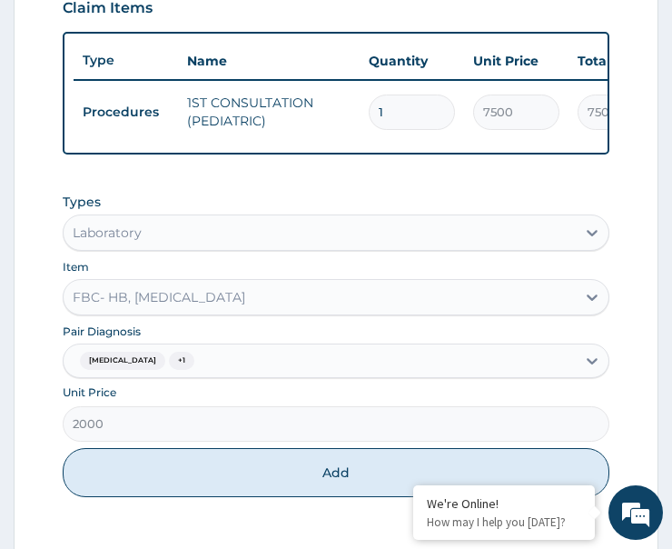
click at [208, 427] on div "Types Laboratory Item option FBC- HB, WBC, DIFFERENTIAL COUNT, selected. Select…" at bounding box center [336, 345] width 547 height 323
click at [210, 453] on button "Add" at bounding box center [336, 472] width 547 height 49
type input "0"
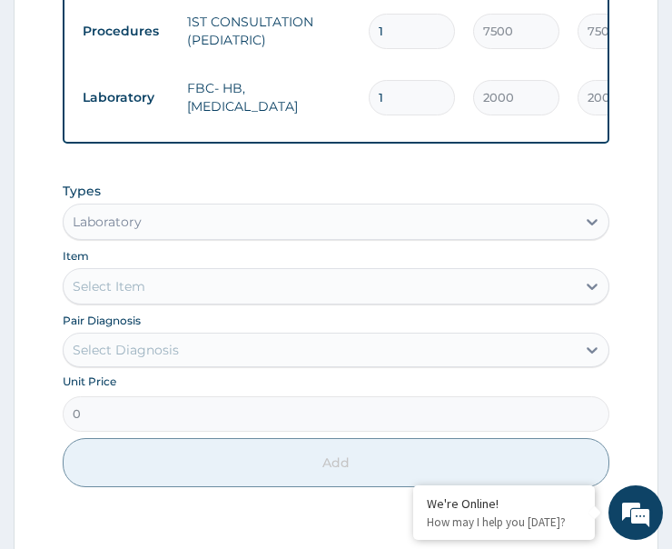
scroll to position [960, 0]
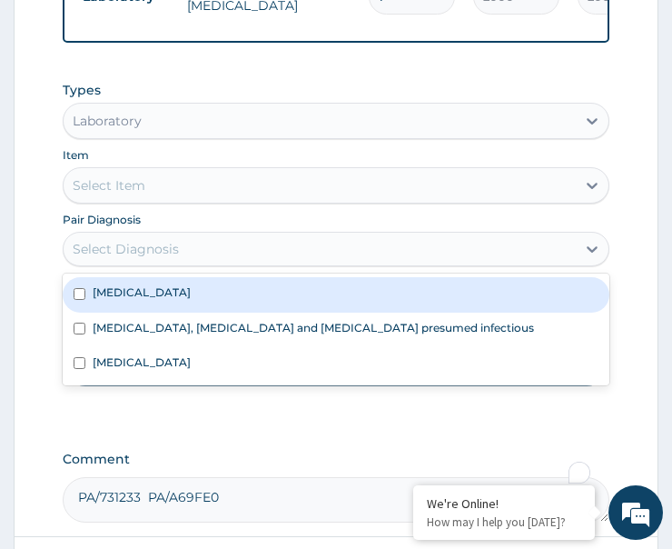
click at [162, 240] on div "Select Diagnosis" at bounding box center [320, 248] width 512 height 29
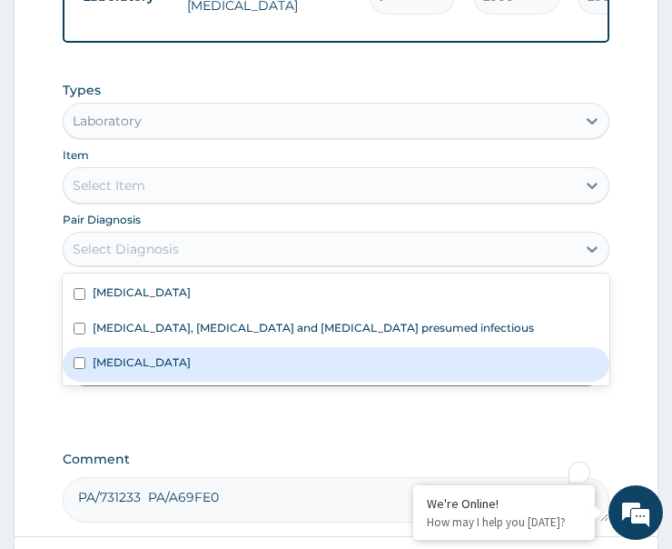
click at [167, 348] on div "Malaria" at bounding box center [336, 364] width 547 height 35
checkbox input "true"
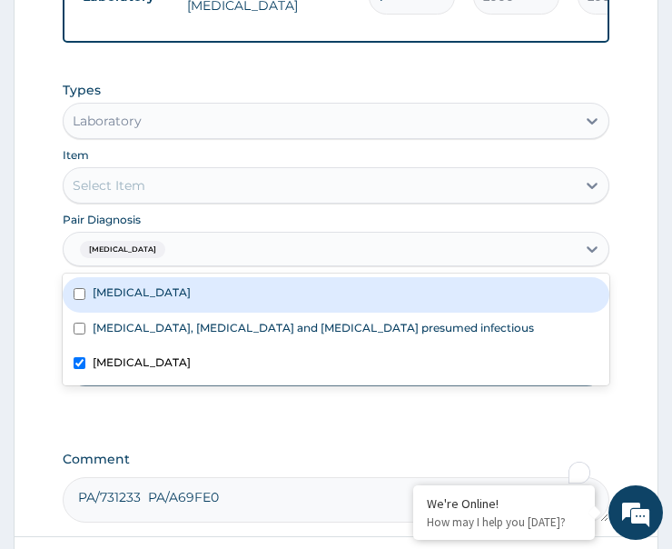
click at [180, 171] on div "Select Item" at bounding box center [320, 185] width 512 height 29
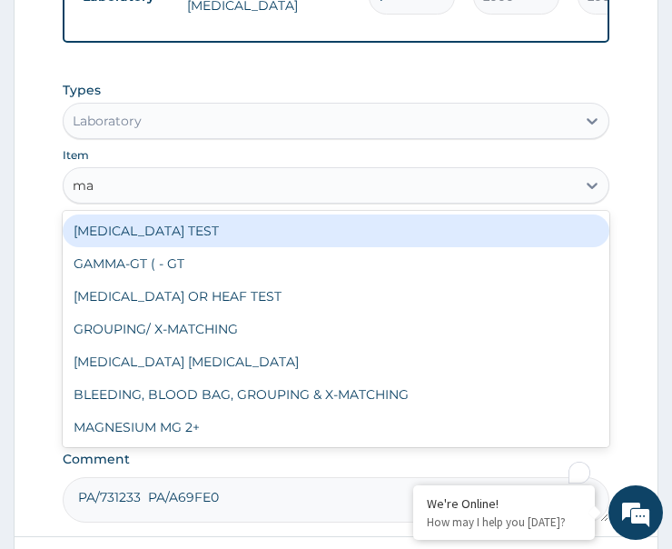
type input "mal"
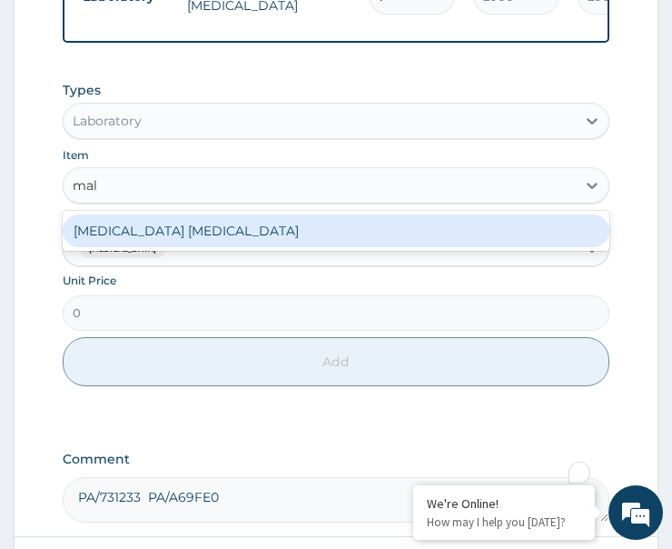
click at [180, 214] on div "MALARIA PARASITE" at bounding box center [336, 230] width 547 height 33
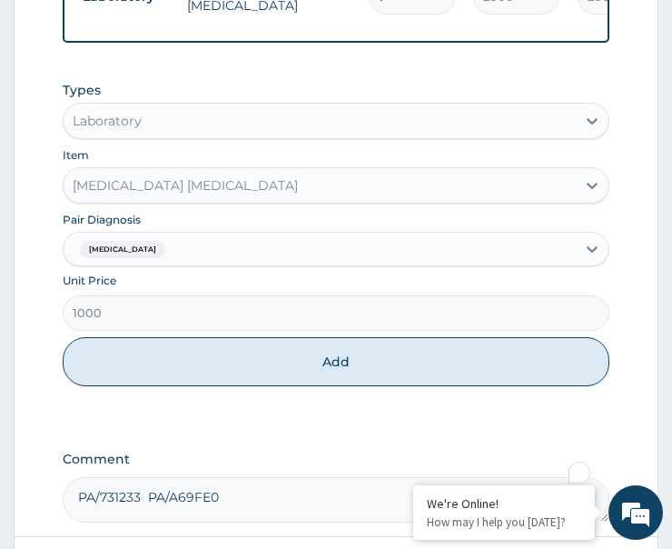
click at [213, 343] on button "Add" at bounding box center [336, 361] width 547 height 49
type input "0"
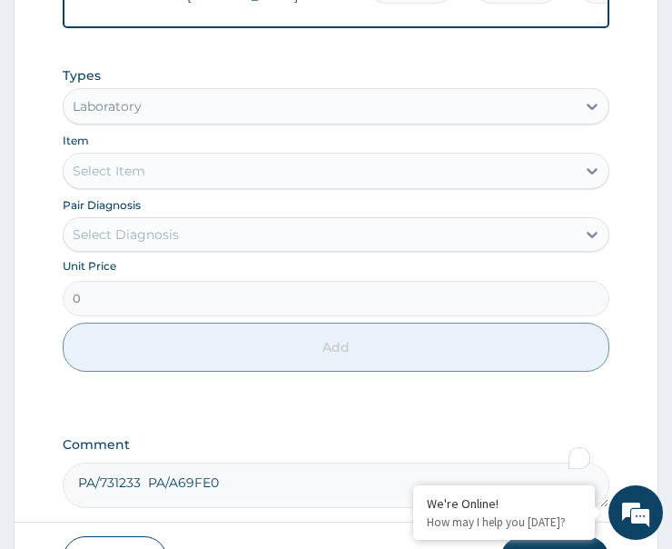
scroll to position [1128, 0]
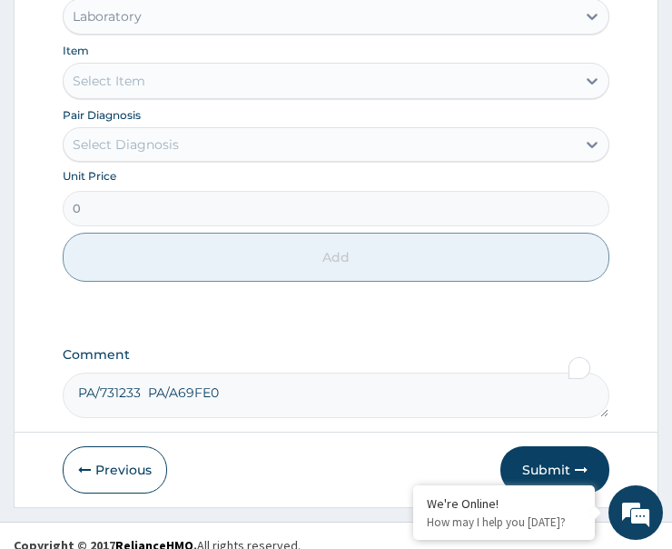
click at [164, 135] on div "Select Diagnosis" at bounding box center [126, 144] width 106 height 18
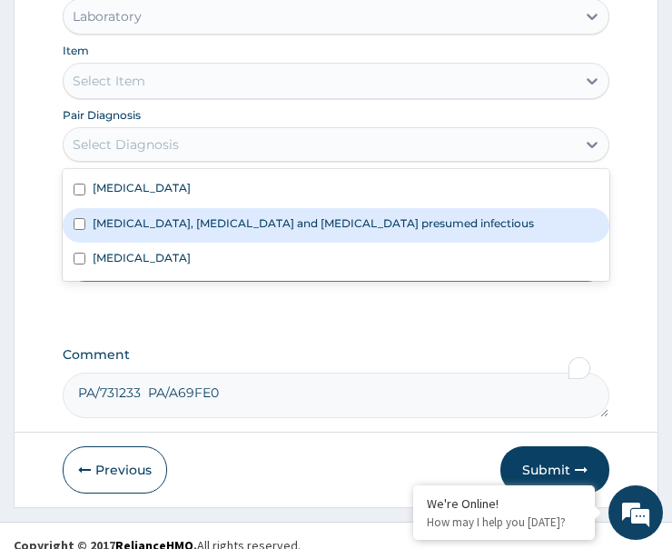
click at [152, 253] on div "Malaria" at bounding box center [336, 260] width 547 height 35
checkbox input "true"
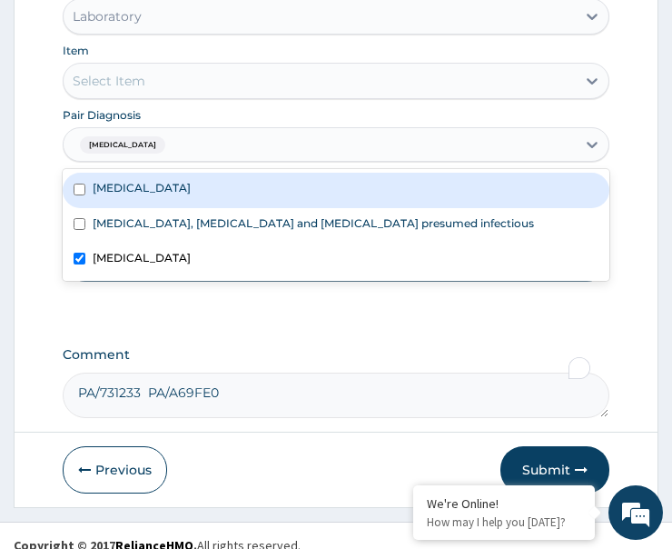
click at [202, 66] on div "Select Item" at bounding box center [320, 80] width 512 height 29
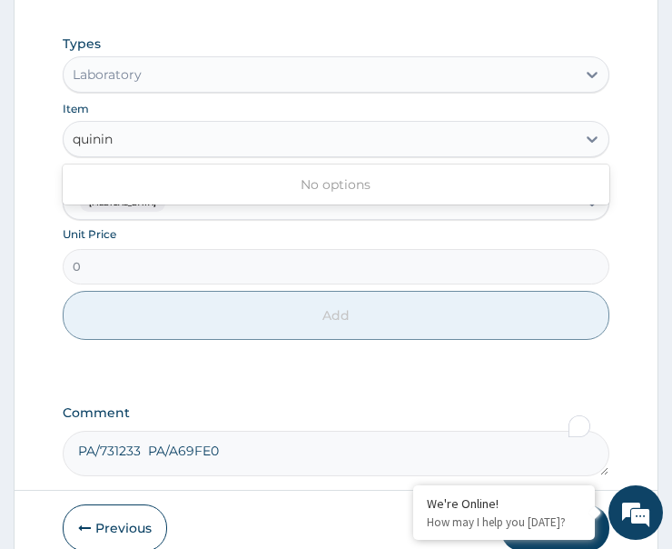
scroll to position [1037, 0]
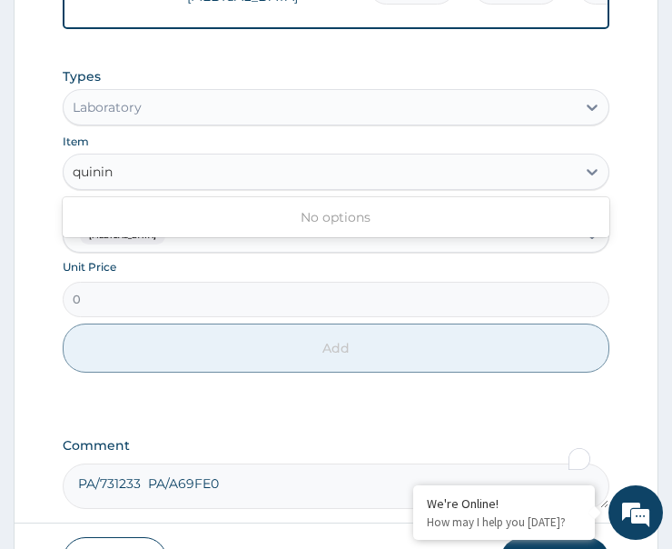
type input "quinin"
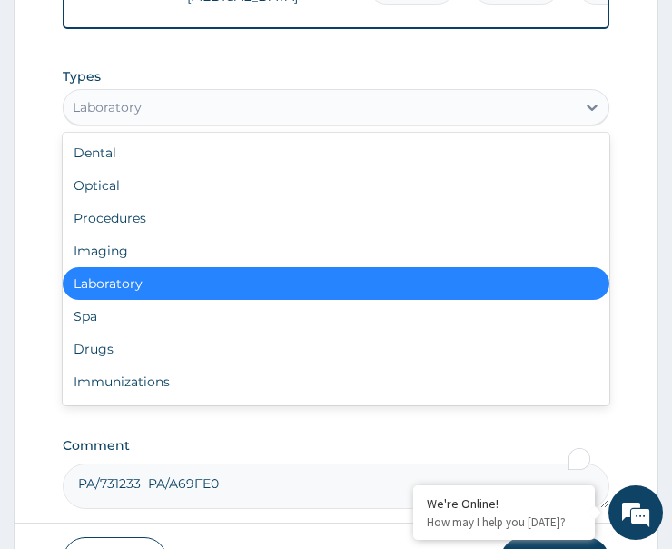
drag, startPoint x: 153, startPoint y: 81, endPoint x: 124, endPoint y: 227, distance: 149.0
click at [154, 93] on div "Laboratory" at bounding box center [320, 107] width 512 height 29
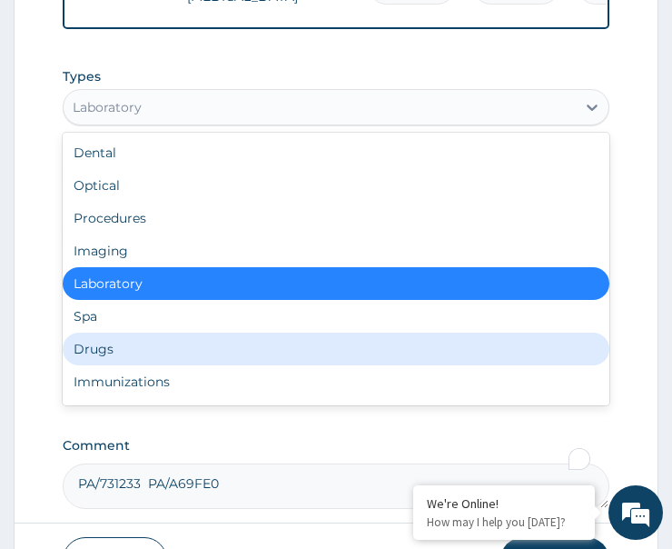
click at [144, 333] on div "Drugs" at bounding box center [336, 349] width 547 height 33
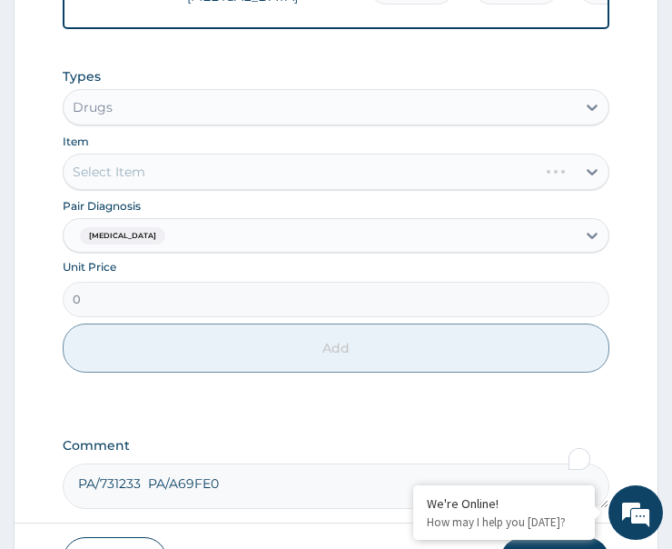
click at [183, 154] on div "Select Item" at bounding box center [336, 172] width 547 height 36
click at [183, 157] on div "Select Item" at bounding box center [320, 171] width 512 height 29
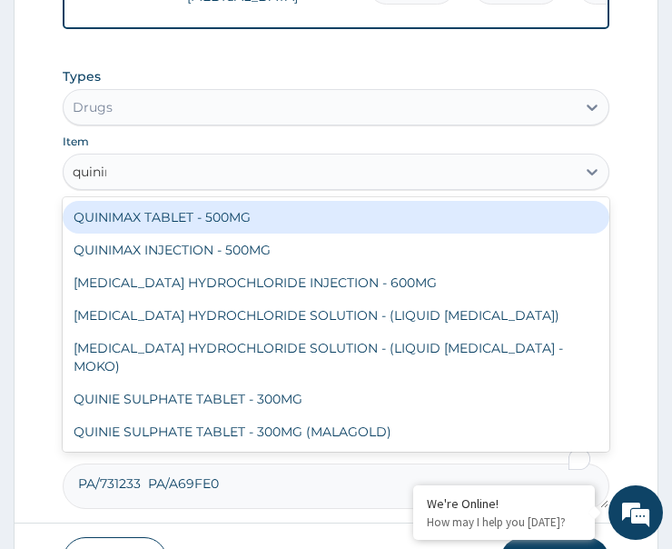
type input "quinine"
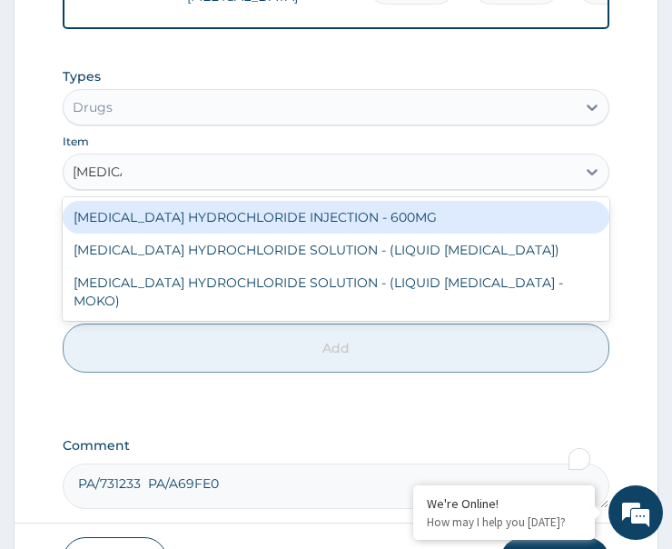
click at [198, 201] on div "QUININE HYDROCHLORIDE INJECTION - 600MG" at bounding box center [336, 217] width 547 height 33
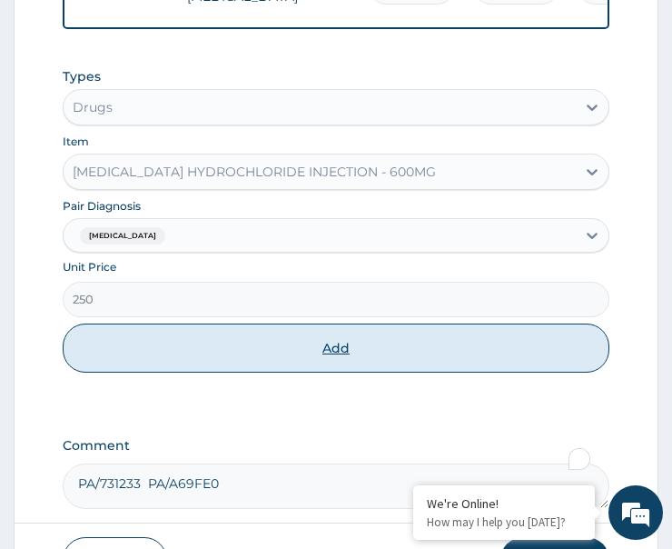
click at [265, 332] on button "Add" at bounding box center [336, 347] width 547 height 49
type input "0"
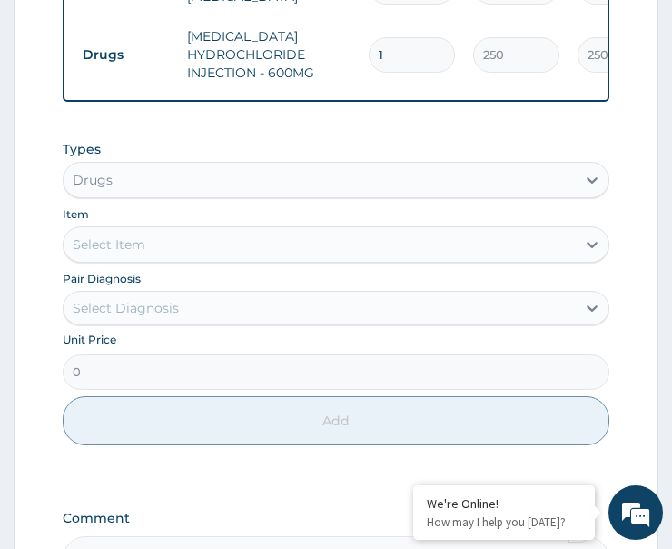
drag, startPoint x: 391, startPoint y: 16, endPoint x: 349, endPoint y: 37, distance: 46.7
click at [349, 37] on tr "Drugs QUININE HYDROCHLORIDE INJECTION - 600MG 1 250 250.00 Malaria Delete" at bounding box center [519, 54] width 890 height 73
type input "3"
type input "750.00"
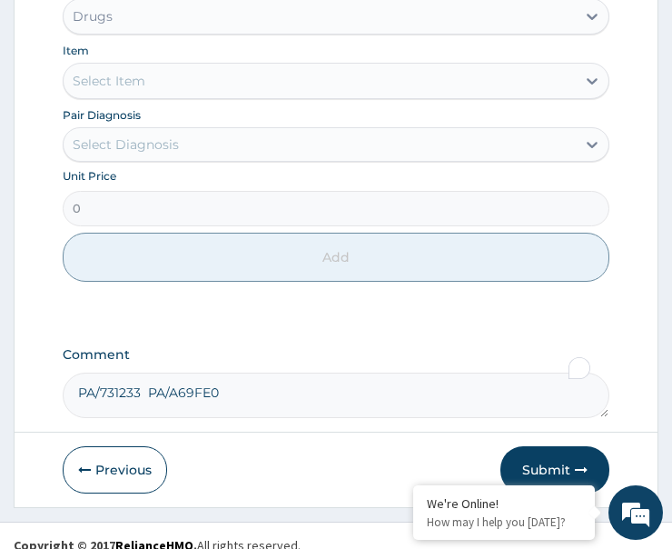
type input "3"
click at [191, 140] on div "Select Diagnosis" at bounding box center [320, 144] width 512 height 29
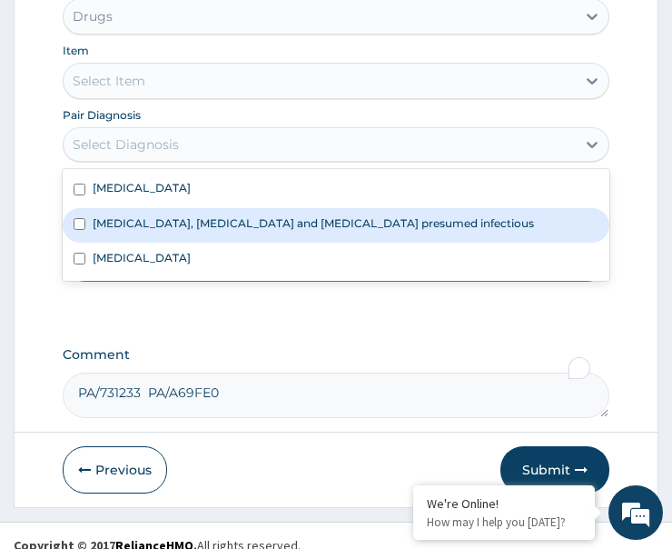
click at [181, 215] on label "Colitis, enteritis and gastroenteritis presumed infectious" at bounding box center [314, 222] width 442 height 15
checkbox input "true"
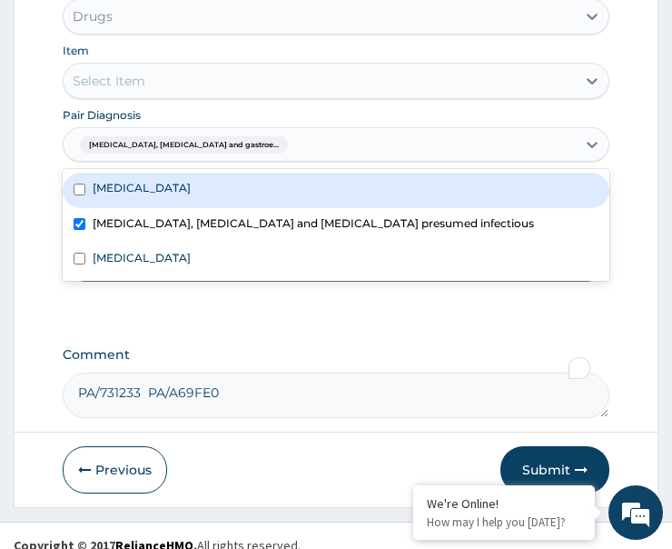
click at [189, 180] on label "Infectious gastroenteritis" at bounding box center [142, 187] width 98 height 15
checkbox input "true"
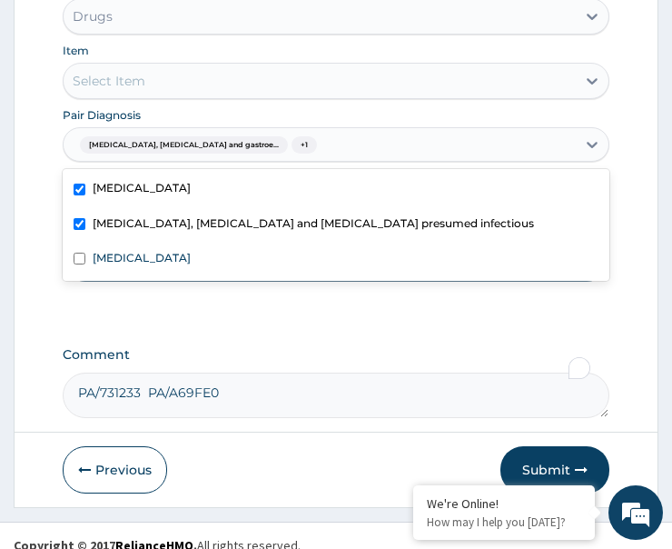
click at [184, 66] on div "Select Item" at bounding box center [320, 80] width 512 height 29
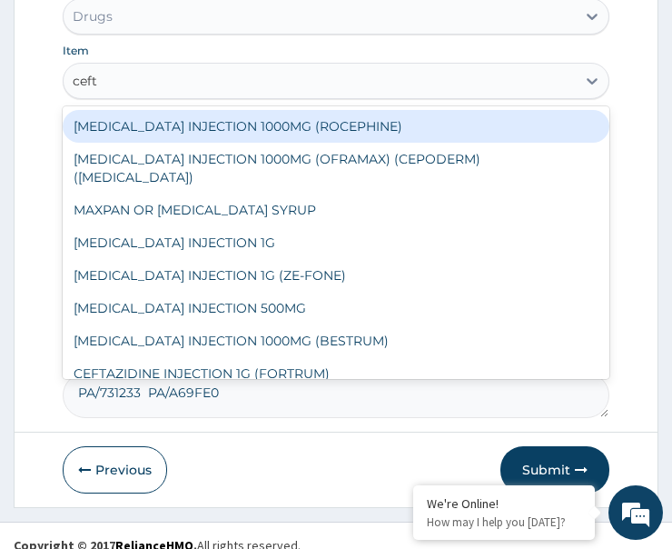
type input "cefta"
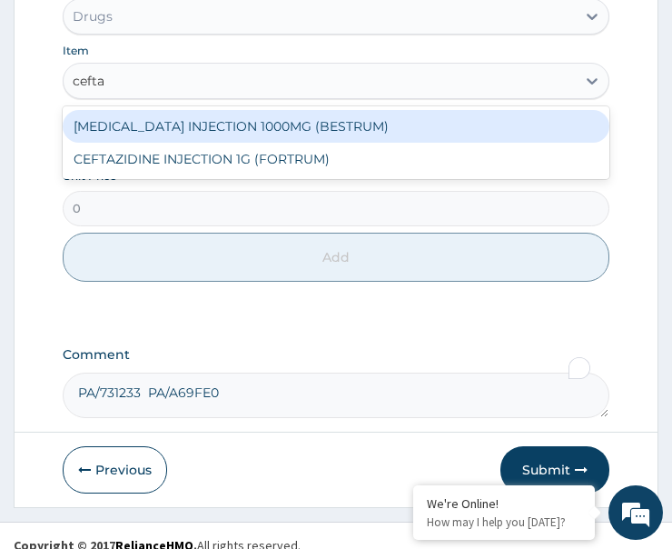
click at [237, 110] on div "CEFTAZIDIME INJECTION 1000MG (BESTRUM)" at bounding box center [336, 126] width 547 height 33
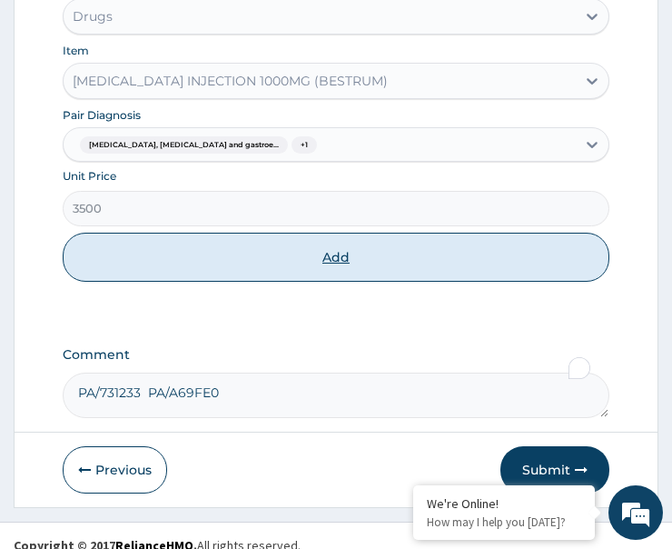
click at [253, 236] on button "Add" at bounding box center [336, 257] width 547 height 49
type input "0"
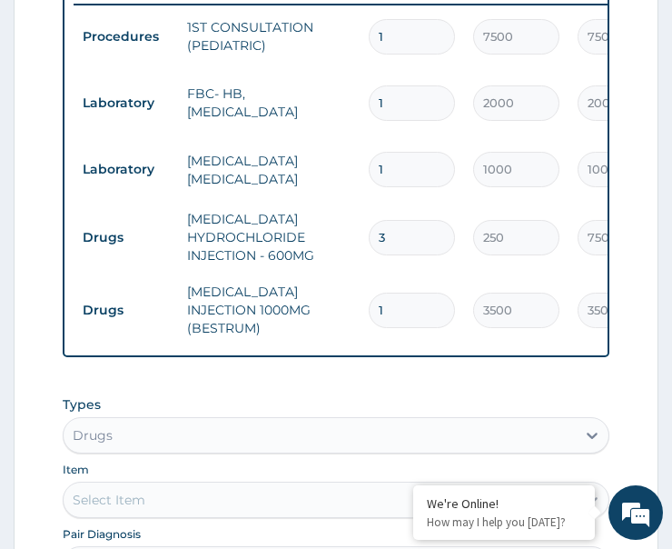
click at [346, 287] on tr "Drugs CEFTAZIDIME INJECTION 1000MG (BESTRUM) 1 3500 3500.00 Colitis, enteritis …" at bounding box center [519, 309] width 890 height 73
type input "4"
type input "14000.00"
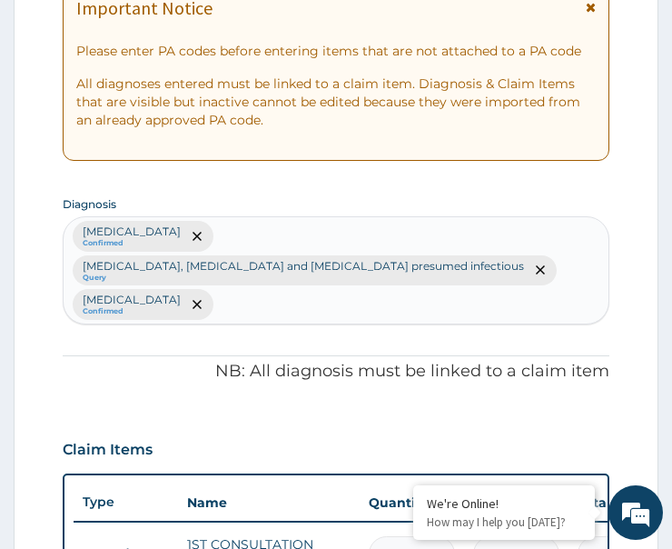
scroll to position [309, 0]
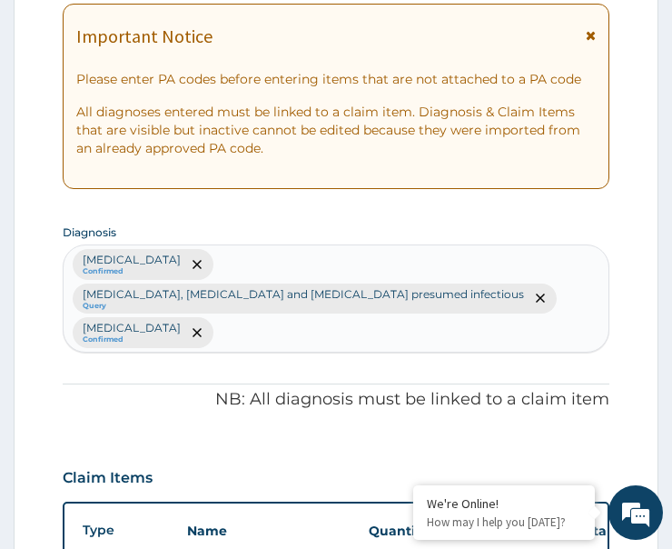
type input "4"
click at [570, 288] on div "Infectious gastroenteritis Confirmed Colitis, enteritis and gastroenteritis pre…" at bounding box center [336, 298] width 545 height 106
type input "dehydra"
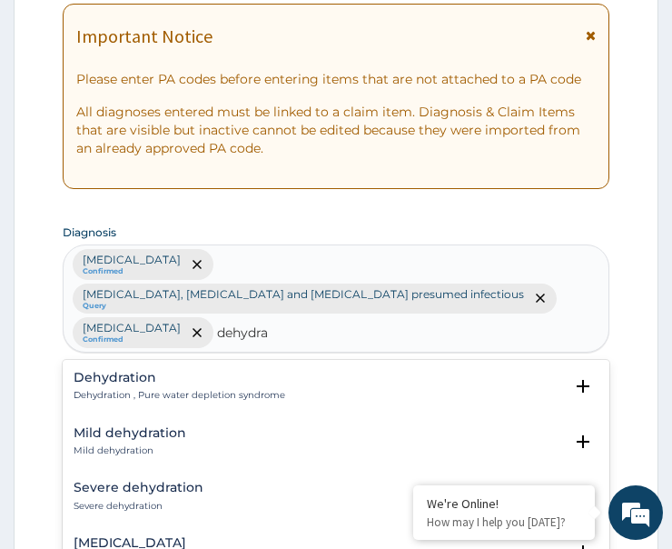
click at [116, 389] on p "Dehydration , Pure water depletion syndrome" at bounding box center [180, 395] width 212 height 13
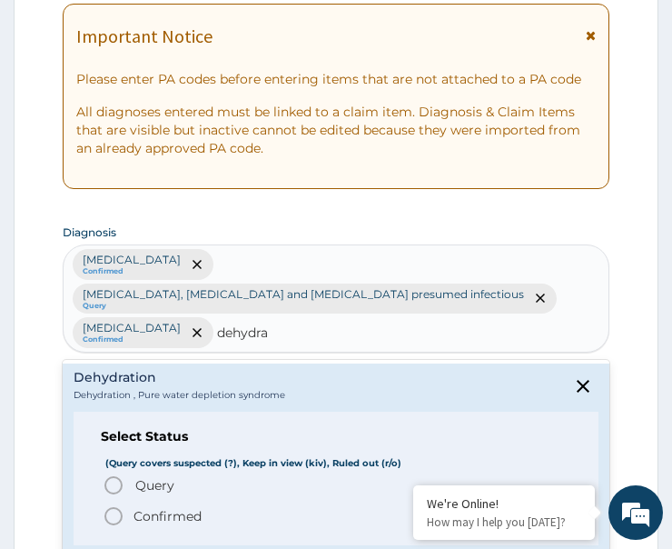
click at [108, 474] on icon "status option query" at bounding box center [114, 485] width 22 height 22
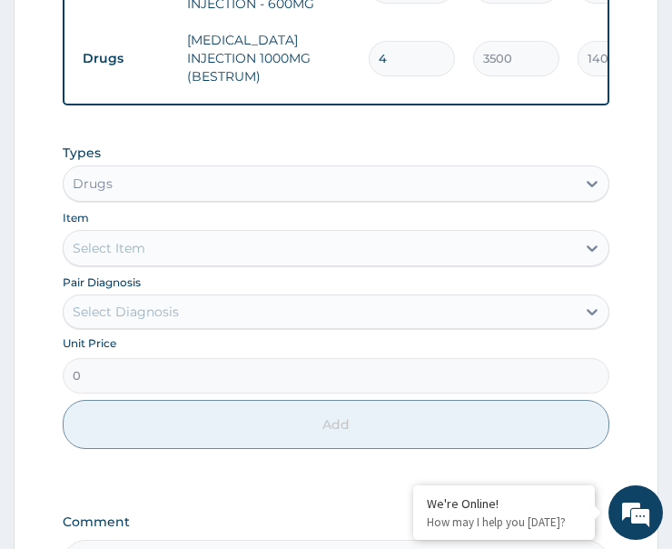
scroll to position [1127, 0]
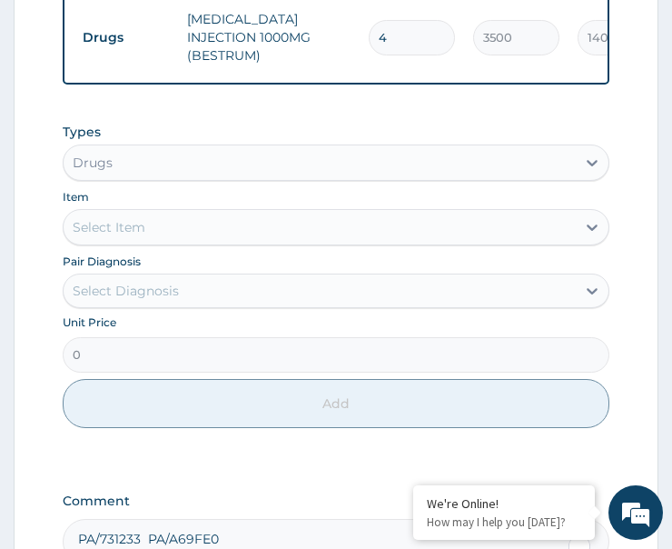
click at [171, 300] on div "Select Diagnosis" at bounding box center [126, 291] width 106 height 18
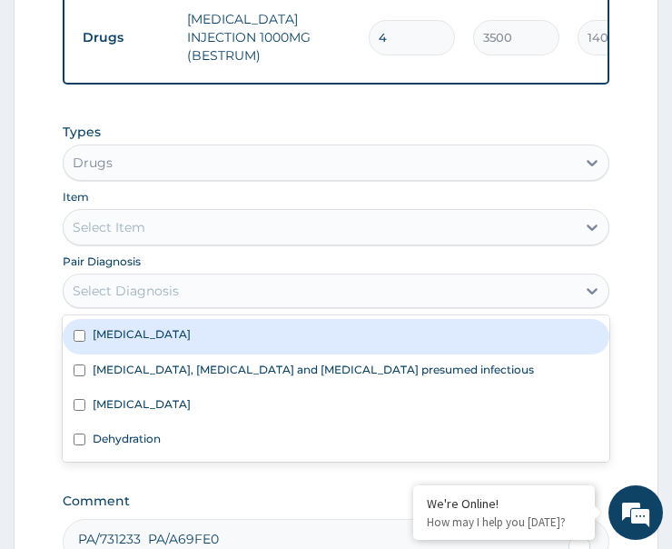
drag, startPoint x: 183, startPoint y: 359, endPoint x: 191, endPoint y: 385, distance: 27.6
click at [184, 353] on div "Infectious gastroenteritis" at bounding box center [336, 336] width 547 height 35
checkbox input "true"
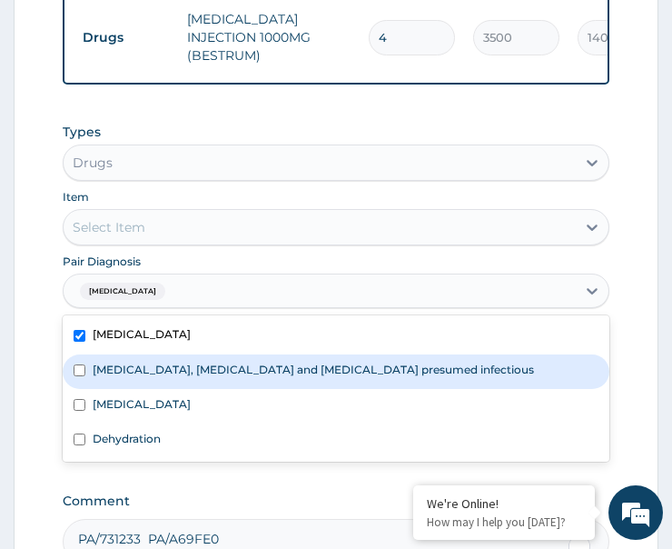
click at [189, 377] on label "Colitis, enteritis and gastroenteritis presumed infectious" at bounding box center [314, 369] width 442 height 15
checkbox input "true"
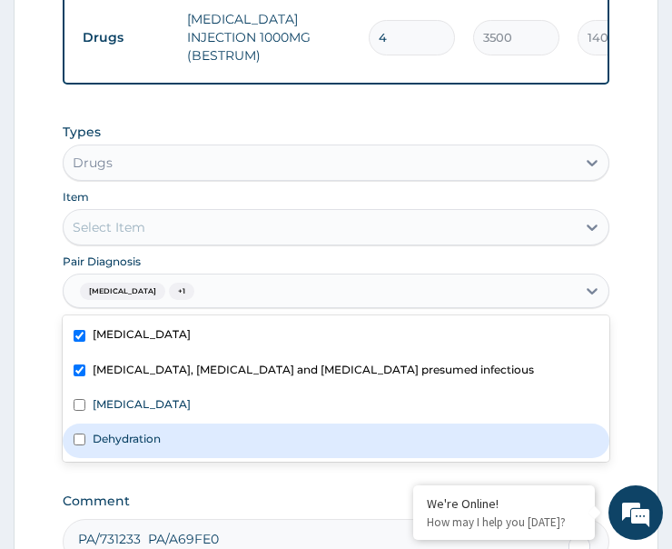
click at [159, 444] on label "Dehydration" at bounding box center [127, 438] width 68 height 15
checkbox input "true"
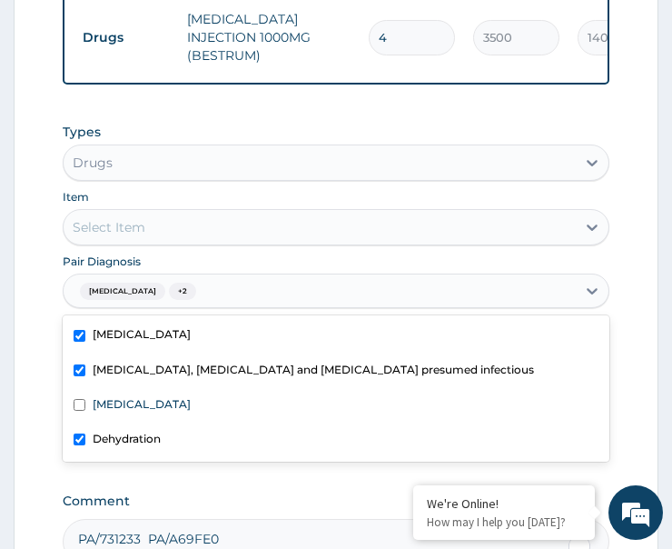
click at [207, 232] on div "Select Item" at bounding box center [320, 227] width 512 height 29
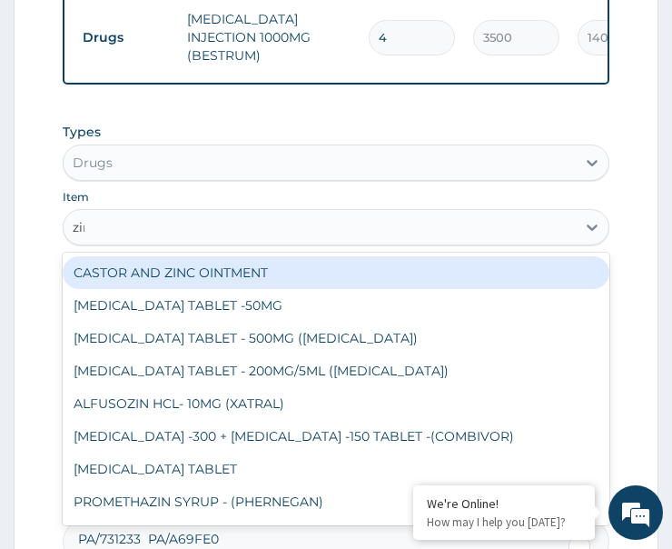
type input "zinc"
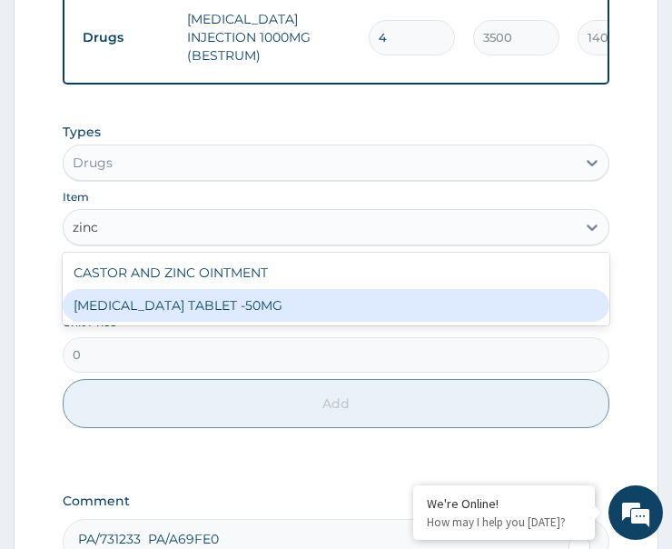
click at [219, 310] on div "ZINC GLUCONATE TABLET -50MG" at bounding box center [336, 305] width 547 height 33
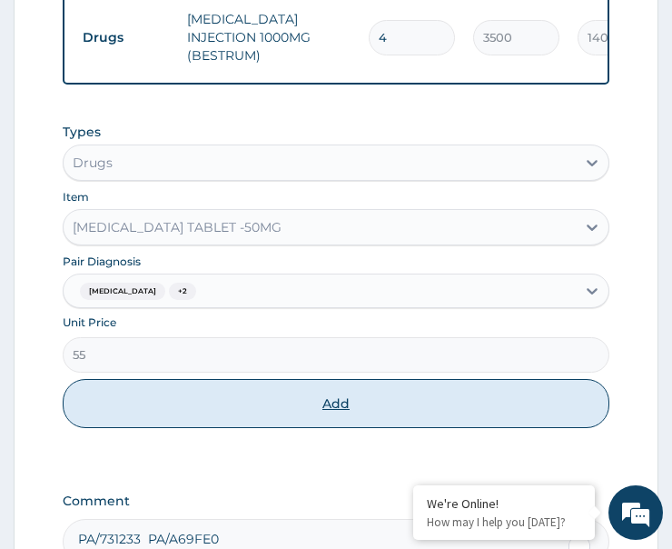
click at [241, 402] on button "Add" at bounding box center [336, 403] width 547 height 49
type input "0"
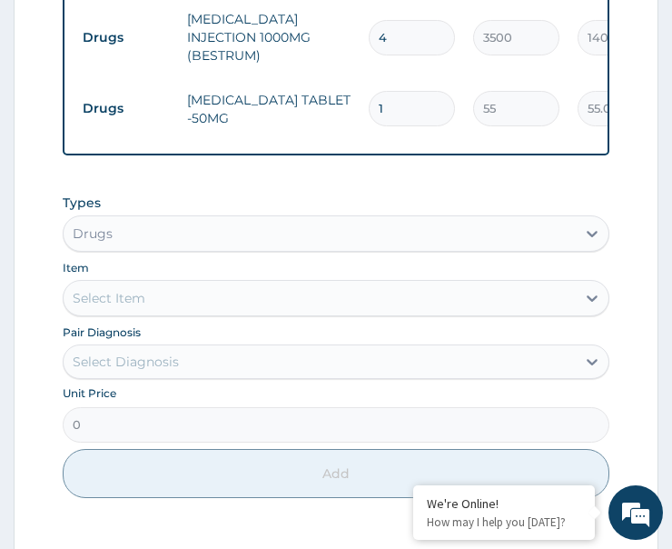
drag, startPoint x: 398, startPoint y: 98, endPoint x: 356, endPoint y: 110, distance: 43.4
click at [356, 110] on tr "Drugs ZINC GLUCONATE TABLET -50MG 1 55 55.00 Infectious gastroenteritis + 2 Del…" at bounding box center [519, 109] width 890 height 71
type input "3"
type input "165.00"
type input "3"
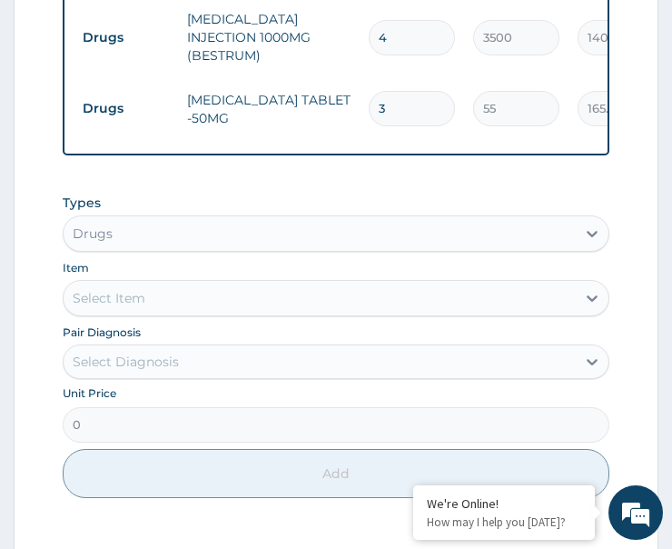
click at [363, 105] on td "3" at bounding box center [412, 109] width 104 height 54
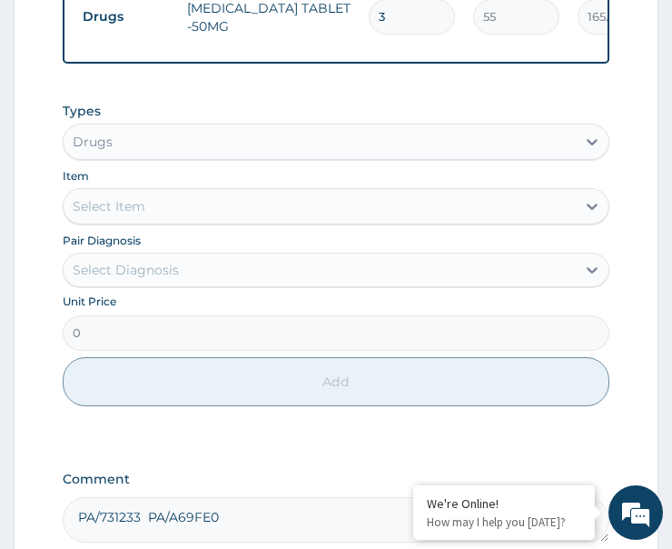
scroll to position [1308, 0]
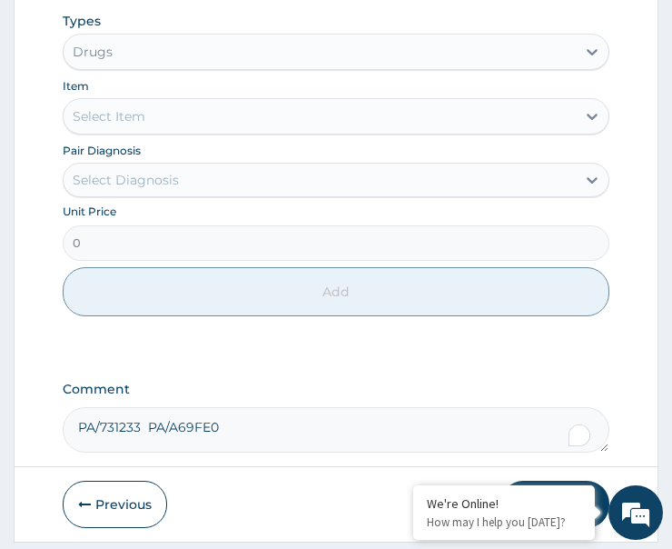
click at [174, 187] on div "Select Diagnosis" at bounding box center [126, 180] width 106 height 18
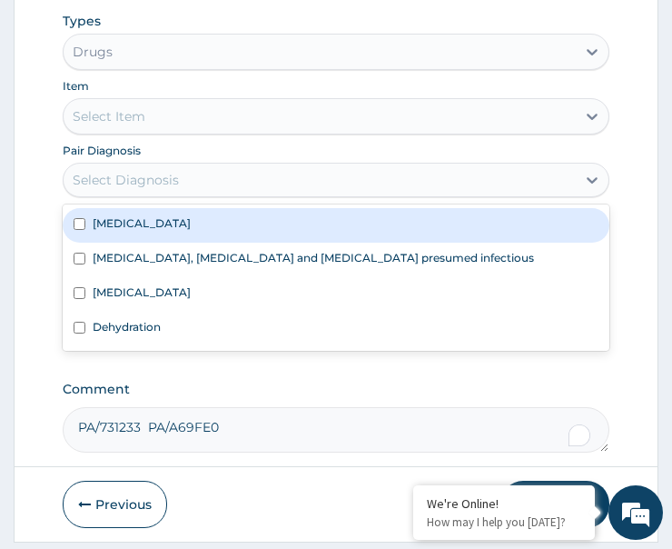
click at [186, 231] on label "Infectious gastroenteritis" at bounding box center [142, 222] width 98 height 15
checkbox input "true"
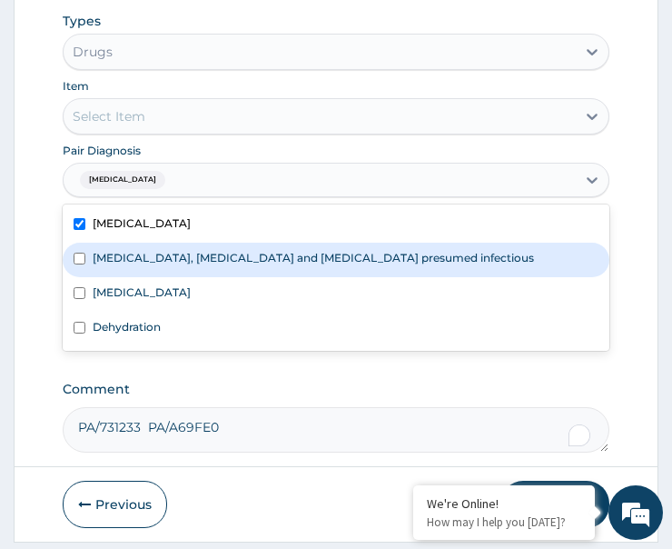
click at [189, 265] on label "Colitis, enteritis and gastroenteritis presumed infectious" at bounding box center [314, 257] width 442 height 15
checkbox input "true"
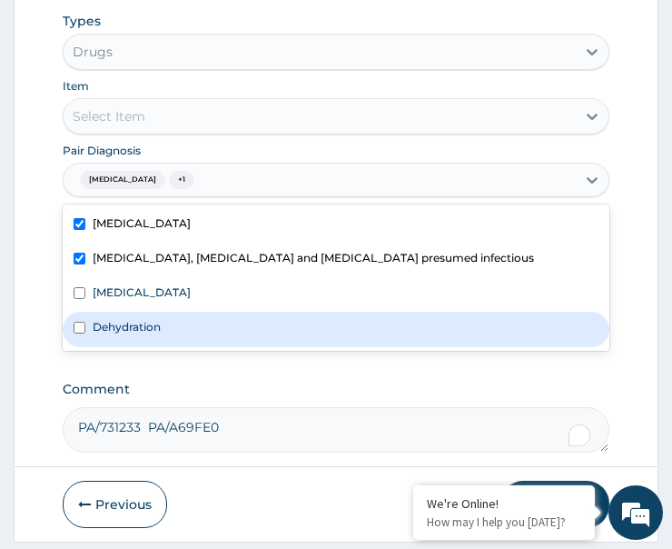
click at [170, 333] on div "Dehydration" at bounding box center [336, 329] width 547 height 35
checkbox input "true"
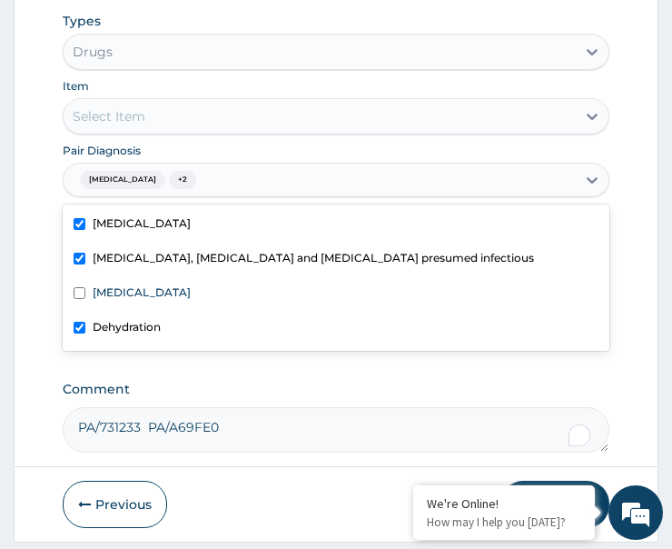
click at [202, 129] on div "Select Item" at bounding box center [320, 116] width 512 height 29
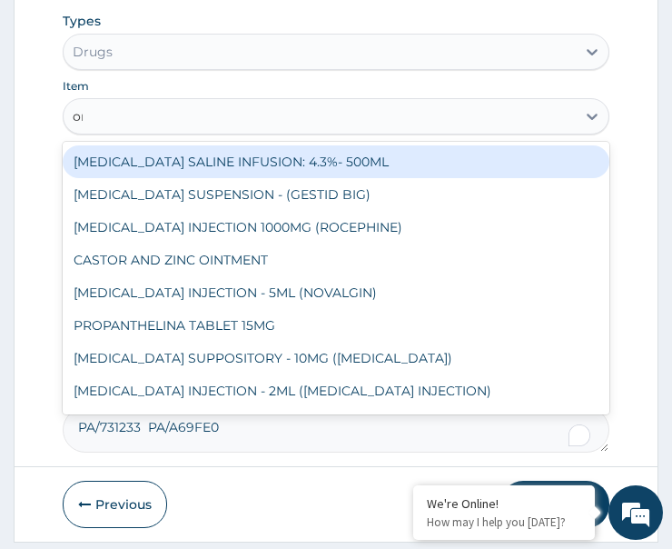
type input "ors"
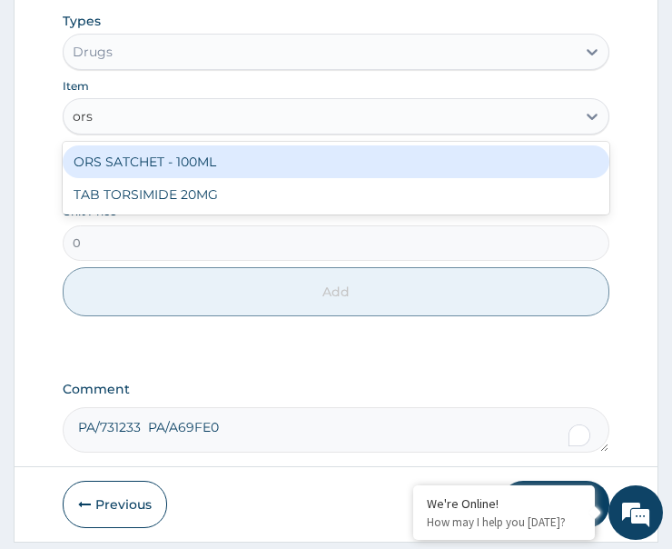
click at [217, 174] on div "ORS SATCHET - 100ML" at bounding box center [336, 161] width 547 height 33
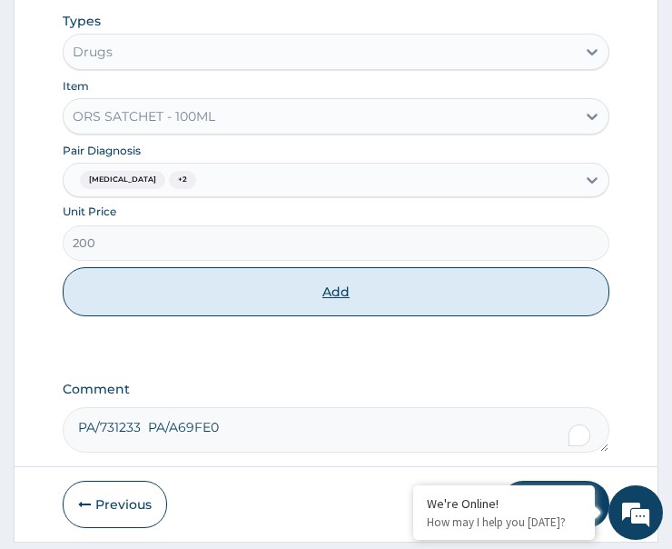
click at [232, 314] on button "Add" at bounding box center [336, 291] width 547 height 49
type input "0"
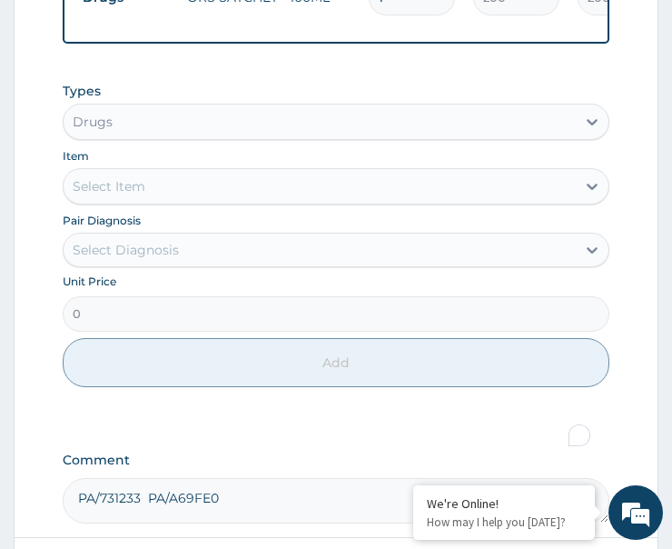
scroll to position [1028, 0]
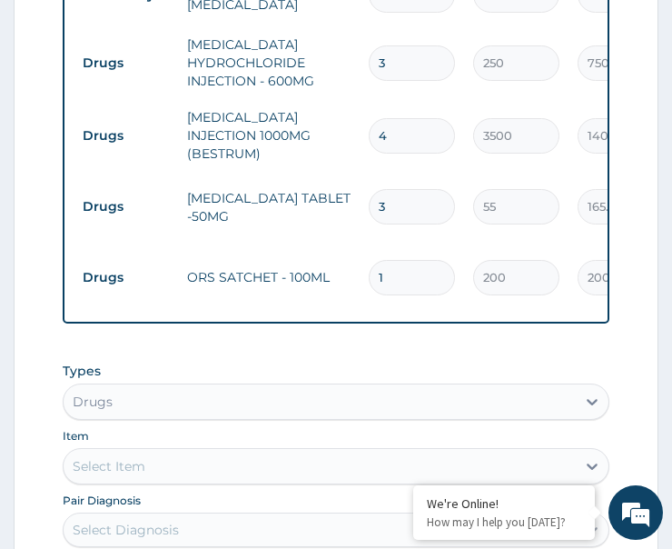
drag, startPoint x: 388, startPoint y: 275, endPoint x: 353, endPoint y: 293, distance: 39.0
click at [353, 293] on tr "Drugs ORS SATCHET - 100ML 1 200 200.00 Infectious gastroenteritis + 2 Delete" at bounding box center [519, 278] width 890 height 71
type input "3"
type input "600.00"
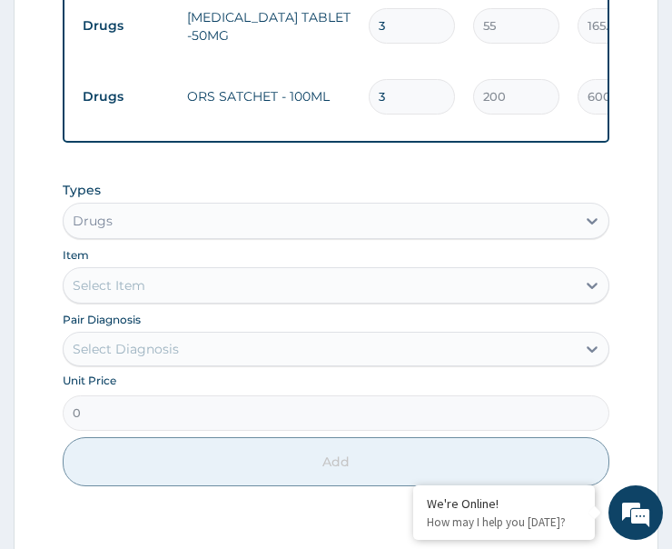
scroll to position [1210, 0]
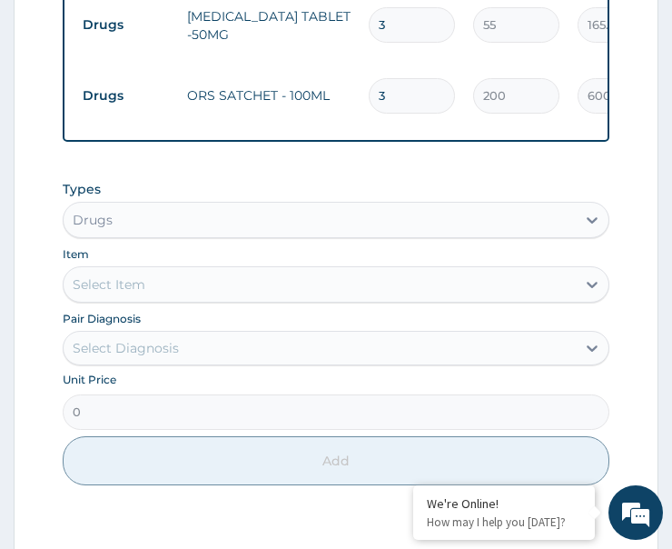
type input "3"
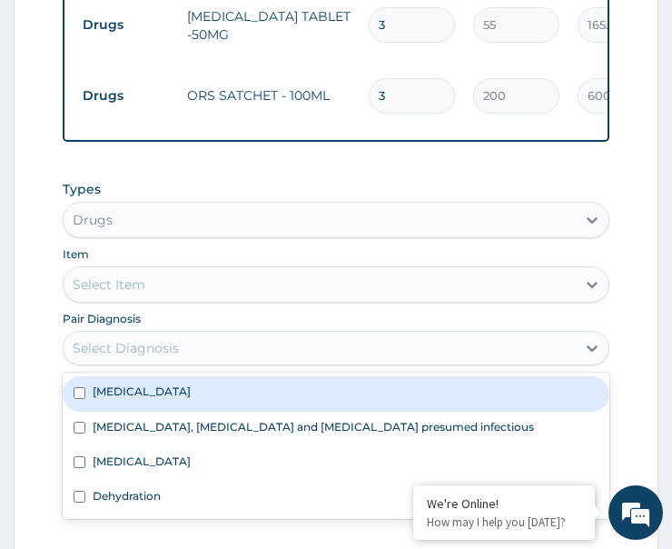
click at [149, 357] on div "Select Diagnosis" at bounding box center [126, 348] width 106 height 18
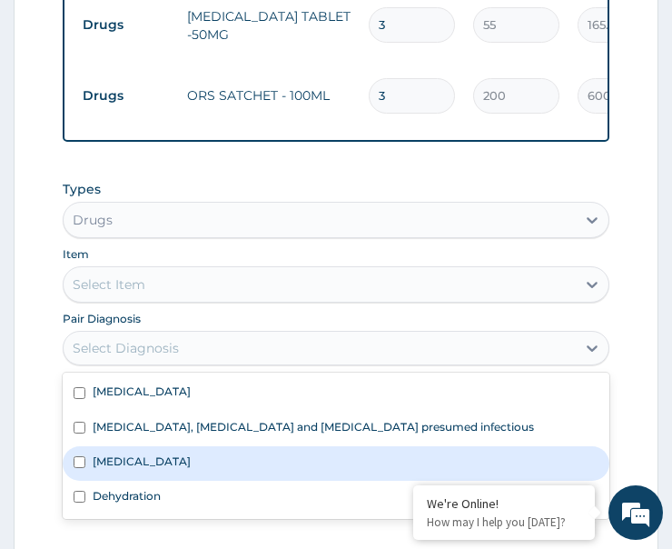
click at [132, 469] on label "Malaria" at bounding box center [142, 460] width 98 height 15
checkbox input "true"
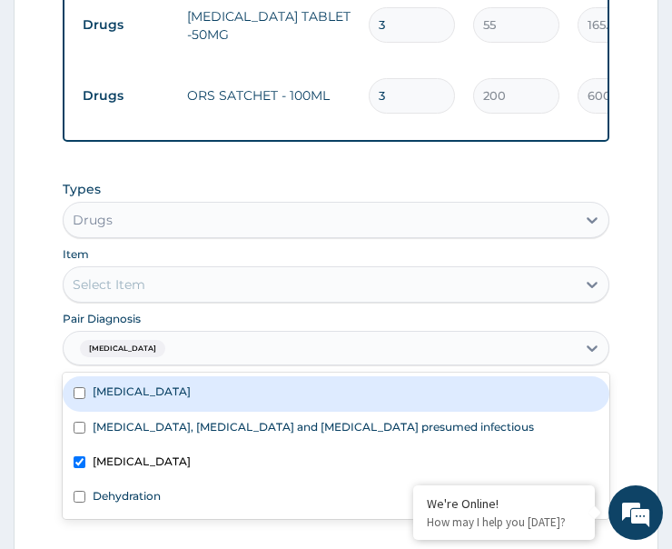
click at [190, 299] on div "Select Item" at bounding box center [320, 284] width 512 height 29
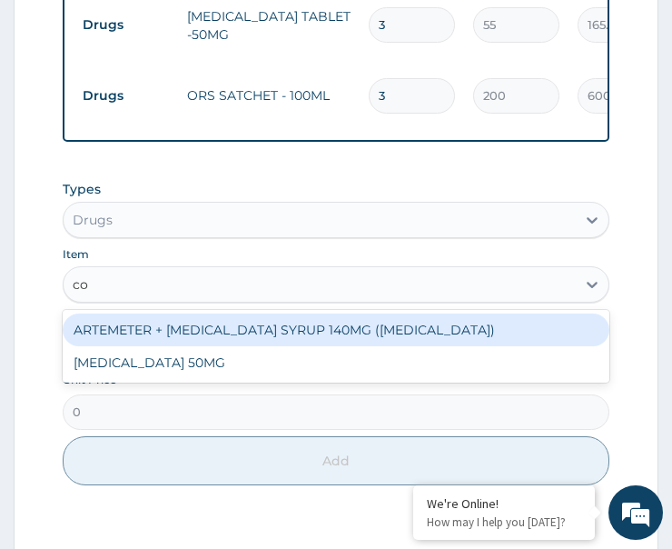
type input "coa"
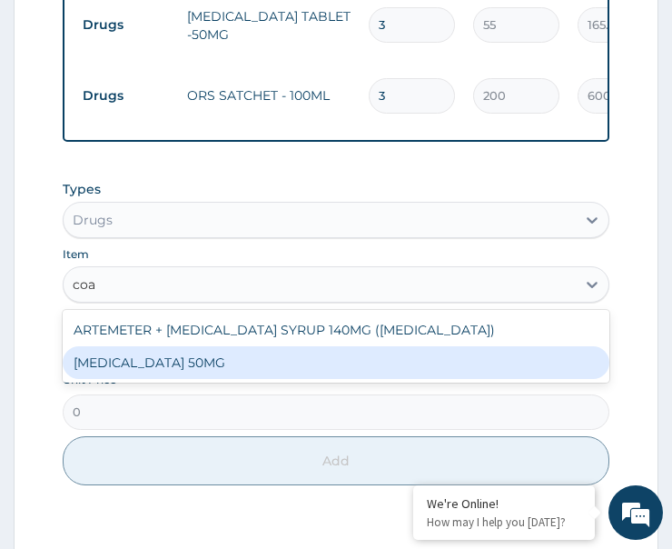
click at [202, 379] on div "COARTEM 50MG" at bounding box center [336, 362] width 547 height 33
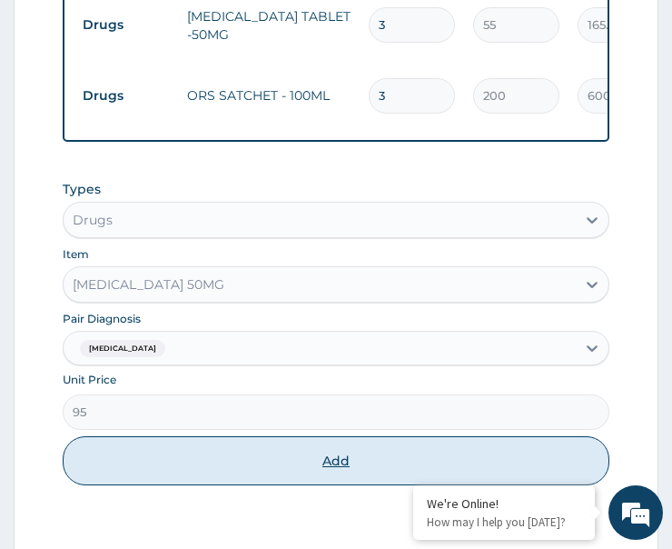
click at [226, 462] on button "Add" at bounding box center [336, 460] width 547 height 49
type input "0"
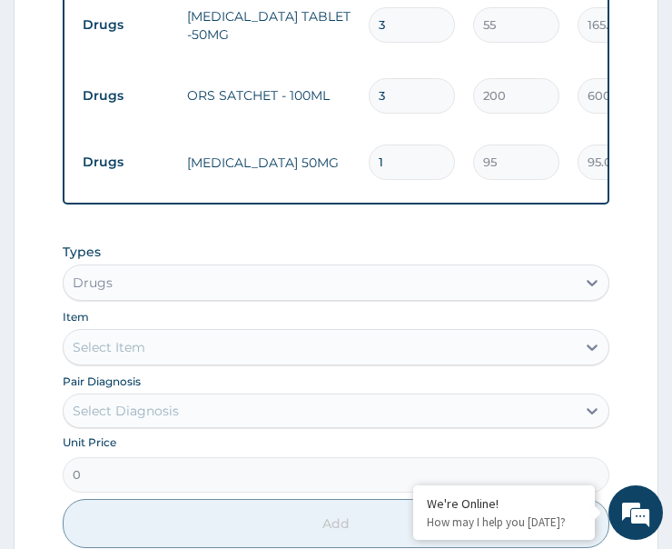
type input "12"
type input "1140.00"
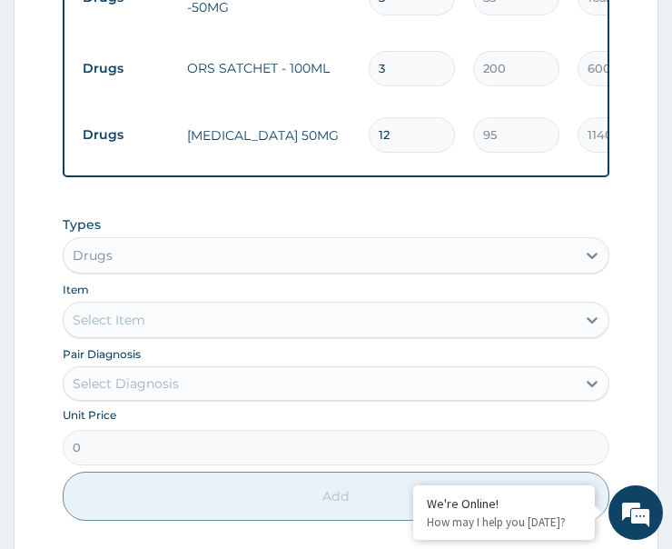
scroll to position [1483, 0]
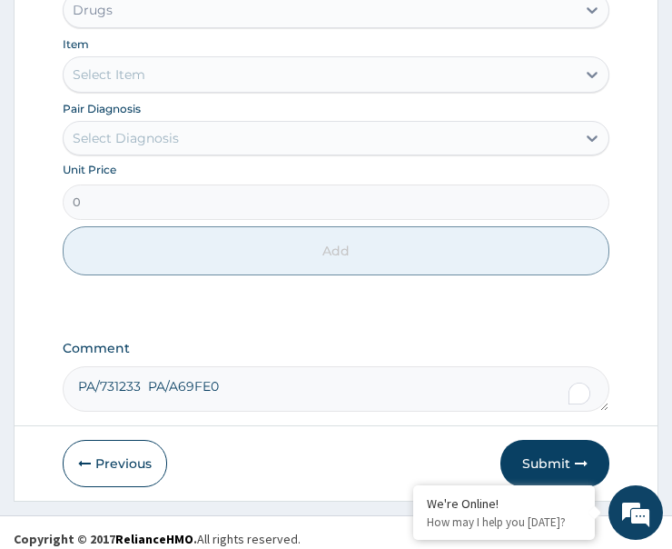
type input "12"
click at [151, 147] on div "Select Diagnosis" at bounding box center [126, 138] width 106 height 18
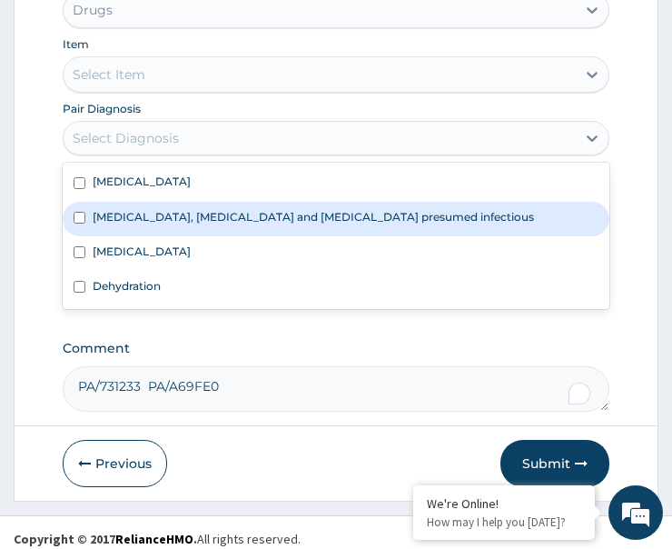
click at [162, 224] on label "Colitis, enteritis and gastroenteritis presumed infectious" at bounding box center [314, 216] width 442 height 15
checkbox input "true"
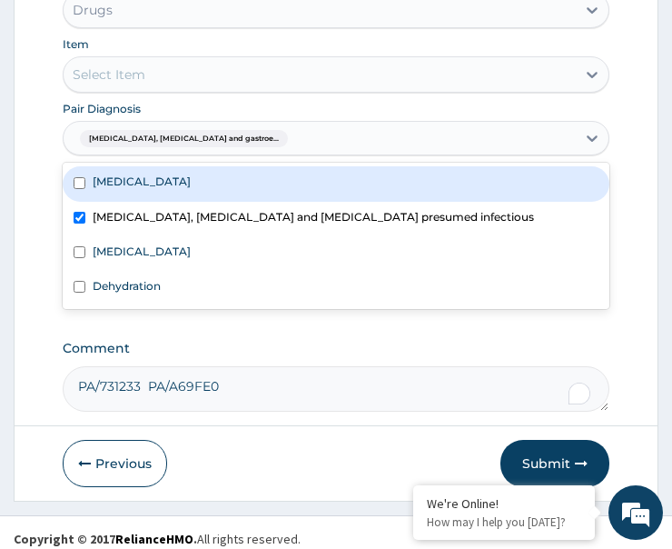
click at [175, 189] on label "Infectious gastroenteritis" at bounding box center [142, 181] width 98 height 15
checkbox input "true"
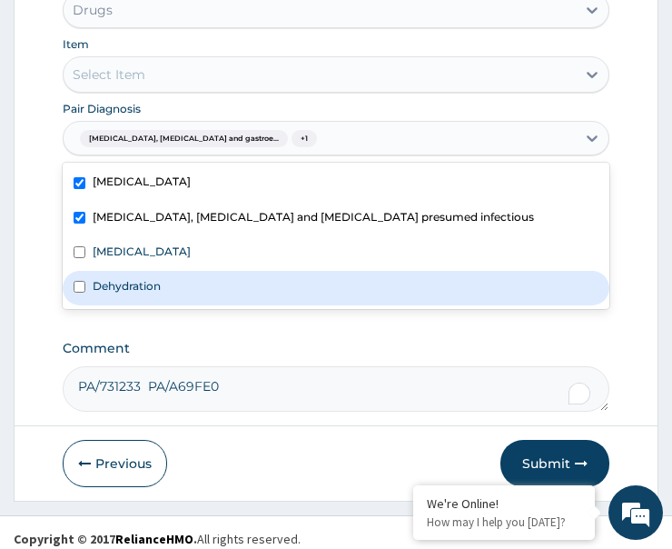
drag, startPoint x: 174, startPoint y: 292, endPoint x: 151, endPoint y: 270, distance: 31.5
click at [174, 293] on div "Dehydration" at bounding box center [336, 288] width 547 height 35
checkbox input "true"
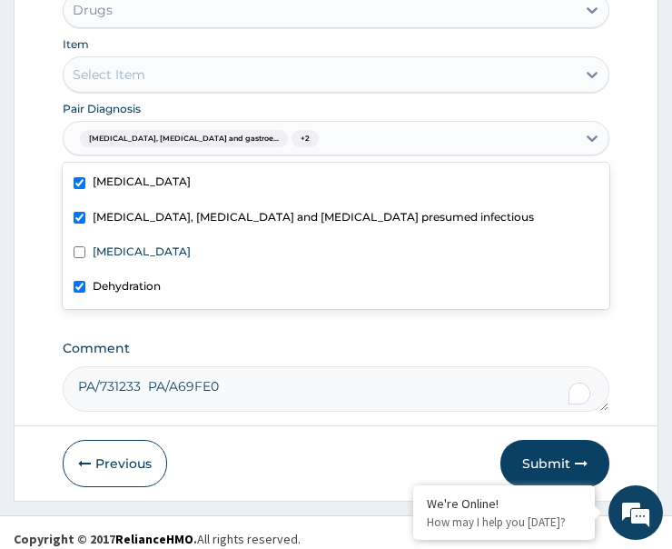
click at [204, 88] on div "Select Item" at bounding box center [320, 74] width 512 height 29
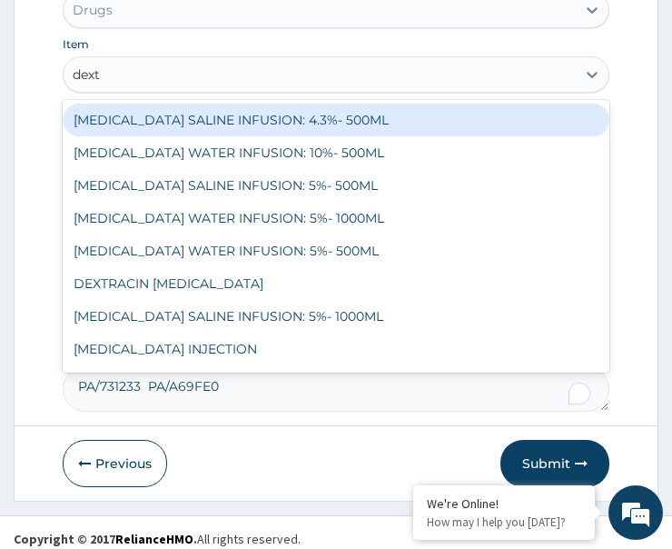
type input "dextr"
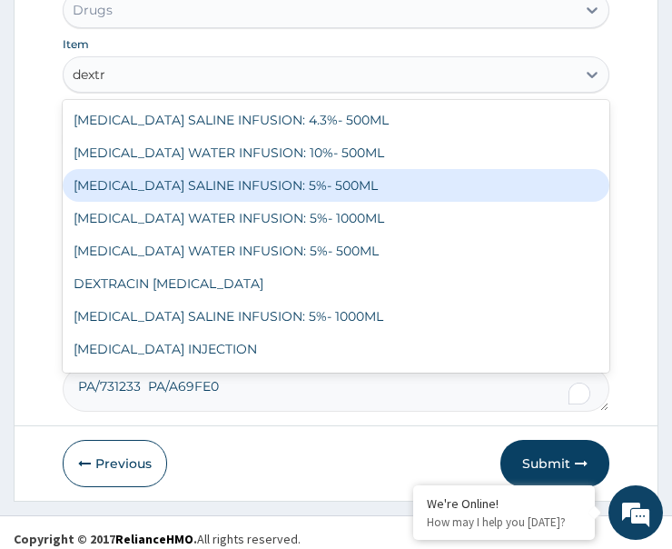
click at [218, 195] on div "DEXTROSE SALINE INFUSION: 5%- 500ML" at bounding box center [336, 185] width 547 height 33
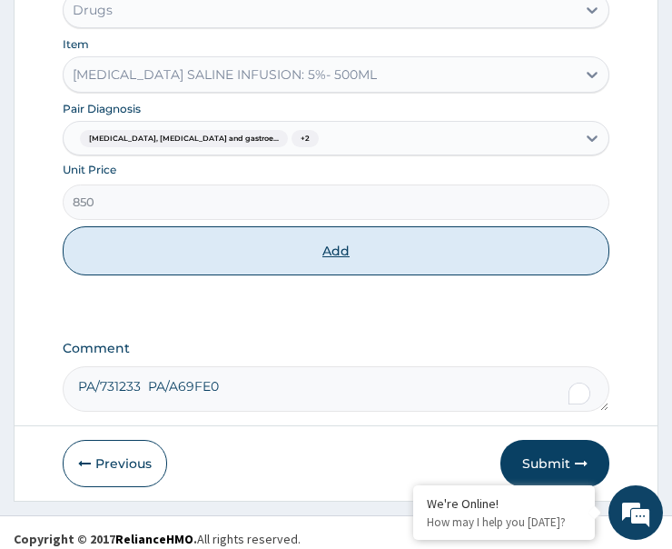
click at [250, 253] on button "Add" at bounding box center [336, 250] width 547 height 49
type input "0"
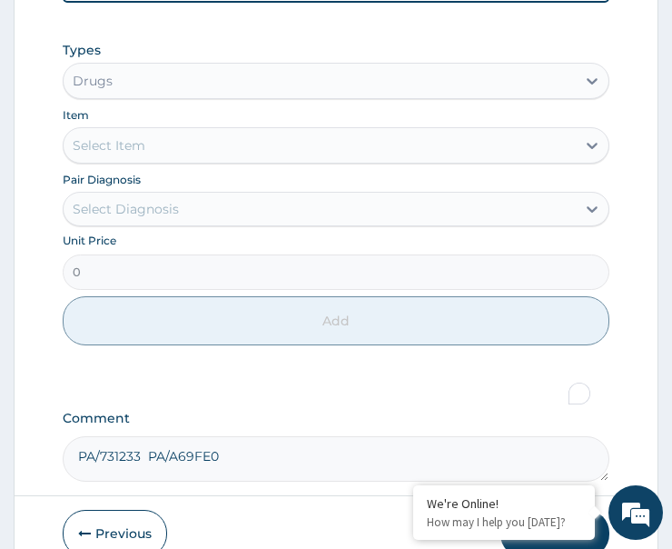
scroll to position [1162, 0]
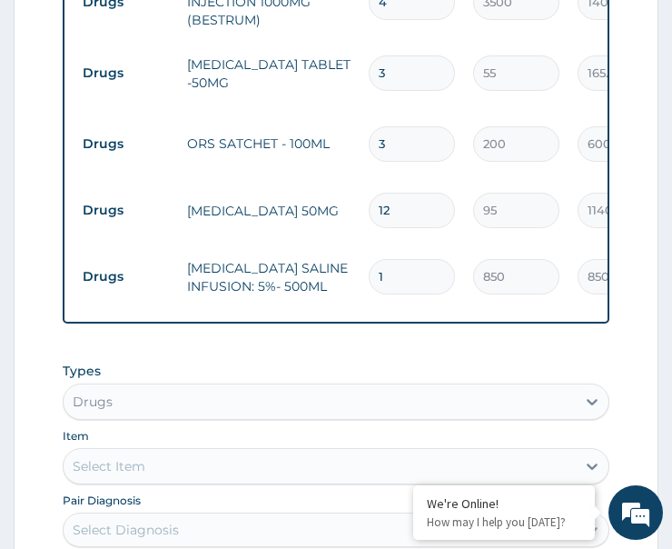
drag, startPoint x: 386, startPoint y: 277, endPoint x: 339, endPoint y: 290, distance: 48.9
click at [339, 290] on tr "Drugs DEXTROSE SALINE INFUSION: 5%- 500ML 1 850 850.00 Colitis, enteritis and g…" at bounding box center [519, 277] width 890 height 71
type input "3"
type input "2550.00"
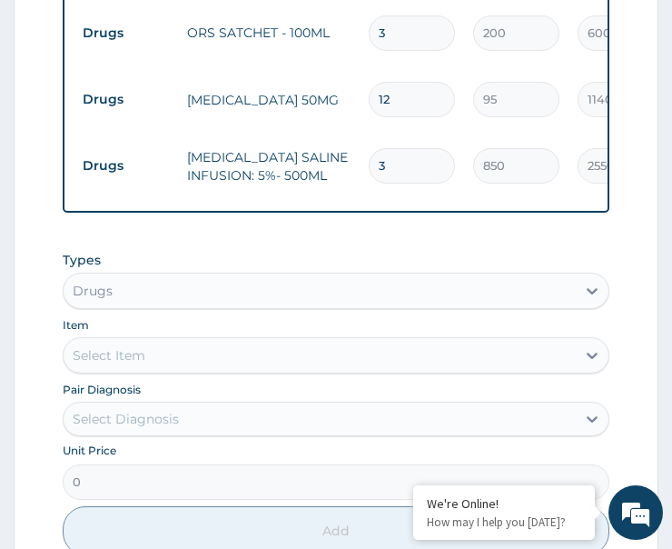
scroll to position [1525, 0]
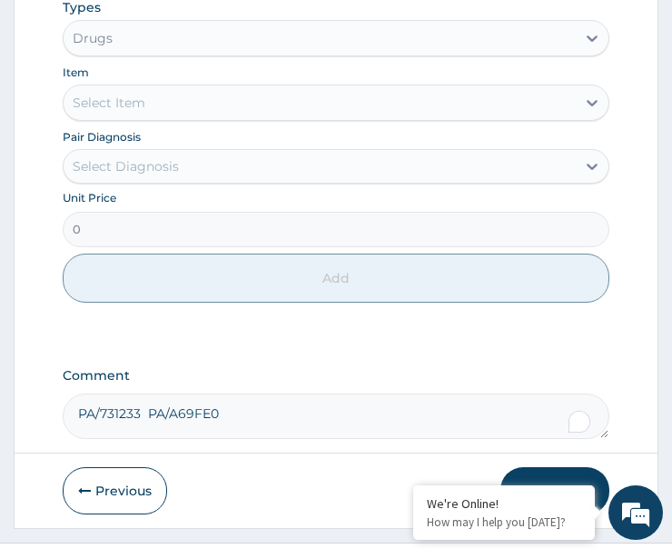
type input "3"
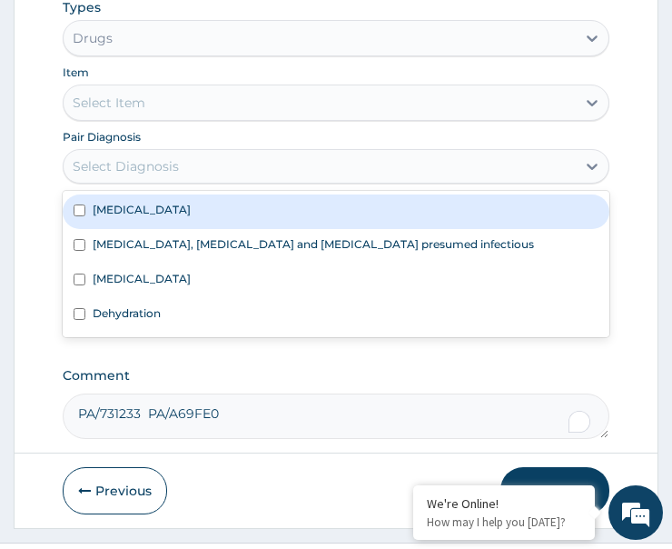
click at [145, 175] on div "Select Diagnosis" at bounding box center [126, 166] width 106 height 18
drag, startPoint x: 149, startPoint y: 228, endPoint x: 165, endPoint y: 259, distance: 35.0
click at [151, 217] on label "Infectious gastroenteritis" at bounding box center [142, 209] width 98 height 15
checkbox input "true"
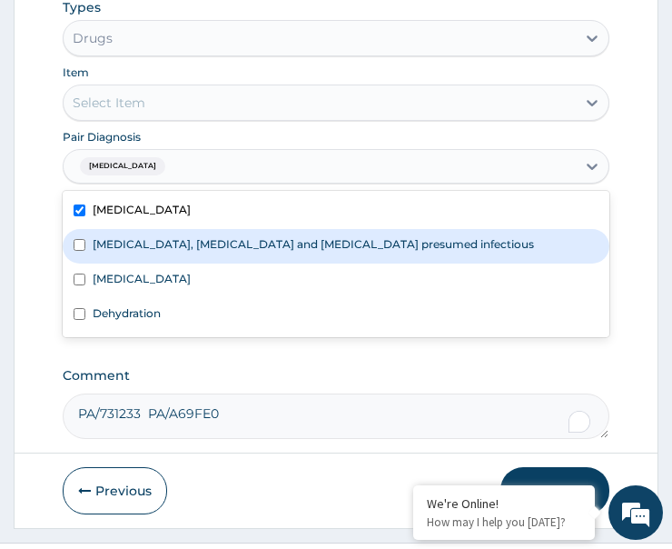
click at [164, 252] on label "Colitis, enteritis and gastroenteritis presumed infectious" at bounding box center [314, 243] width 442 height 15
checkbox input "true"
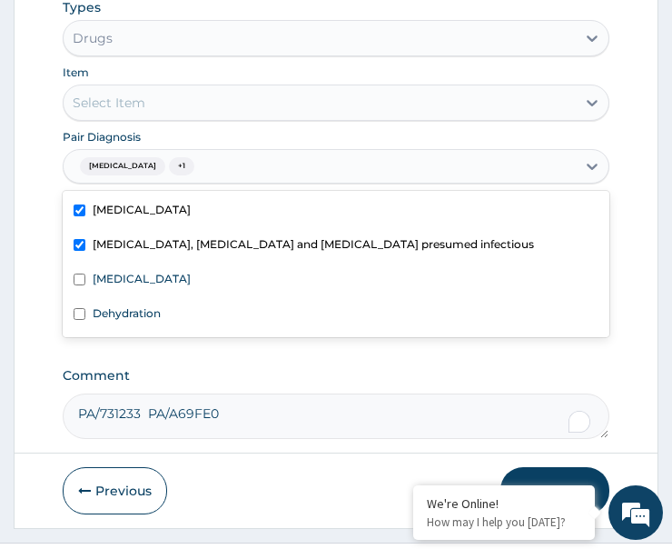
click at [176, 106] on div "Select Item" at bounding box center [320, 102] width 512 height 29
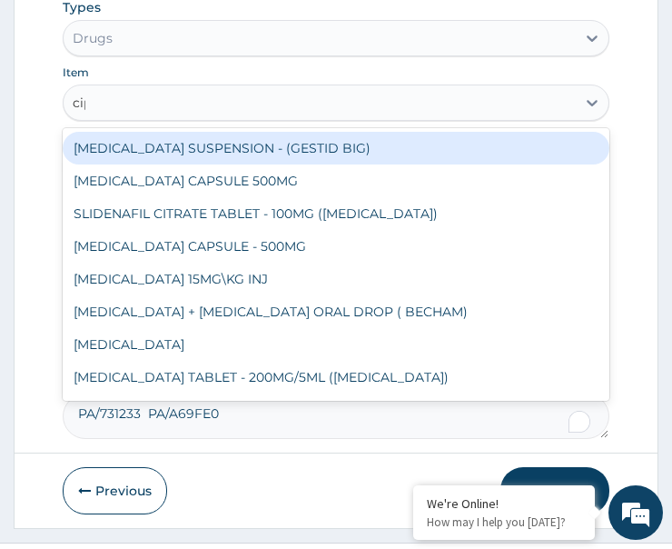
type input "cipro"
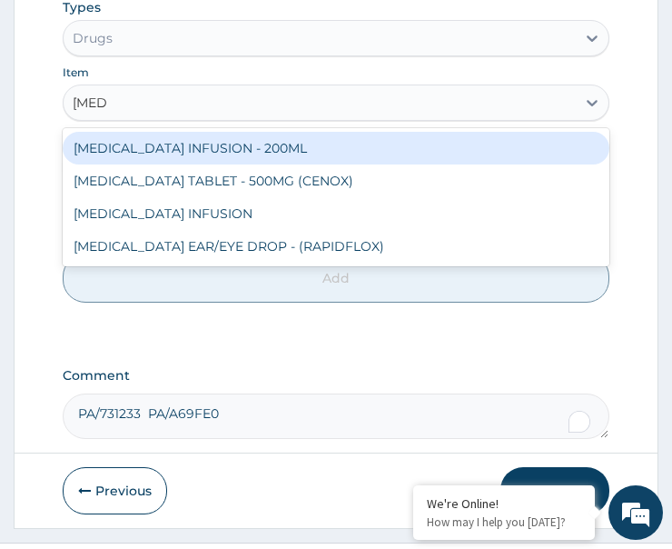
click at [215, 164] on div "CIPROFLOXACIN INFUSION - 200ML" at bounding box center [336, 148] width 547 height 33
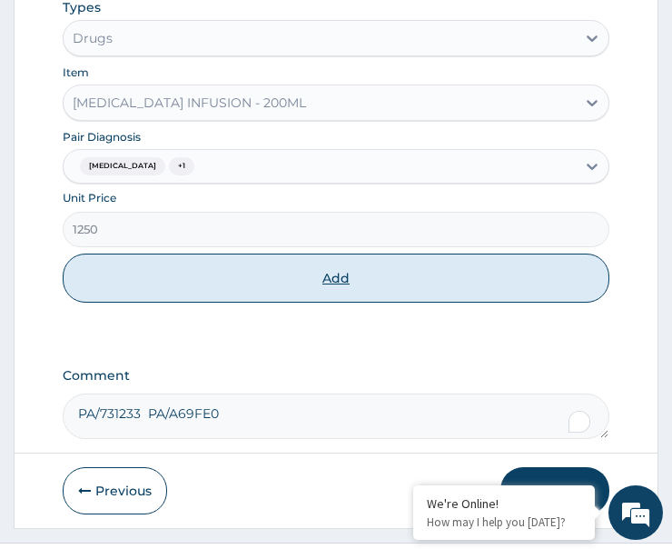
click at [249, 291] on button "Add" at bounding box center [336, 277] width 547 height 49
type input "0"
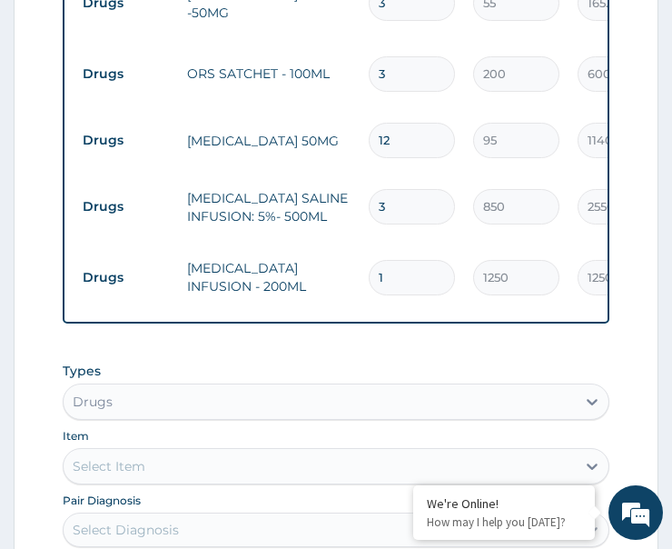
drag, startPoint x: 392, startPoint y: 271, endPoint x: 352, endPoint y: 301, distance: 50.0
click at [352, 301] on tr "Drugs CIPROFLOXACIN INFUSION - 200ML 1 1250 1250.00 Infectious gastroenteritis …" at bounding box center [519, 278] width 890 height 71
type input "2"
type input "2500.00"
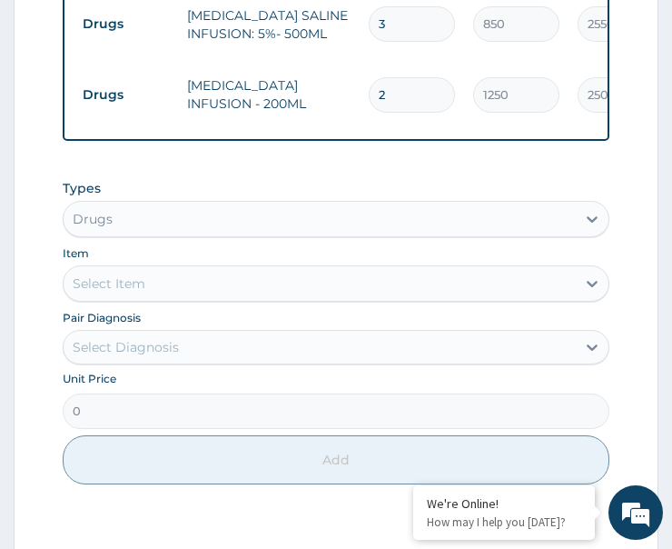
scroll to position [1595, 0]
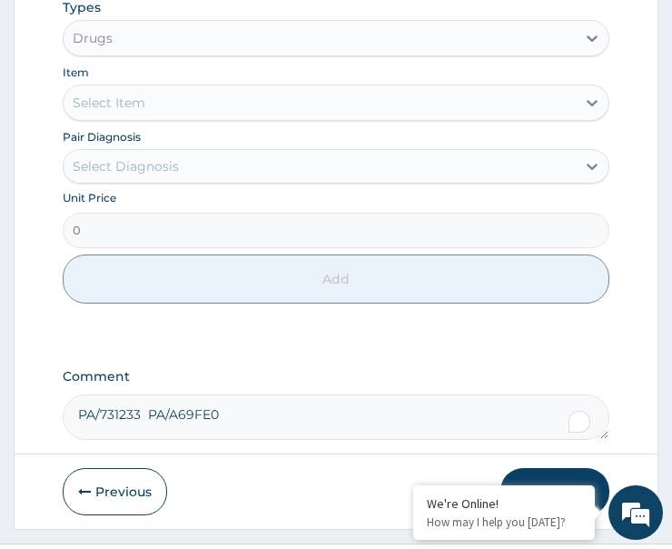
type input "2"
drag, startPoint x: 142, startPoint y: 180, endPoint x: 154, endPoint y: 196, distance: 20.7
click at [144, 175] on div "Select Diagnosis" at bounding box center [126, 166] width 106 height 18
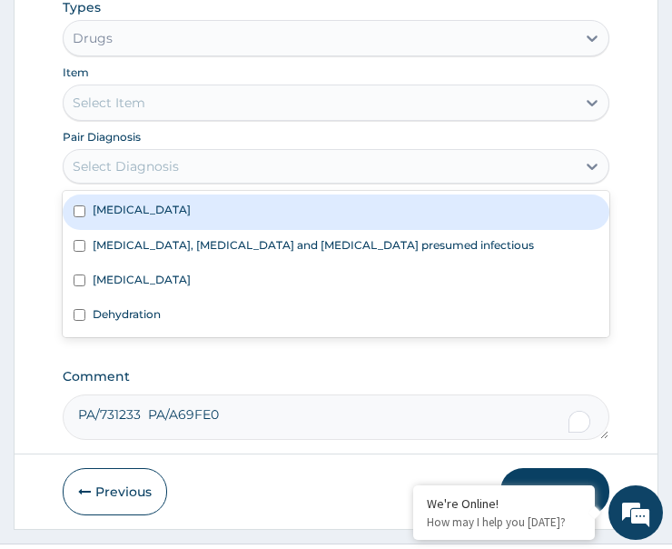
drag, startPoint x: 164, startPoint y: 224, endPoint x: 172, endPoint y: 278, distance: 54.1
click at [167, 217] on label "Infectious gastroenteritis" at bounding box center [142, 209] width 98 height 15
checkbox input "true"
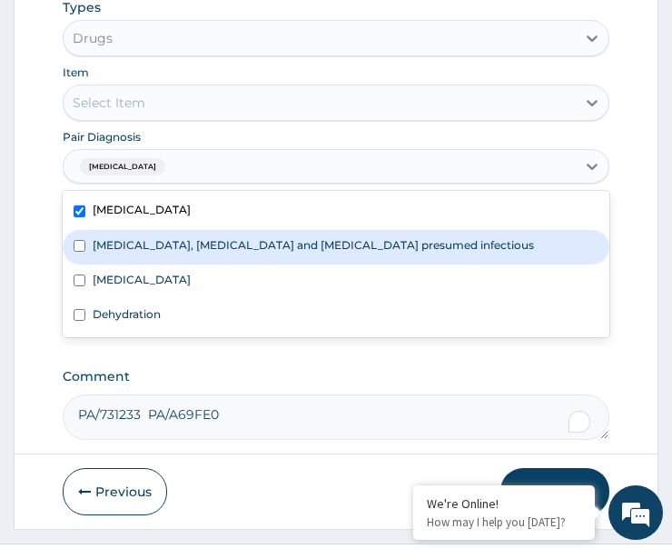
drag, startPoint x: 187, startPoint y: 269, endPoint x: 151, endPoint y: 189, distance: 87.8
click at [185, 263] on div "Colitis, enteritis and gastroenteritis presumed infectious" at bounding box center [336, 247] width 547 height 35
checkbox input "true"
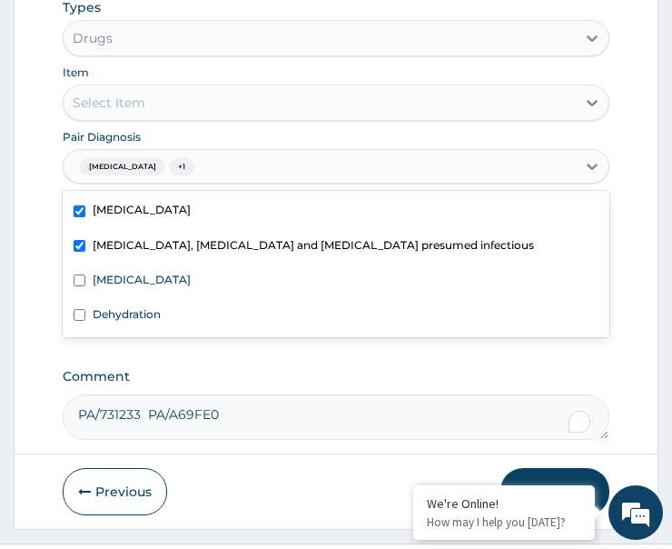
click at [199, 100] on div "Select Item" at bounding box center [336, 102] width 547 height 36
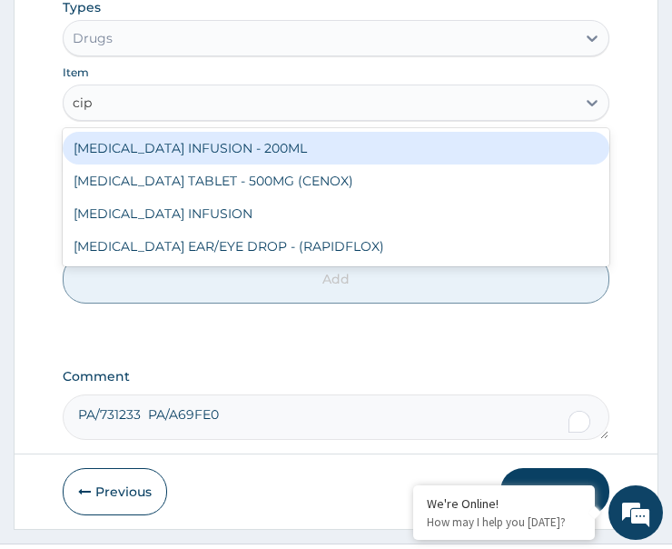
type input "cipr"
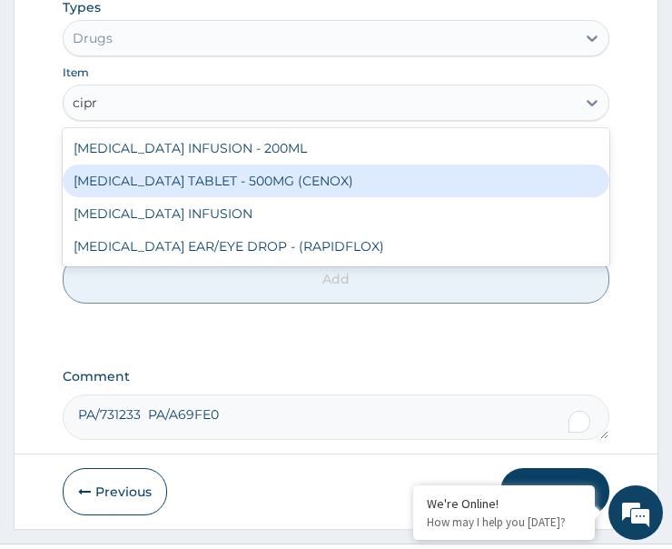
click at [253, 193] on div "CIPROFLOXACIN TABLET - 500MG (CENOX)" at bounding box center [336, 180] width 547 height 33
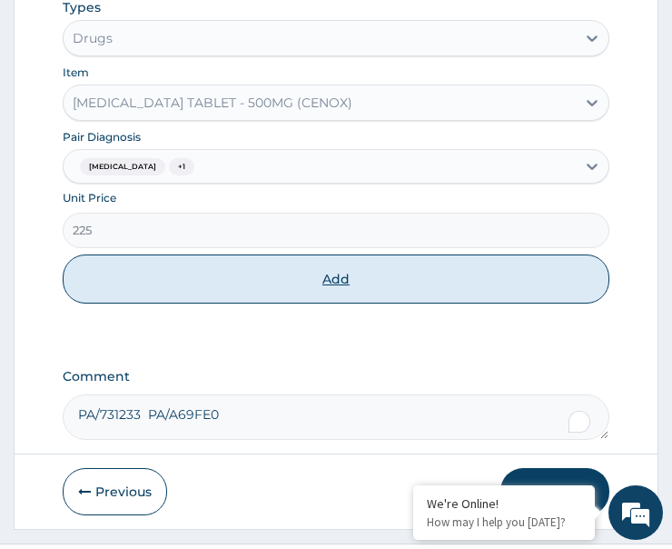
click at [296, 289] on button "Add" at bounding box center [336, 278] width 547 height 49
type input "0"
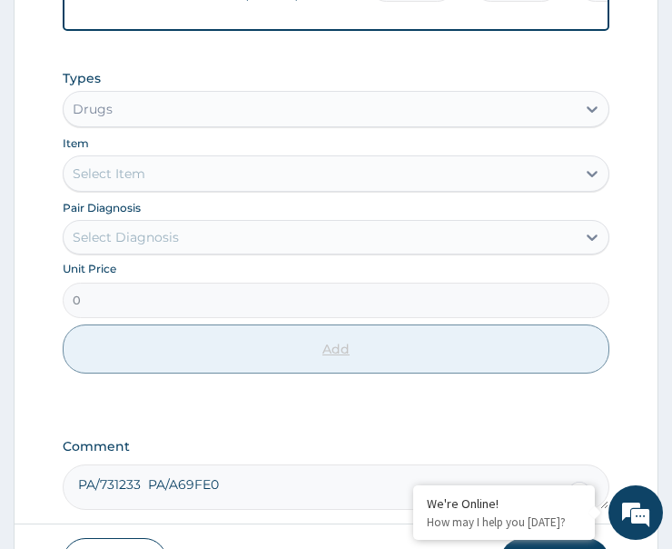
scroll to position [1303, 0]
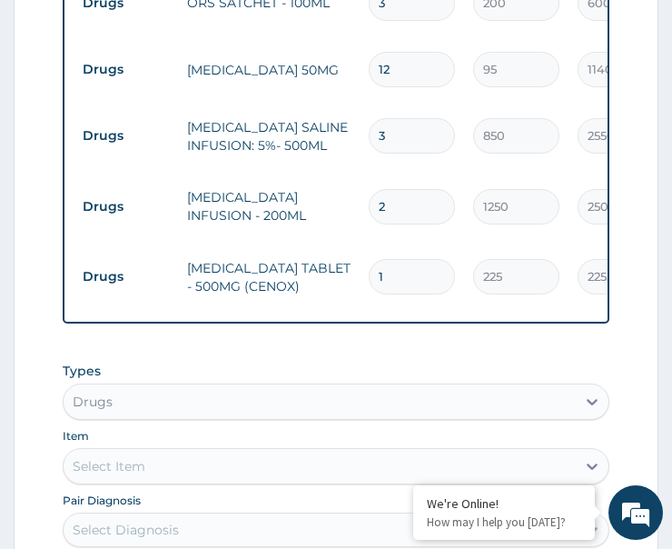
type input "10"
type input "2250.00"
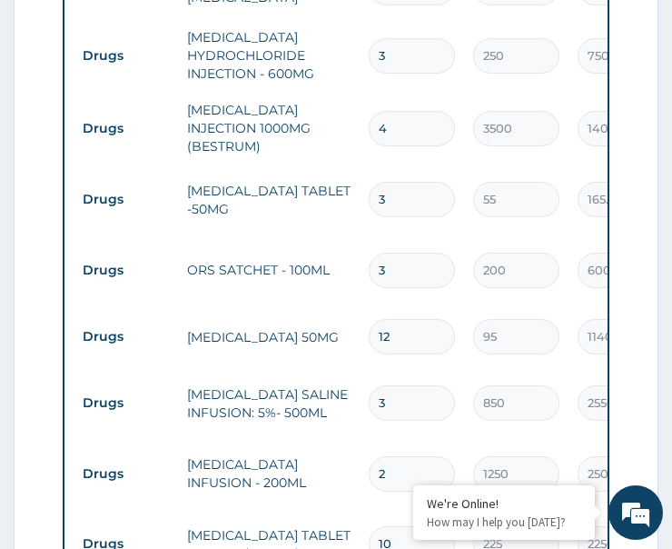
scroll to position [1030, 0]
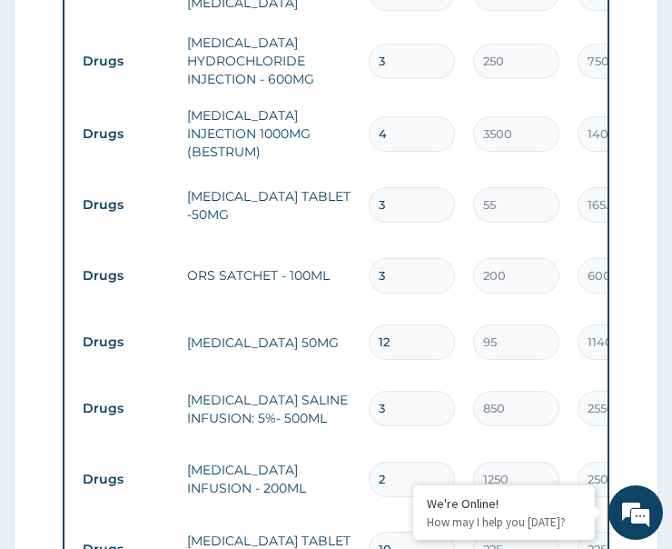
type input "10"
click at [353, 212] on tr "Drugs ZINC GLUCONATE TABLET -50MG 3 55 165.00 Infectious gastroenteritis + 2 De…" at bounding box center [519, 205] width 890 height 71
type input "1"
type input "55.00"
type input "10"
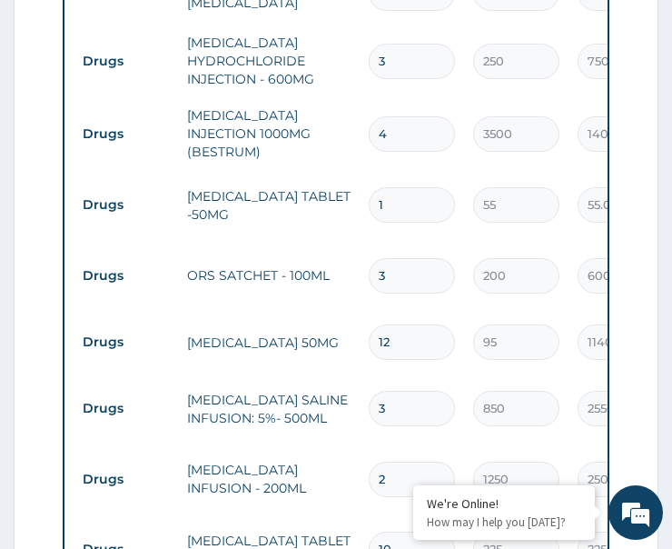
type input "550.00"
type input "10"
click at [294, 301] on tr "Drugs ORS SATCHET - 100ML 3 200 600.00 Infectious gastroenteritis + 2 Delete" at bounding box center [519, 276] width 890 height 71
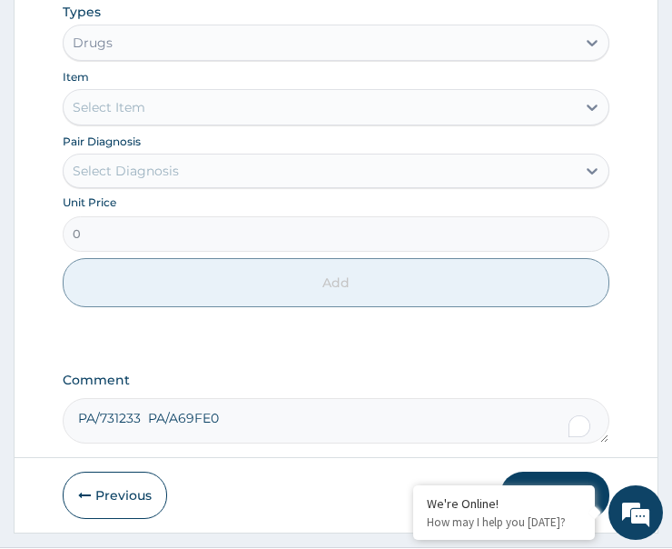
scroll to position [1629, 0]
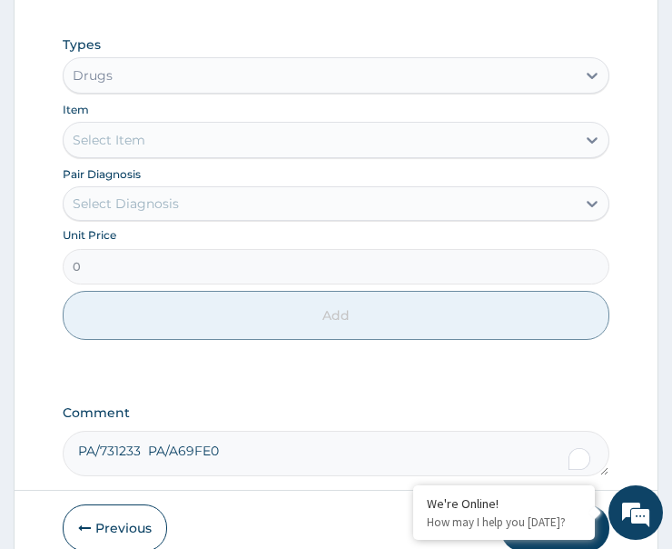
click at [150, 83] on div "Drugs" at bounding box center [320, 75] width 512 height 29
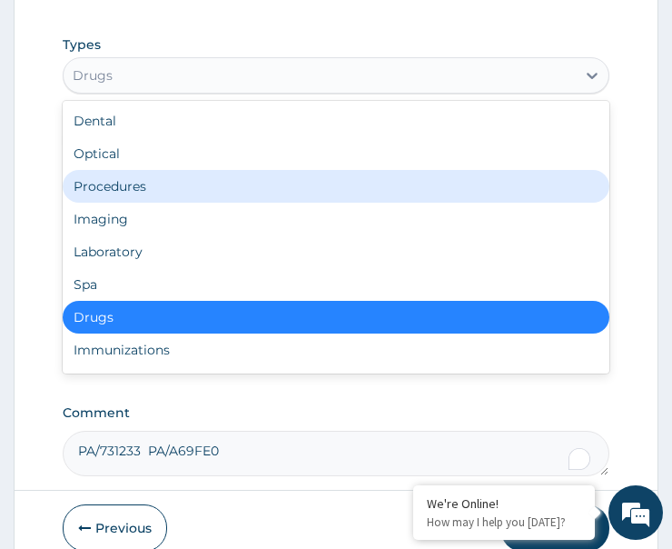
click at [158, 196] on div "Procedures" at bounding box center [336, 186] width 547 height 33
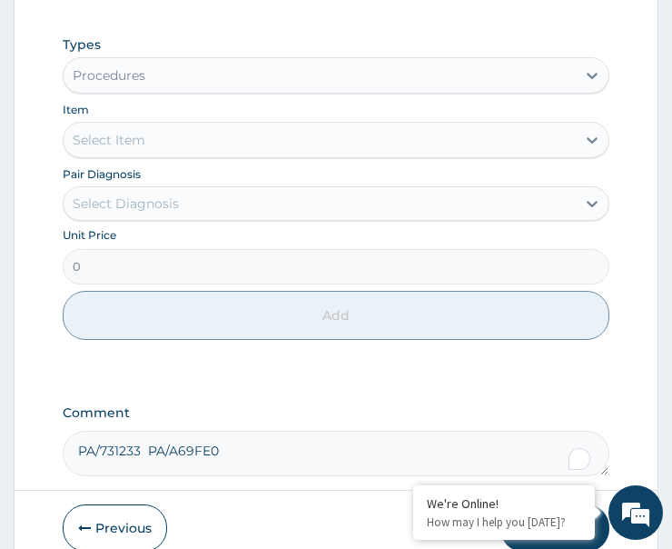
scroll to position [1720, 0]
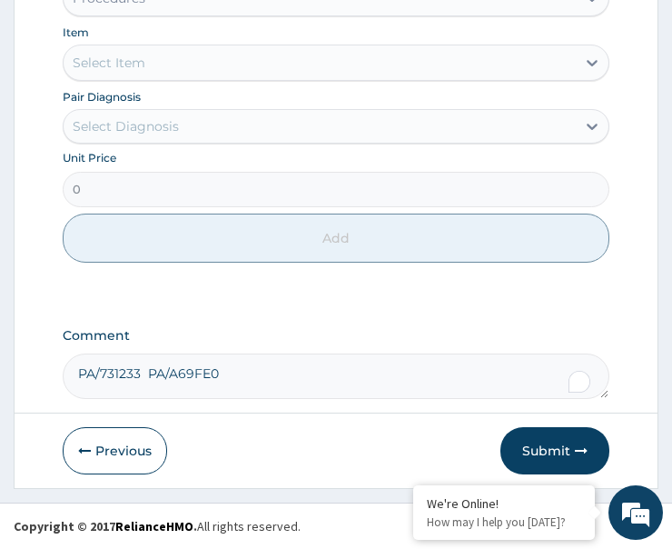
click at [148, 110] on div "Select Diagnosis" at bounding box center [336, 126] width 547 height 35
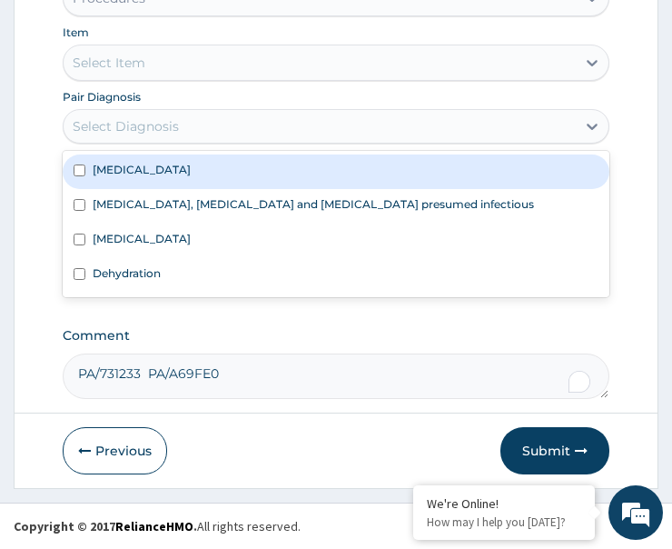
click at [169, 173] on label "Infectious gastroenteritis" at bounding box center [142, 169] width 98 height 15
checkbox input "true"
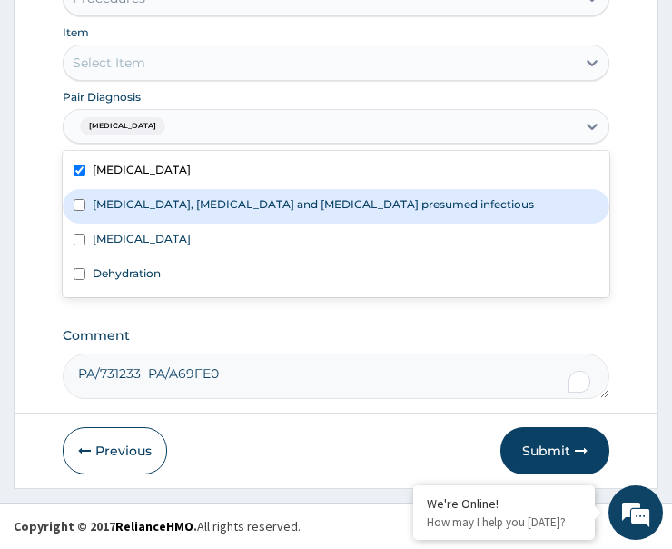
click at [189, 208] on label "Colitis, enteritis and gastroenteritis presumed infectious" at bounding box center [314, 203] width 442 height 15
checkbox input "true"
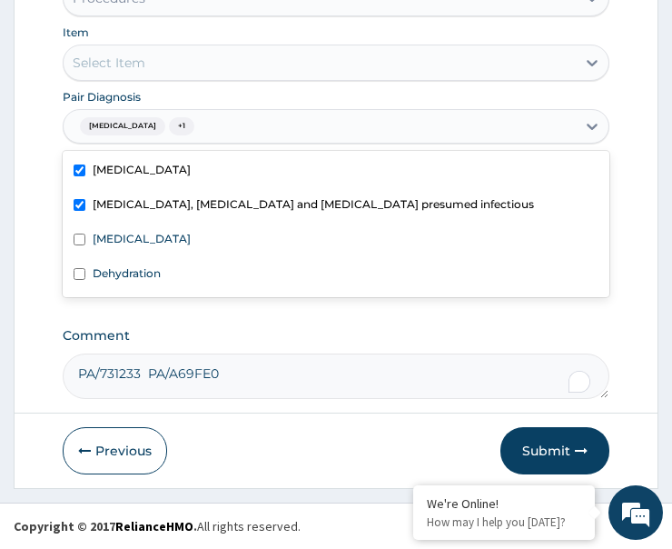
click at [159, 59] on div "Select Item" at bounding box center [320, 62] width 512 height 29
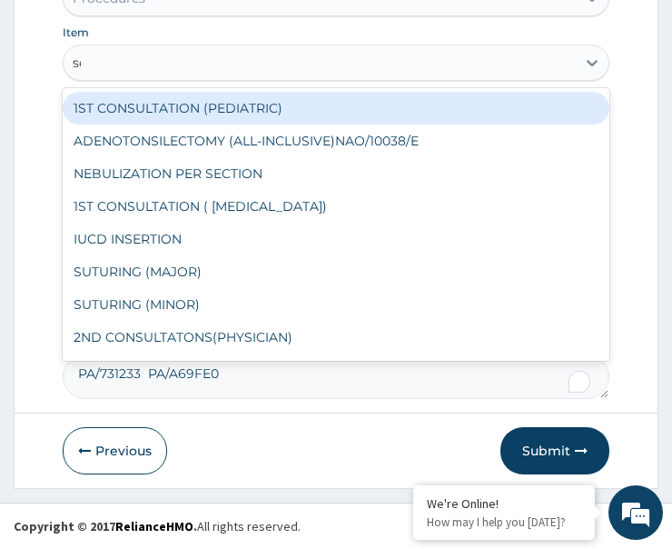
type input "sem"
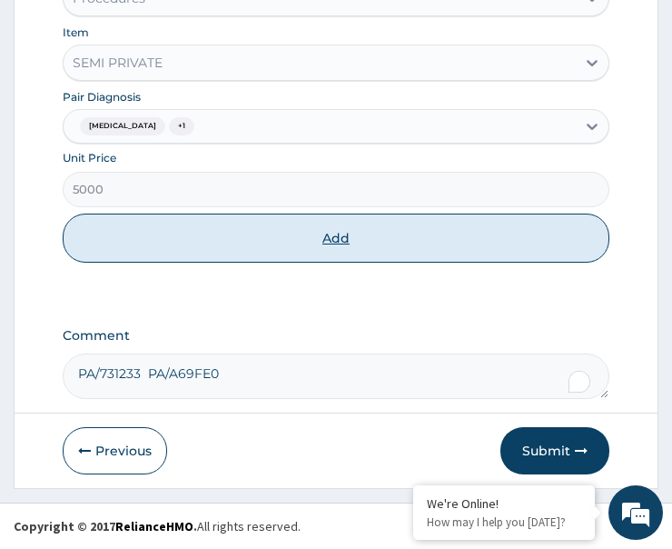
click at [277, 250] on button "Add" at bounding box center [336, 238] width 547 height 49
type input "0"
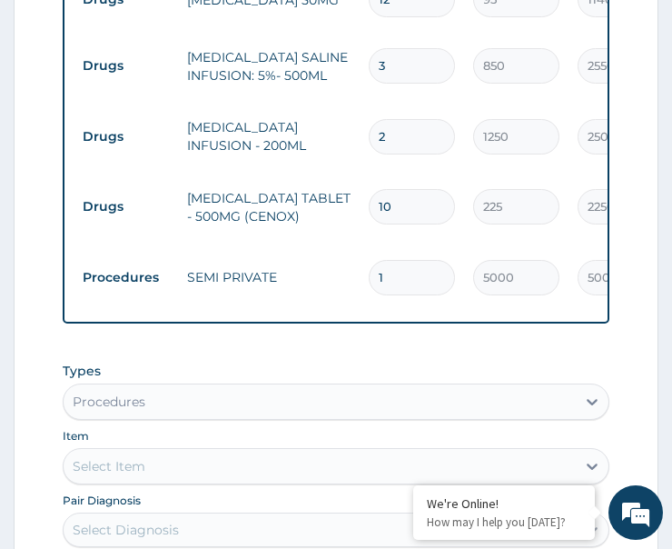
scroll to position [1645, 0]
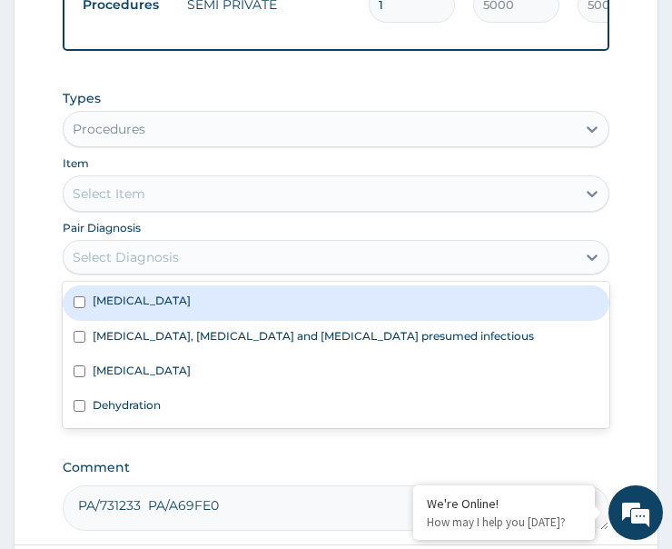
drag, startPoint x: 135, startPoint y: 262, endPoint x: 154, endPoint y: 280, distance: 25.7
click at [134, 263] on div "Select Diagnosis" at bounding box center [126, 257] width 106 height 18
drag, startPoint x: 156, startPoint y: 325, endPoint x: 194, endPoint y: 340, distance: 40.8
click at [174, 320] on div "Infectious gastroenteritis" at bounding box center [336, 302] width 547 height 35
checkbox input "true"
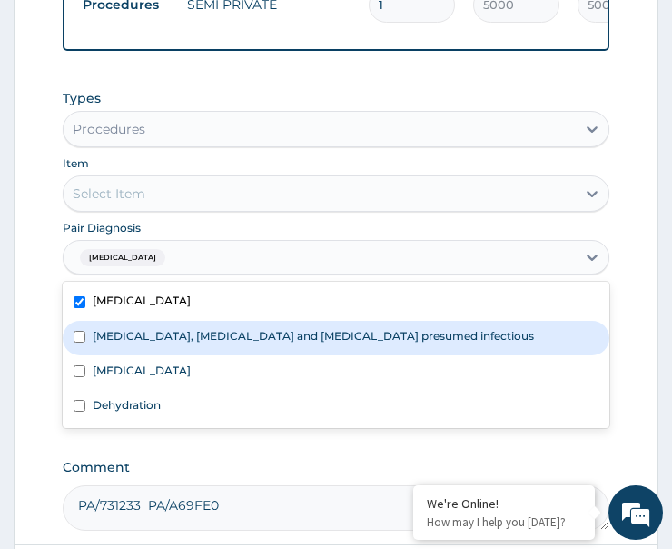
click at [181, 343] on label "Colitis, enteritis and gastroenteritis presumed infectious" at bounding box center [314, 335] width 442 height 15
checkbox input "true"
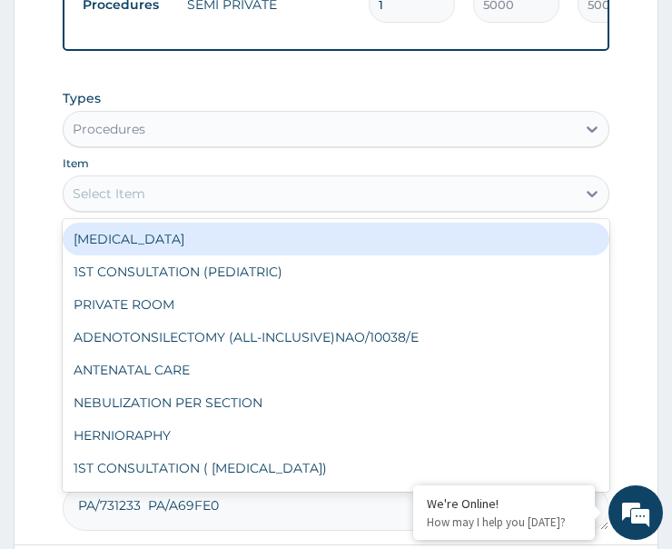
click at [207, 207] on div "Select Item" at bounding box center [320, 193] width 512 height 29
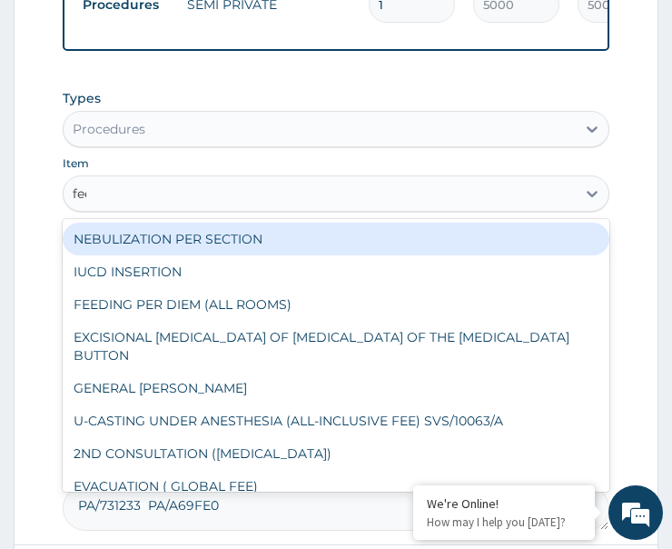
type input "feed"
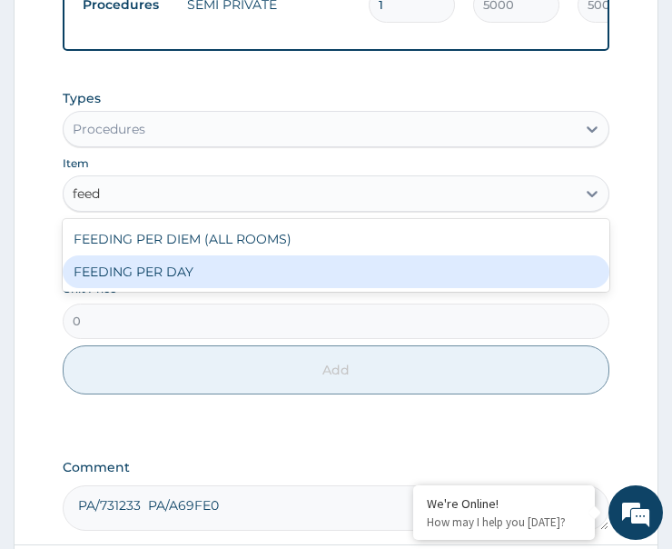
click at [212, 286] on div "FEEDING PER DAY" at bounding box center [336, 271] width 547 height 33
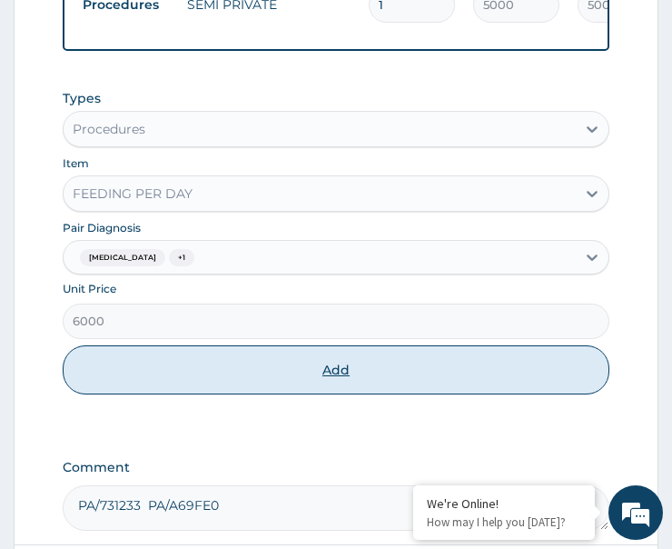
click at [223, 394] on button "Add" at bounding box center [336, 369] width 547 height 49
type input "0"
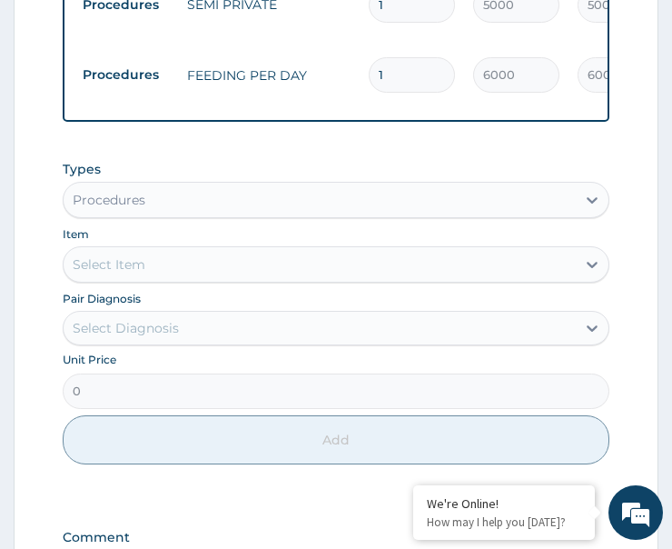
drag, startPoint x: 393, startPoint y: 70, endPoint x: 344, endPoint y: 86, distance: 50.9
click at [344, 86] on tr "Procedures FEEDING PER DAY 1 6000 6000.00 Infectious gastroenteritis + 1 Delete" at bounding box center [519, 75] width 890 height 71
type input "2"
type input "12000.00"
type input "2"
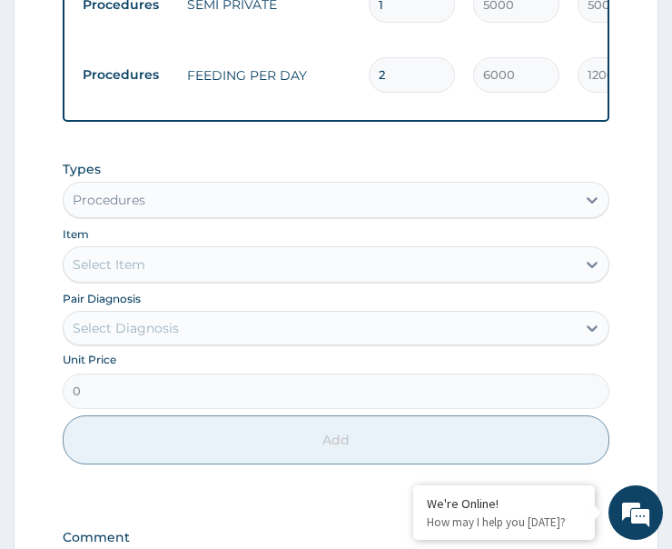
drag, startPoint x: 394, startPoint y: 11, endPoint x: 337, endPoint y: 15, distance: 57.4
click at [337, 15] on tr "Procedures SEMI PRIVATE 1 5000 5000.00 Infectious gastroenteritis + 1 Delete" at bounding box center [519, 5] width 890 height 71
type input "2"
type input "10000.00"
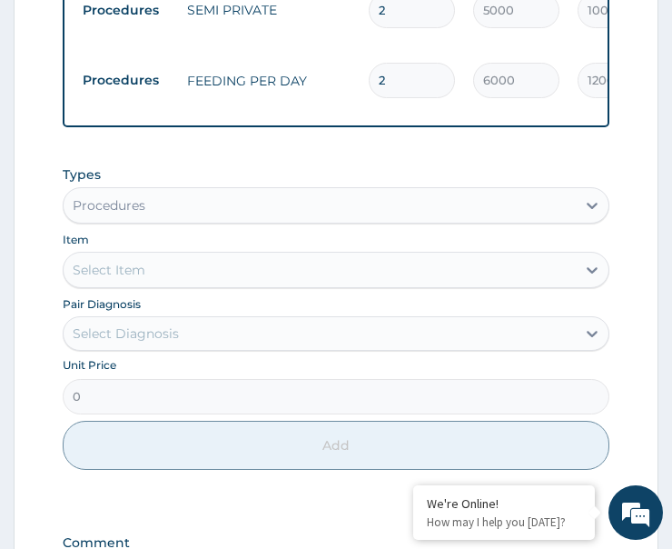
type input "2"
click at [361, 169] on div "Types Procedures Item Select Item Pair Diagnosis Select Diagnosis Unit Price 0 …" at bounding box center [336, 317] width 547 height 323
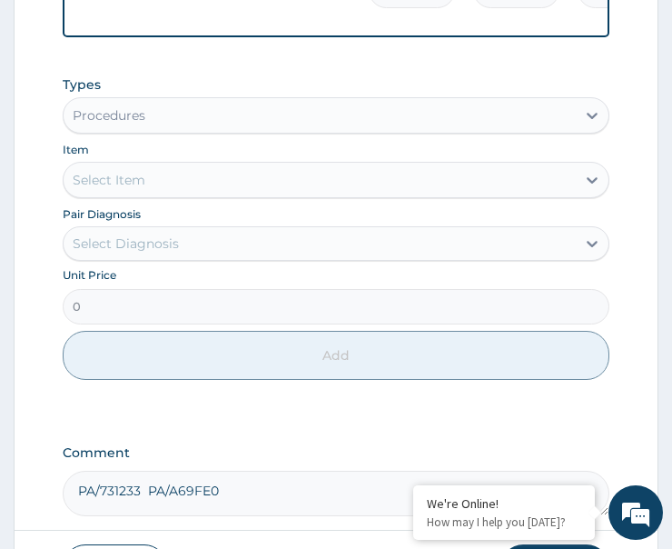
scroll to position [1861, 0]
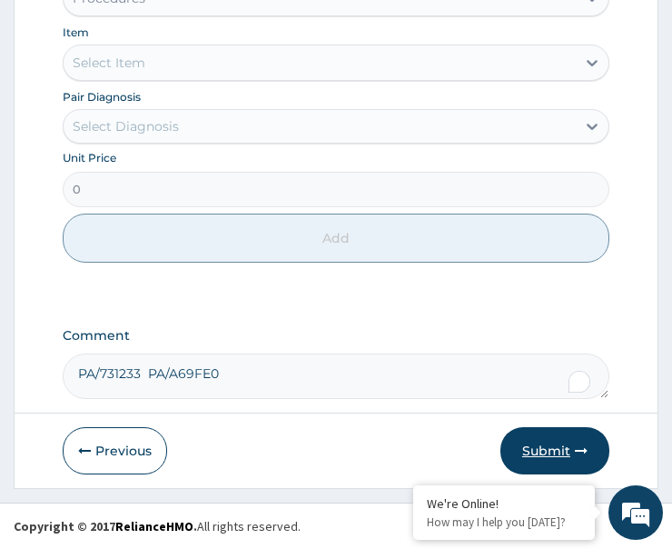
click at [563, 438] on button "Submit" at bounding box center [555, 450] width 109 height 47
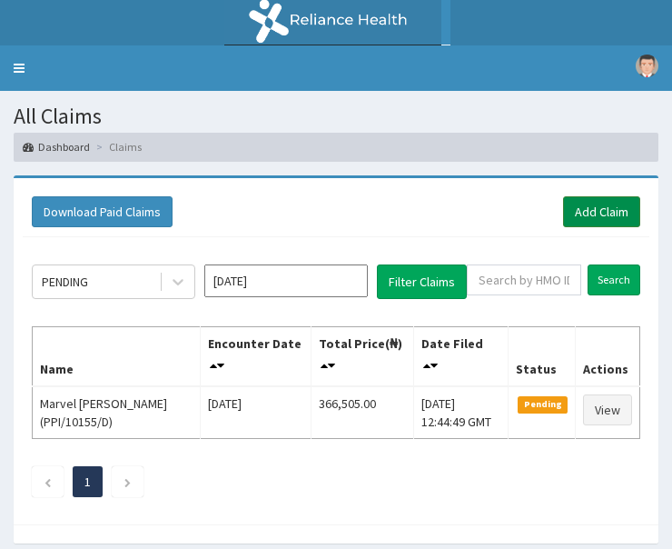
click at [608, 213] on link "Add Claim" at bounding box center [601, 211] width 77 height 31
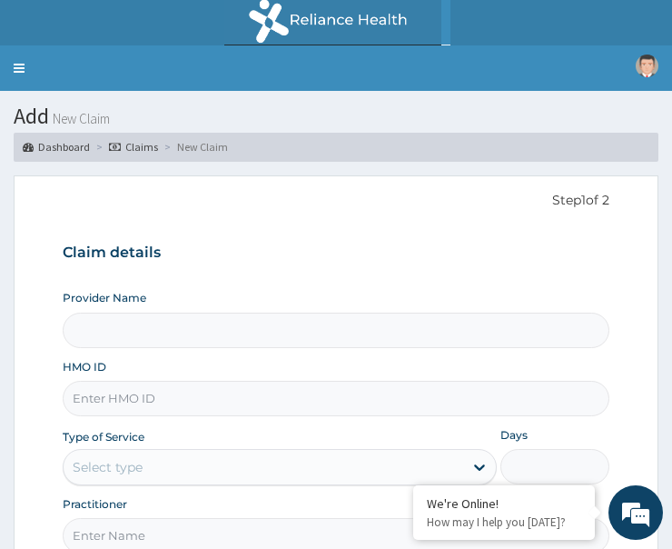
type input "RHG/10030/A"
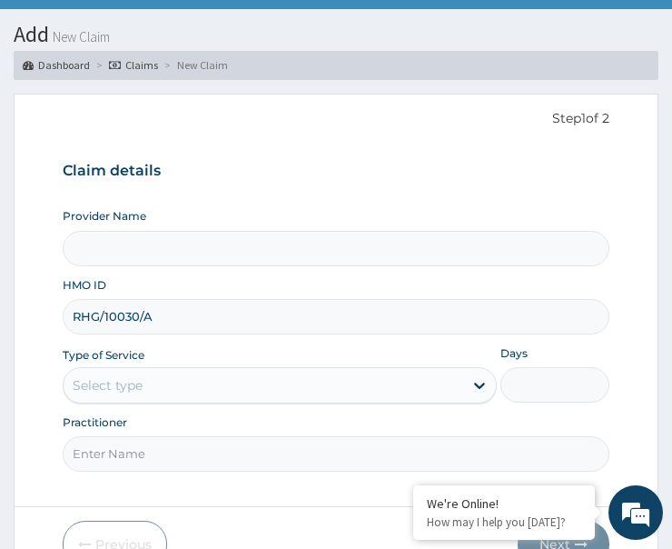
scroll to position [175, 0]
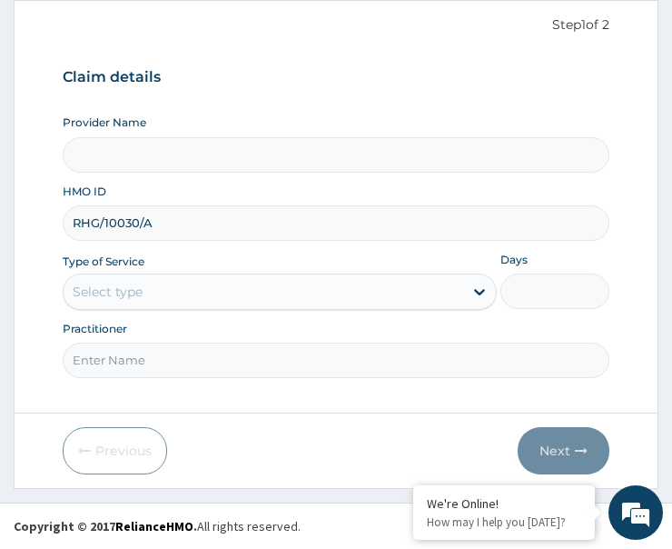
type input "ST. [GEOGRAPHIC_DATA]"
type input "RHG/10030/A"
click at [149, 303] on div "Select type" at bounding box center [264, 291] width 400 height 29
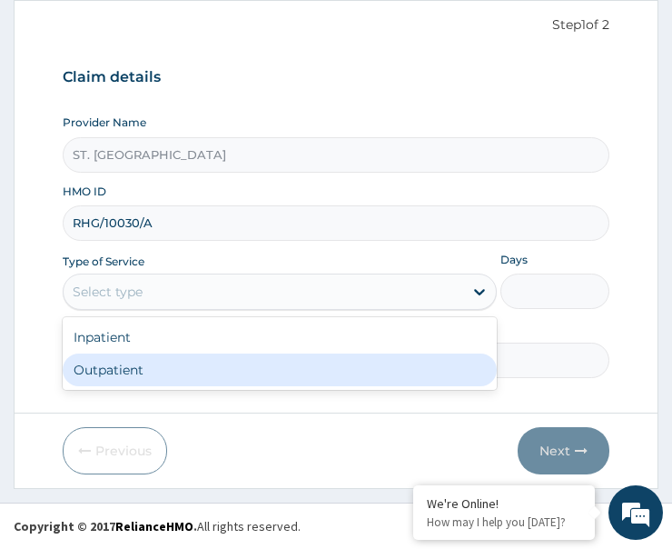
click at [160, 370] on div "Outpatient" at bounding box center [280, 369] width 434 height 33
type input "1"
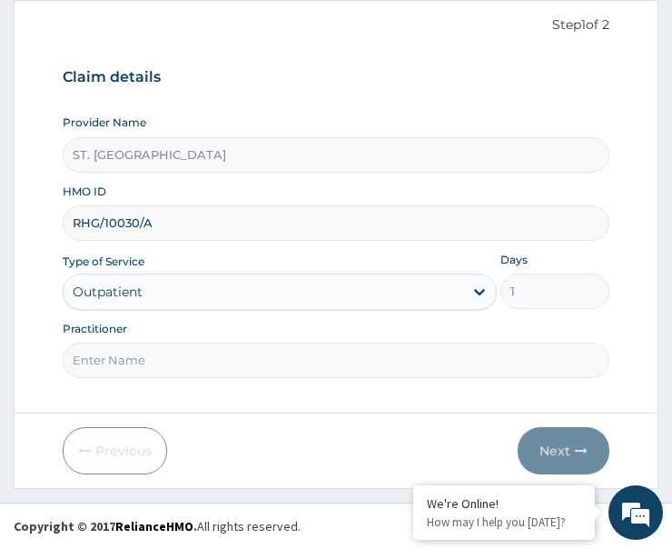
paste input "sindy Orufa"
type input "sindy Orufa"
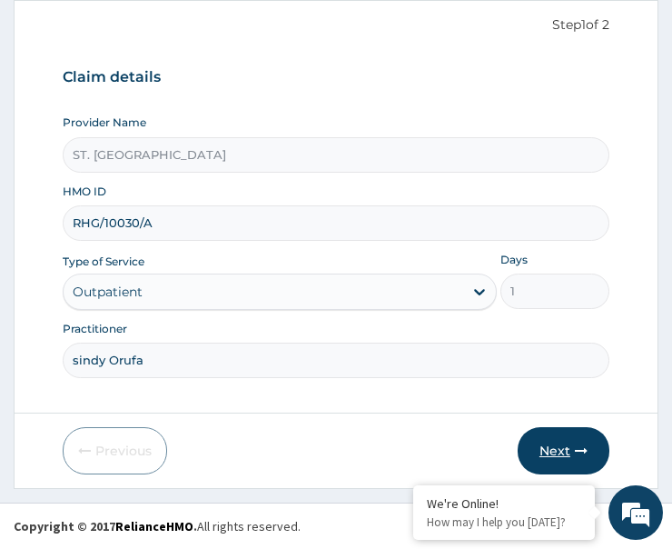
click at [569, 445] on button "Next" at bounding box center [564, 450] width 92 height 47
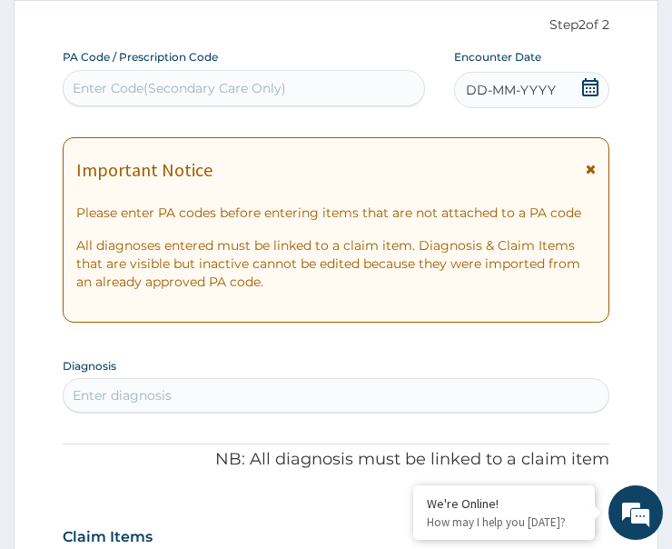
scroll to position [0, 0]
click at [571, 86] on div "DD-MM-YYYY" at bounding box center [531, 90] width 155 height 36
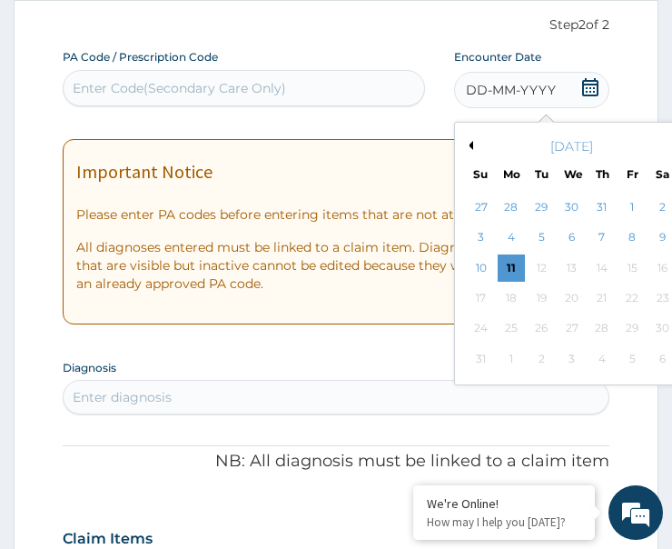
click at [472, 141] on button "Previous Month" at bounding box center [468, 145] width 9 height 9
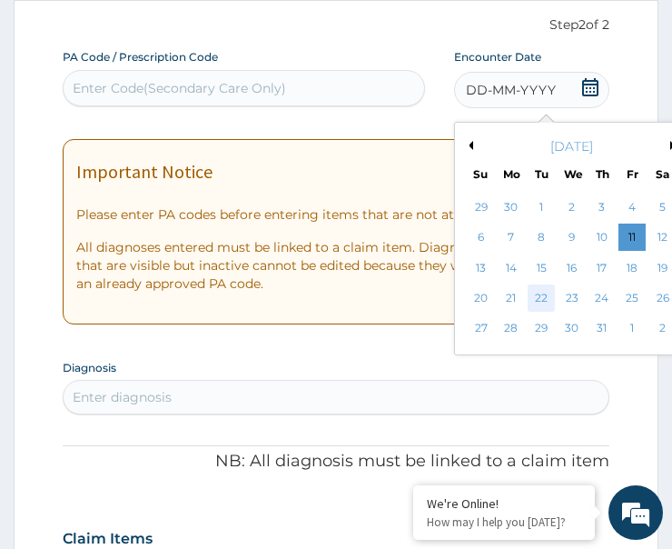
click at [540, 293] on div "22" at bounding box center [541, 297] width 27 height 27
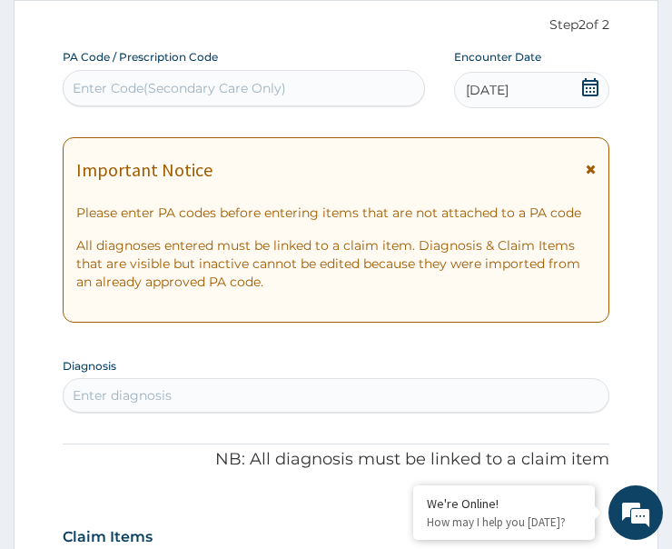
scroll to position [266, 0]
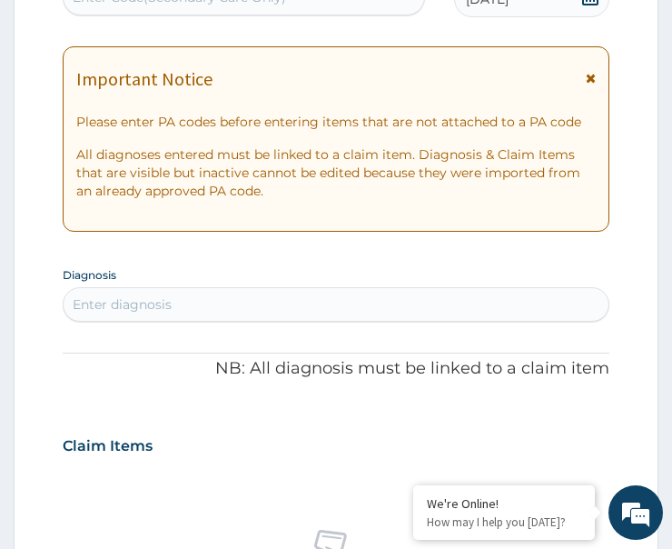
click at [194, 302] on div "Enter diagnosis" at bounding box center [336, 304] width 545 height 29
type input "malar"
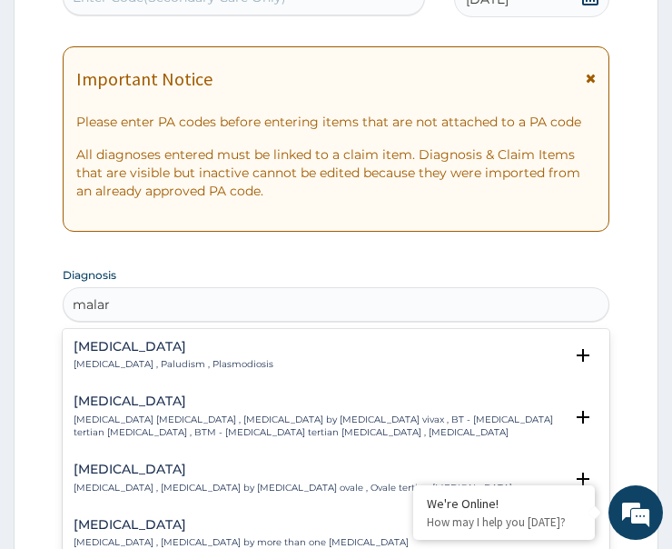
click at [100, 350] on h4 "[MEDICAL_DATA]" at bounding box center [174, 347] width 200 height 14
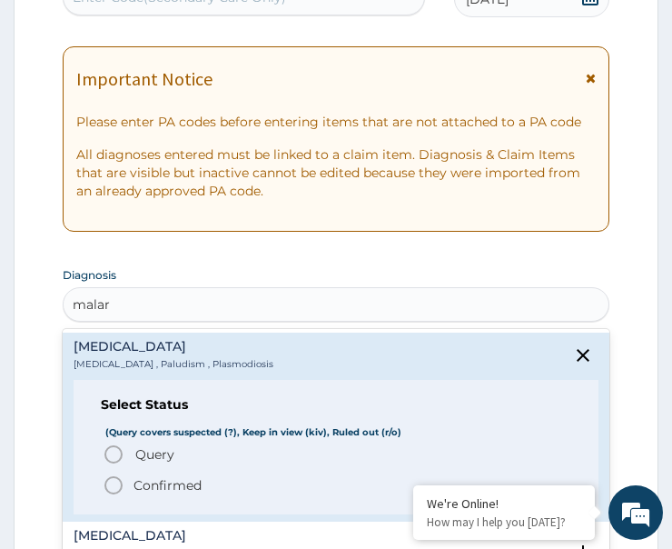
click at [117, 454] on icon "status option query" at bounding box center [114, 454] width 22 height 22
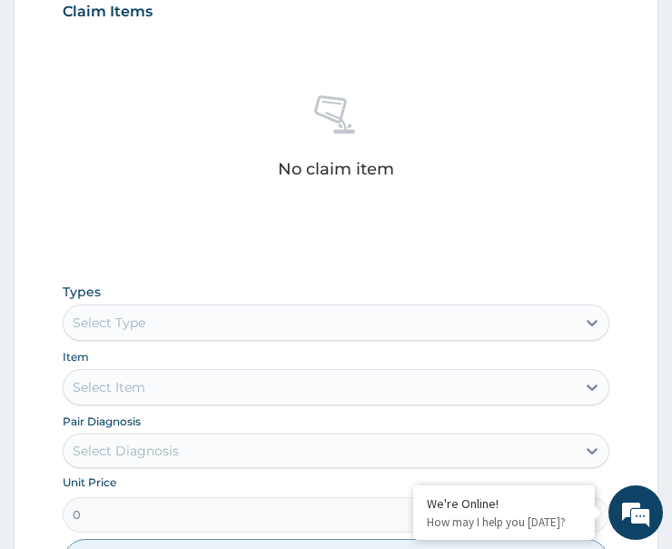
scroll to position [811, 0]
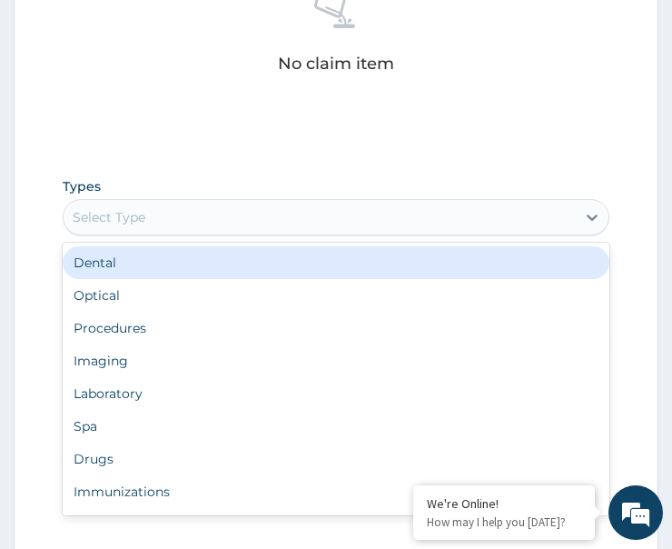
click at [170, 216] on div "Select Type" at bounding box center [320, 217] width 512 height 29
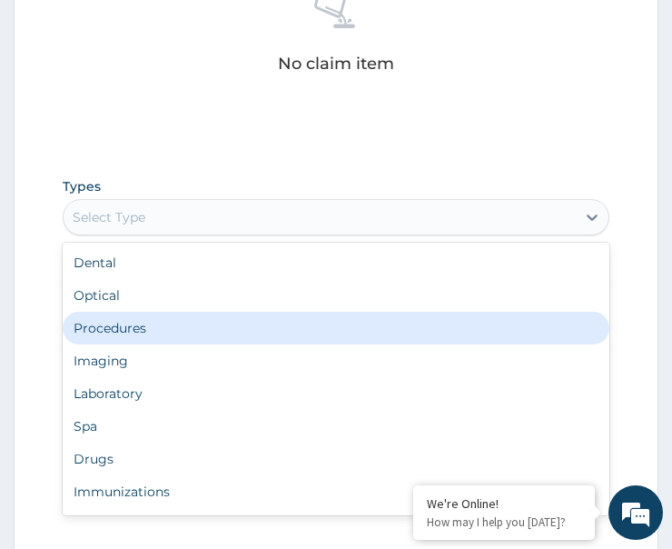
drag, startPoint x: 145, startPoint y: 323, endPoint x: 143, endPoint y: 349, distance: 25.6
click at [148, 323] on div "Procedures" at bounding box center [336, 328] width 547 height 33
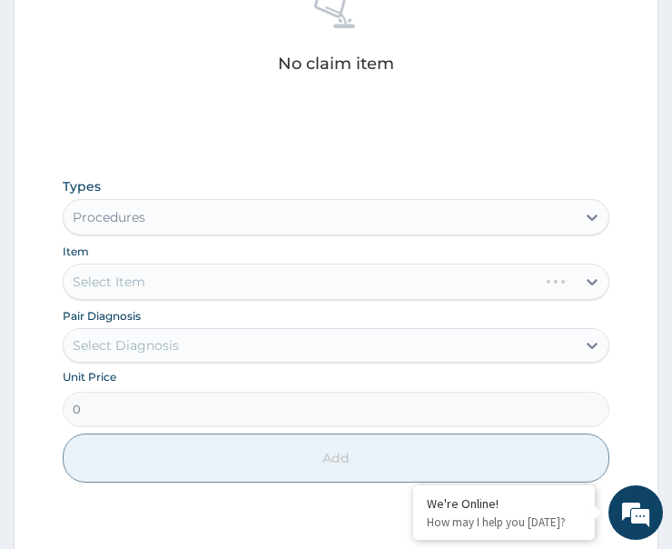
click at [150, 348] on div "Select Diagnosis" at bounding box center [126, 345] width 106 height 18
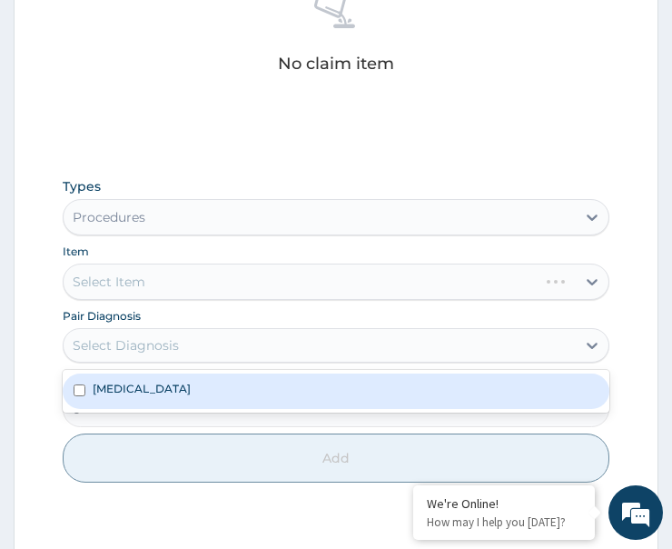
click at [156, 395] on div "Malaria" at bounding box center [336, 390] width 547 height 35
checkbox input "true"
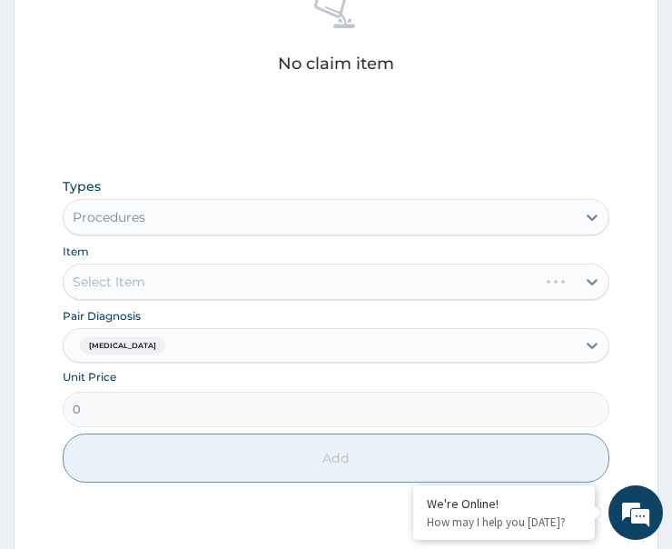
click at [211, 279] on div "Select Item" at bounding box center [336, 281] width 547 height 36
click at [211, 279] on div "Select Item" at bounding box center [320, 281] width 512 height 29
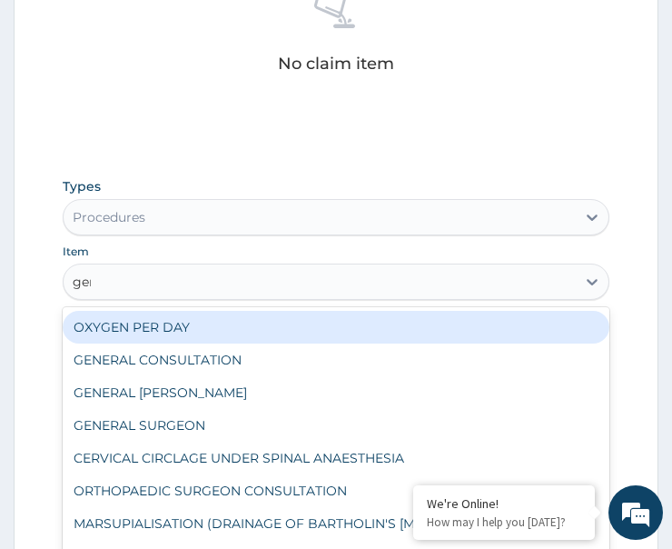
type input "gene"
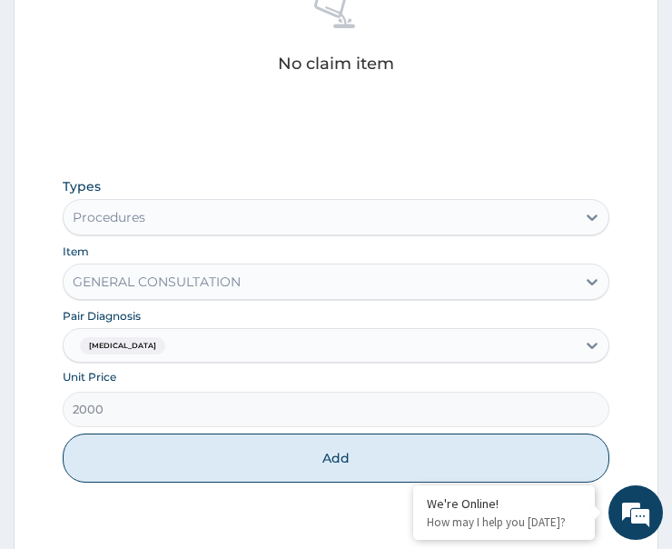
drag, startPoint x: 214, startPoint y: 452, endPoint x: 295, endPoint y: 440, distance: 82.6
click at [214, 452] on button "Add" at bounding box center [336, 457] width 547 height 49
type input "0"
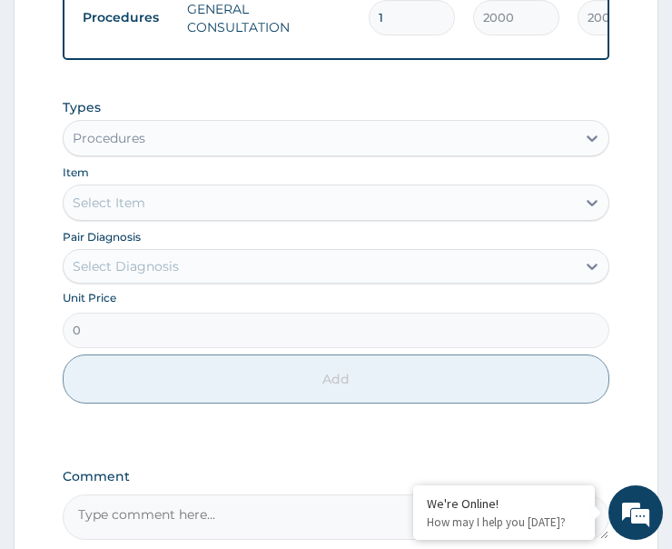
scroll to position [779, 0]
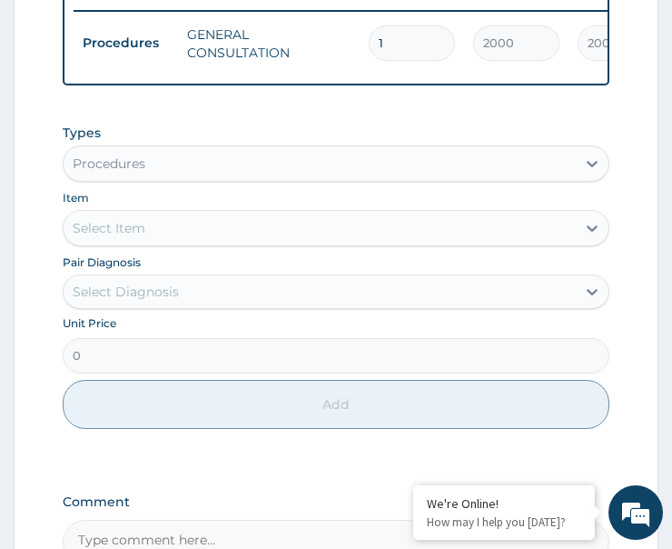
click at [154, 166] on div "Procedures" at bounding box center [320, 163] width 512 height 29
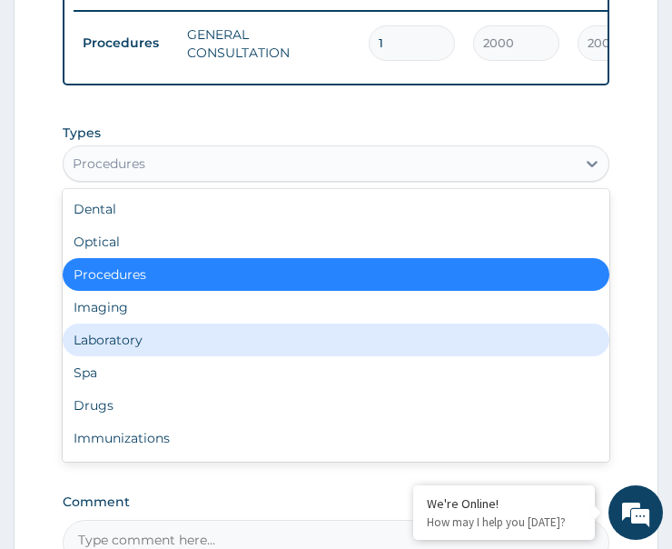
click at [146, 354] on div "Laboratory" at bounding box center [336, 339] width 547 height 33
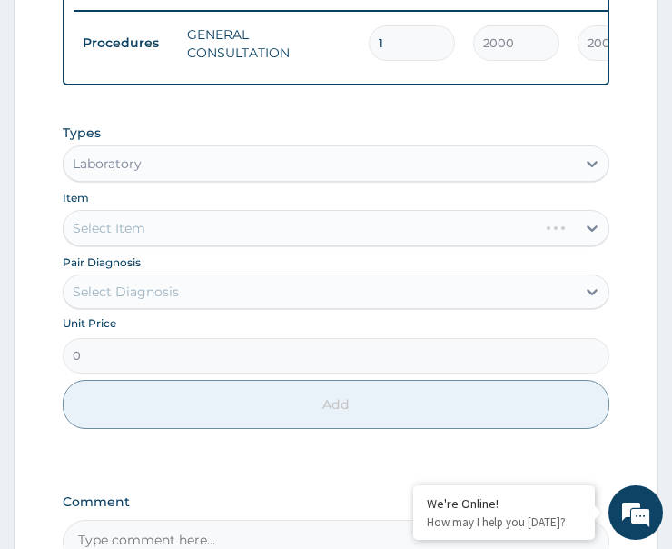
drag, startPoint x: 166, startPoint y: 300, endPoint x: 174, endPoint y: 328, distance: 29.1
click at [167, 301] on div "Select Diagnosis" at bounding box center [126, 292] width 106 height 18
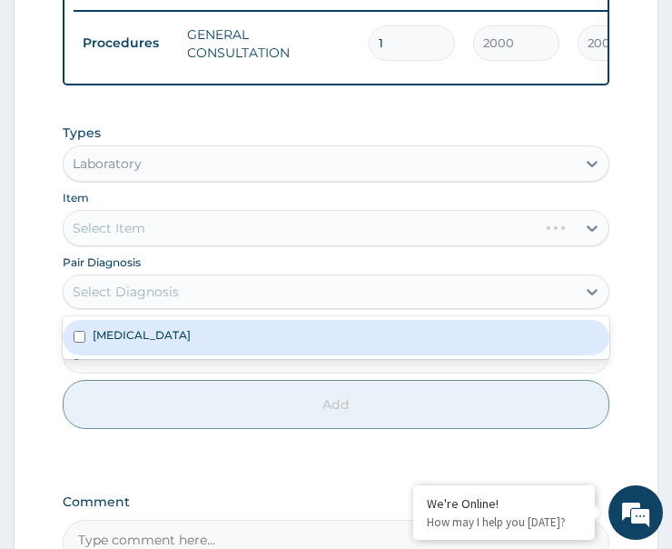
click at [163, 353] on div "Malaria" at bounding box center [336, 337] width 547 height 35
checkbox input "true"
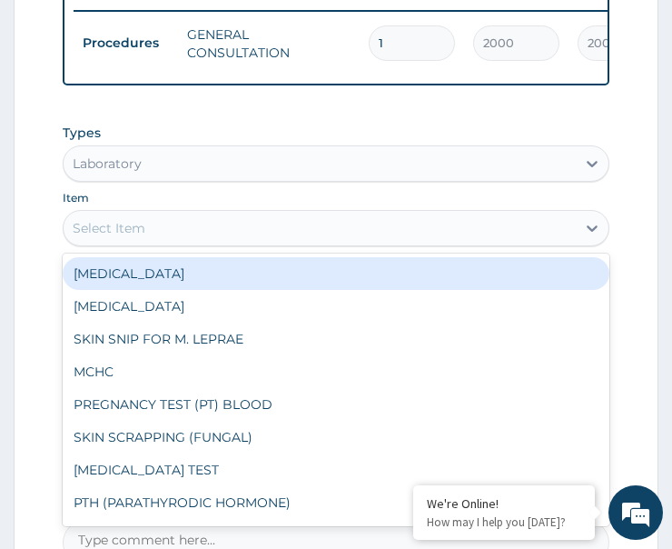
click at [191, 234] on div "Select Item" at bounding box center [320, 228] width 512 height 29
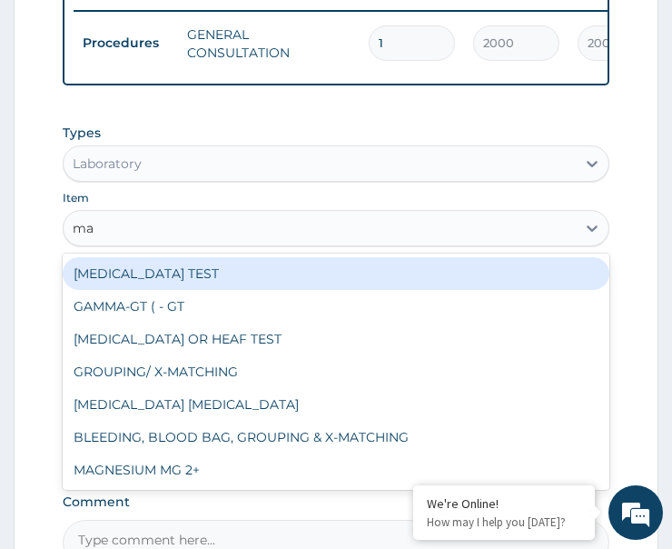
type input "mal"
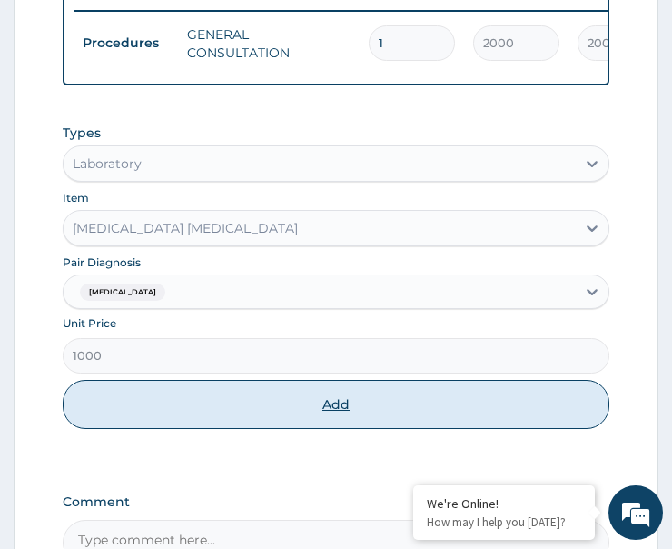
click at [284, 415] on button "Add" at bounding box center [336, 404] width 547 height 49
type input "0"
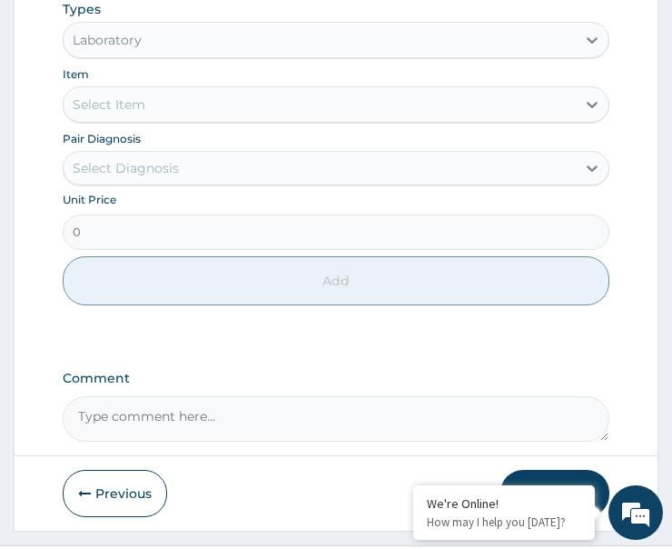
scroll to position [932, 0]
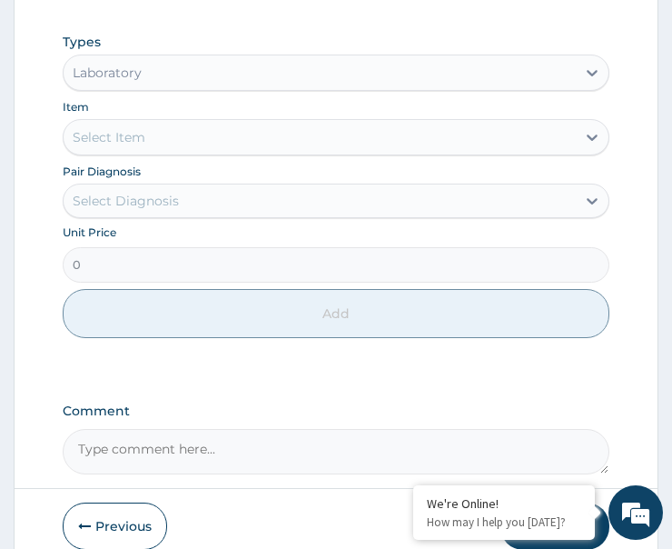
click at [176, 87] on div "Laboratory" at bounding box center [320, 72] width 512 height 29
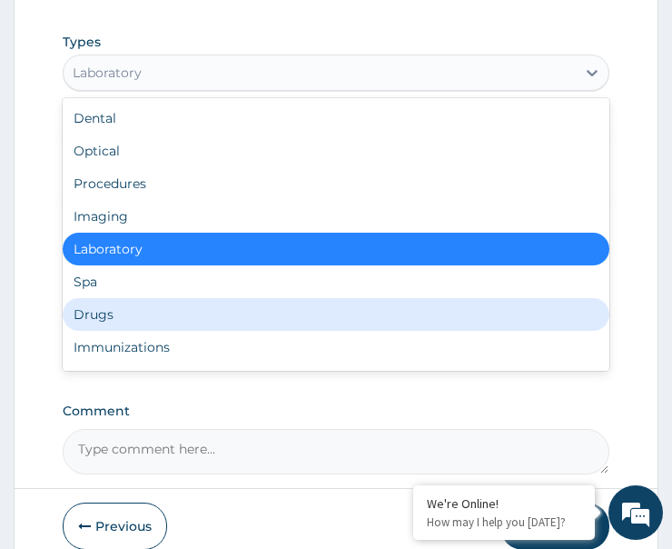
click at [126, 331] on div "Drugs" at bounding box center [336, 314] width 547 height 33
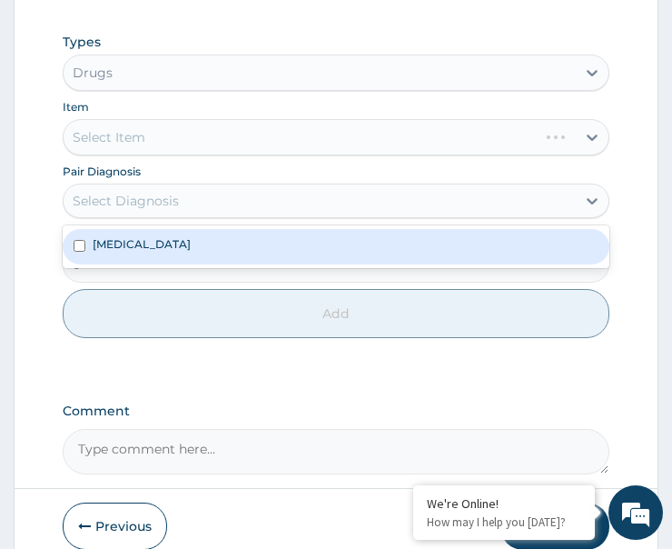
click at [180, 215] on div "Select Diagnosis" at bounding box center [320, 200] width 512 height 29
click at [173, 263] on div "Malaria" at bounding box center [336, 246] width 547 height 35
checkbox input "true"
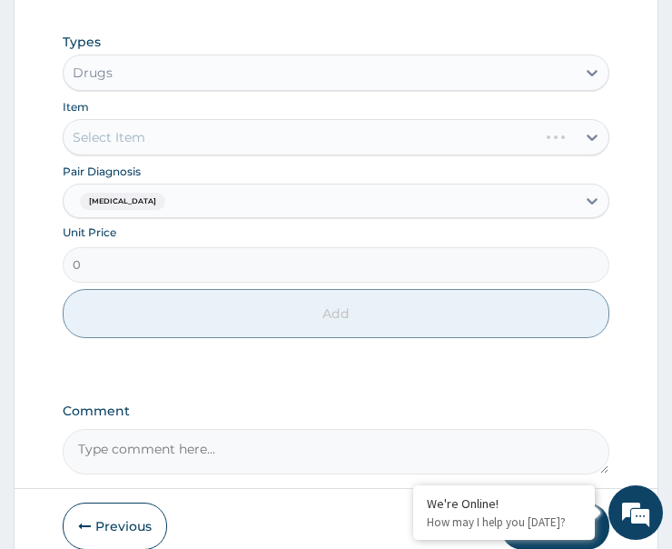
click at [184, 152] on div "Select Item" at bounding box center [336, 137] width 547 height 36
click at [184, 152] on div "Select Item" at bounding box center [320, 137] width 512 height 29
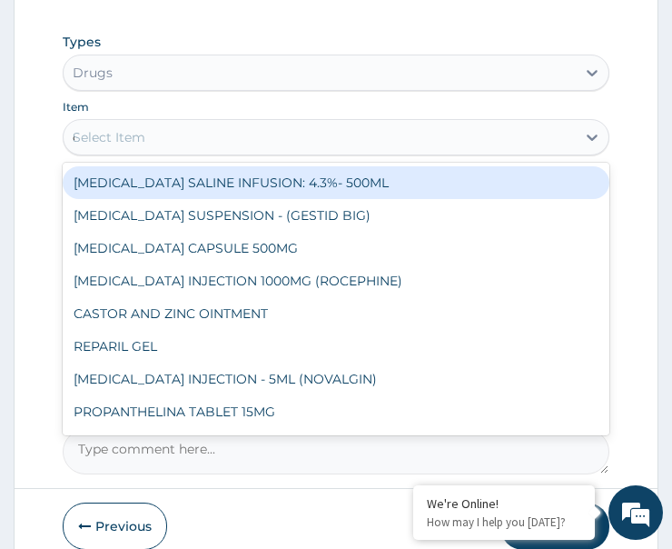
type input "coa"
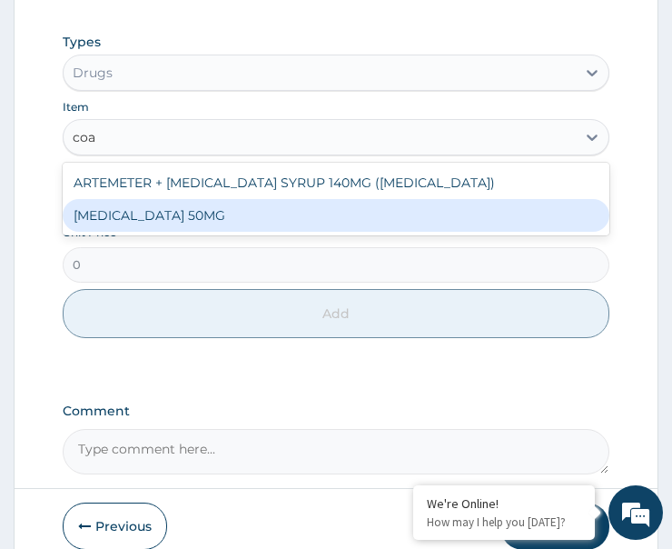
click at [180, 232] on div "COARTEM 50MG" at bounding box center [336, 215] width 547 height 33
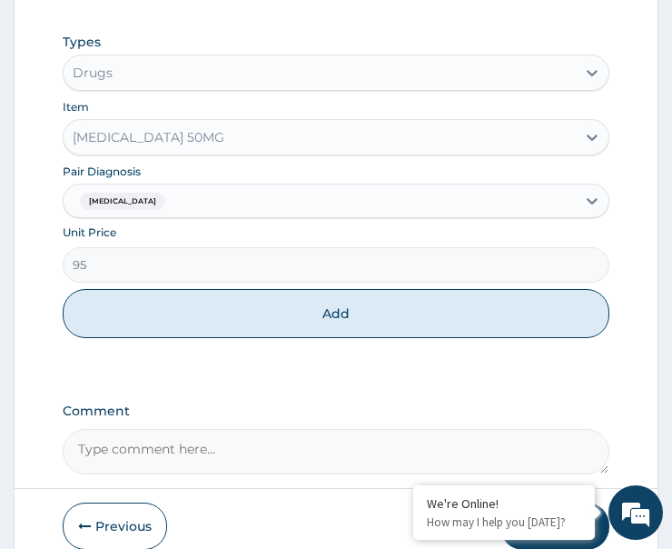
click at [211, 347] on div "Types Drugs Item COARTEM 50MG Pair Diagnosis Malaria Unit Price 95 Add" at bounding box center [336, 185] width 547 height 323
click at [288, 338] on button "Add" at bounding box center [336, 313] width 547 height 49
type input "0"
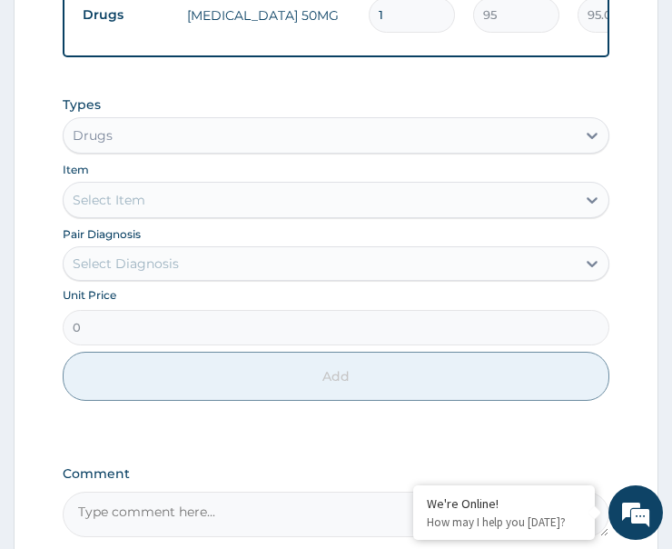
scroll to position [929, 0]
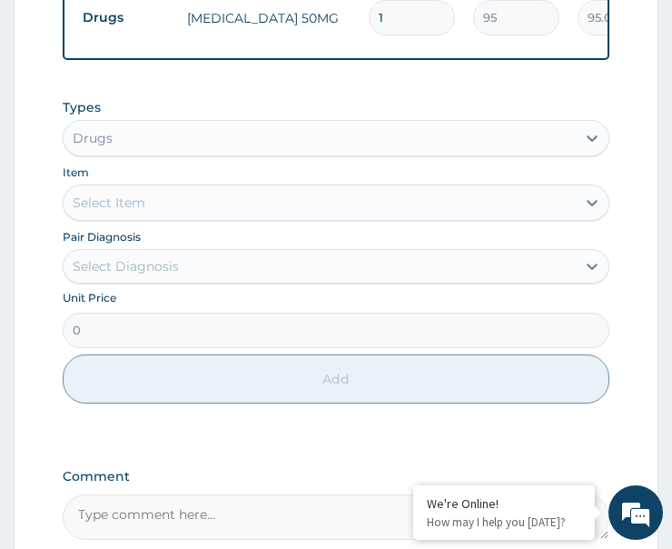
drag, startPoint x: 351, startPoint y: 22, endPoint x: 344, endPoint y: 29, distance: 9.7
click at [344, 29] on tr "Drugs COARTEM 50MG 1 95 95.00 Malaria Delete" at bounding box center [519, 17] width 890 height 63
type input "2"
type input "190.00"
type input "24"
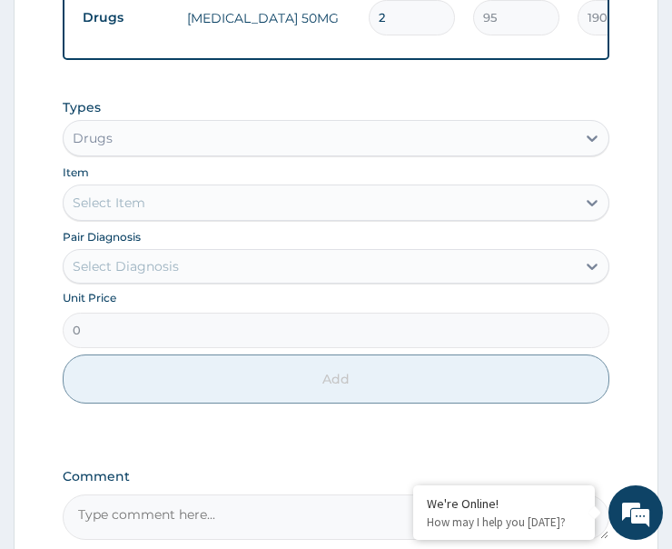
type input "2280.00"
type input "24"
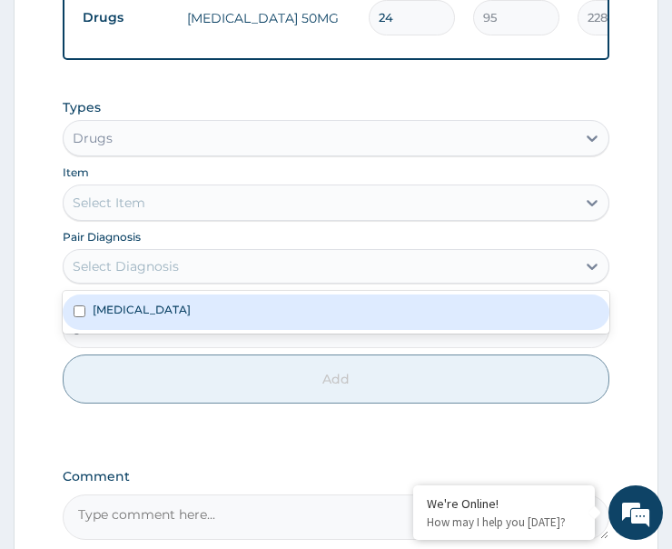
click at [184, 265] on div "Select Diagnosis" at bounding box center [336, 266] width 547 height 35
click at [180, 326] on div "Malaria" at bounding box center [336, 311] width 547 height 35
checkbox input "true"
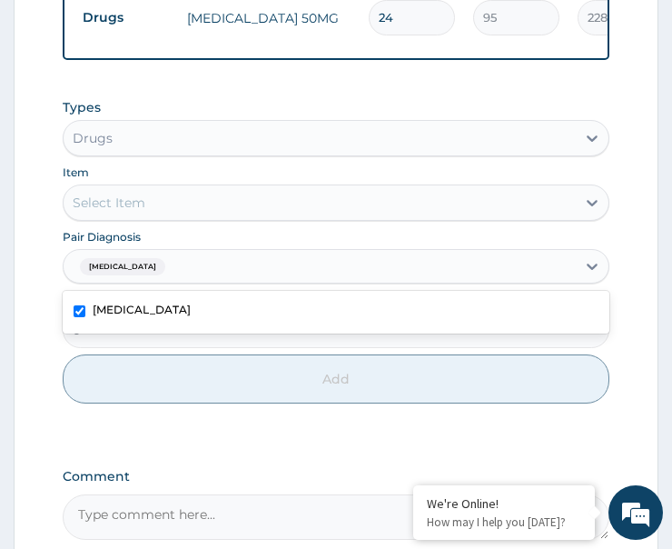
click at [206, 205] on div "Select Item" at bounding box center [320, 202] width 512 height 29
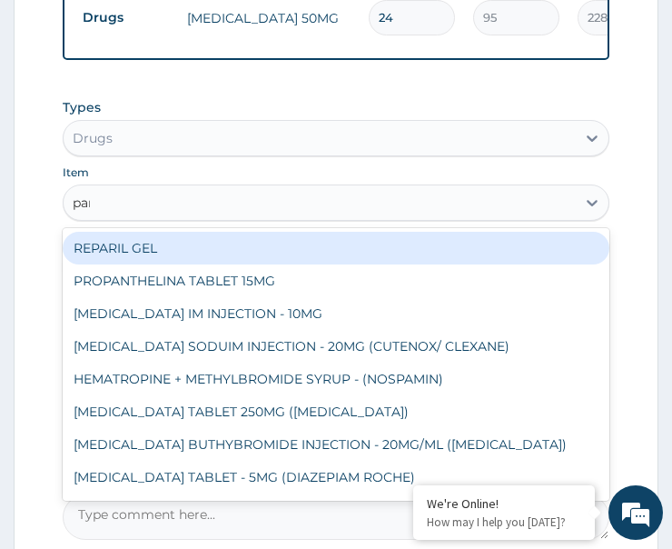
type input "para"
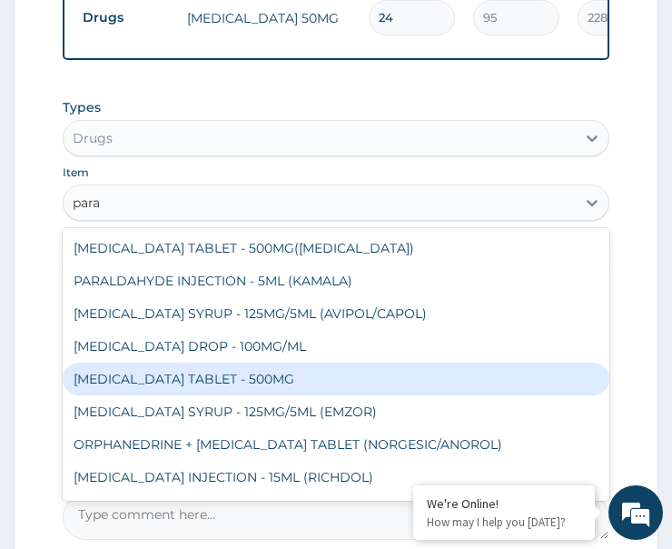
click at [239, 395] on div "PARACETAMOL TABLET - 500MG" at bounding box center [336, 379] width 547 height 33
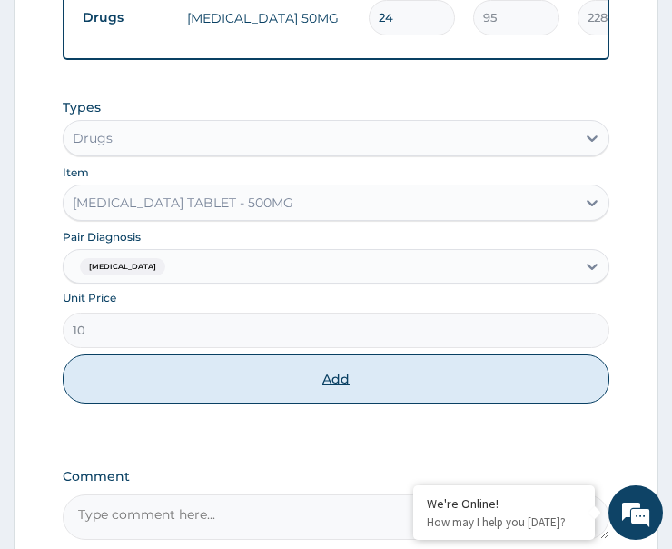
click at [293, 403] on button "Add" at bounding box center [336, 378] width 547 height 49
type input "0"
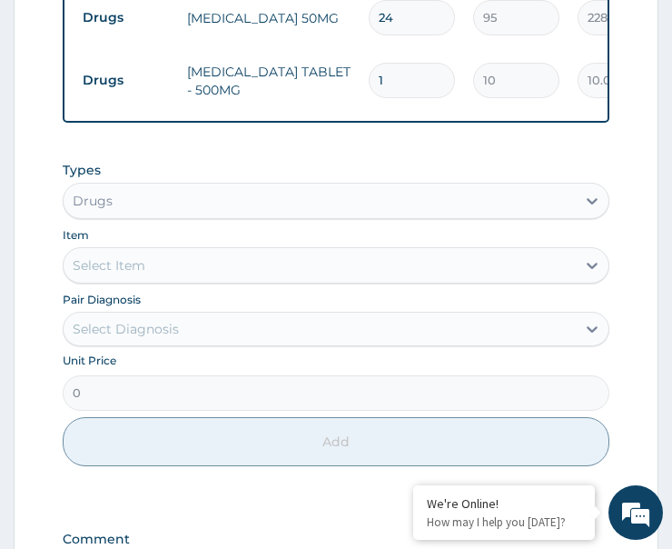
type input "18"
type input "180.00"
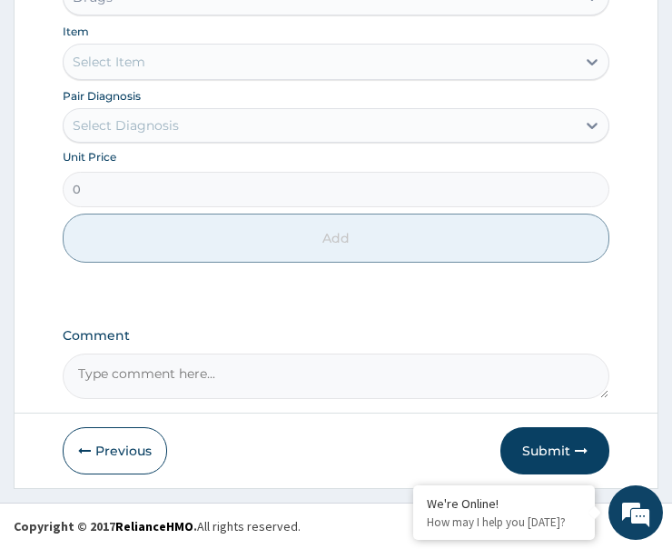
scroll to position [1148, 0]
type input "18"
click at [556, 453] on button "Submit" at bounding box center [555, 450] width 109 height 47
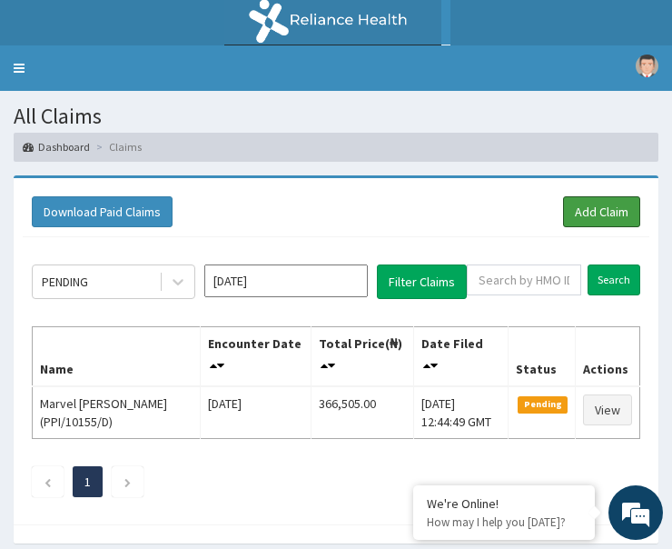
drag, startPoint x: 607, startPoint y: 214, endPoint x: 372, endPoint y: 204, distance: 235.5
click at [607, 214] on link "Add Claim" at bounding box center [601, 211] width 77 height 31
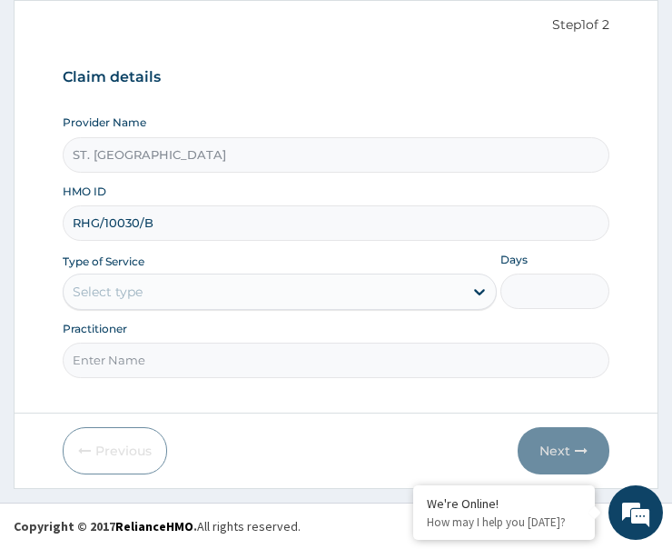
type input "RHG/10030/B"
click at [189, 287] on div "Select type" at bounding box center [264, 291] width 400 height 29
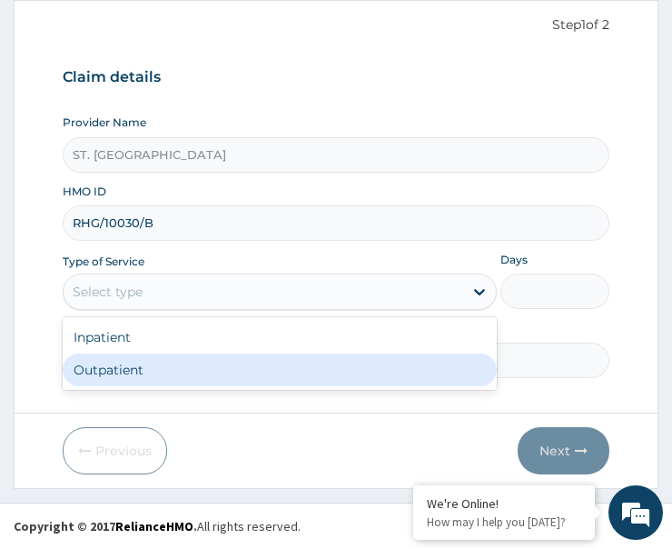
click at [207, 369] on div "Outpatient" at bounding box center [280, 369] width 434 height 33
type input "1"
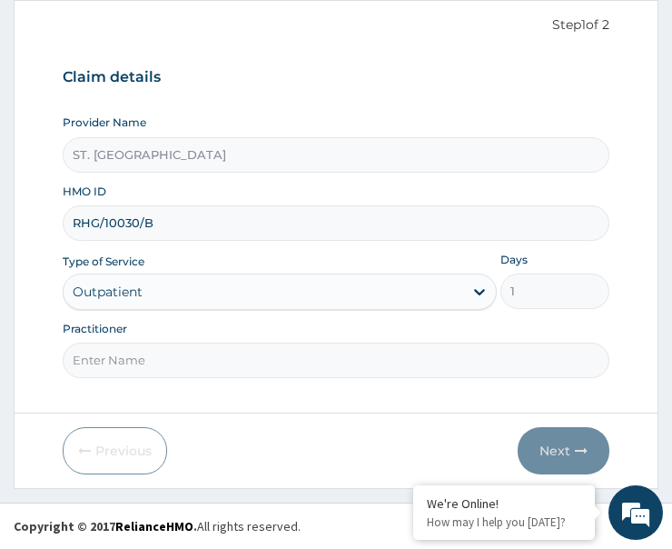
paste input "sindy Orufa"
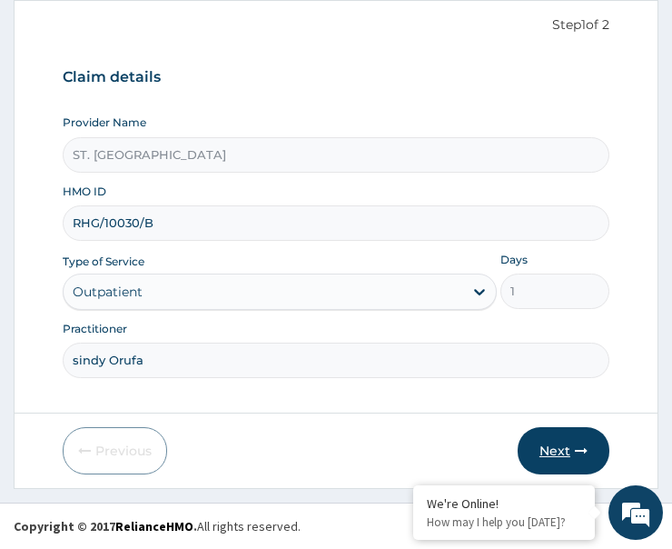
type input "sindy Orufa"
click at [566, 447] on button "Next" at bounding box center [564, 450] width 92 height 47
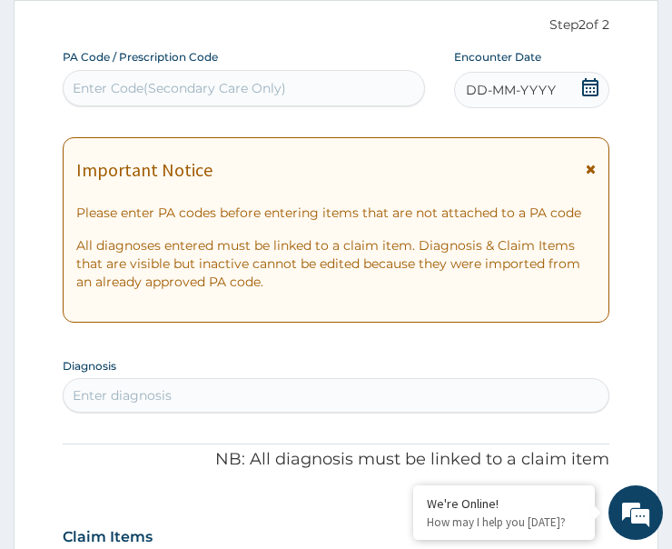
click at [582, 90] on icon at bounding box center [590, 87] width 16 height 18
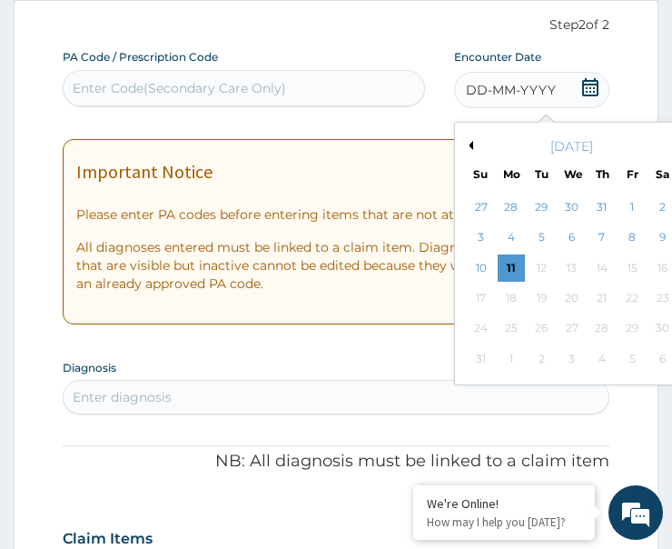
click at [472, 141] on button "Previous Month" at bounding box center [468, 145] width 9 height 9
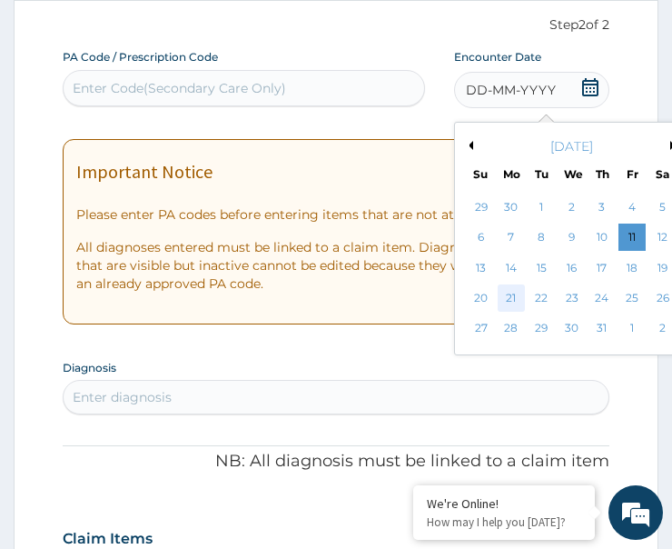
click at [515, 293] on div "21" at bounding box center [511, 297] width 27 height 27
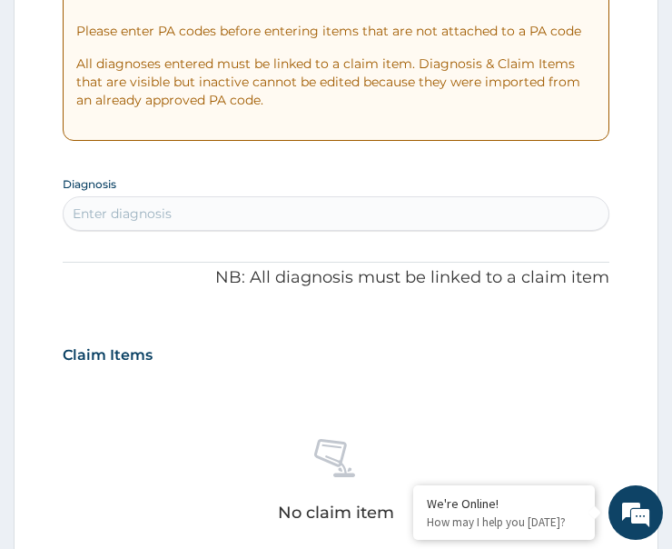
click at [205, 206] on div "Enter diagnosis" at bounding box center [336, 213] width 545 height 29
type input "malar"
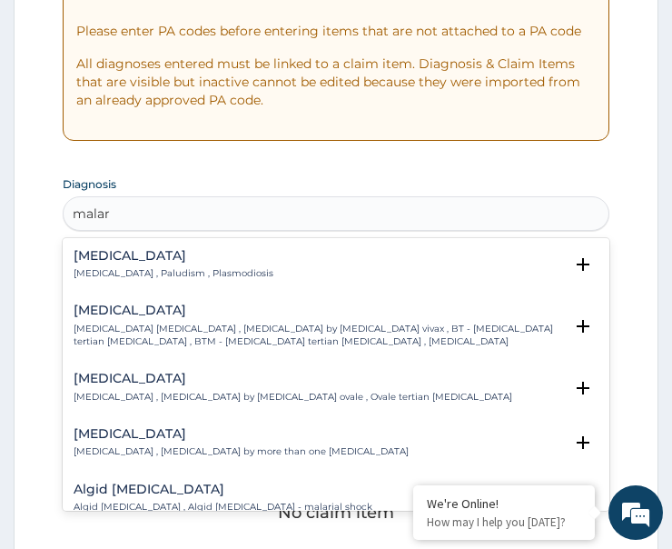
click at [120, 264] on div "Malaria Malaria , Paludism , Plasmodiosis" at bounding box center [174, 265] width 200 height 32
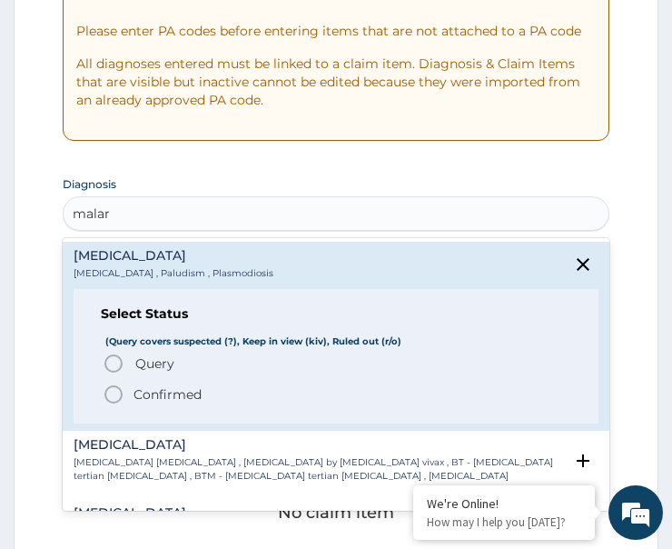
click at [112, 389] on icon "status option filled" at bounding box center [114, 394] width 22 height 22
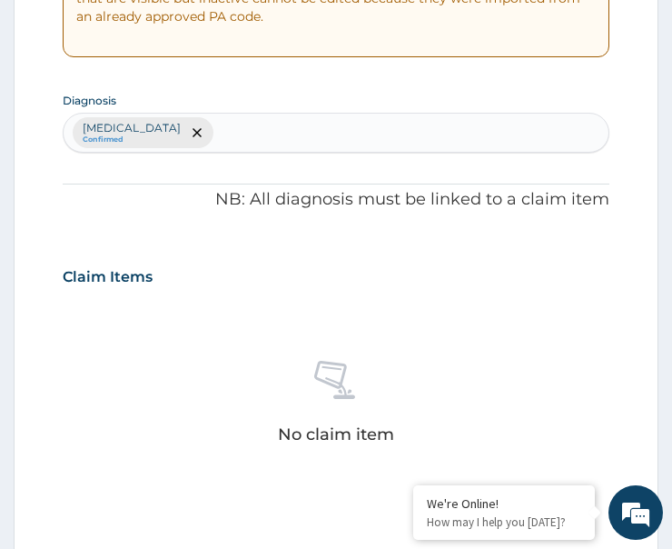
scroll to position [720, 0]
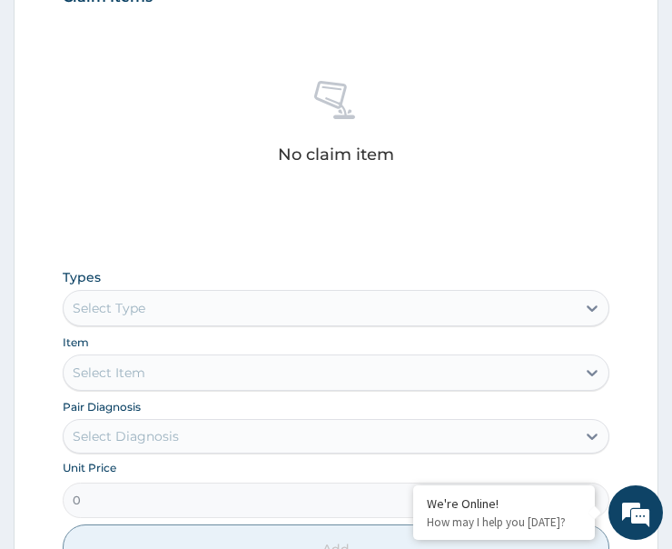
drag, startPoint x: 175, startPoint y: 293, endPoint x: 192, endPoint y: 323, distance: 34.2
click at [174, 300] on div "Select Type" at bounding box center [336, 308] width 547 height 36
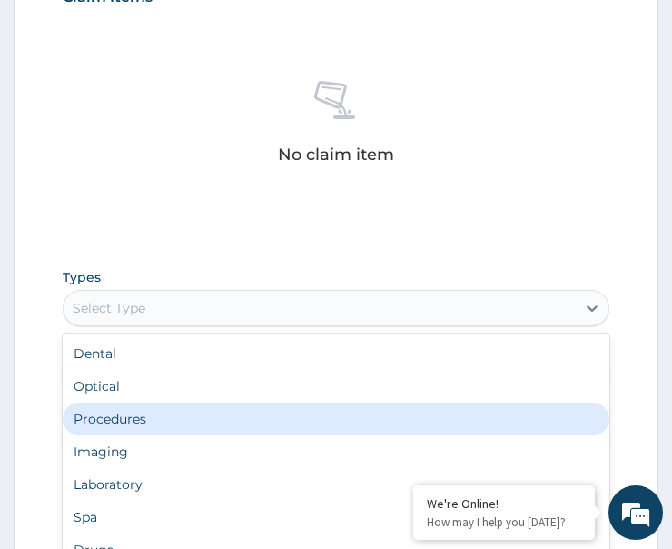
click at [135, 411] on div "Procedures" at bounding box center [336, 418] width 547 height 33
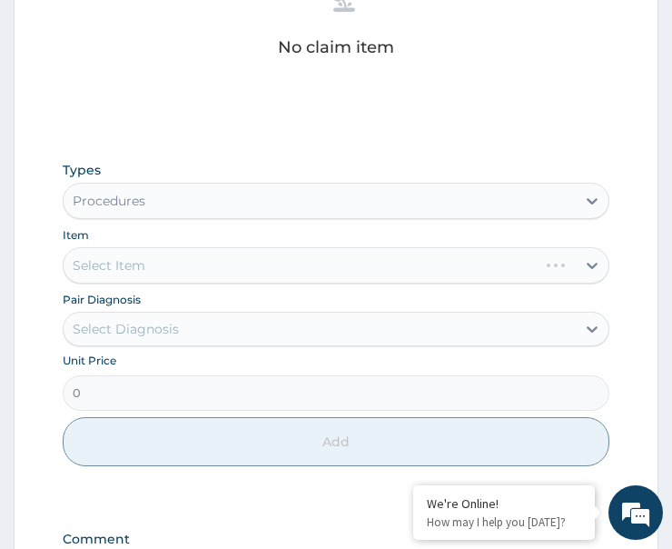
scroll to position [993, 0]
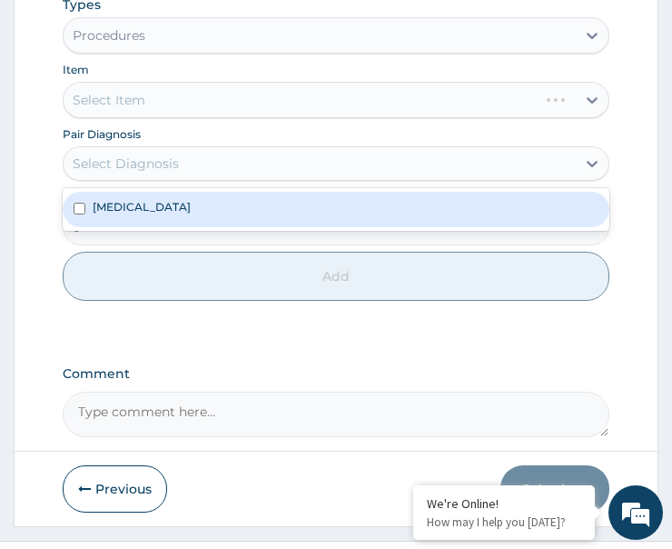
drag, startPoint x: 157, startPoint y: 166, endPoint x: 142, endPoint y: 204, distance: 40.3
click at [161, 172] on div "Select Diagnosis" at bounding box center [126, 163] width 106 height 18
click at [161, 205] on div "Malaria" at bounding box center [336, 209] width 547 height 35
checkbox input "true"
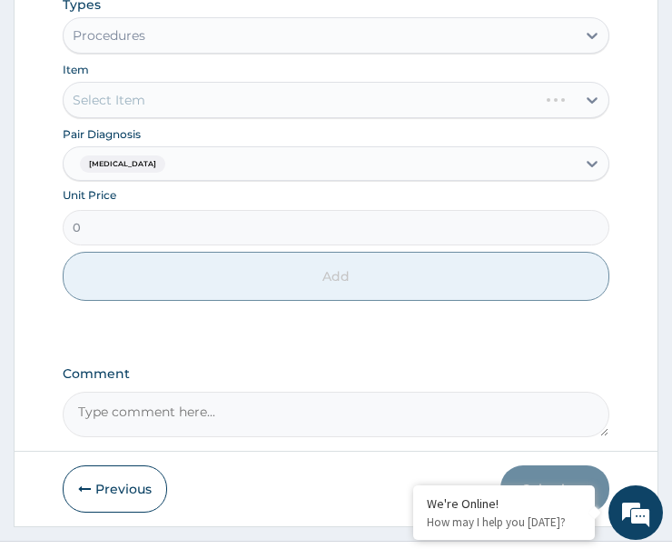
click at [173, 91] on div "Select Item" at bounding box center [336, 100] width 547 height 36
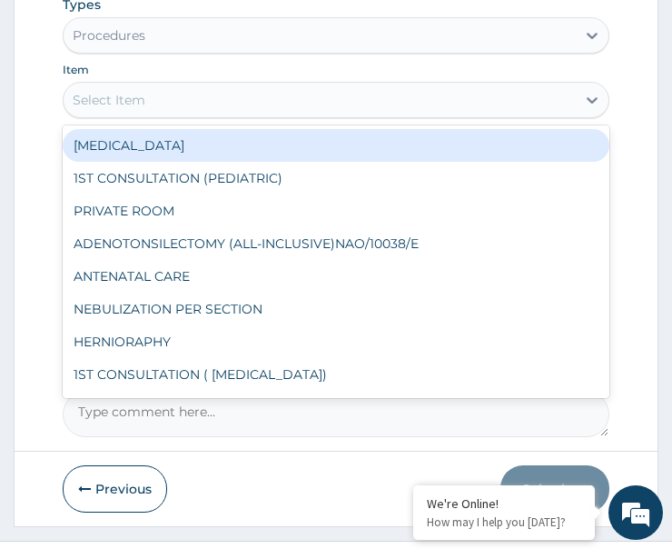
click at [172, 99] on div "Select Item" at bounding box center [320, 99] width 512 height 29
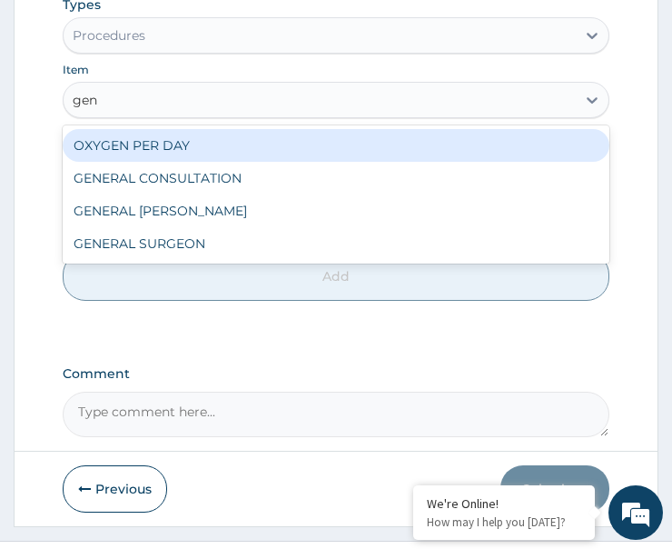
type input "gene"
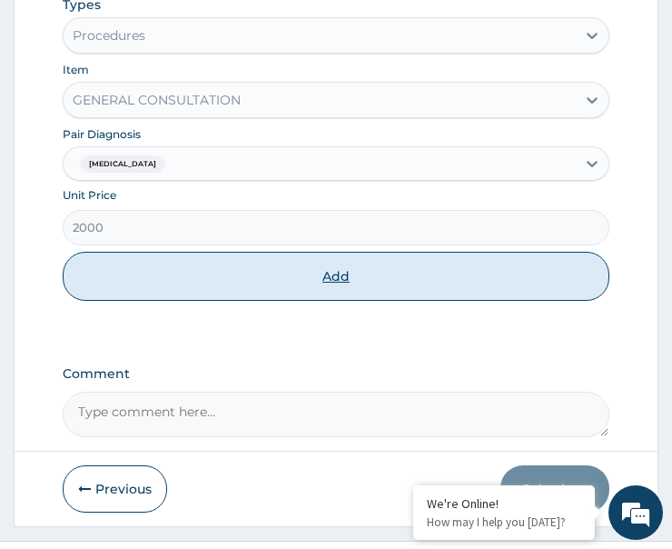
click at [235, 283] on button "Add" at bounding box center [336, 276] width 547 height 49
type input "0"
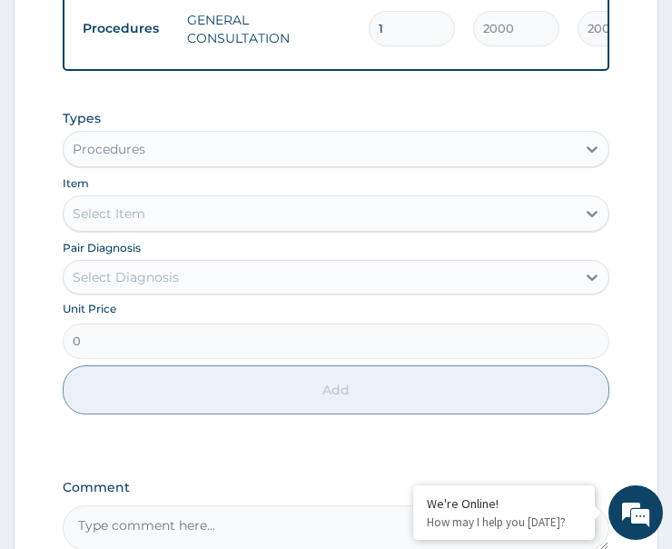
scroll to position [820, 0]
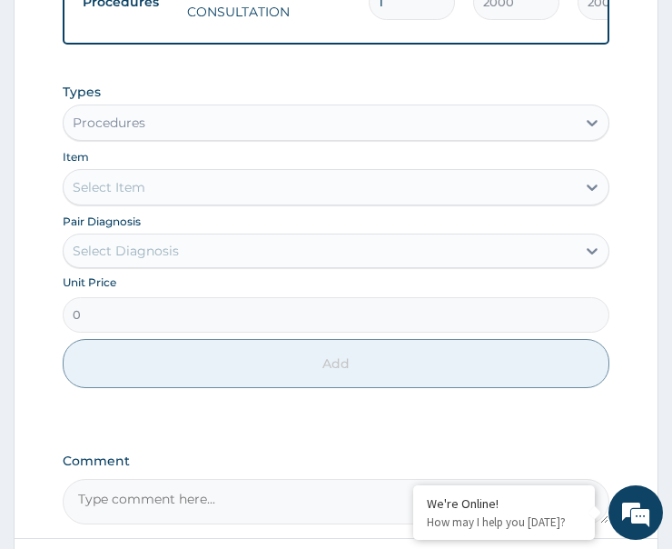
click at [164, 135] on div "Procedures" at bounding box center [320, 122] width 512 height 29
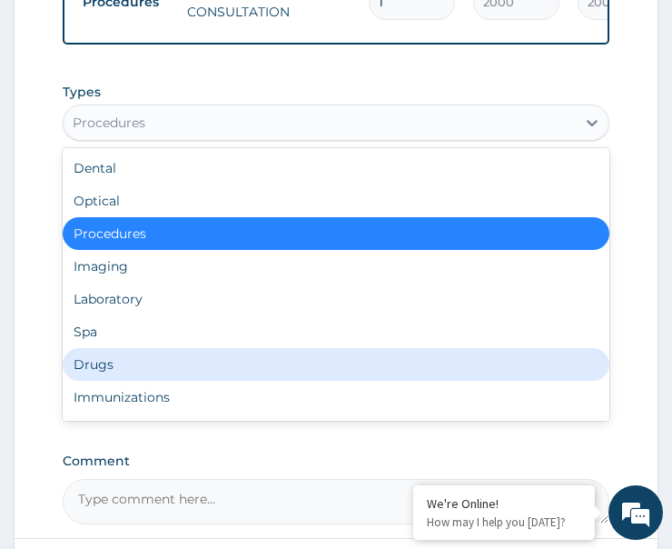
click at [126, 381] on div "Drugs" at bounding box center [336, 364] width 547 height 33
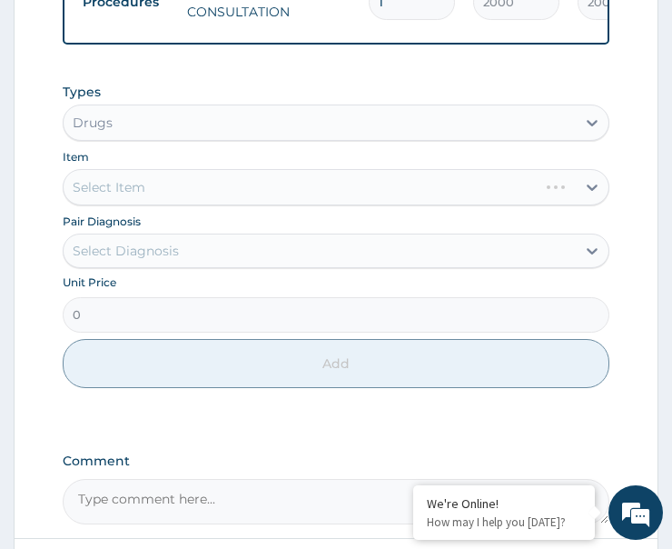
click at [163, 268] on div "Select Diagnosis" at bounding box center [336, 251] width 547 height 35
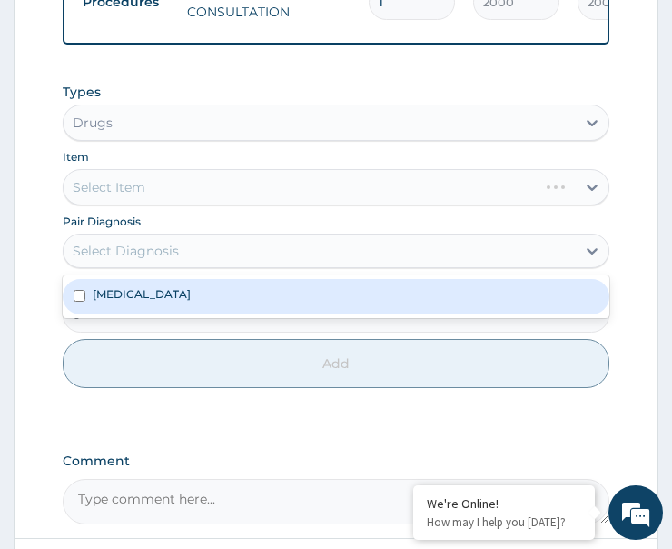
click at [154, 308] on div "Malaria" at bounding box center [336, 296] width 547 height 35
checkbox input "true"
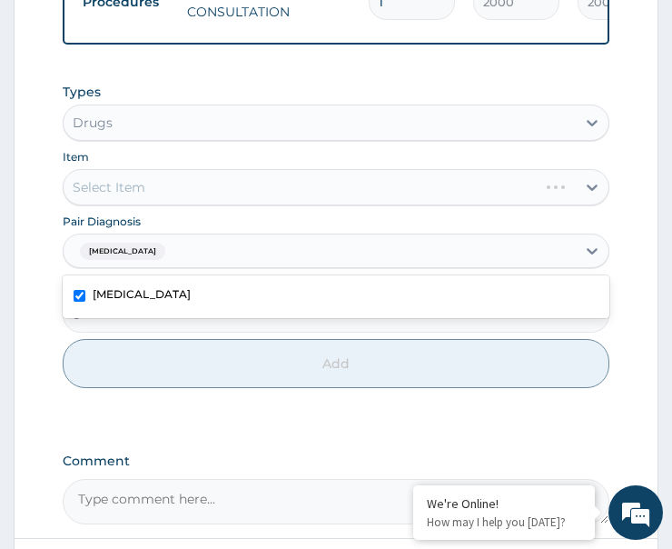
click at [185, 195] on div "Select Item" at bounding box center [336, 187] width 547 height 36
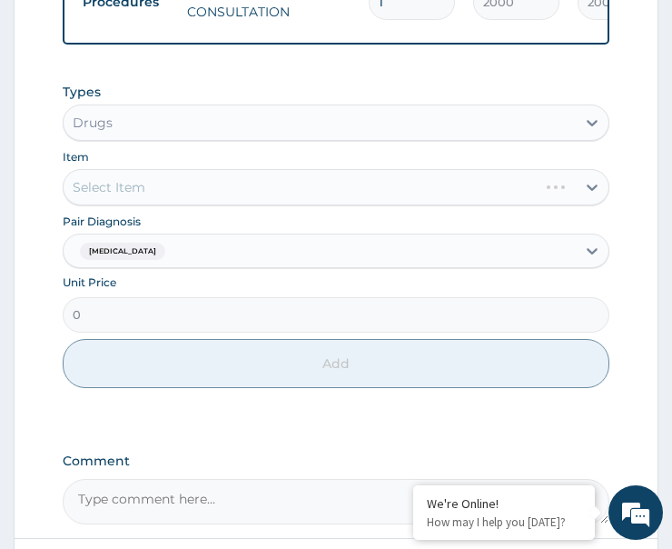
click at [185, 195] on div "Select Item" at bounding box center [336, 187] width 547 height 36
click at [185, 195] on div "Select Item" at bounding box center [320, 187] width 512 height 29
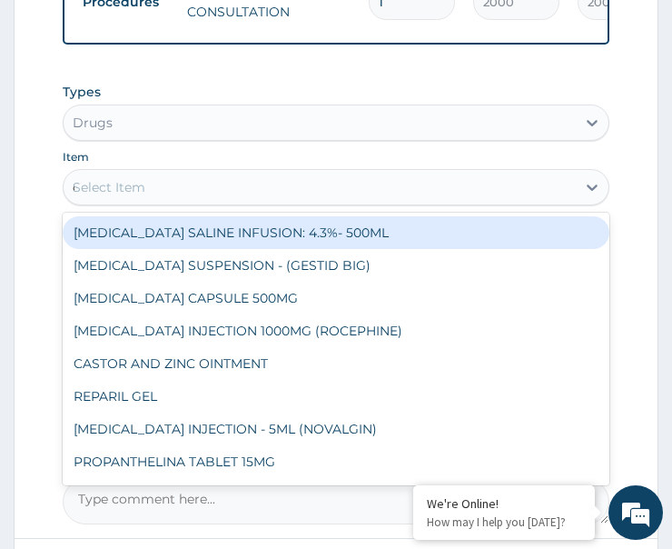
type input "coa"
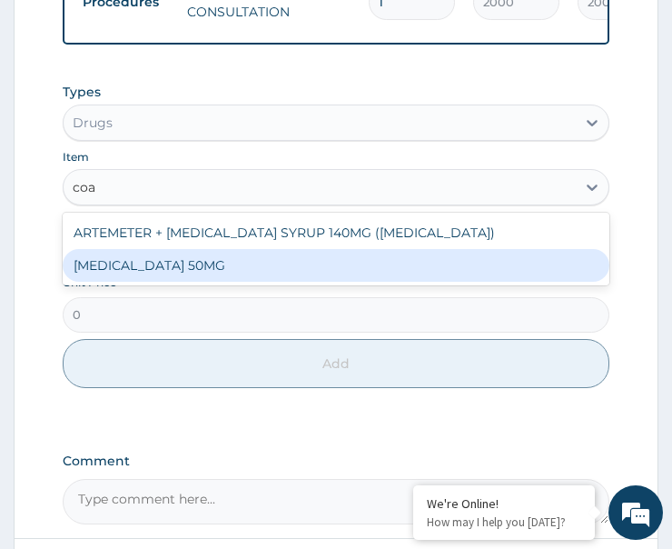
drag, startPoint x: 185, startPoint y: 280, endPoint x: 194, endPoint y: 294, distance: 16.7
click at [187, 279] on div "COARTEM 50MG" at bounding box center [336, 265] width 547 height 33
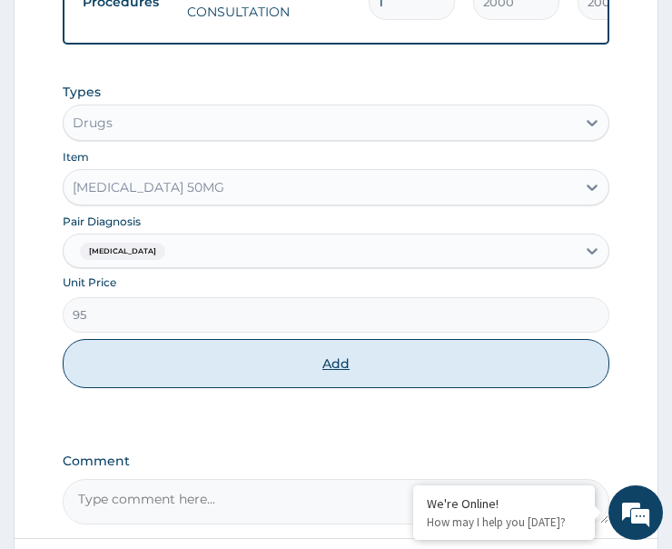
click at [204, 380] on button "Add" at bounding box center [336, 363] width 547 height 49
type input "0"
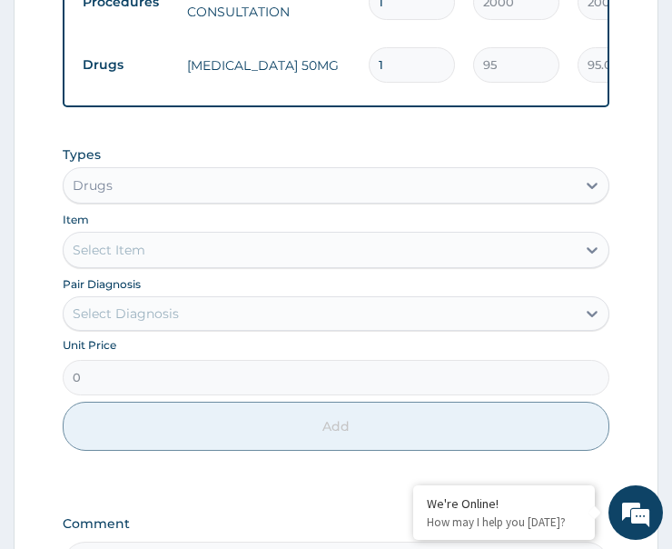
drag, startPoint x: 399, startPoint y: 63, endPoint x: 339, endPoint y: 74, distance: 60.9
click at [339, 74] on tr "Drugs COARTEM 50MG 1 95 95.00 Malaria Delete" at bounding box center [519, 65] width 890 height 63
type input "2"
type input "190.00"
type input "24"
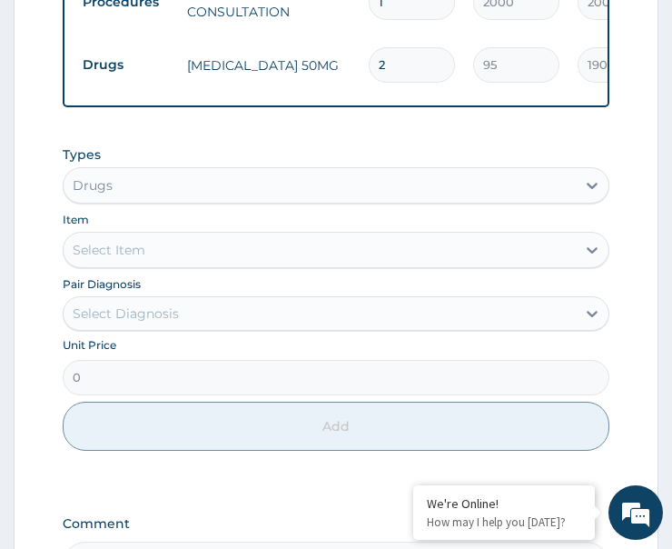
type input "2280.00"
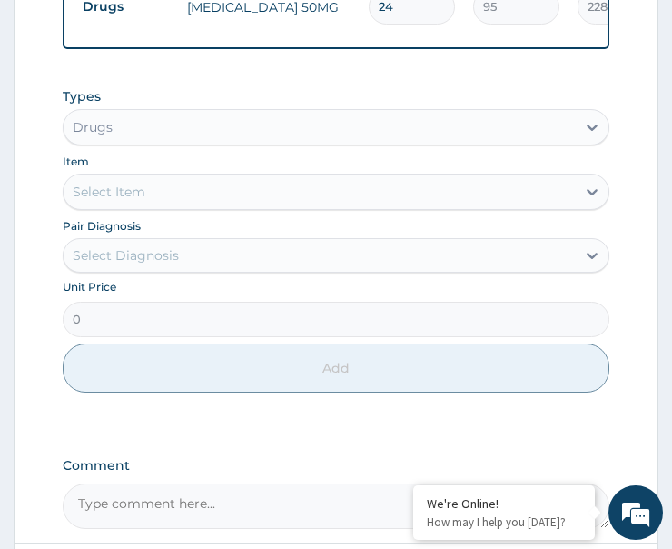
scroll to position [910, 0]
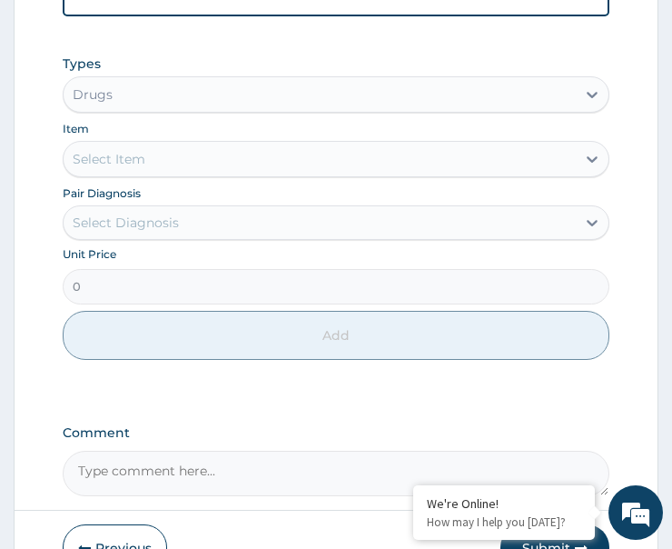
type input "24"
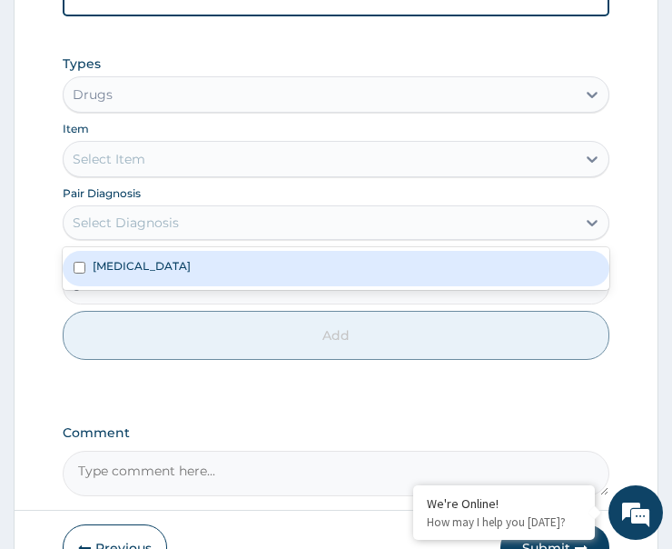
click at [151, 237] on div "Select Diagnosis" at bounding box center [320, 222] width 512 height 29
click at [164, 281] on div "Malaria" at bounding box center [336, 268] width 547 height 35
checkbox input "true"
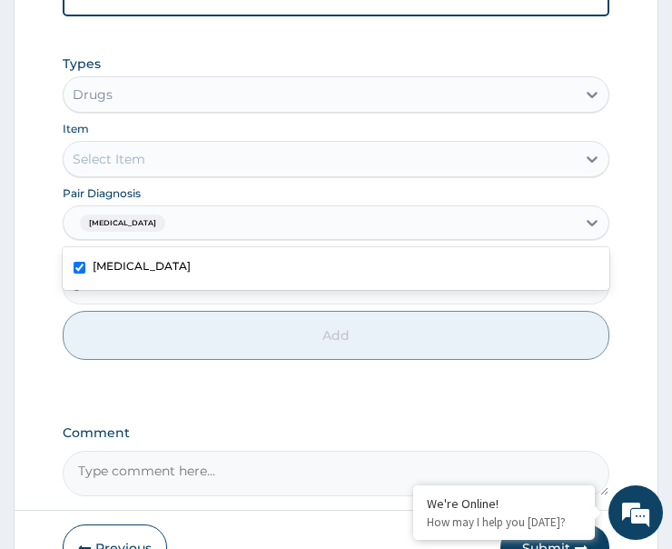
click at [195, 165] on div "Select Item" at bounding box center [320, 158] width 512 height 29
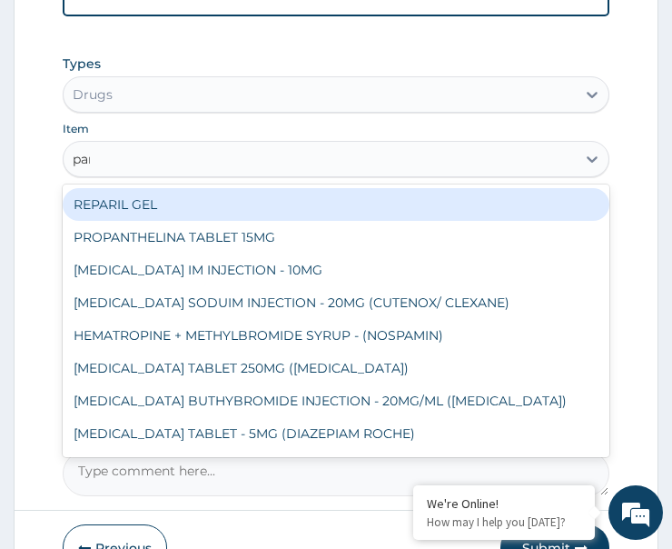
type input "para"
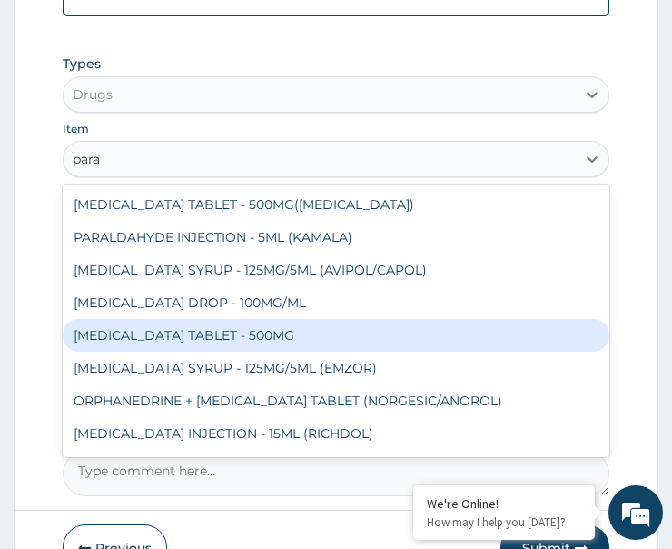
click at [225, 352] on div "PARACETAMOL TABLET - 500MG" at bounding box center [336, 335] width 547 height 33
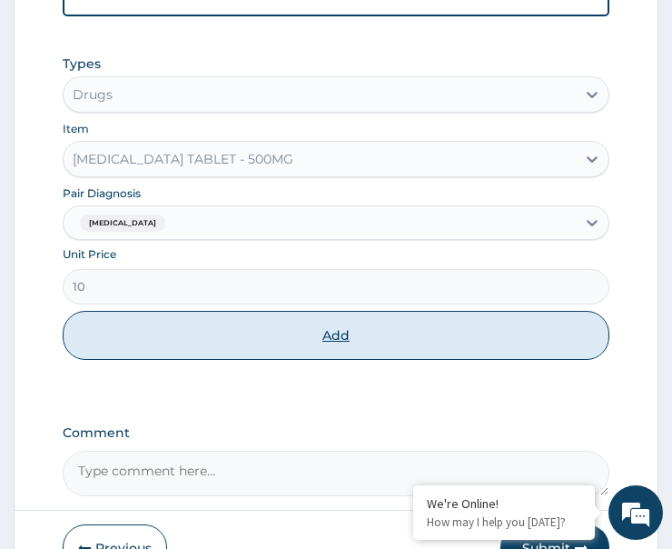
click at [326, 357] on button "Add" at bounding box center [336, 335] width 547 height 49
type input "0"
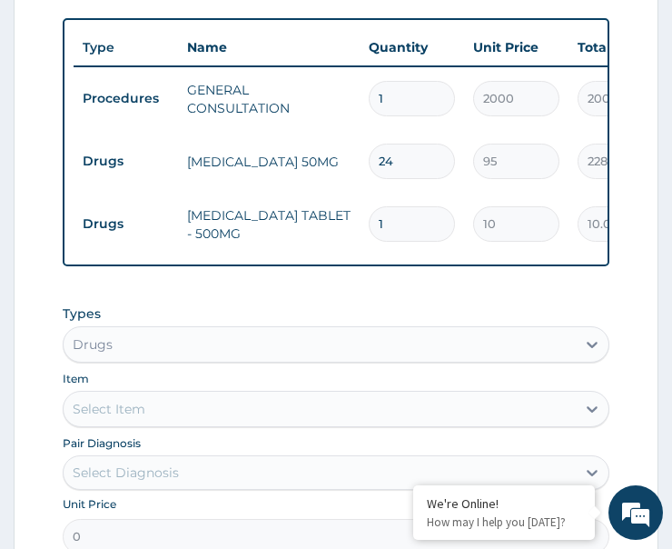
scroll to position [722, 0]
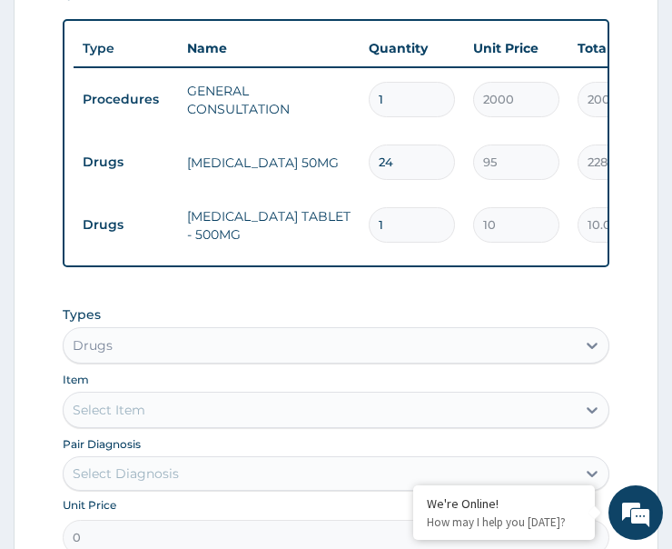
type input "18"
type input "180.00"
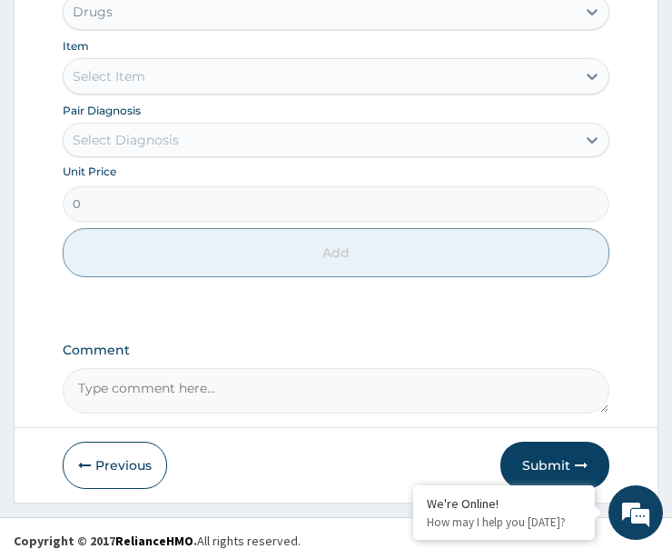
scroll to position [1086, 0]
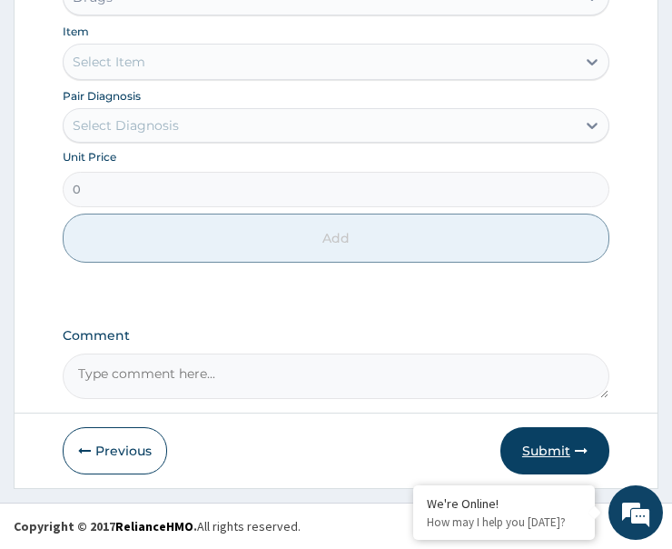
type input "18"
click at [577, 453] on icon "button" at bounding box center [581, 450] width 13 height 13
